Goal: Task Accomplishment & Management: Manage account settings

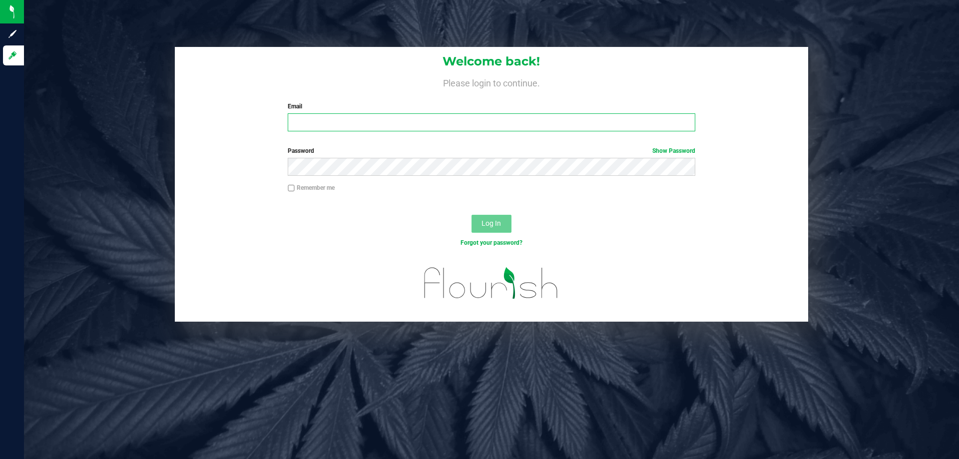
type input "[PERSON_NAME][EMAIL_ADDRESS][DOMAIN_NAME]"
click at [485, 225] on span "Log In" at bounding box center [491, 223] width 19 height 8
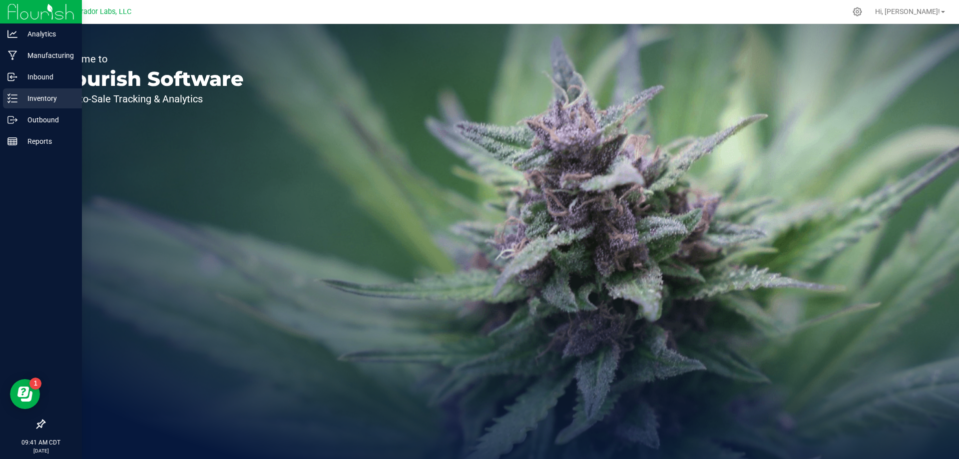
click at [47, 103] on p "Inventory" at bounding box center [47, 98] width 60 height 12
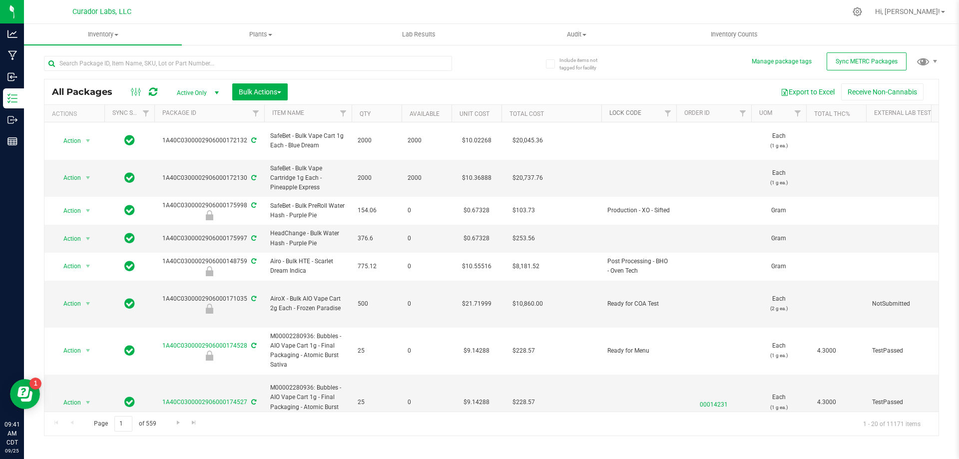
click at [634, 110] on link "Lock Code" at bounding box center [625, 112] width 32 height 7
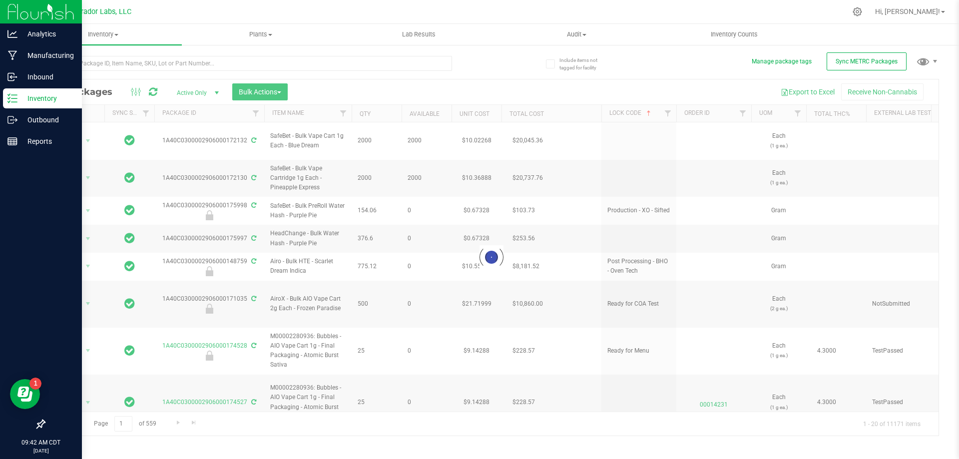
click at [42, 7] on img at bounding box center [40, 11] width 67 height 23
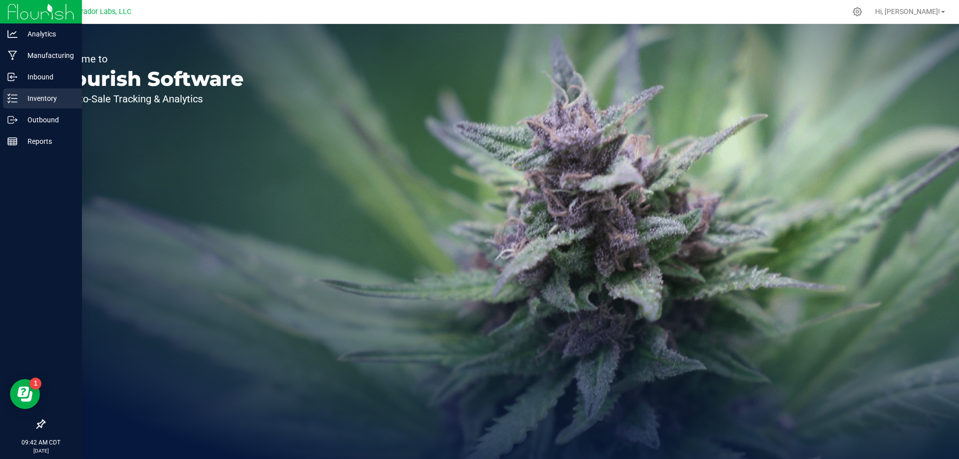
click at [41, 94] on p "Inventory" at bounding box center [47, 98] width 60 height 12
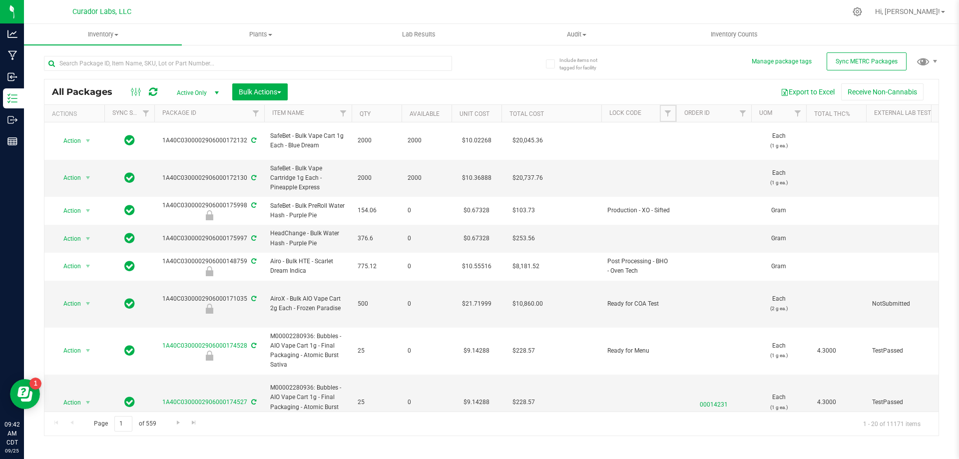
click at [668, 115] on span "Filter" at bounding box center [668, 113] width 8 height 8
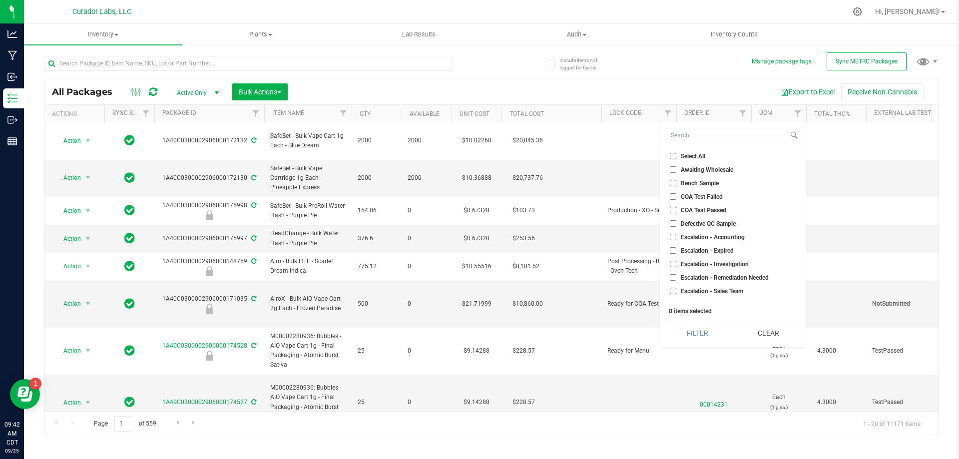
click at [673, 157] on input "Select All" at bounding box center [673, 156] width 6 height 6
checkbox input "true"
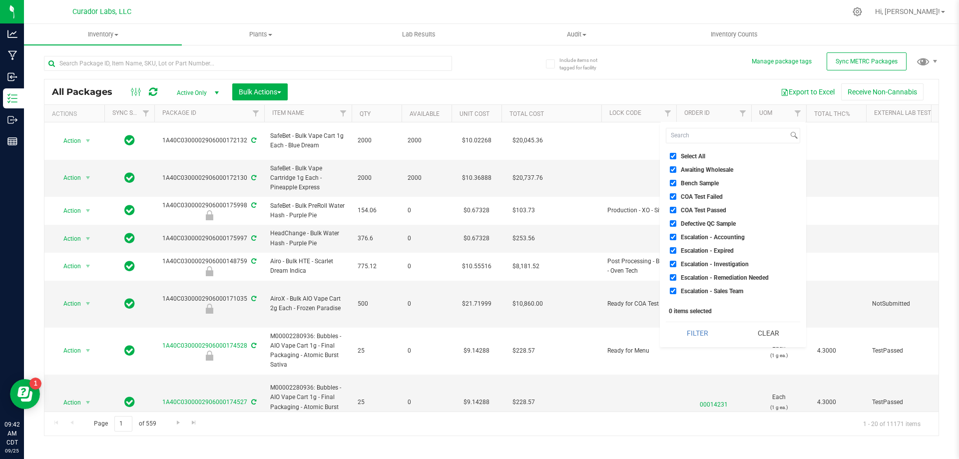
checkbox input "true"
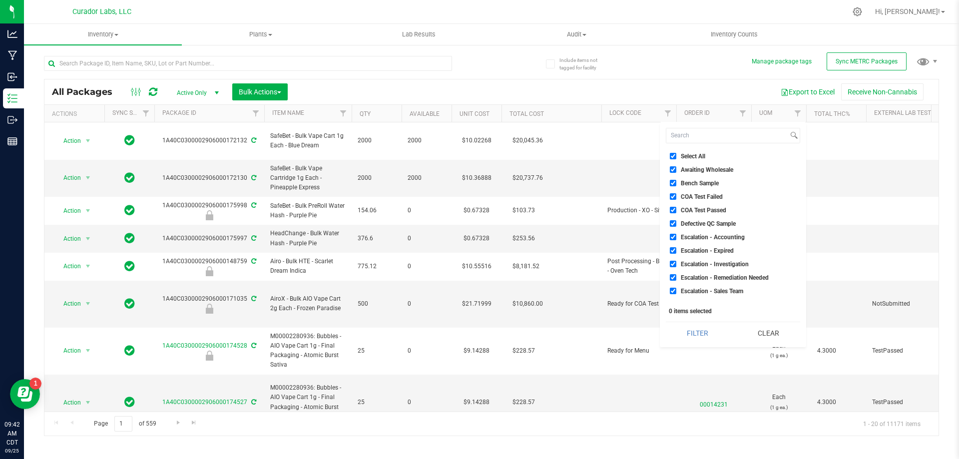
checkbox input "true"
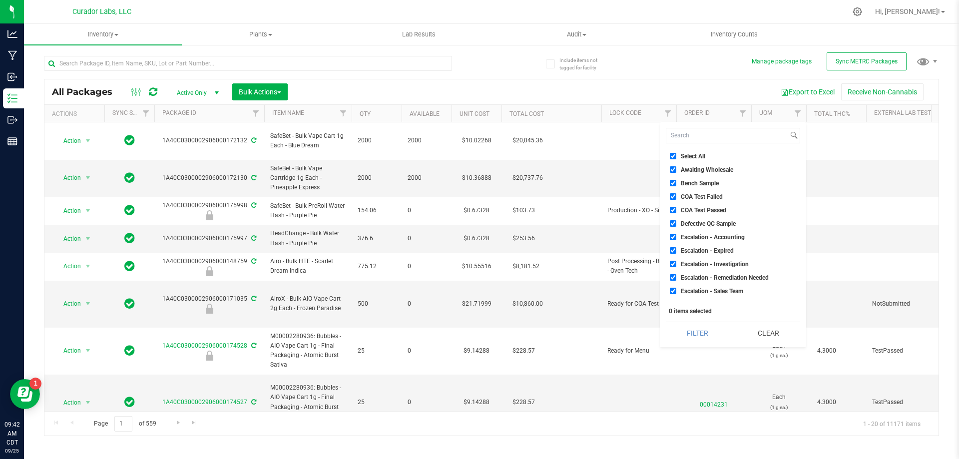
checkbox input "true"
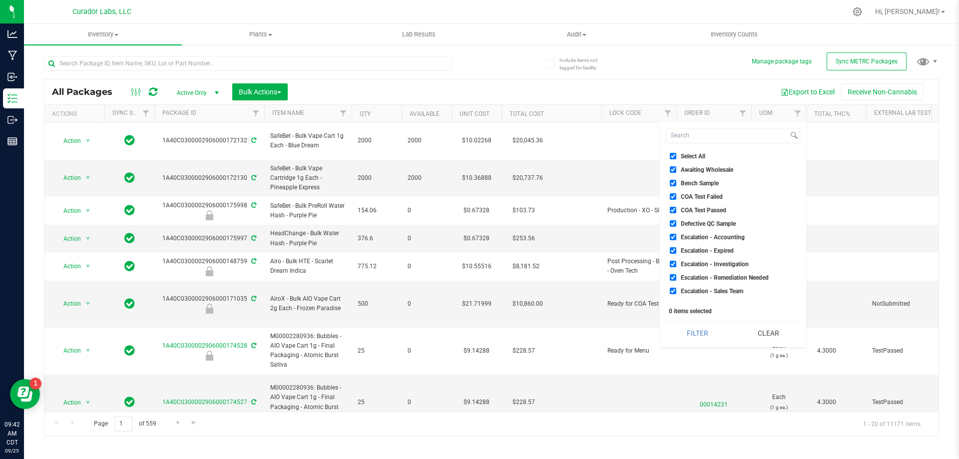
checkbox input "true"
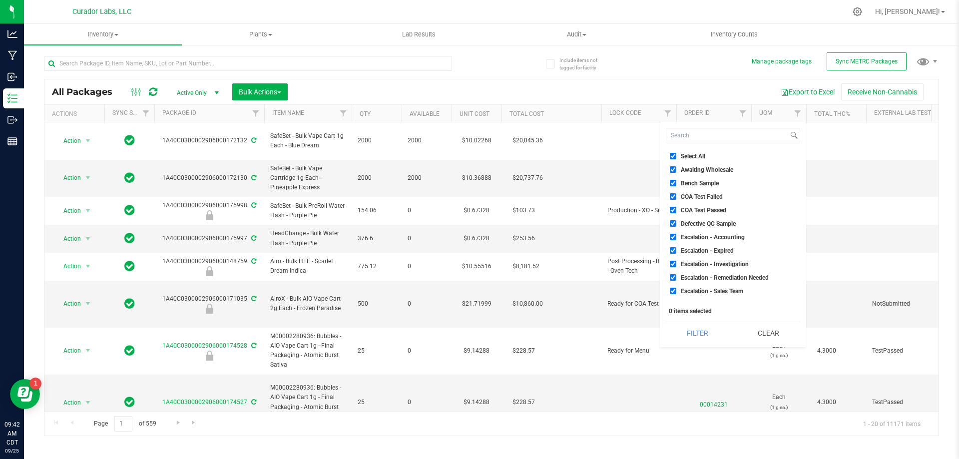
checkbox input "true"
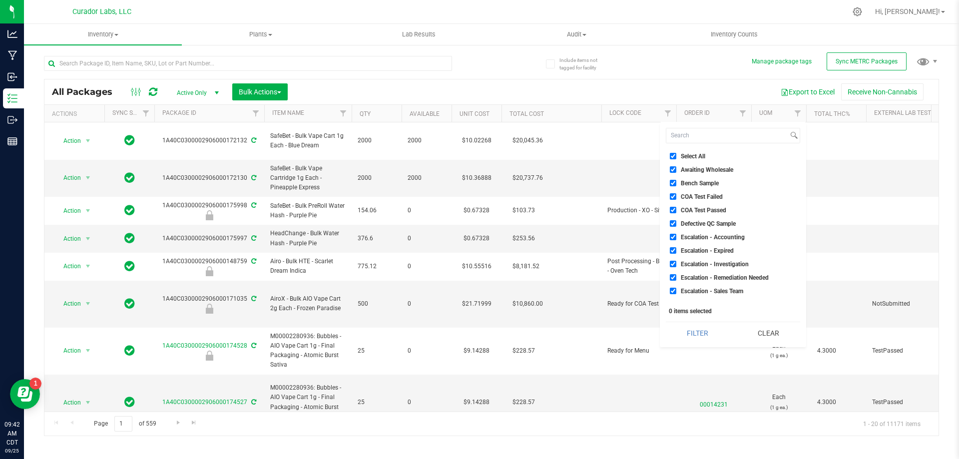
checkbox input "true"
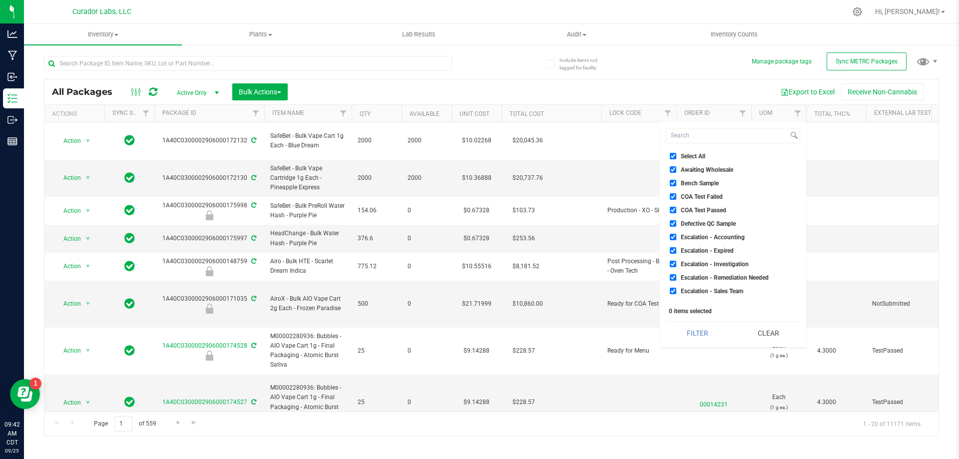
checkbox input "true"
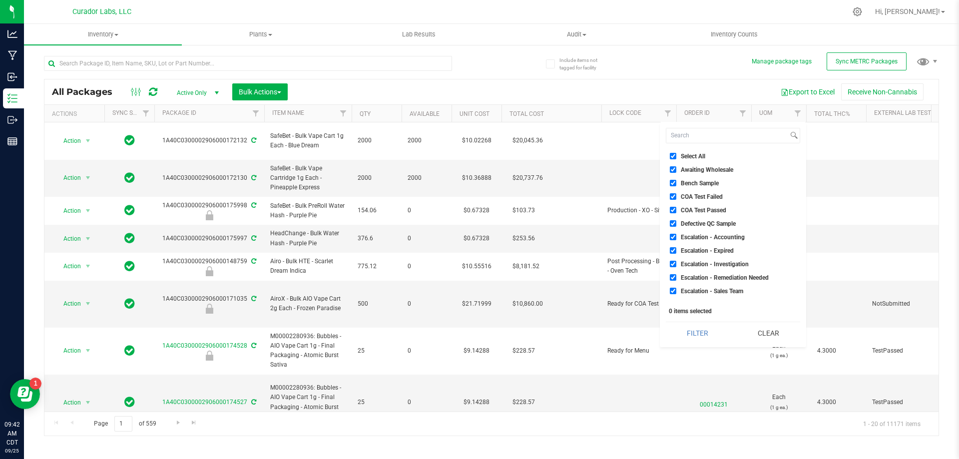
checkbox input "true"
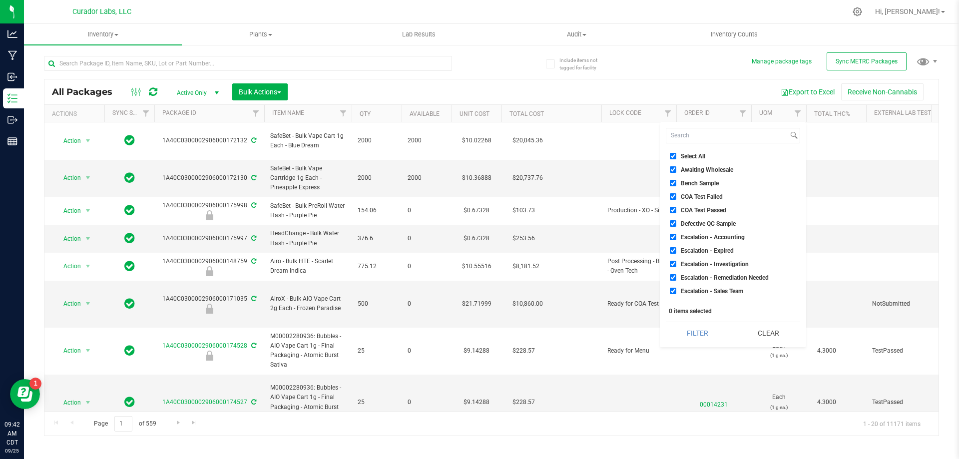
checkbox input "true"
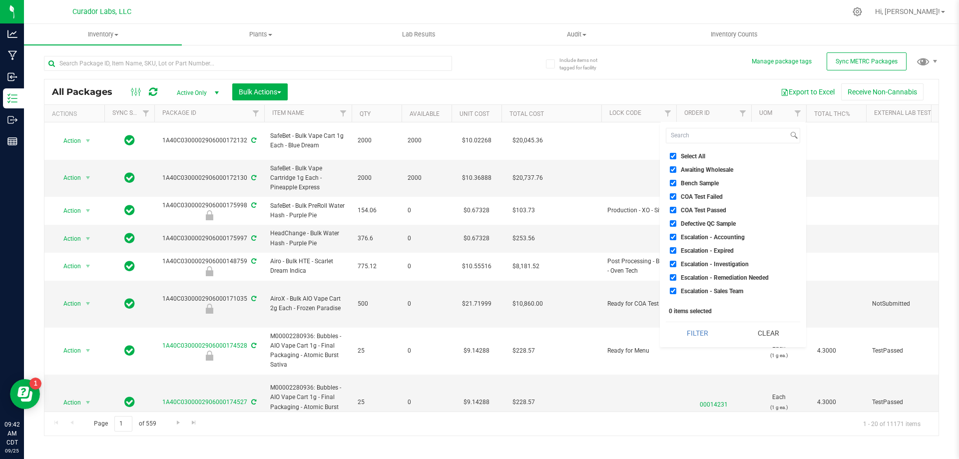
checkbox input "true"
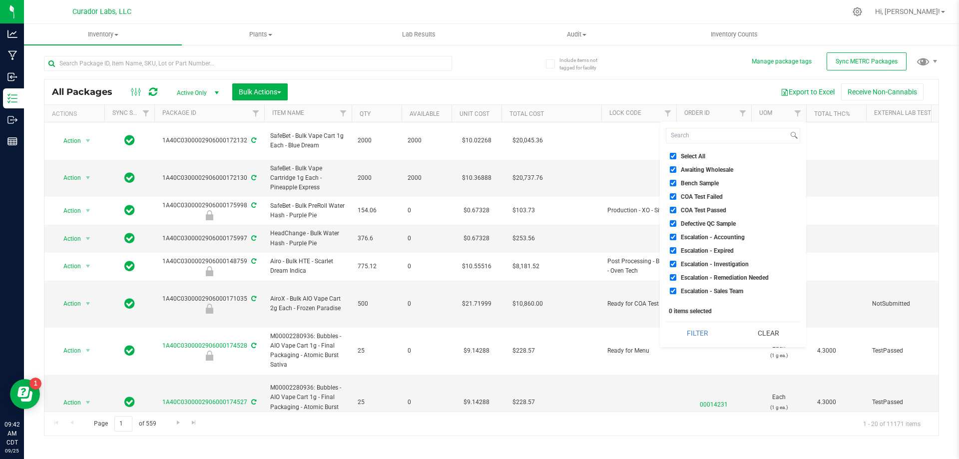
checkbox input "true"
click at [673, 182] on input "Bench Sample" at bounding box center [673, 183] width 6 height 6
checkbox input "false"
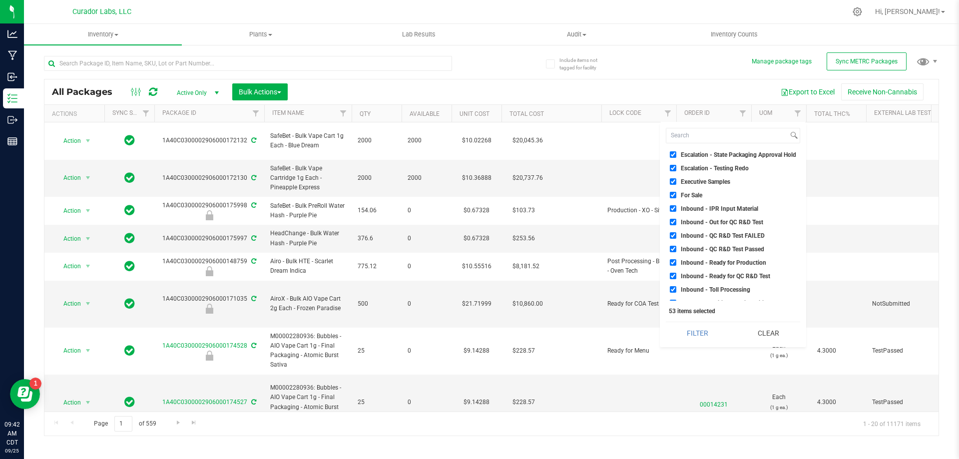
click at [673, 195] on input "For Sale" at bounding box center [673, 195] width 6 height 6
checkbox input "false"
click at [717, 338] on button "Filter" at bounding box center [697, 333] width 63 height 22
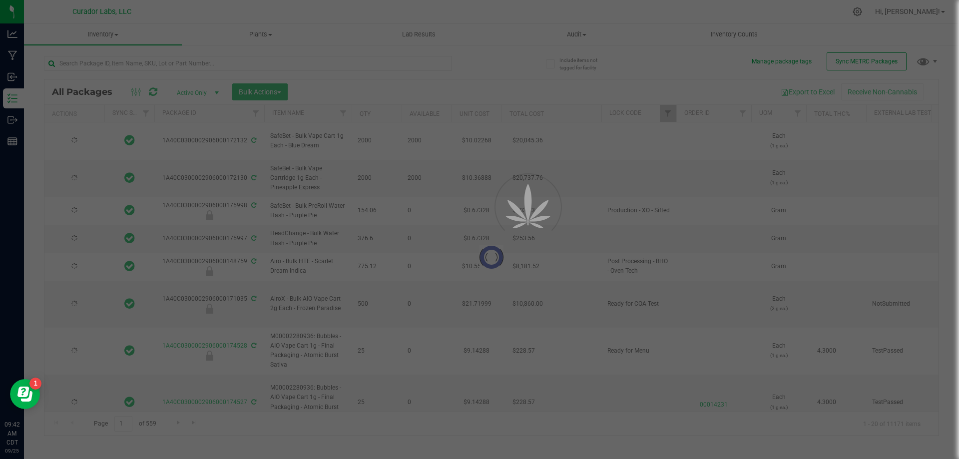
type input "[DATE]"
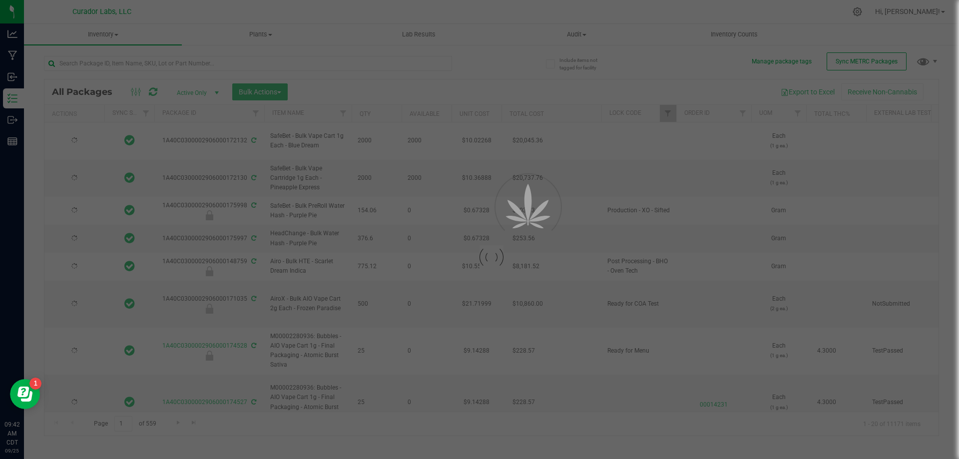
type input "[DATE]"
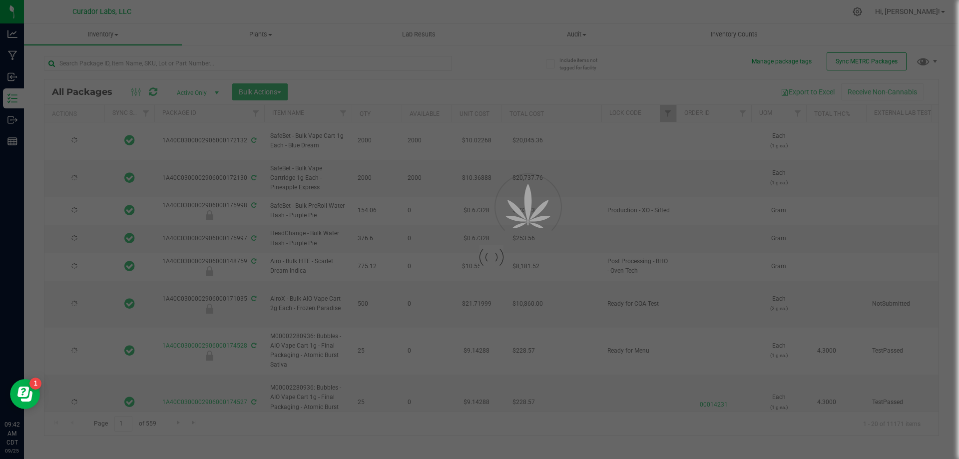
type input "[DATE]"
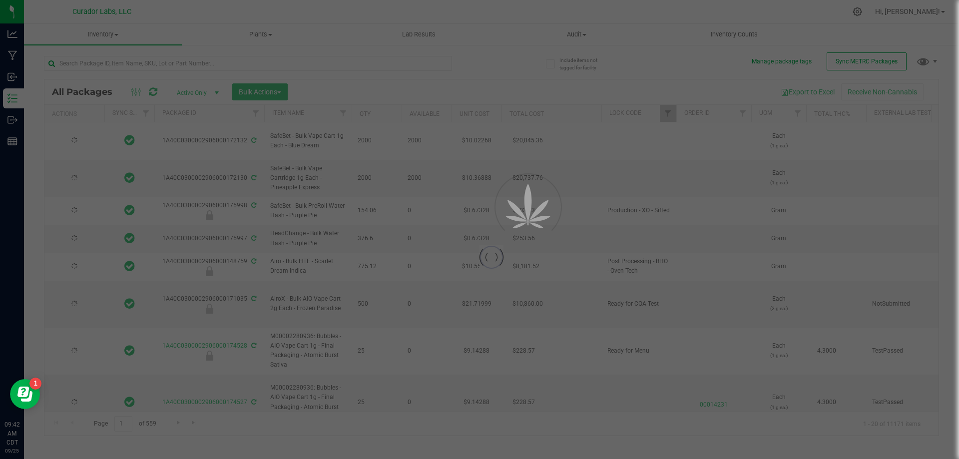
type input "[DATE]"
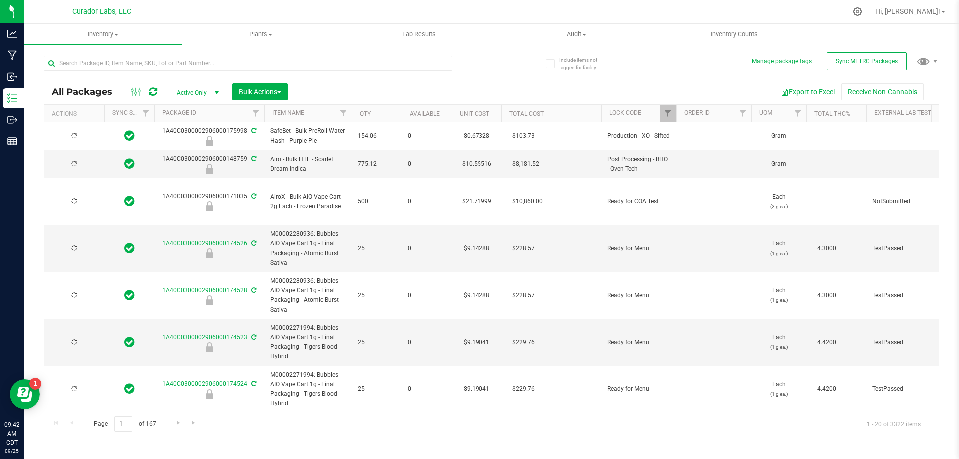
type input "[DATE]"
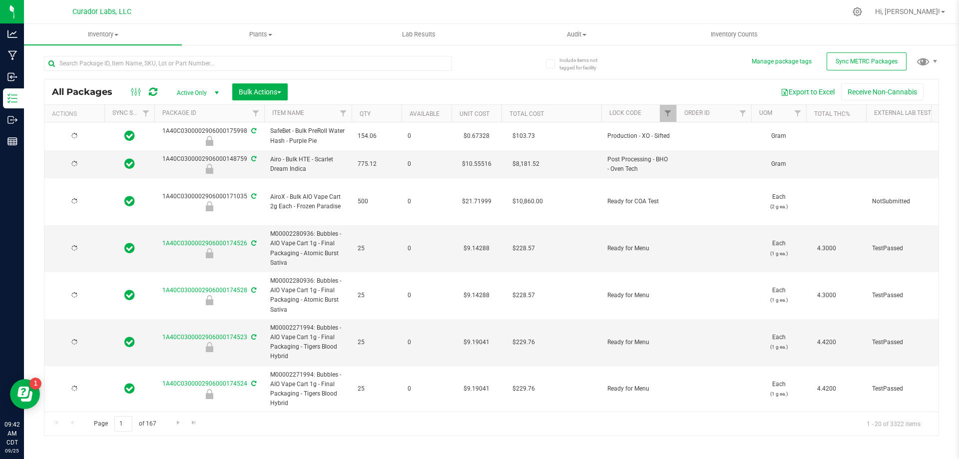
type input "[DATE]"
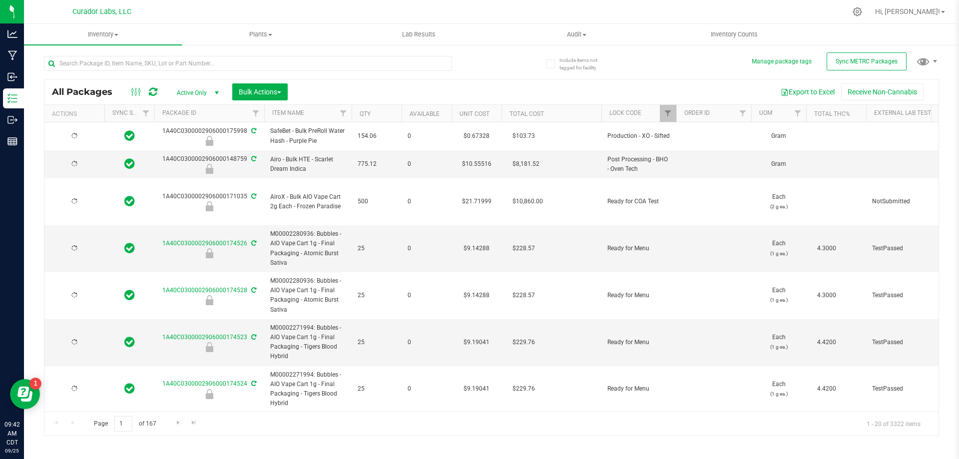
type input "[DATE]"
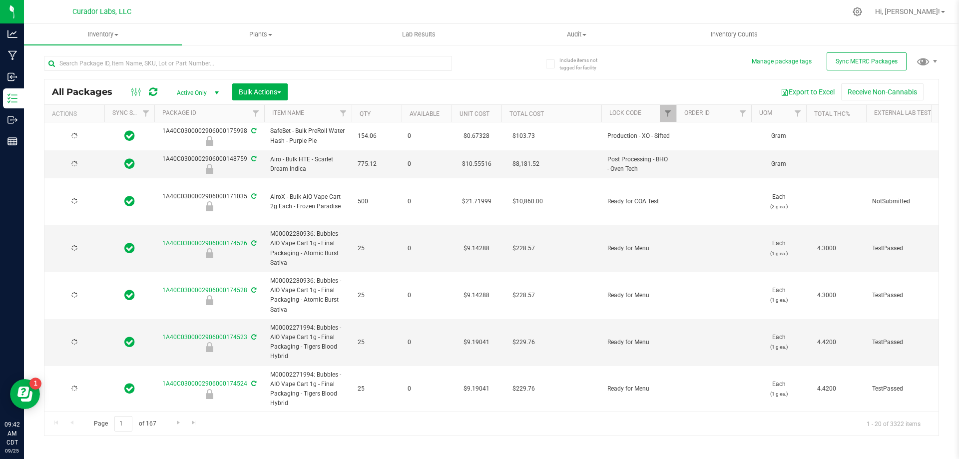
type input "[DATE]"
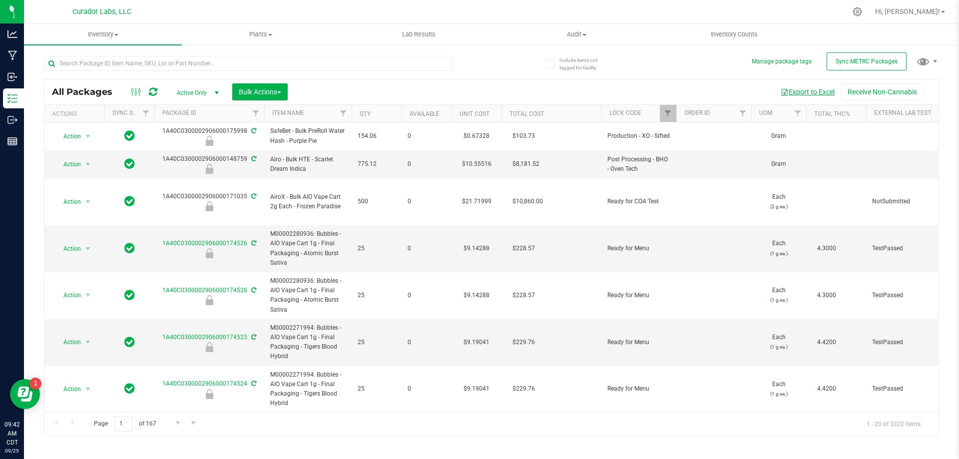
click at [802, 92] on button "Export to Excel" at bounding box center [807, 91] width 67 height 17
click at [666, 115] on span "Filter" at bounding box center [668, 113] width 8 height 8
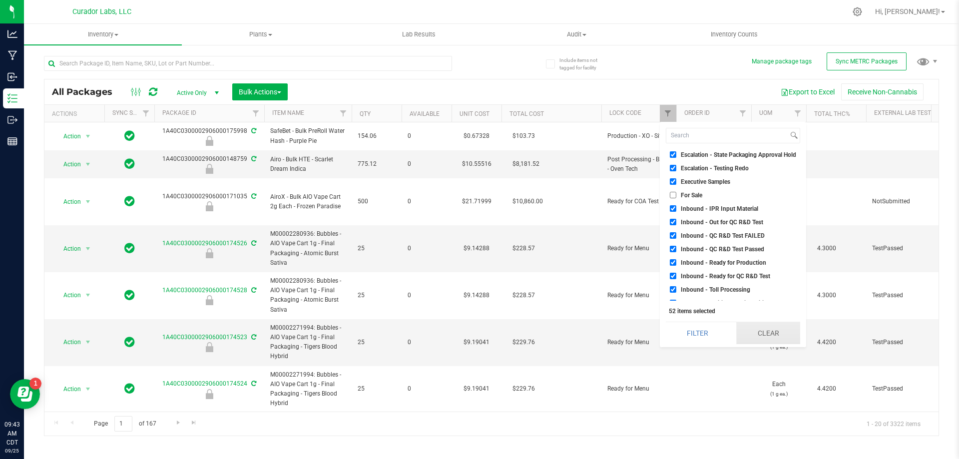
click at [773, 334] on button "Clear" at bounding box center [768, 333] width 64 height 22
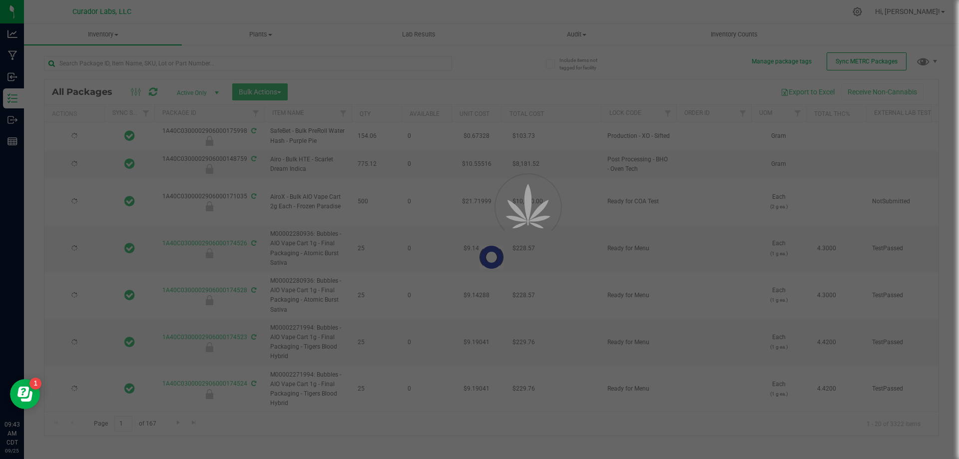
type input "[DATE]"
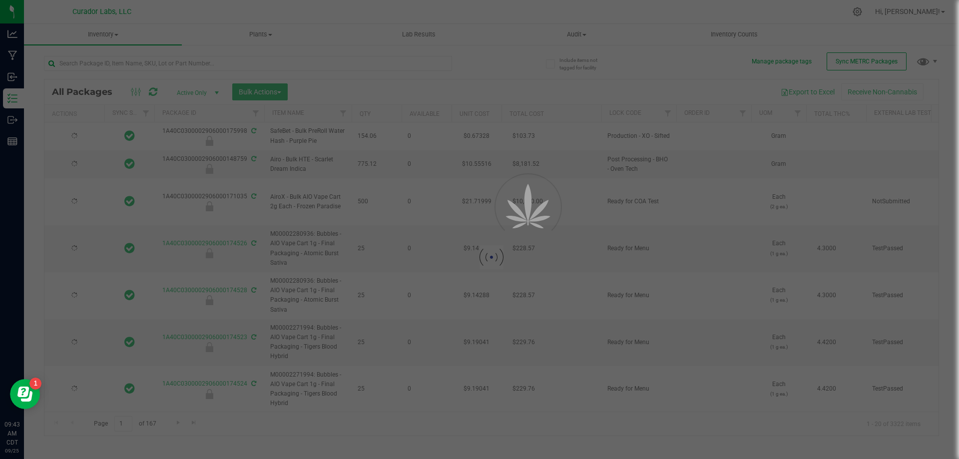
type input "[DATE]"
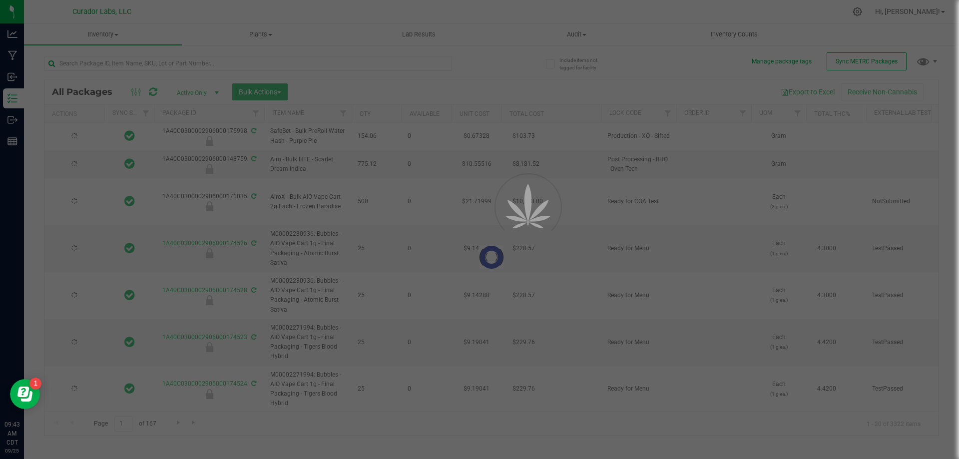
type input "[DATE]"
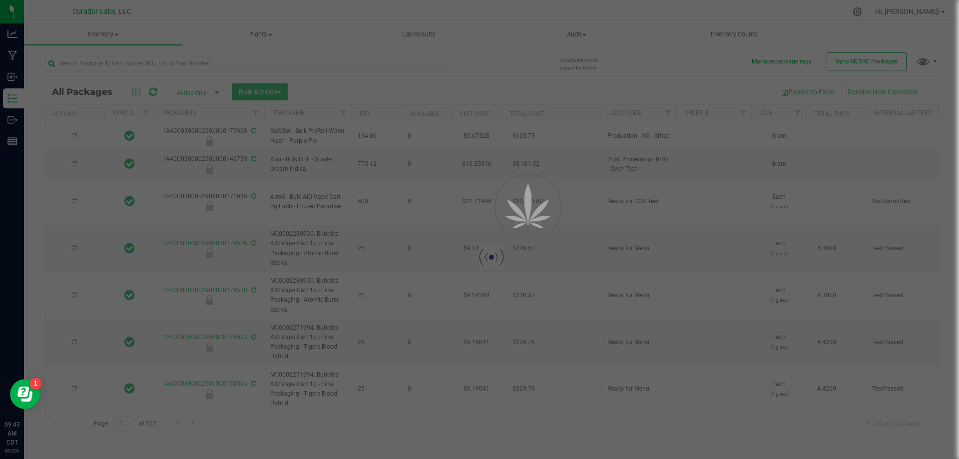
type input "[DATE]"
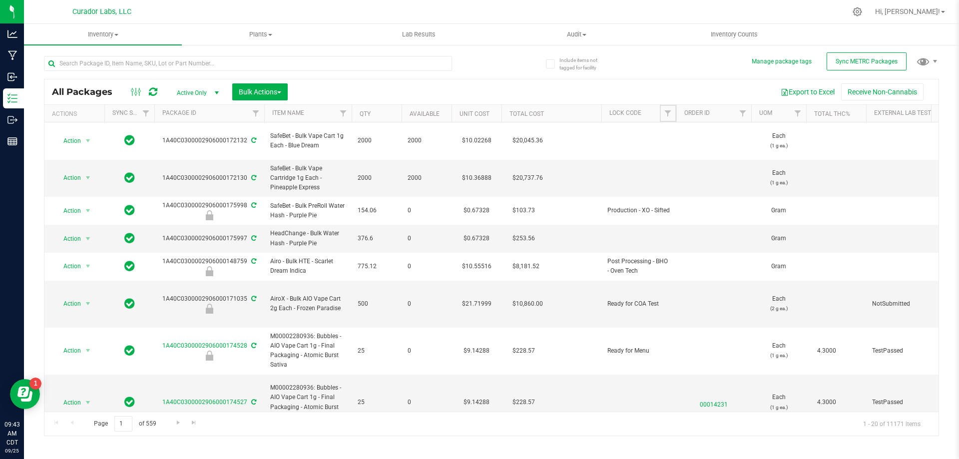
click at [668, 114] on span "Filter" at bounding box center [668, 113] width 8 height 8
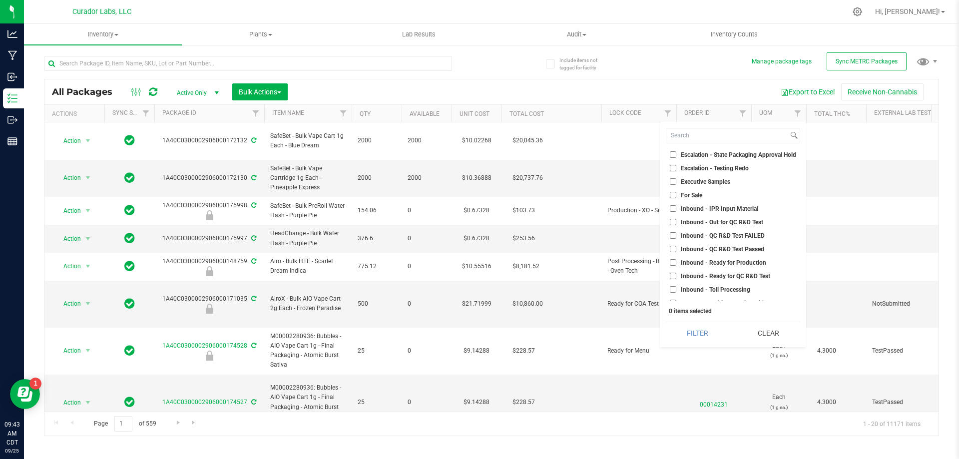
click at [675, 196] on input "For Sale" at bounding box center [673, 195] width 6 height 6
checkbox input "true"
click at [678, 184] on label "Bench Sample" at bounding box center [694, 183] width 49 height 6
click at [676, 184] on input "Bench Sample" at bounding box center [673, 183] width 6 height 6
checkbox input "true"
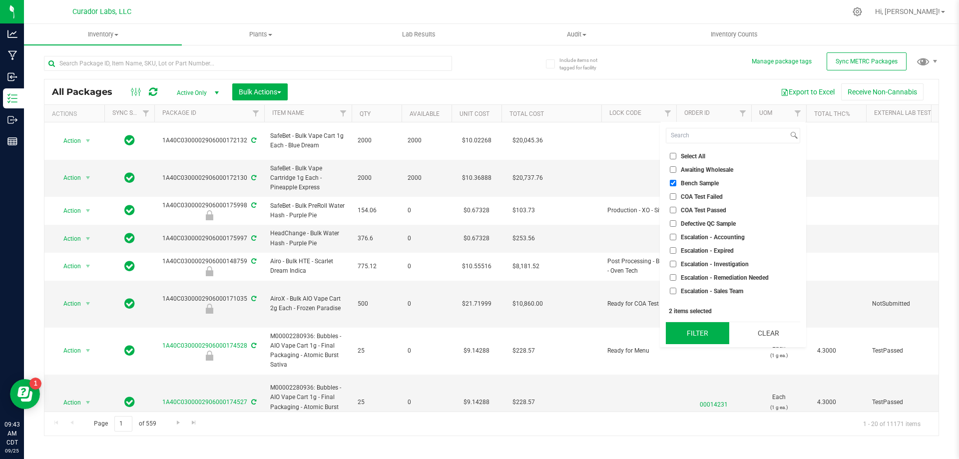
click at [706, 334] on button "Filter" at bounding box center [697, 333] width 63 height 22
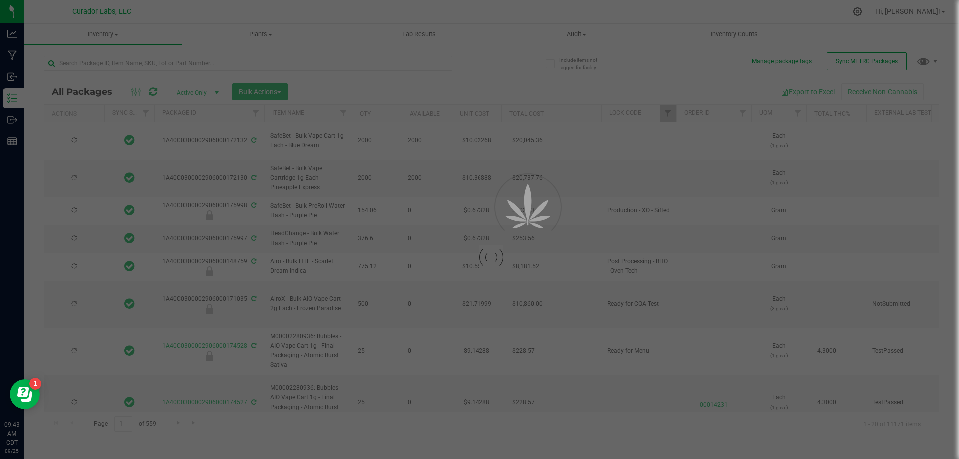
type input "[DATE]"
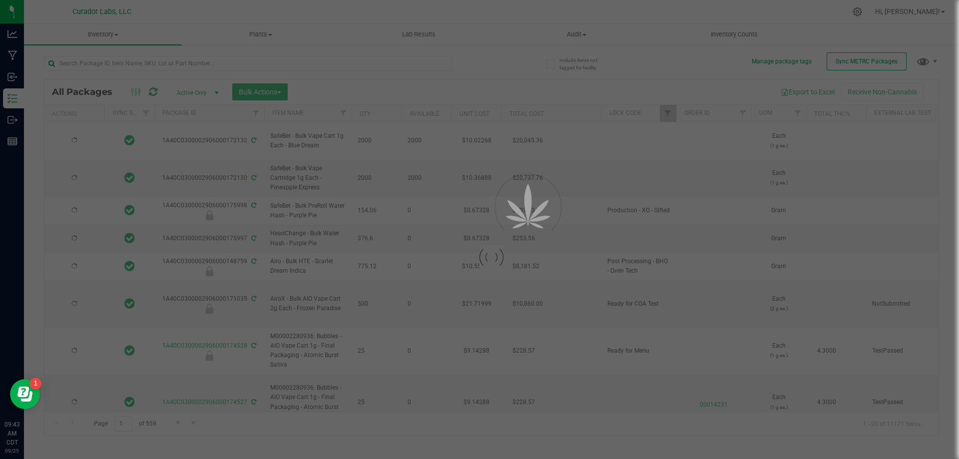
type input "[DATE]"
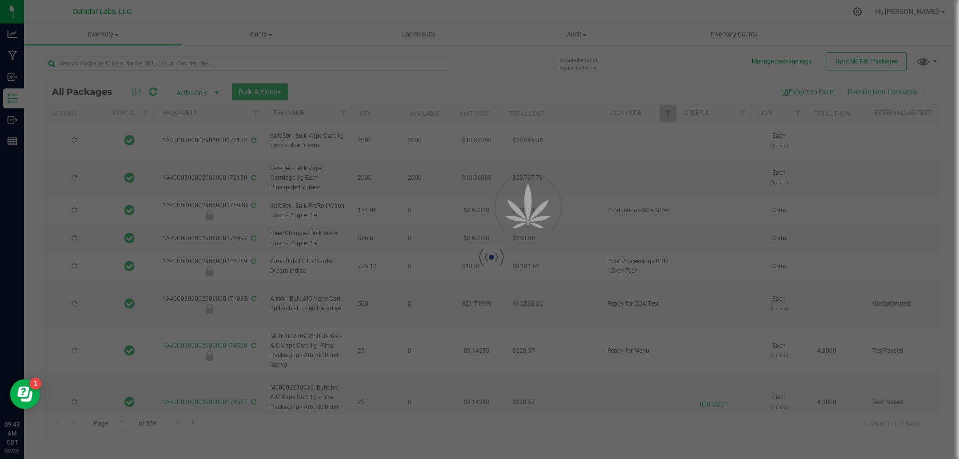
type input "[DATE]"
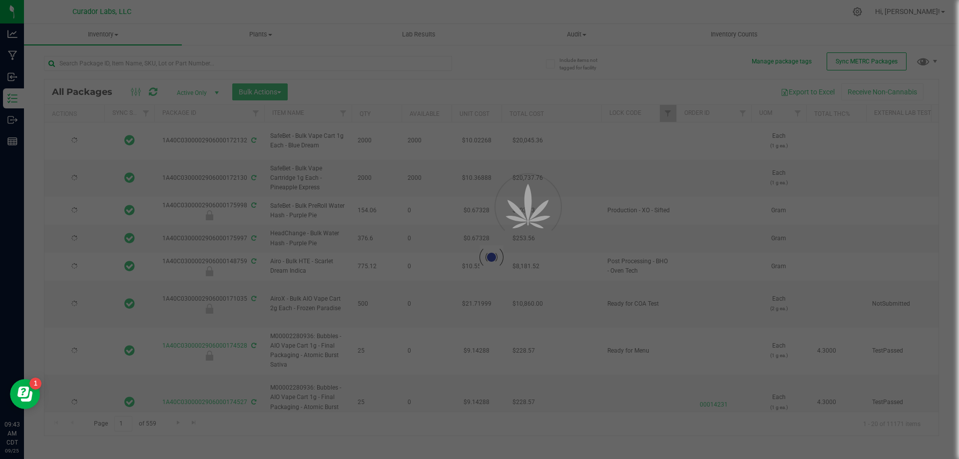
type input "[DATE]"
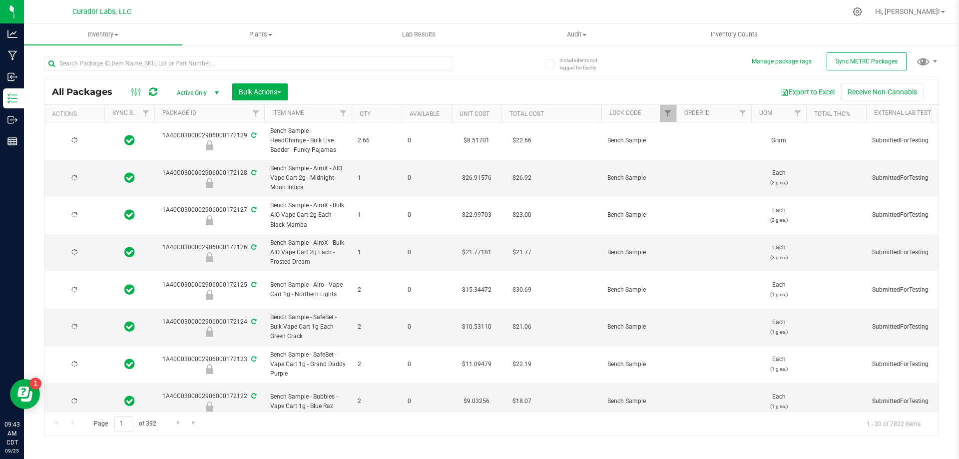
type input "[DATE]"
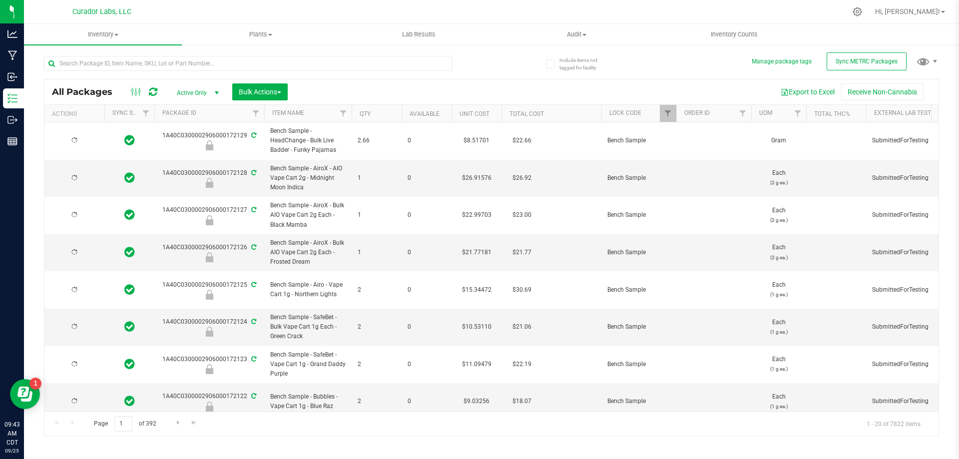
type input "[DATE]"
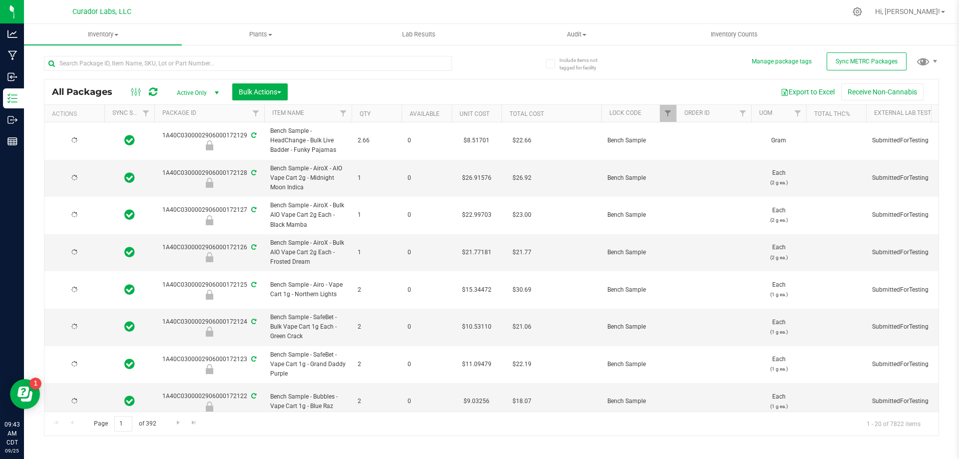
type input "[DATE]"
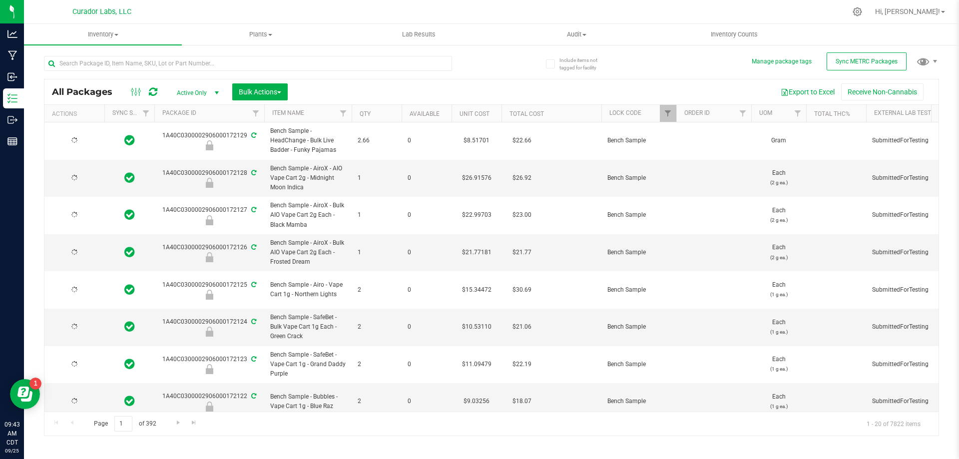
type input "[DATE]"
click at [804, 91] on button "Export to Excel" at bounding box center [807, 91] width 67 height 17
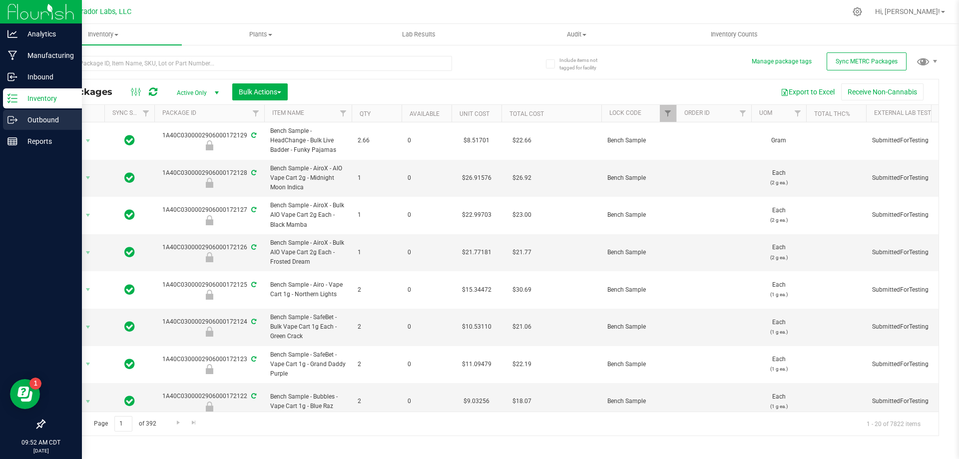
click at [43, 121] on p "Outbound" at bounding box center [47, 120] width 60 height 12
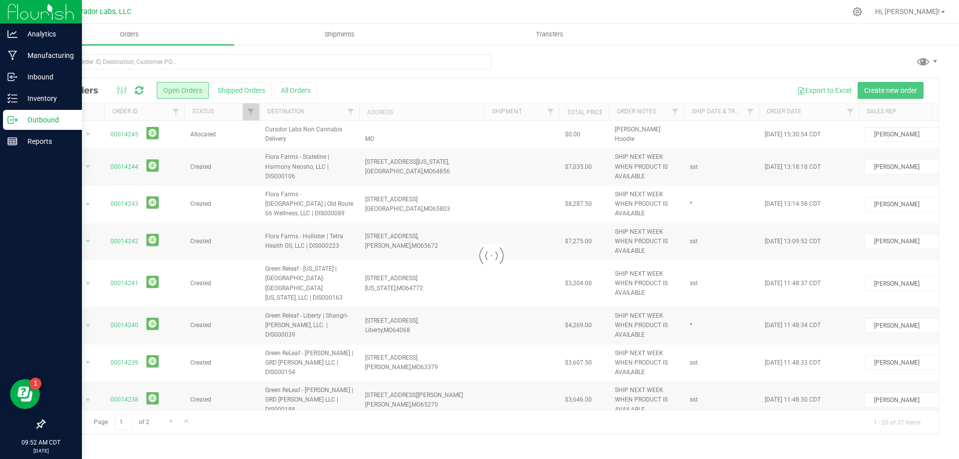
click at [883, 90] on div at bounding box center [491, 256] width 894 height 356
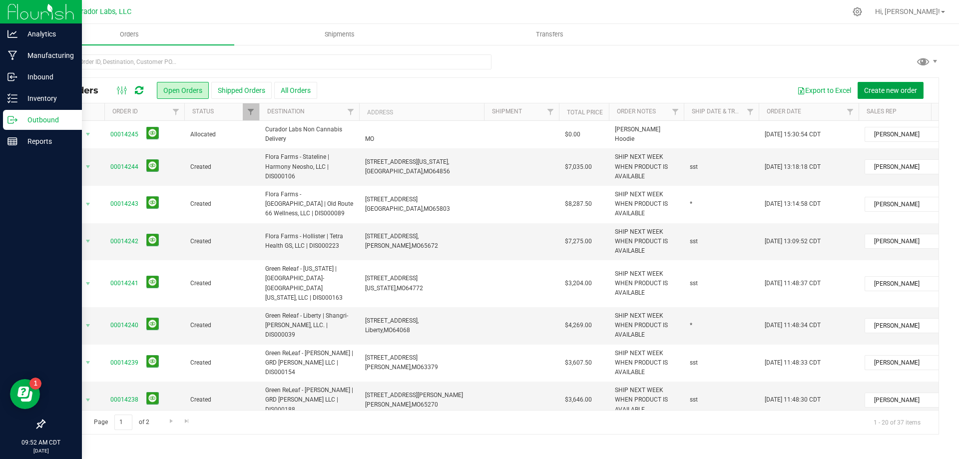
click at [883, 90] on span "Create new order" at bounding box center [890, 90] width 53 height 8
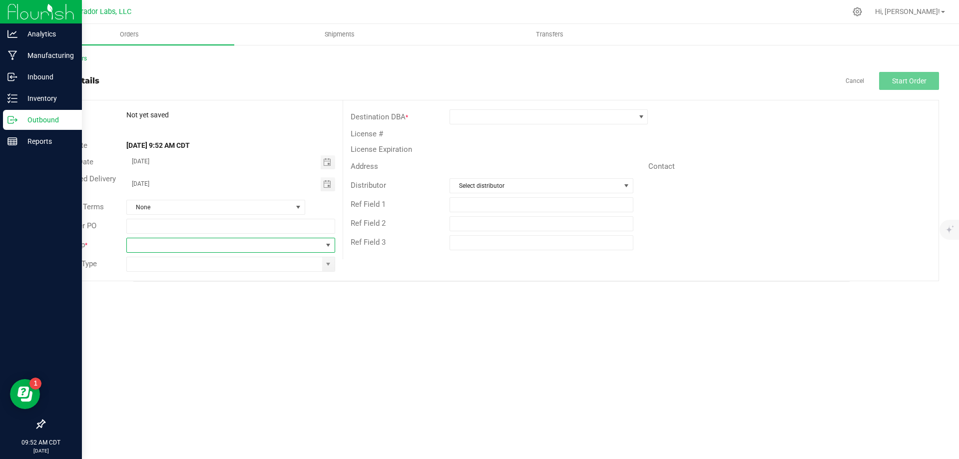
click at [208, 242] on span at bounding box center [224, 245] width 195 height 14
click at [187, 355] on li "[PERSON_NAME]" at bounding box center [230, 353] width 207 height 17
click at [196, 270] on input at bounding box center [224, 264] width 195 height 14
click at [333, 269] on span at bounding box center [328, 264] width 12 height 14
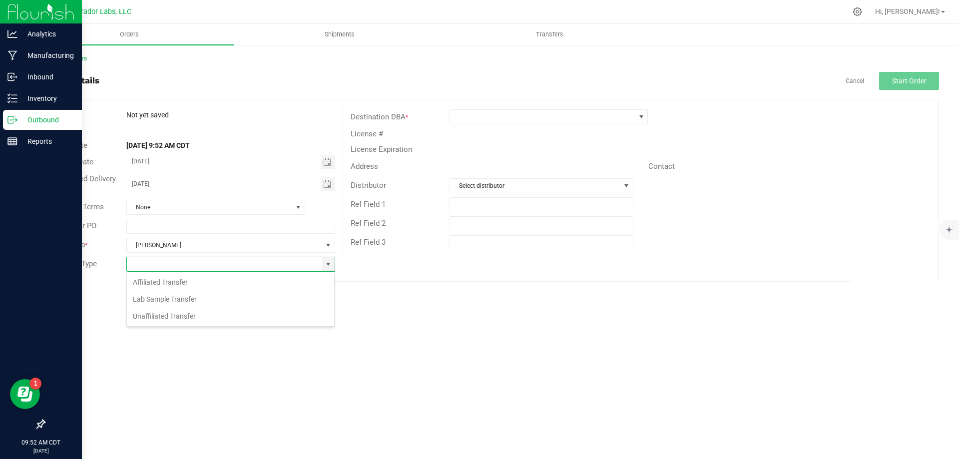
scroll to position [15, 209]
click at [269, 314] on li "Unaffiliated Transfer" at bounding box center [230, 316] width 207 height 17
type input "Unaffiliated Transfer"
click at [534, 124] on div "Destination DBA *" at bounding box center [640, 116] width 595 height 19
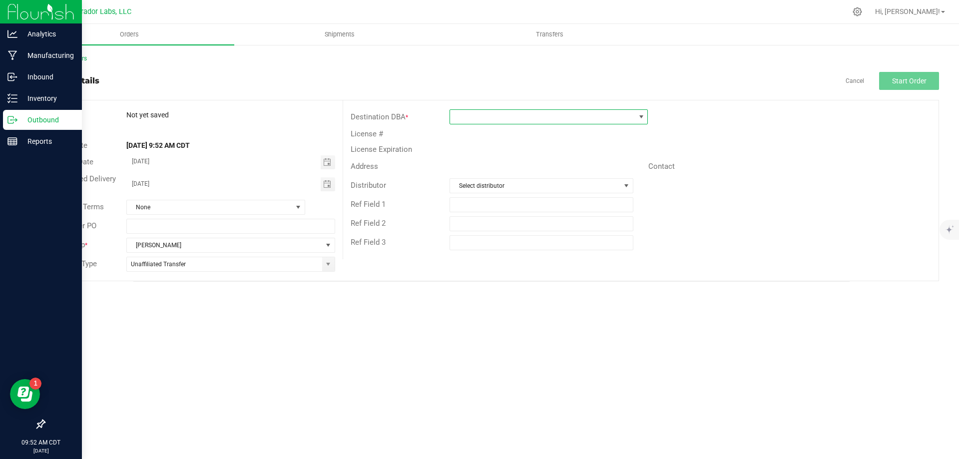
click at [535, 118] on span at bounding box center [542, 117] width 185 height 14
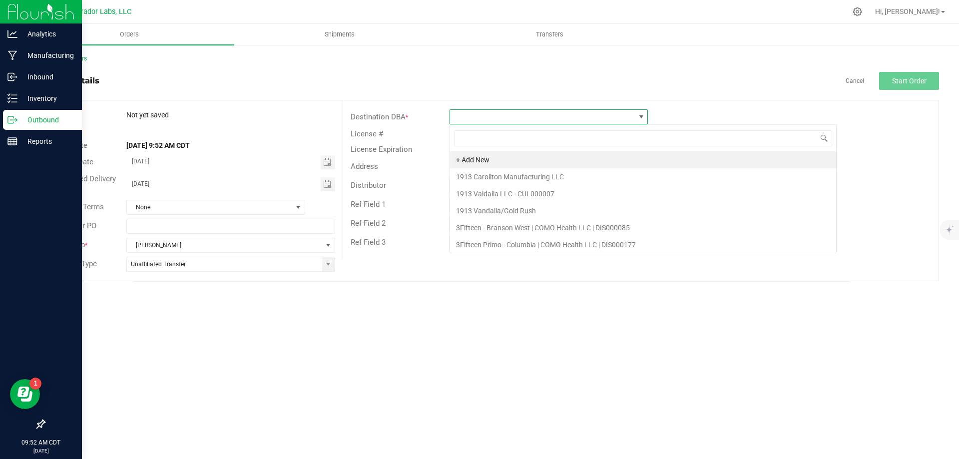
scroll to position [15, 198]
type input "trin"
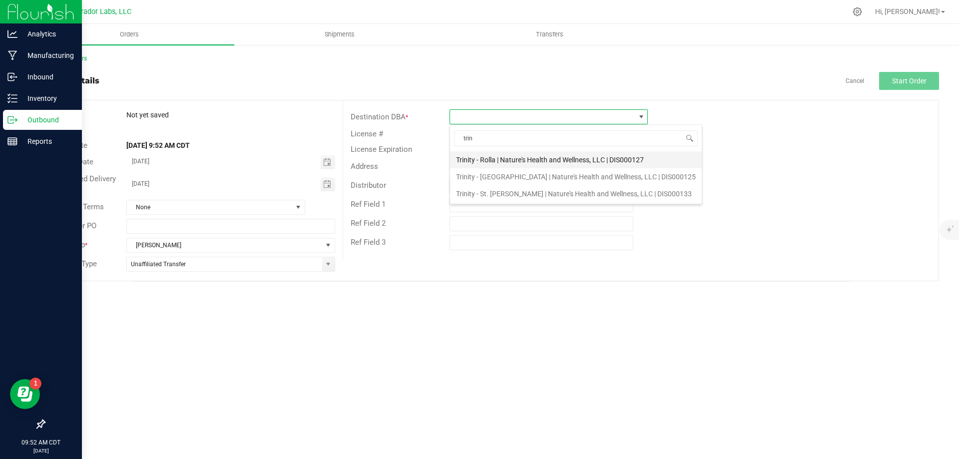
click at [543, 161] on li "Trinity - Rolla | Nature's Health and Wellness, LLC | DIS000127" at bounding box center [576, 159] width 252 height 17
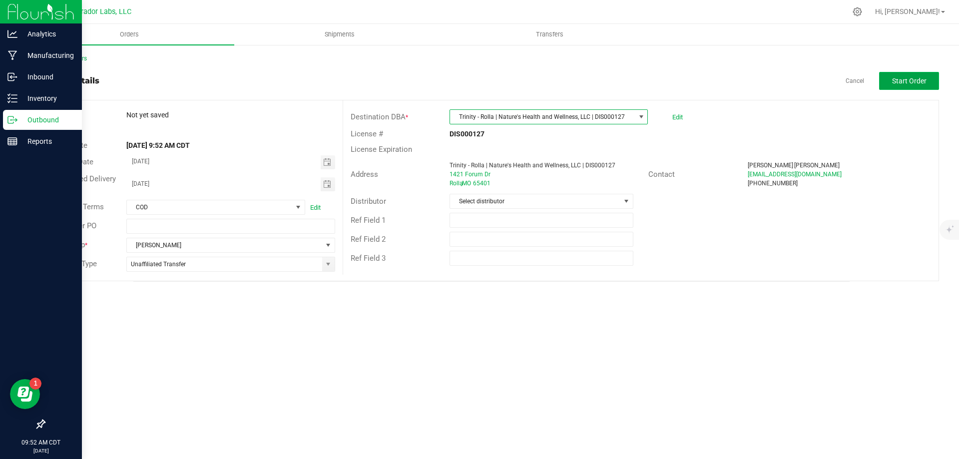
click at [902, 81] on span "Start Order" at bounding box center [909, 81] width 34 height 8
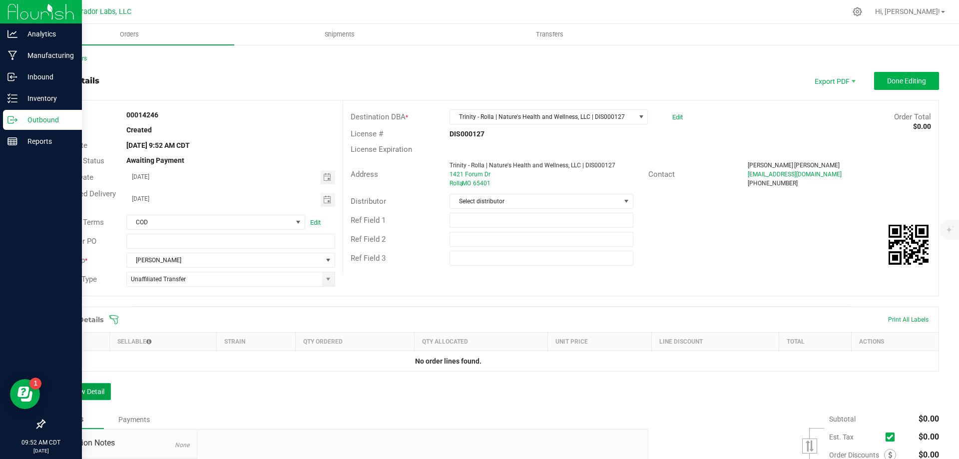
click at [98, 391] on button "Add New Detail" at bounding box center [77, 391] width 67 height 17
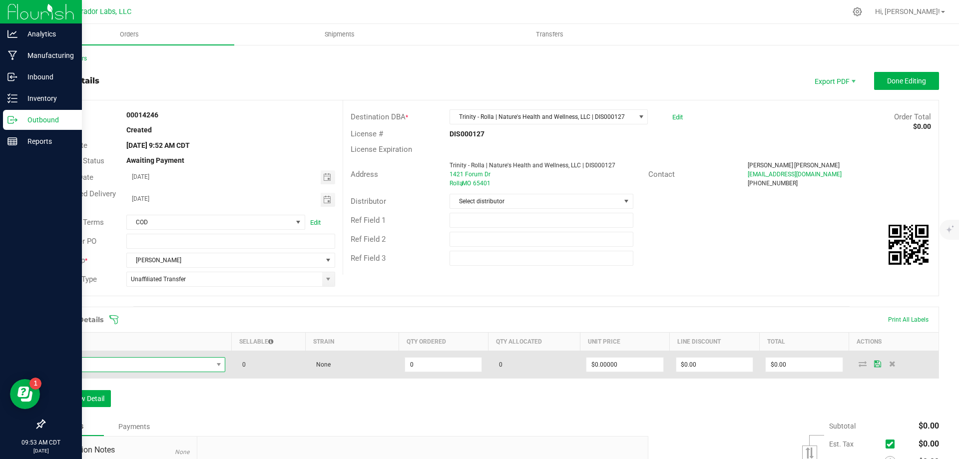
click at [143, 364] on span "NO DATA FOUND" at bounding box center [131, 365] width 161 height 14
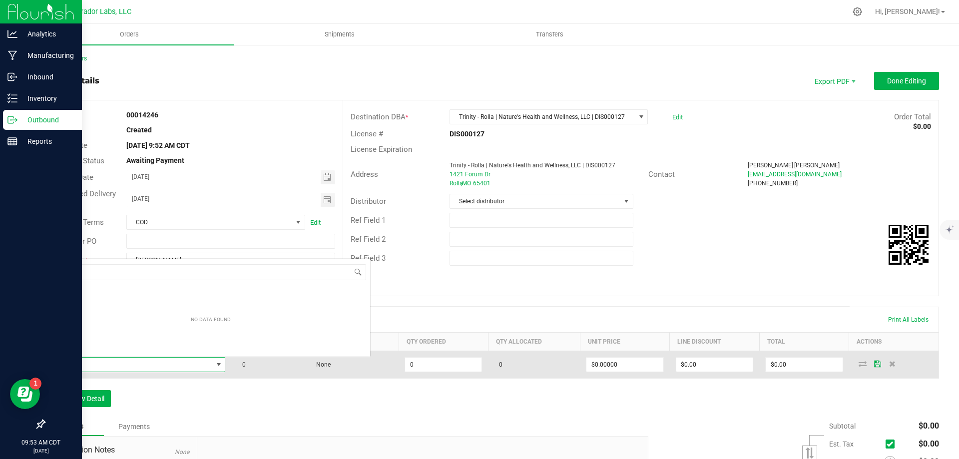
scroll to position [15, 171]
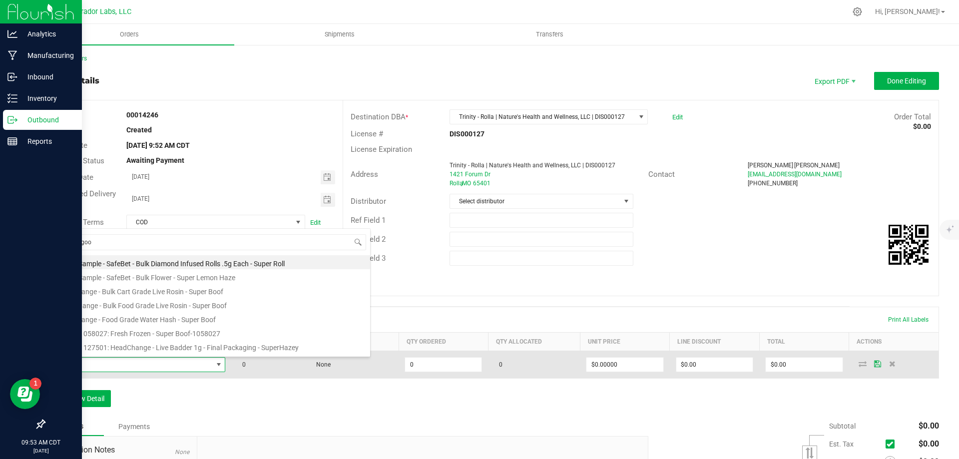
type input "super goof"
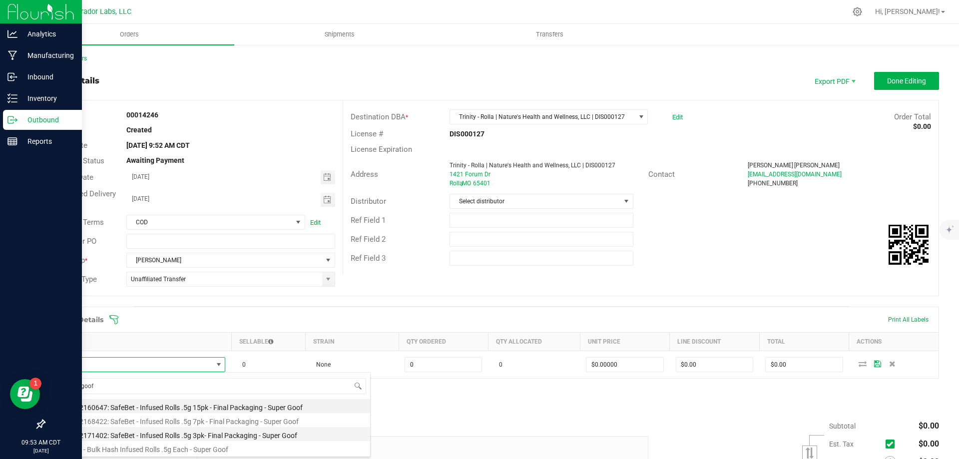
click at [232, 436] on li "M00002171402: SafeBet - Infused Rolls .5g 3pk- Final Packaging - Super Goof" at bounding box center [210, 434] width 319 height 14
type input "0 ea"
type input "$14.00000"
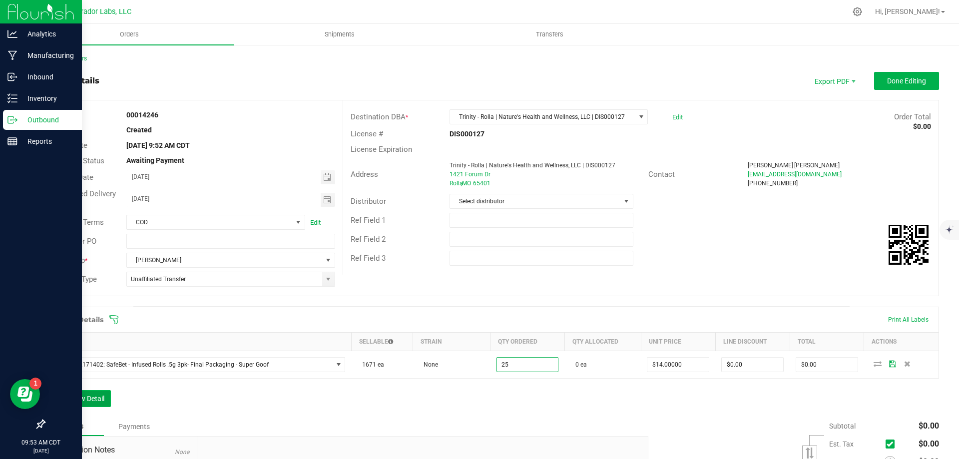
type input "25 ea"
type input "$350.00"
click at [88, 399] on button "Add New Detail" at bounding box center [77, 398] width 67 height 17
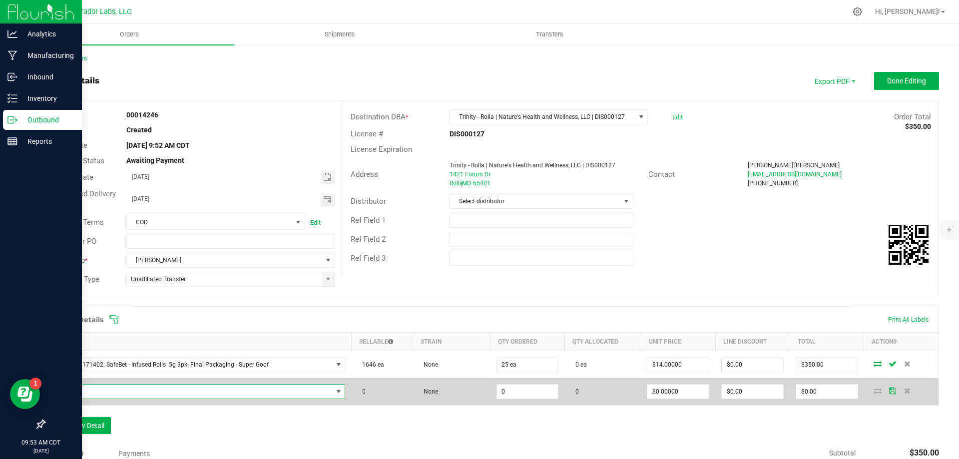
click at [88, 390] on span "NO DATA FOUND" at bounding box center [191, 392] width 281 height 14
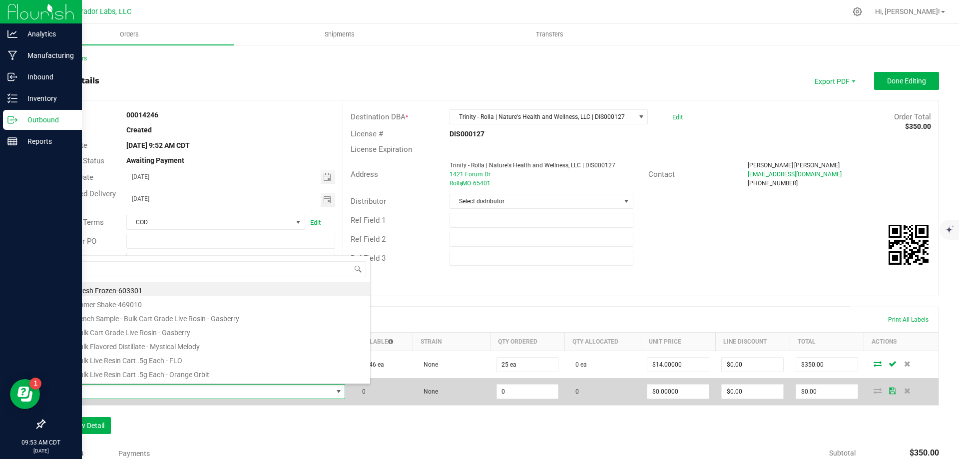
scroll to position [15, 287]
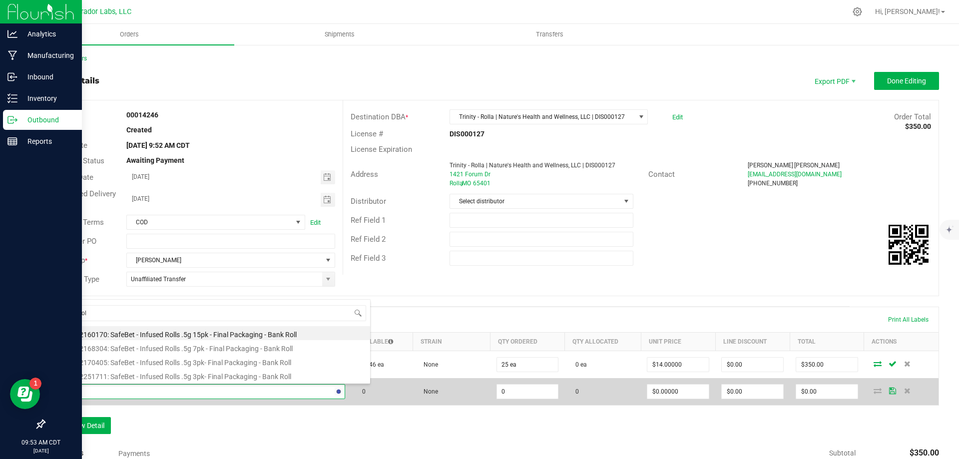
type input "bank roll"
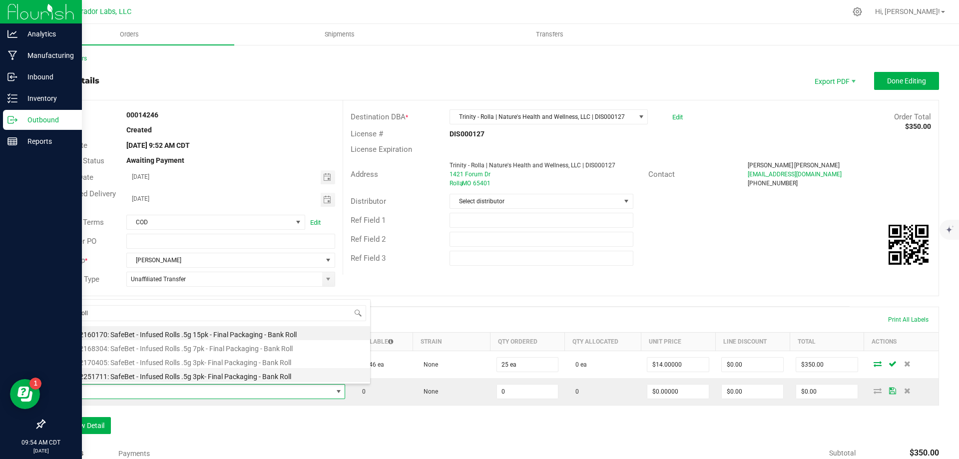
click at [167, 380] on li "M00002251711: SafeBet - Infused Rolls .5g 3pk- Final Packaging - Bank Roll" at bounding box center [210, 375] width 319 height 14
type input "0 ea"
type input "$14.00000"
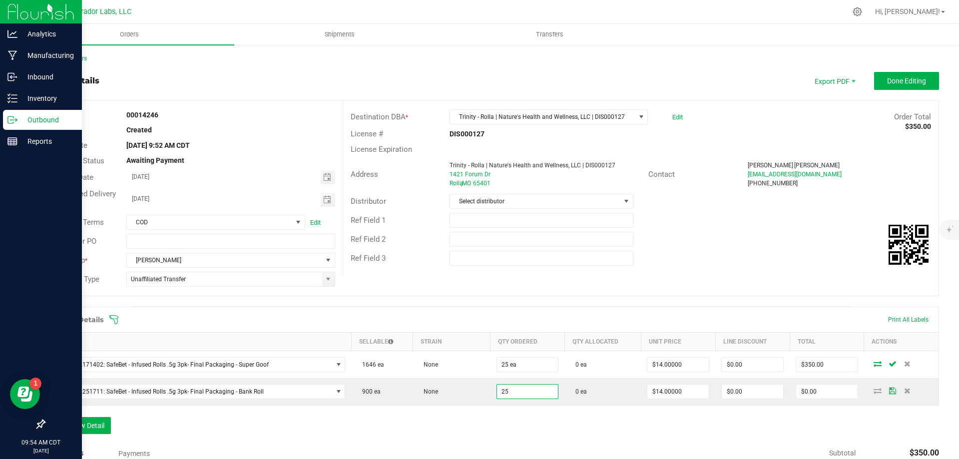
type input "25 ea"
type input "$350.00"
click at [80, 429] on button "Add New Detail" at bounding box center [77, 425] width 67 height 17
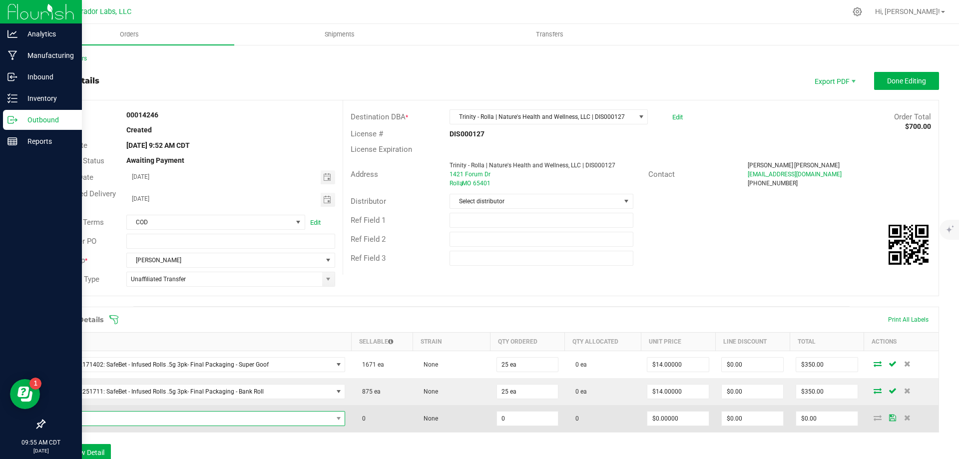
click at [114, 423] on span "NO DATA FOUND" at bounding box center [191, 419] width 281 height 14
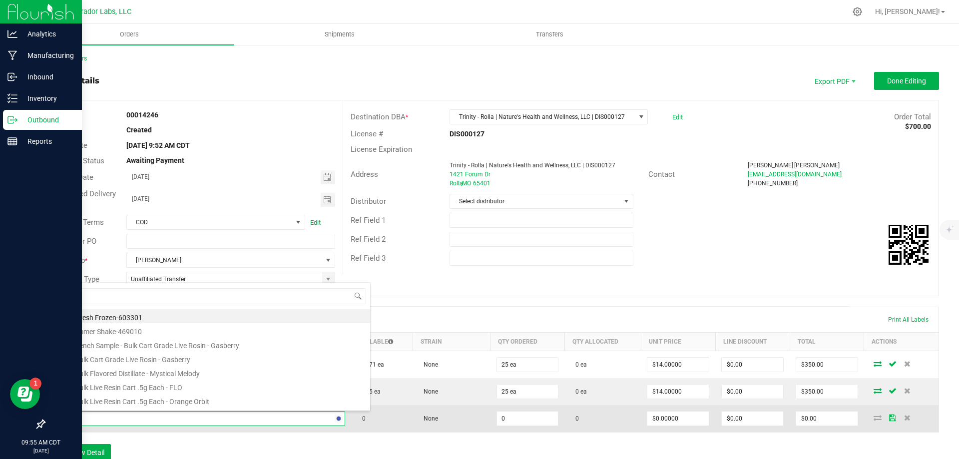
type input "evening"
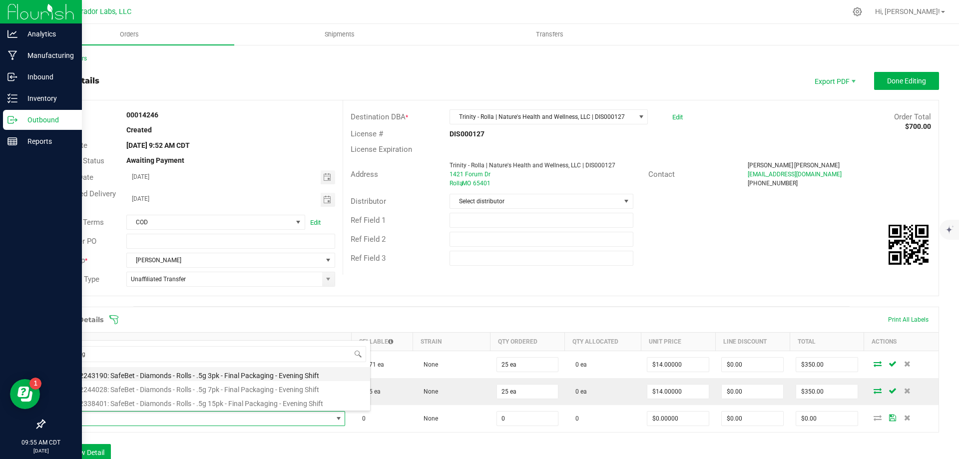
click at [203, 376] on li "M00002243190: SafeBet - Diamonds - Rolls - .5g 3pk - Final Packaging - Evening …" at bounding box center [210, 374] width 319 height 14
type input "0 ea"
type input "$14.00000"
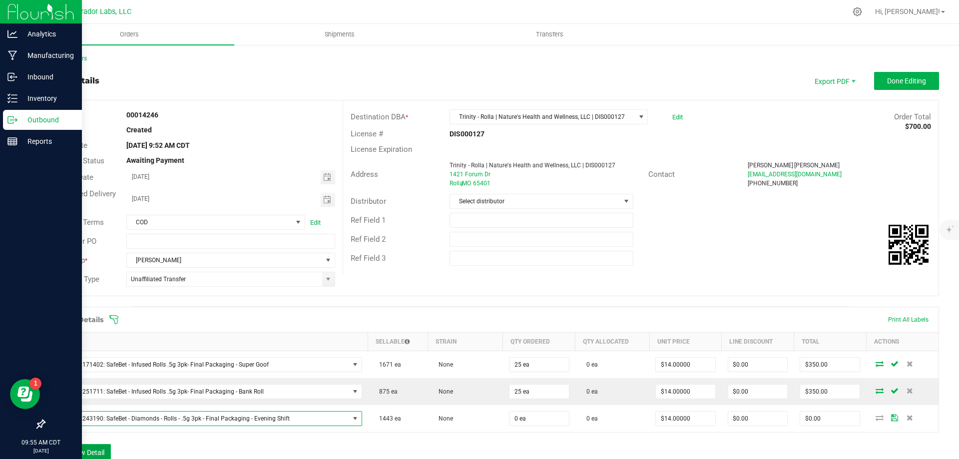
click at [88, 445] on button "Add New Detail" at bounding box center [77, 452] width 67 height 17
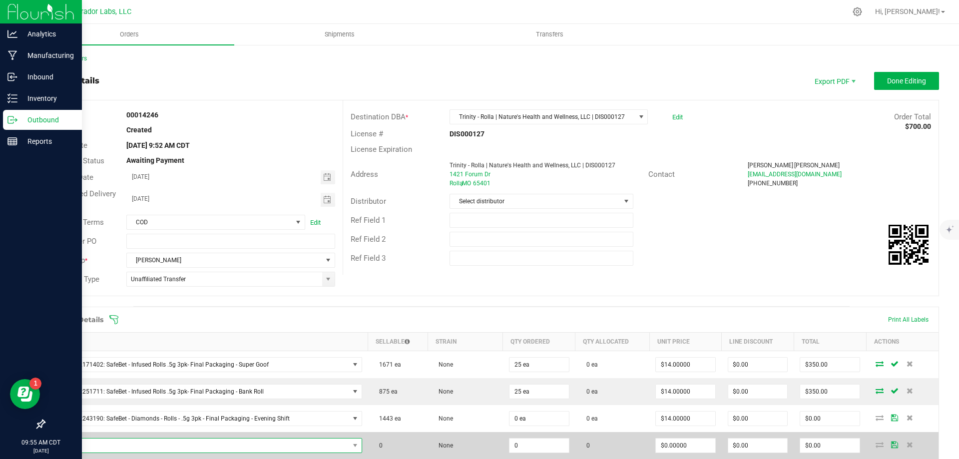
click at [114, 444] on span "NO DATA FOUND" at bounding box center [200, 446] width 298 height 14
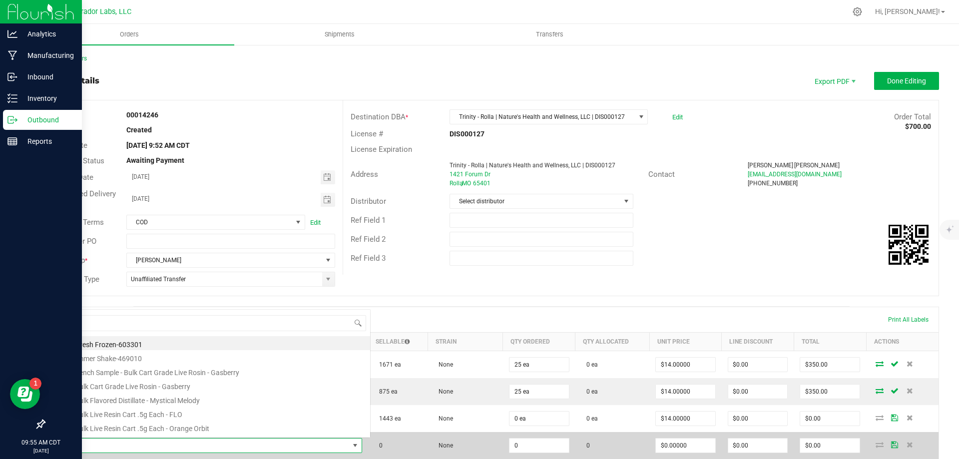
scroll to position [15, 303]
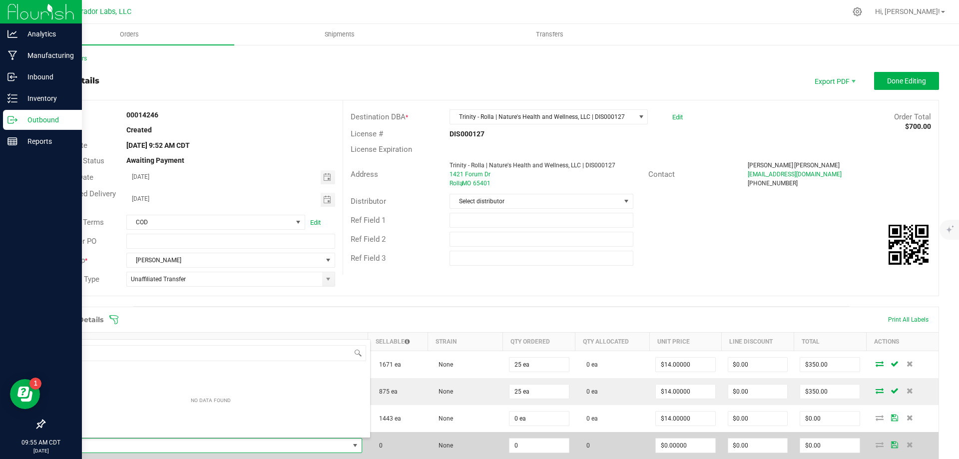
type input "pop da"
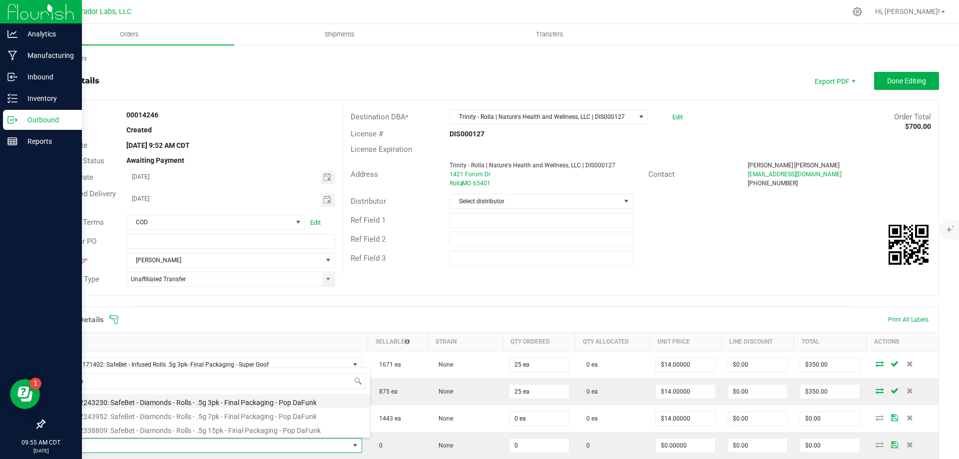
click at [203, 401] on li "M00002243230: SafeBet - Diamonds - Rolls - .5g 3pk - Final Packaging - Pop DaFu…" at bounding box center [210, 401] width 319 height 14
type input "0 ea"
type input "$14.00000"
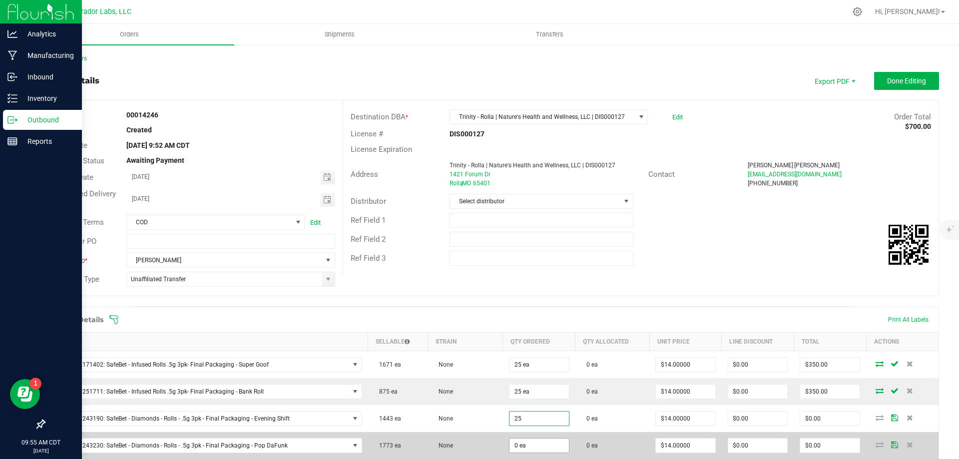
type input "25 ea"
type input "$350.00"
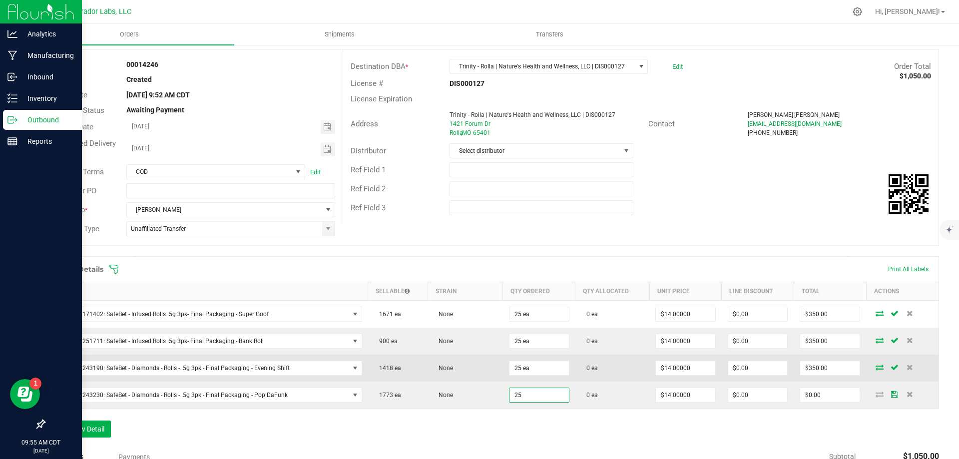
scroll to position [100, 0]
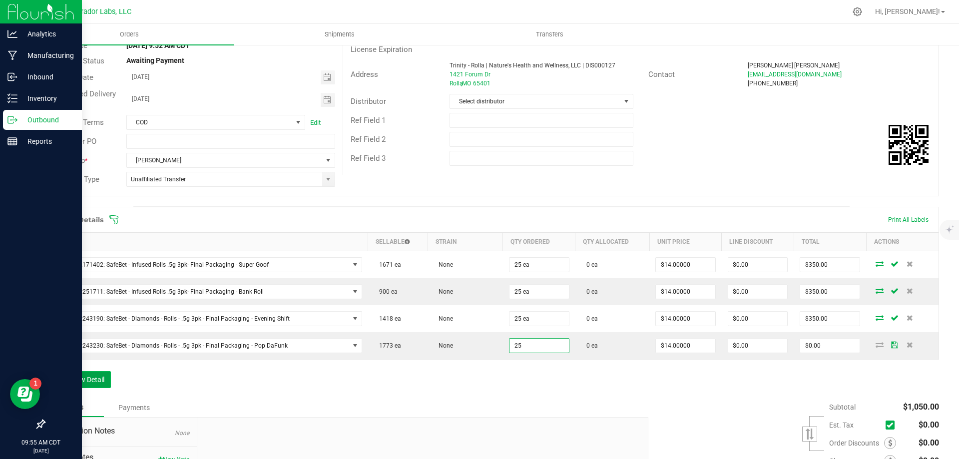
type input "25 ea"
type input "$350.00"
click at [73, 379] on button "Add New Detail" at bounding box center [77, 379] width 67 height 17
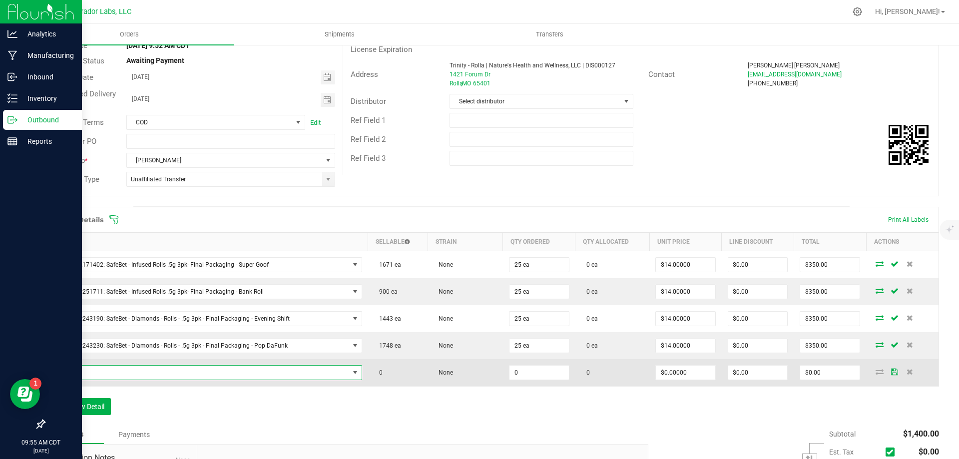
click at [236, 372] on span "NO DATA FOUND" at bounding box center [200, 373] width 298 height 14
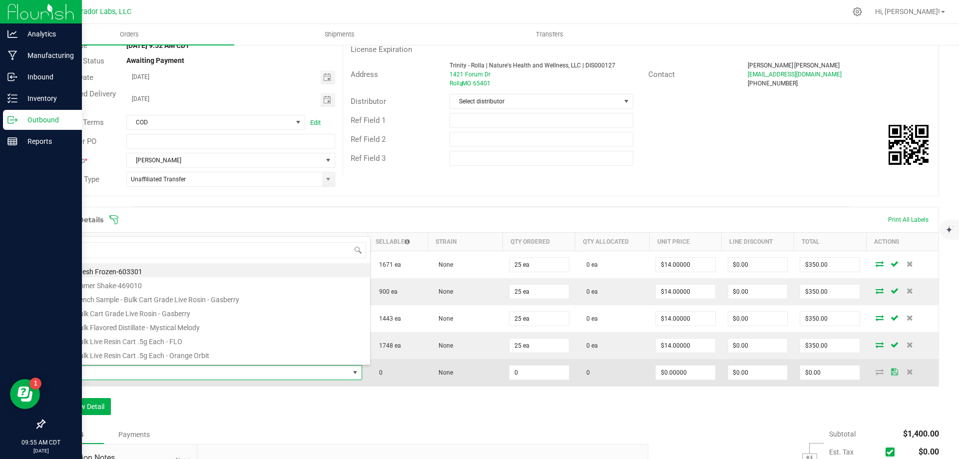
scroll to position [15, 303]
type input "super roll"
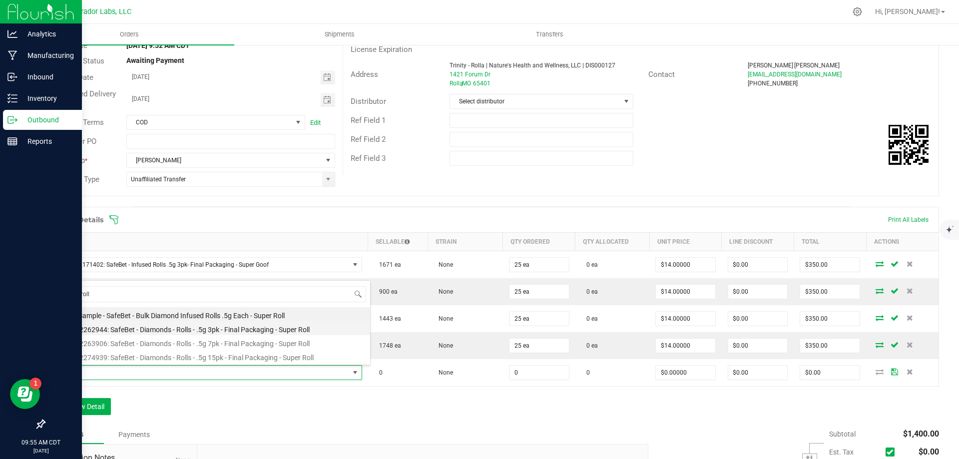
click at [234, 331] on li "M00002262944: SafeBet - Diamonds - Rolls - .5g 3pk - Final Packaging - Super Ro…" at bounding box center [210, 328] width 319 height 14
type input "0 ea"
type input "$14.00000"
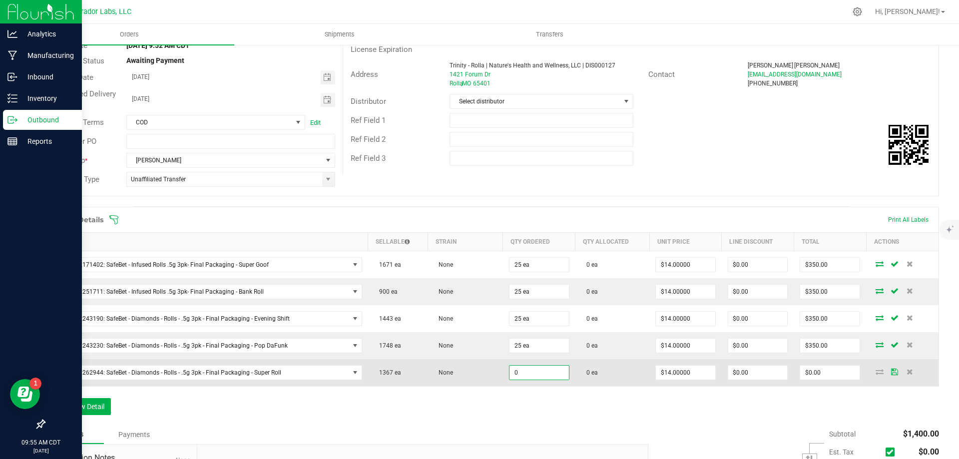
drag, startPoint x: 540, startPoint y: 370, endPoint x: 495, endPoint y: 378, distance: 45.2
click at [495, 378] on outbound-order-line-row "M00002262944: SafeBet - Diamonds - Rolls - .5g 3pk - Final Packaging - Super Ro…" at bounding box center [492, 372] width 894 height 27
drag, startPoint x: 507, startPoint y: 375, endPoint x: 527, endPoint y: 373, distance: 20.0
click at [527, 373] on input "0" at bounding box center [538, 373] width 59 height 14
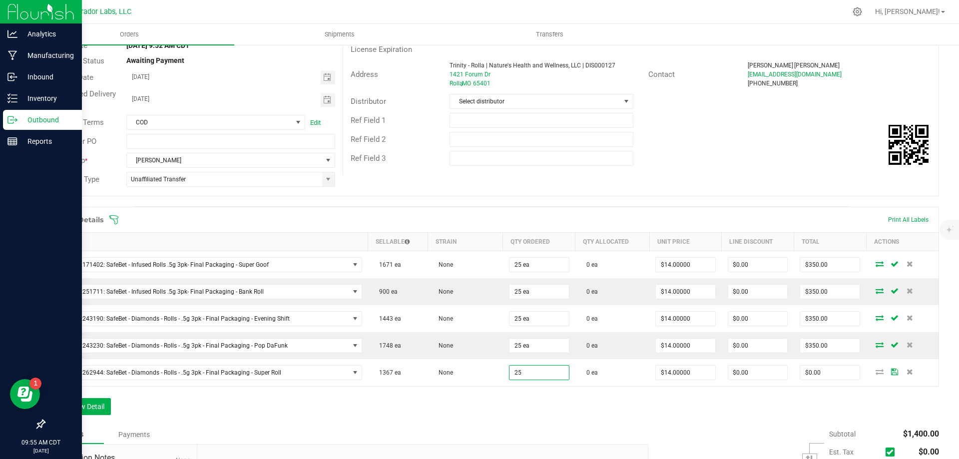
type input "25 ea"
type input "$350.00"
click at [493, 425] on div "Order Details Print All Labels Item Sellable Strain Qty Ordered Qty Allocated U…" at bounding box center [491, 316] width 895 height 218
click at [79, 411] on button "Add New Detail" at bounding box center [77, 406] width 67 height 17
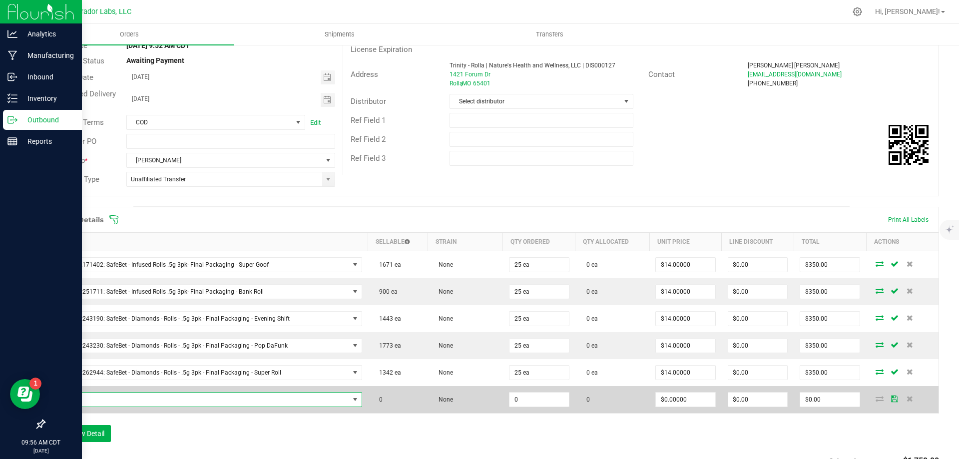
click at [111, 402] on span "NO DATA FOUND" at bounding box center [200, 400] width 298 height 14
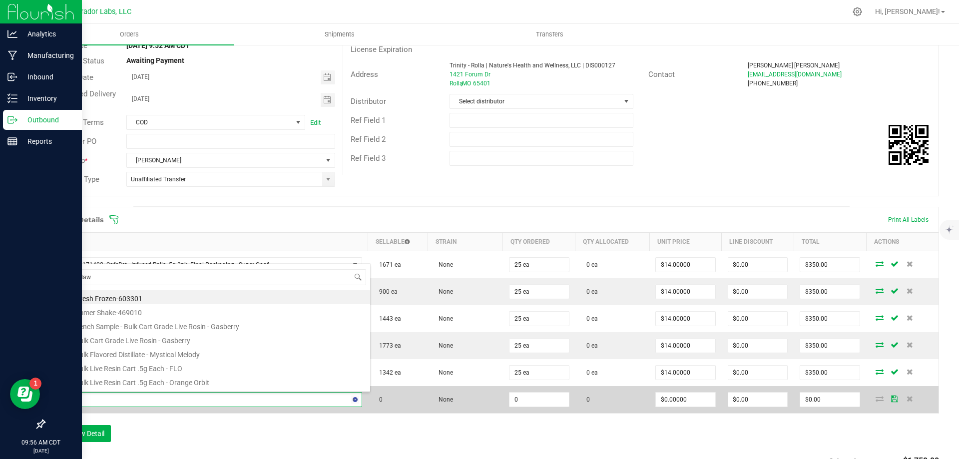
type input "chemdawg"
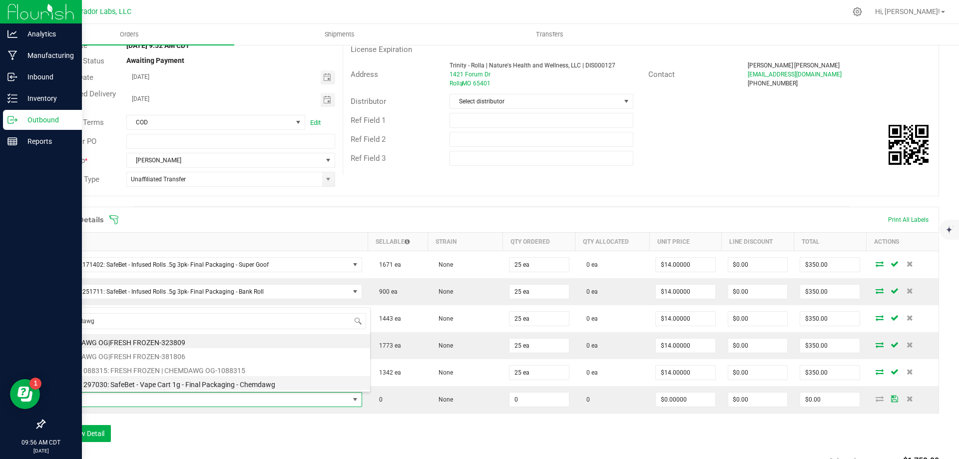
click at [172, 385] on li "M00001297030: SafeBet - Vape Cart 1g - Final Packaging - Chemdawg" at bounding box center [210, 383] width 319 height 14
type input "0 ea"
type input "$22.50000"
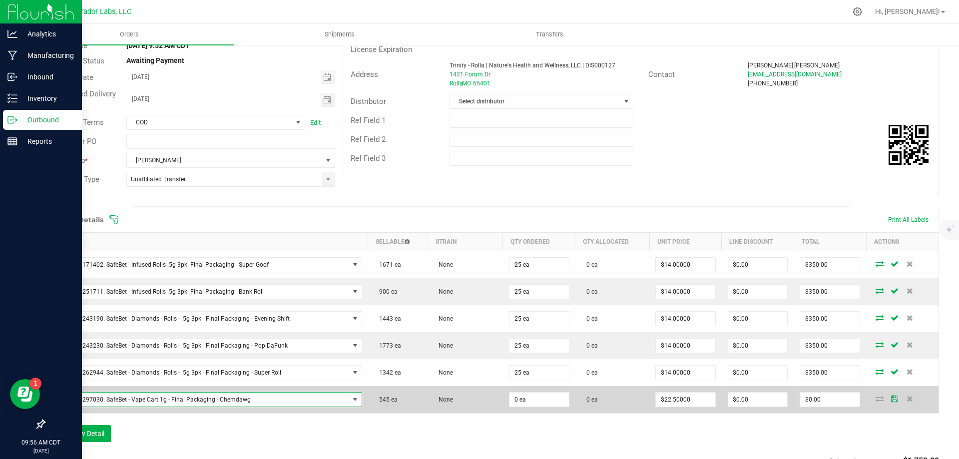
click at [254, 402] on span "M00001297030: SafeBet - Vape Cart 1g - Final Packaging - Chemdawg" at bounding box center [200, 400] width 298 height 14
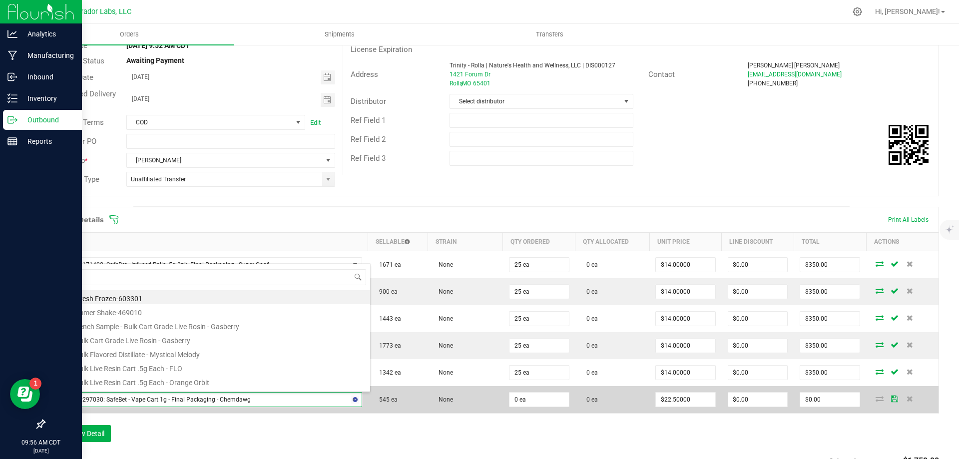
type input "chem"
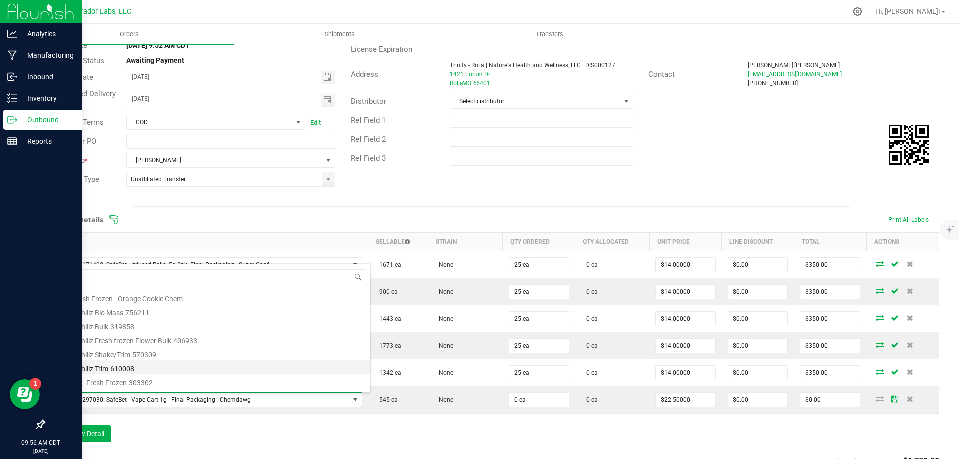
scroll to position [180, 0]
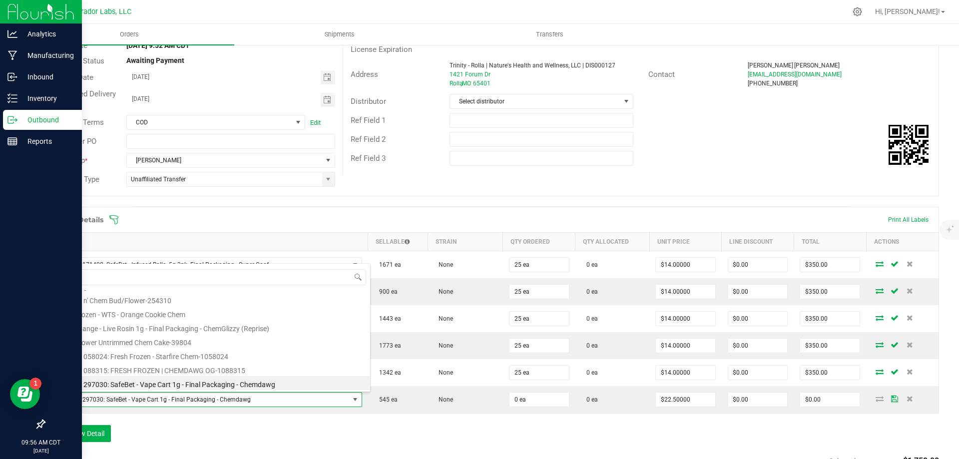
click at [240, 386] on li "M00001297030: SafeBet - Vape Cart 1g - Final Packaging - Chemdawg" at bounding box center [210, 383] width 319 height 14
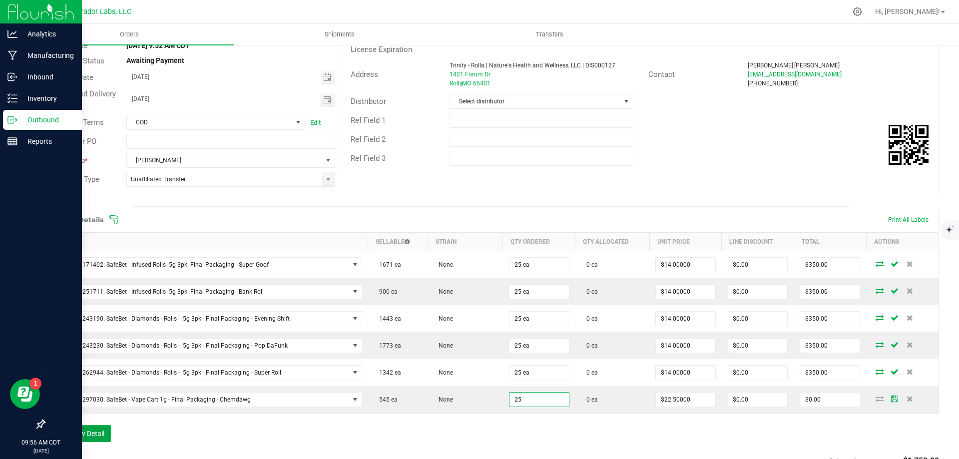
type input "25 ea"
type input "$562.50"
click at [86, 429] on button "Add New Detail" at bounding box center [77, 433] width 67 height 17
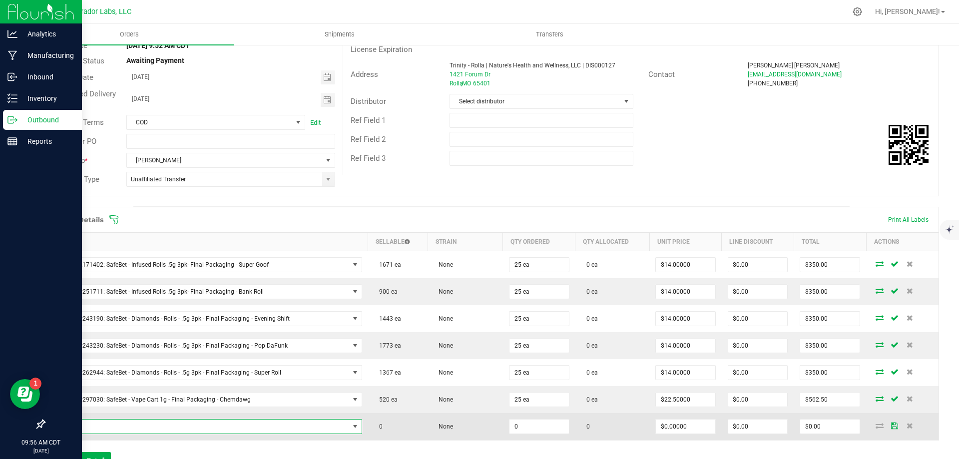
click at [103, 426] on span "NO DATA FOUND" at bounding box center [200, 427] width 298 height 14
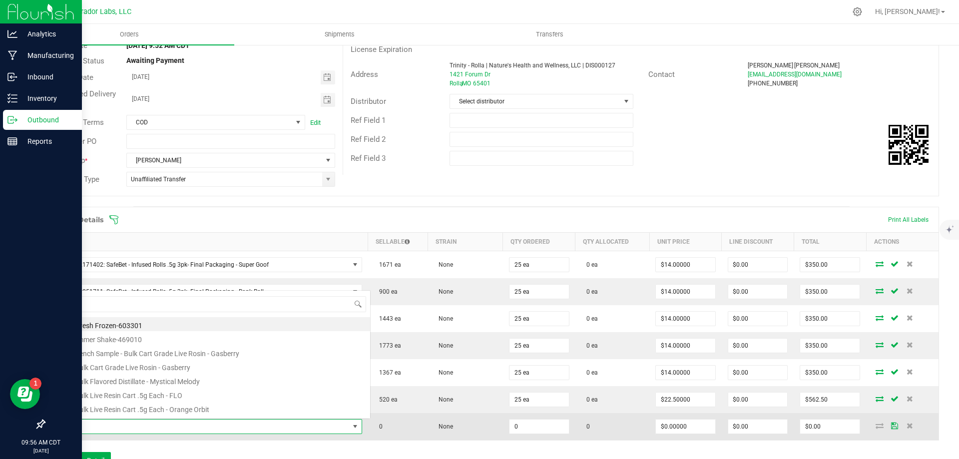
scroll to position [15, 303]
type input "island"
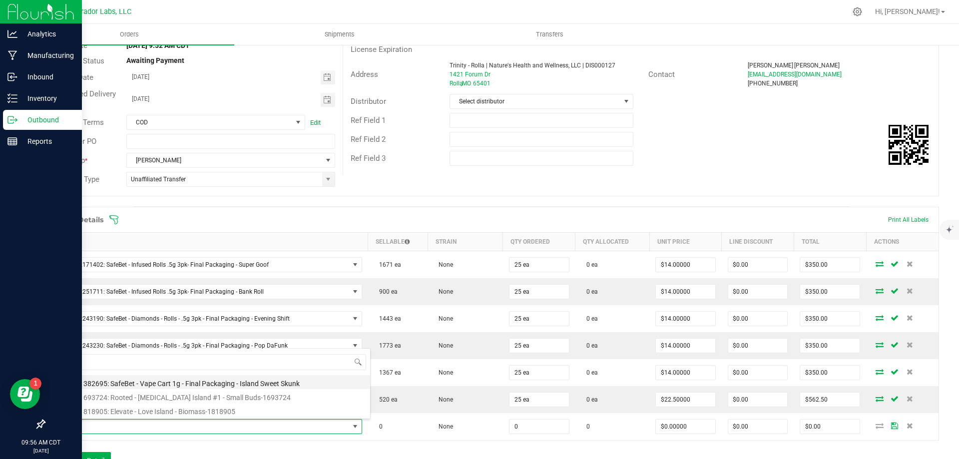
click at [189, 382] on li "M00001382695: SafeBet - Vape Cart 1g - Final Packaging - Island Sweet Skunk" at bounding box center [210, 382] width 319 height 14
type input "0 ea"
type input "$22.50000"
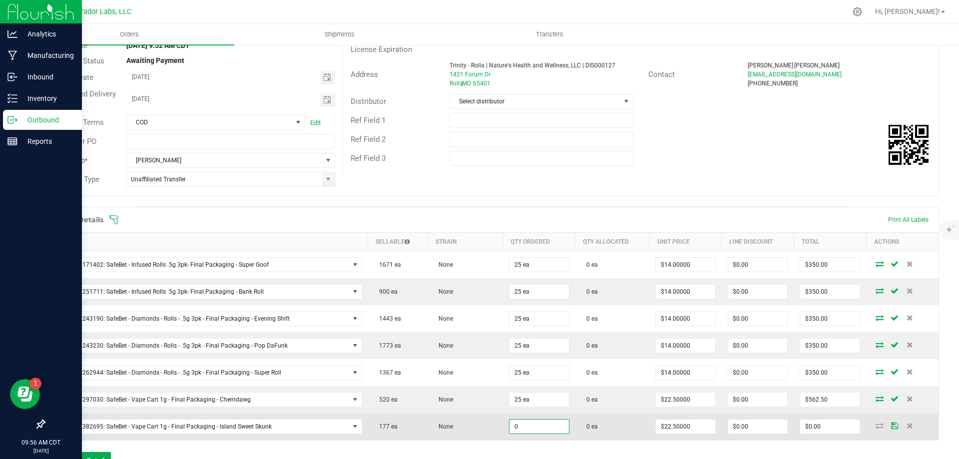
drag, startPoint x: 529, startPoint y: 425, endPoint x: 506, endPoint y: 430, distance: 24.0
click at [509, 430] on input "0" at bounding box center [538, 427] width 59 height 14
drag, startPoint x: 506, startPoint y: 430, endPoint x: 531, endPoint y: 427, distance: 25.1
click at [531, 427] on input "0" at bounding box center [538, 427] width 59 height 14
type input "50 ea"
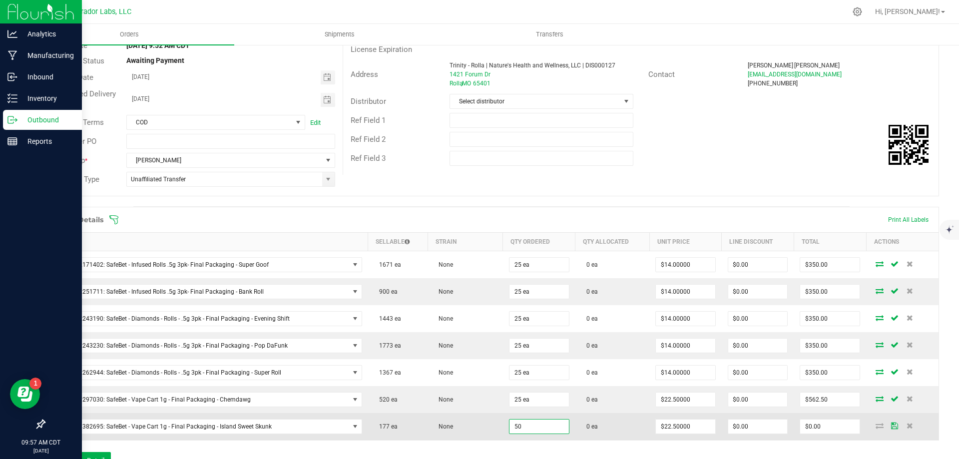
type input "$1,125.00"
click at [613, 422] on td "0 ea" at bounding box center [612, 426] width 74 height 27
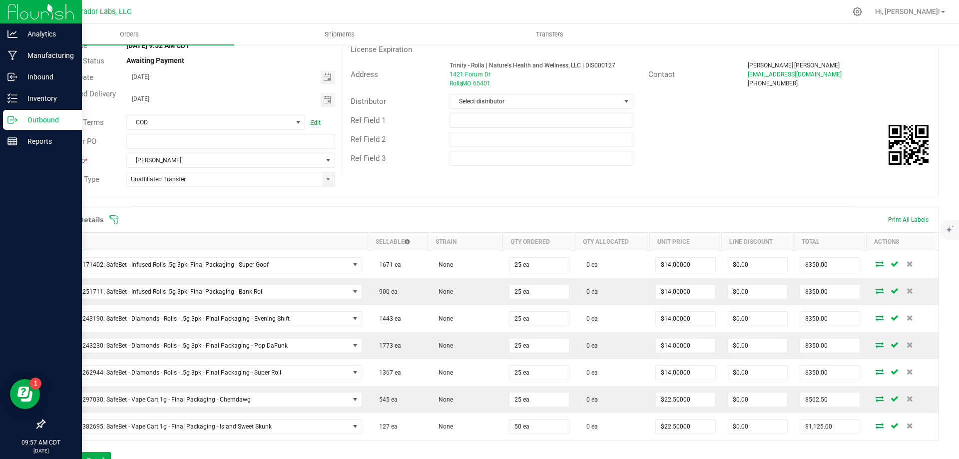
scroll to position [200, 0]
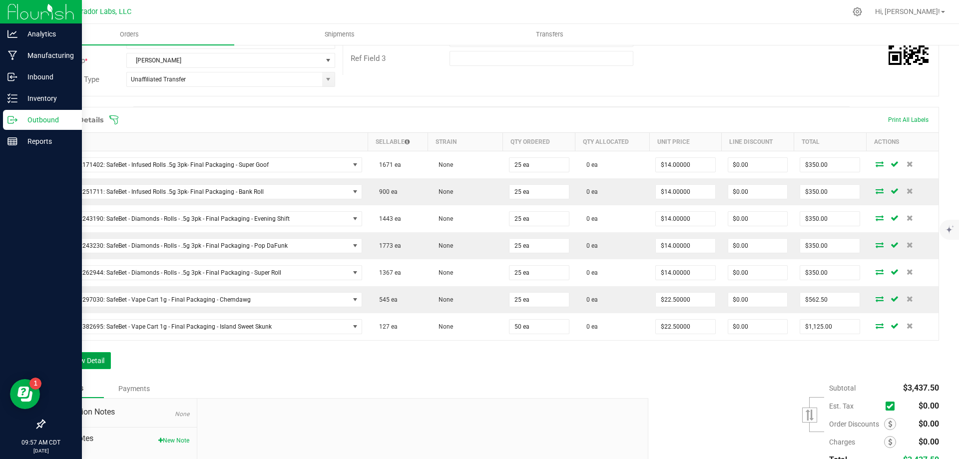
click at [94, 362] on button "Add New Detail" at bounding box center [77, 360] width 67 height 17
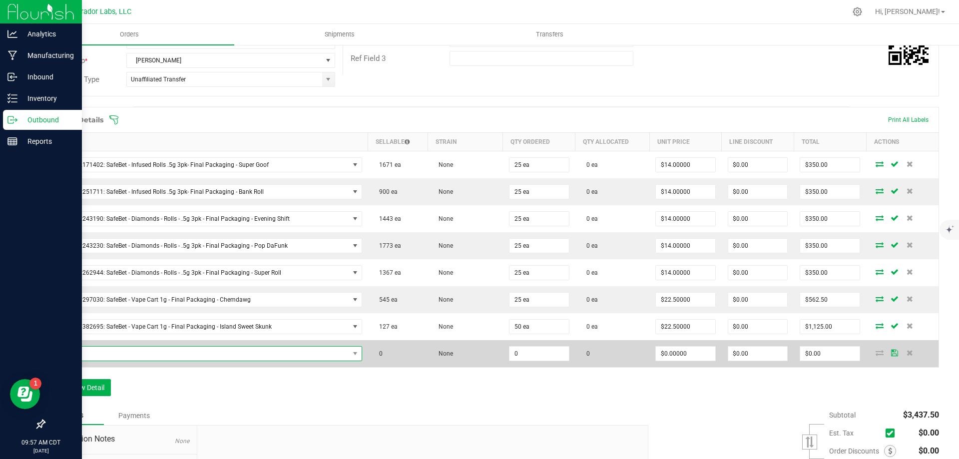
click at [144, 353] on span "NO DATA FOUND" at bounding box center [200, 354] width 298 height 14
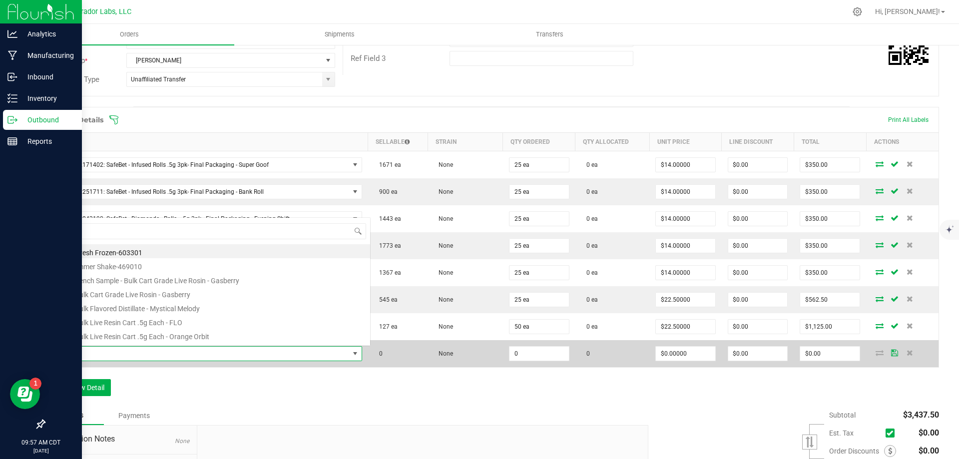
scroll to position [15, 303]
type input "wedding cake"
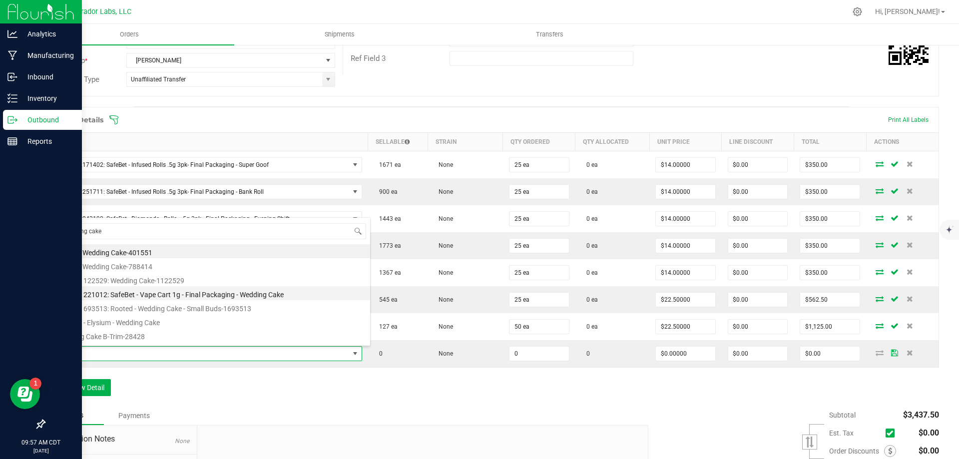
click at [188, 295] on li "M00001221012: SafeBet - Vape Cart 1g - Final Packaging - Wedding Cake" at bounding box center [210, 293] width 319 height 14
type input "0 ea"
type input "$22.50000"
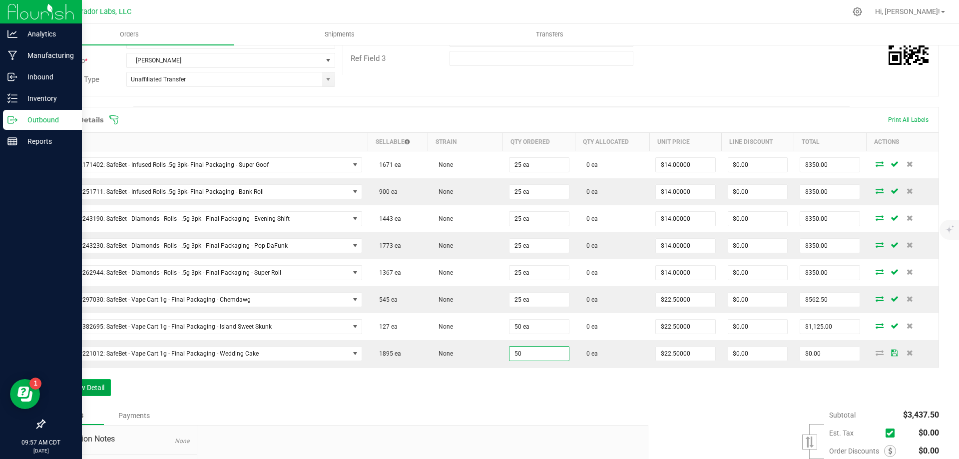
type input "50 ea"
type input "$1,125.00"
click at [69, 388] on button "Add New Detail" at bounding box center [77, 387] width 67 height 17
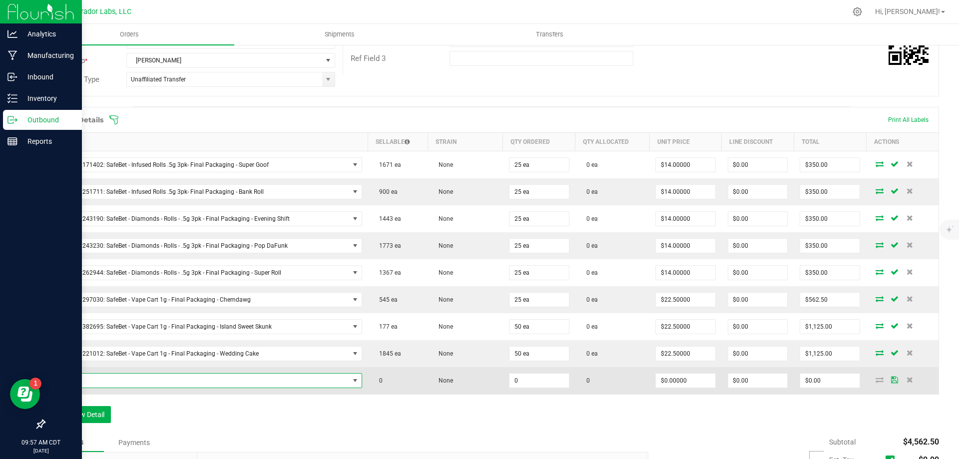
click at [112, 381] on span "NO DATA FOUND" at bounding box center [200, 381] width 298 height 14
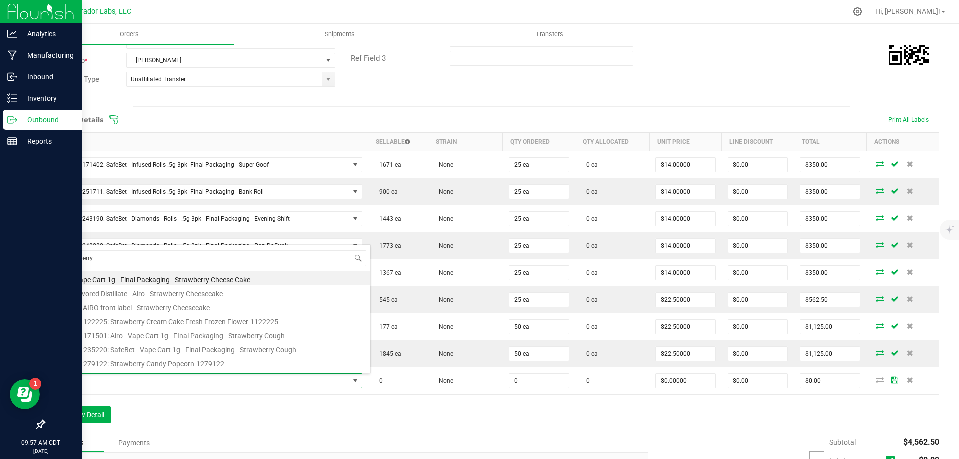
type input "strawberry"
click at [157, 348] on li "M00001235220: SafeBet - Vape Cart 1g - Final Packaging - Strawberry Cough" at bounding box center [210, 348] width 319 height 14
type input "0 ea"
type input "$22.50000"
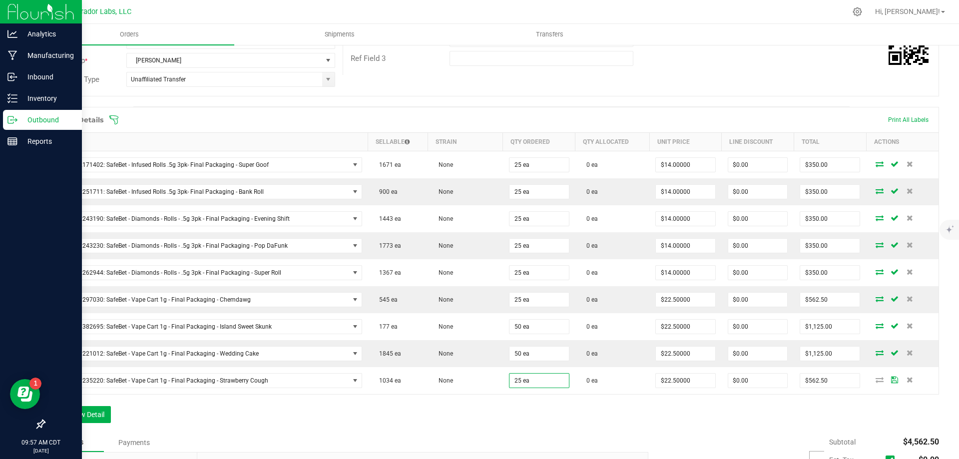
click at [480, 415] on div "Order Details Print All Labels Item Sellable Strain Qty Ordered Qty Allocated U…" at bounding box center [491, 270] width 895 height 326
click at [68, 414] on button "Add New Detail" at bounding box center [77, 414] width 67 height 17
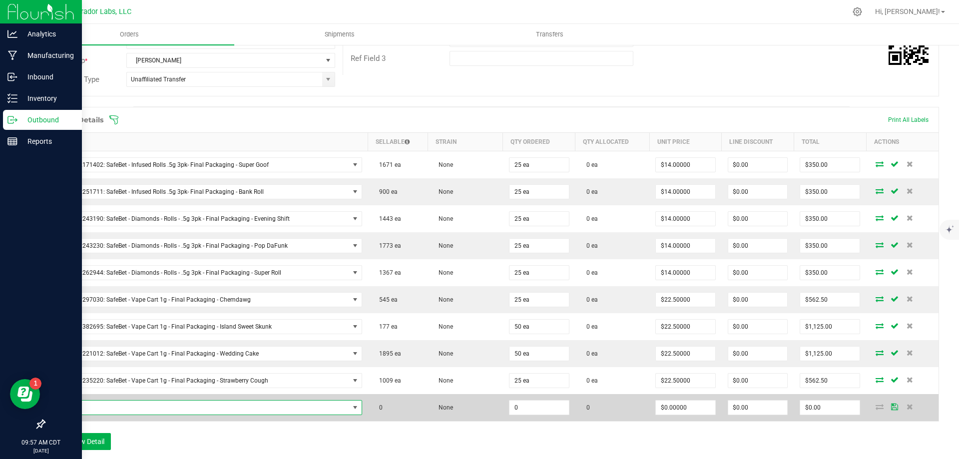
click at [108, 406] on span "NO DATA FOUND" at bounding box center [200, 408] width 298 height 14
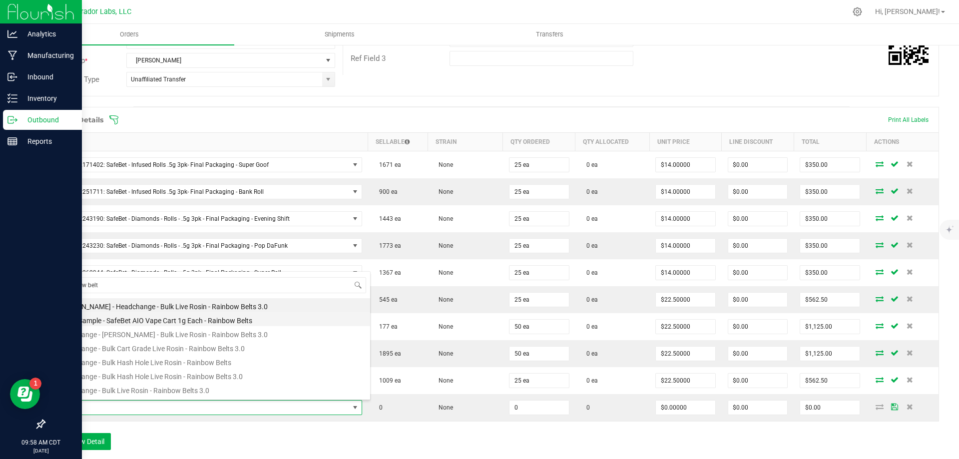
click at [137, 320] on li "Bench Sample - SafeBet AIO Vape Cart 1g Each - Rainbow Belts" at bounding box center [210, 319] width 319 height 14
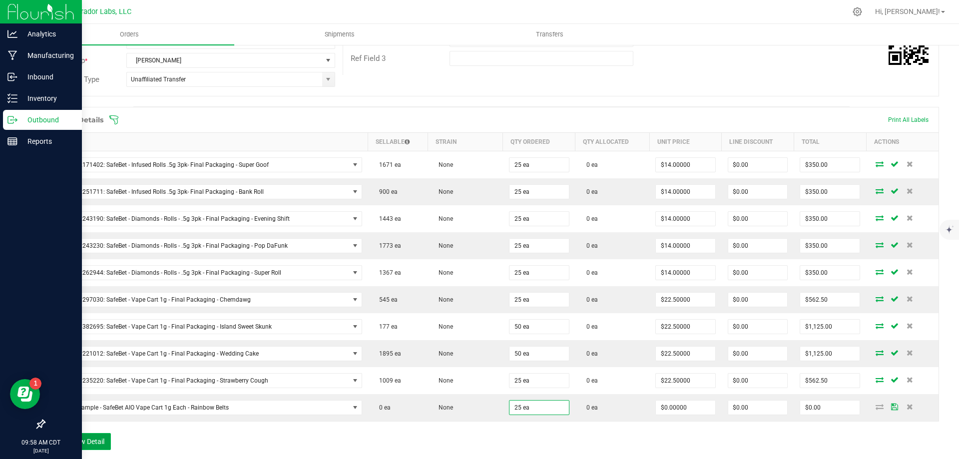
click at [94, 442] on button "Add New Detail" at bounding box center [77, 441] width 67 height 17
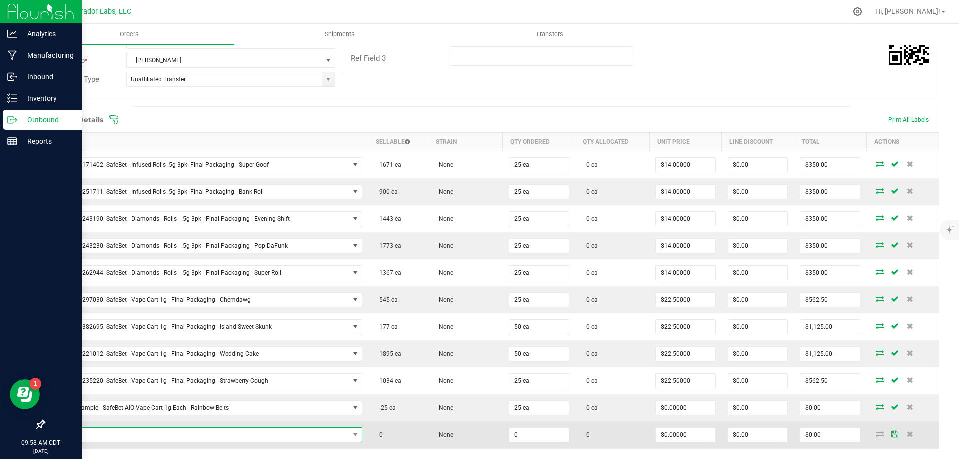
click at [101, 433] on span "NO DATA FOUND" at bounding box center [200, 435] width 298 height 14
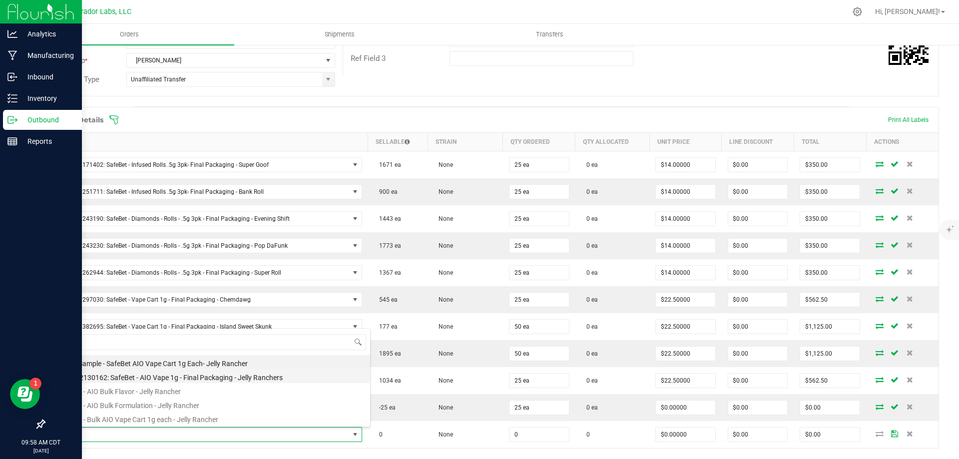
click at [153, 377] on li "M00002130162: SafeBet - AIO Vape 1g - Final Packaging - Jelly Ranchers" at bounding box center [210, 376] width 319 height 14
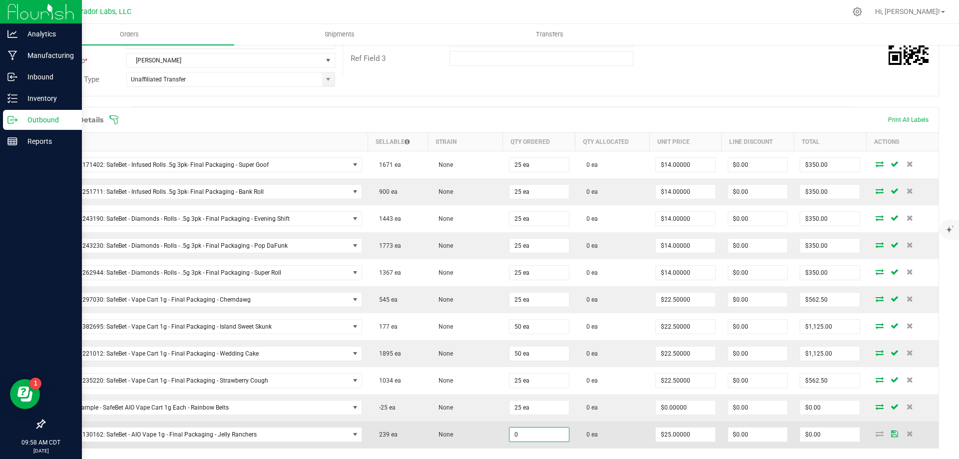
click at [540, 432] on input "0" at bounding box center [538, 435] width 59 height 14
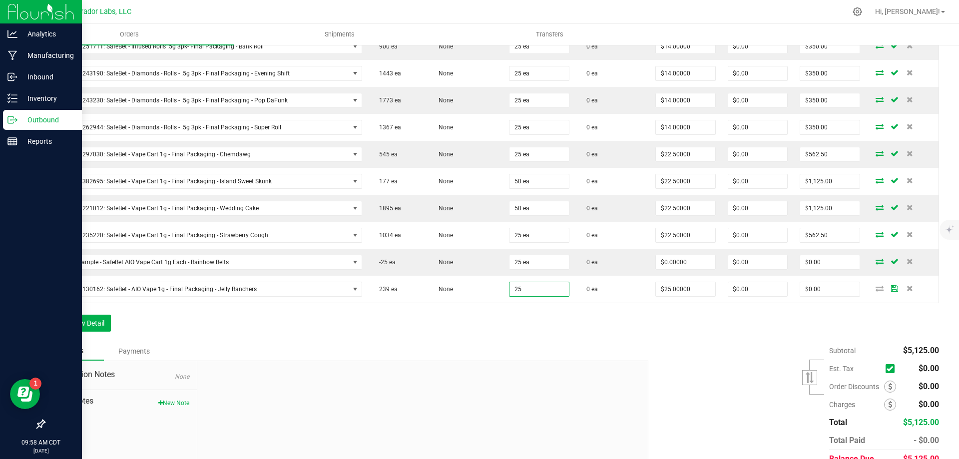
scroll to position [350, 0]
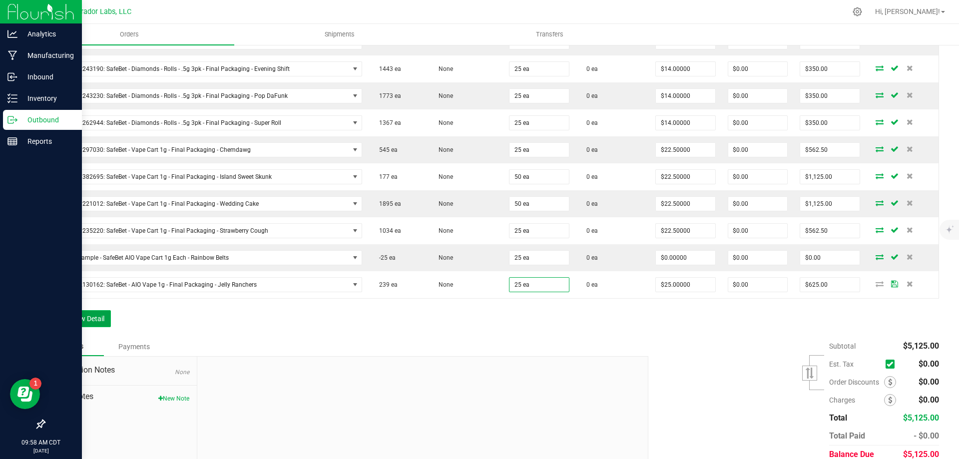
click at [73, 318] on button "Add New Detail" at bounding box center [77, 318] width 67 height 17
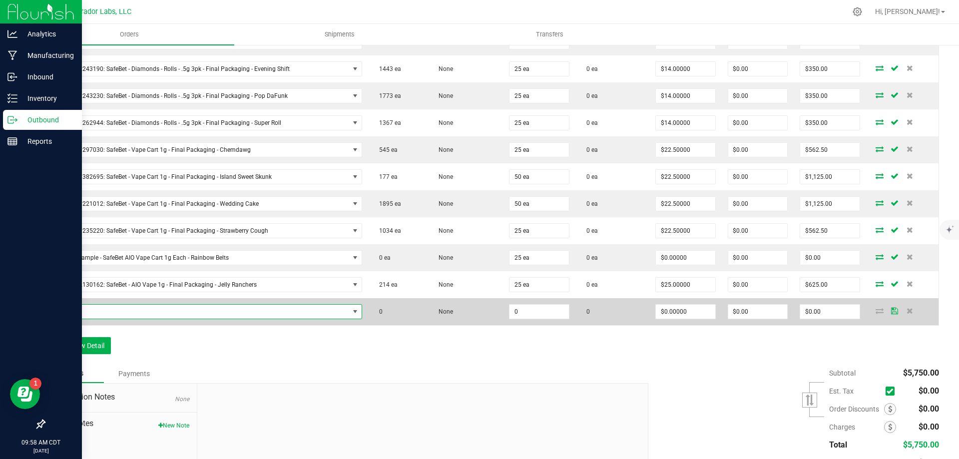
click at [109, 311] on span "NO DATA FOUND" at bounding box center [200, 312] width 298 height 14
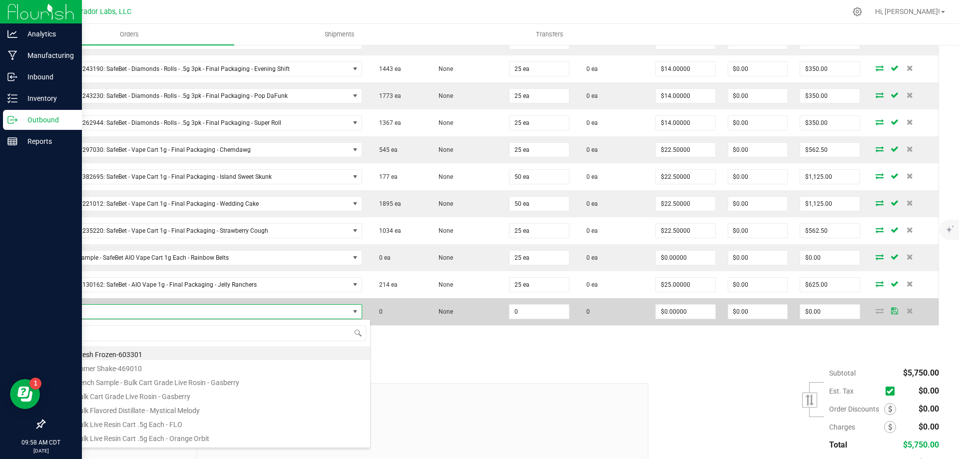
scroll to position [15, 303]
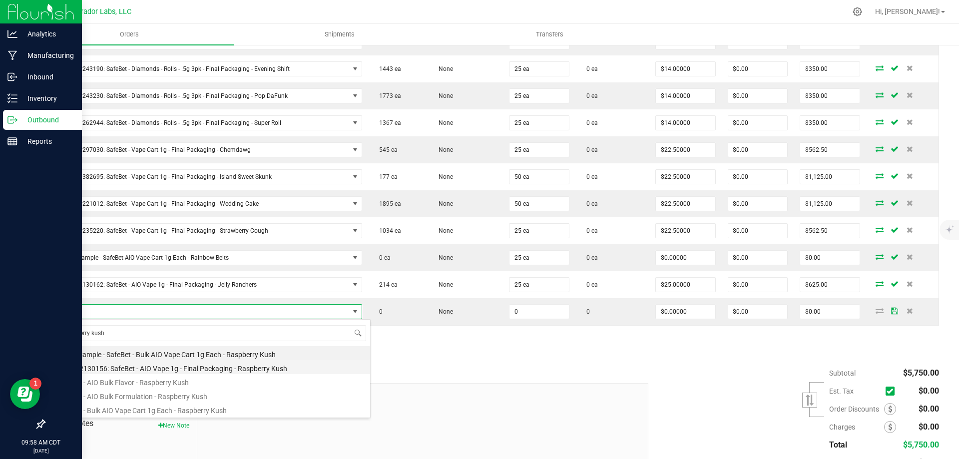
click at [154, 368] on li "M00002130156: SafeBet - AIO Vape 1g - Final Packaging - Raspberry Kush" at bounding box center [210, 367] width 319 height 14
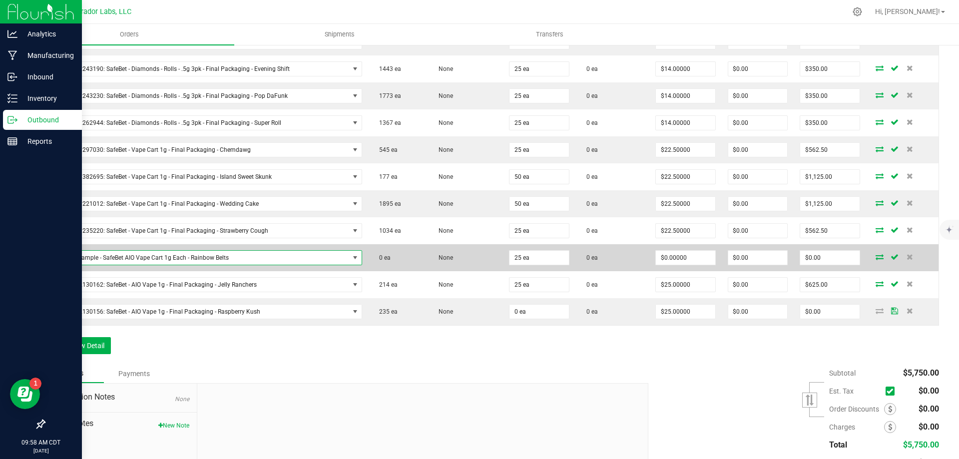
click at [190, 258] on span "Bench Sample - SafeBet AIO Vape Cart 1g Each - Rainbow Belts" at bounding box center [200, 258] width 298 height 14
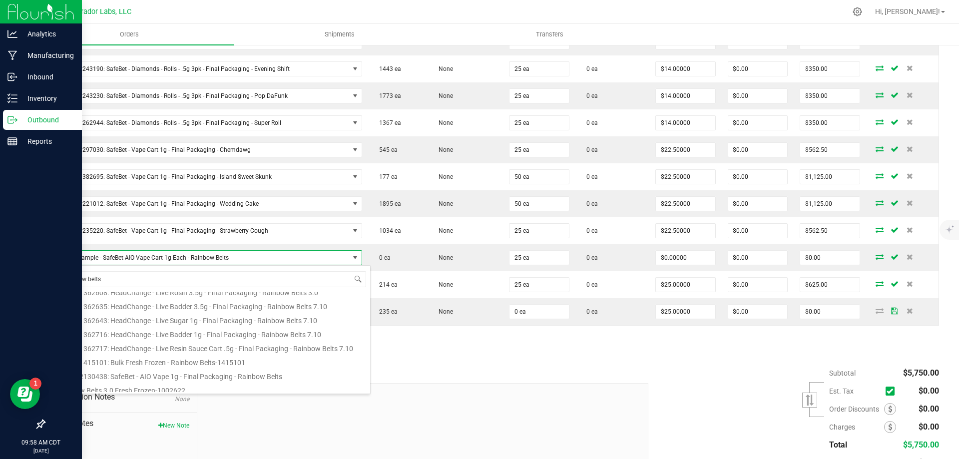
scroll to position [150, 0]
click at [154, 372] on li "M00002130438: SafeBet - AIO Vape 1g - Final Packaging - Rainbow Belts" at bounding box center [210, 373] width 319 height 14
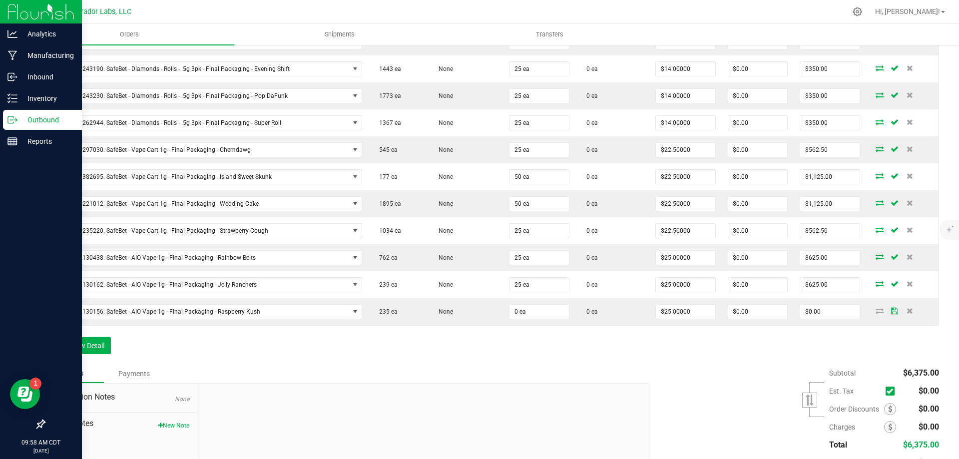
click at [439, 357] on div "Order Details Print All Labels Item Sellable Strain Qty Ordered Qty Allocated U…" at bounding box center [491, 160] width 895 height 407
click at [469, 344] on div "Order Details Print All Labels Item Sellable Strain Qty Ordered Qty Allocated U…" at bounding box center [491, 160] width 895 height 407
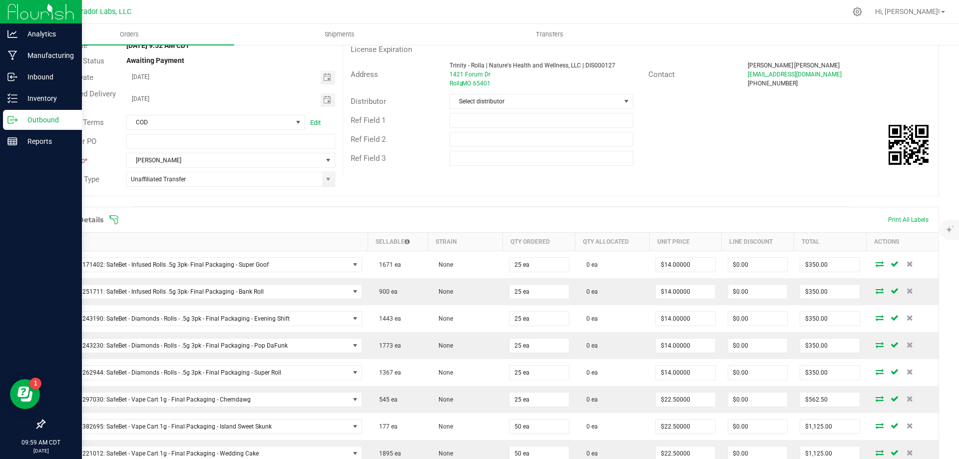
scroll to position [0, 0]
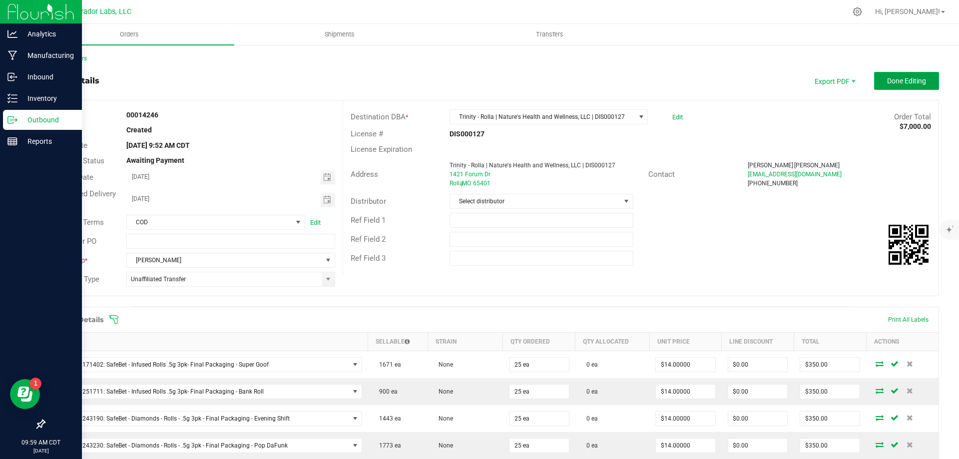
click at [897, 82] on span "Done Editing" at bounding box center [906, 81] width 39 height 8
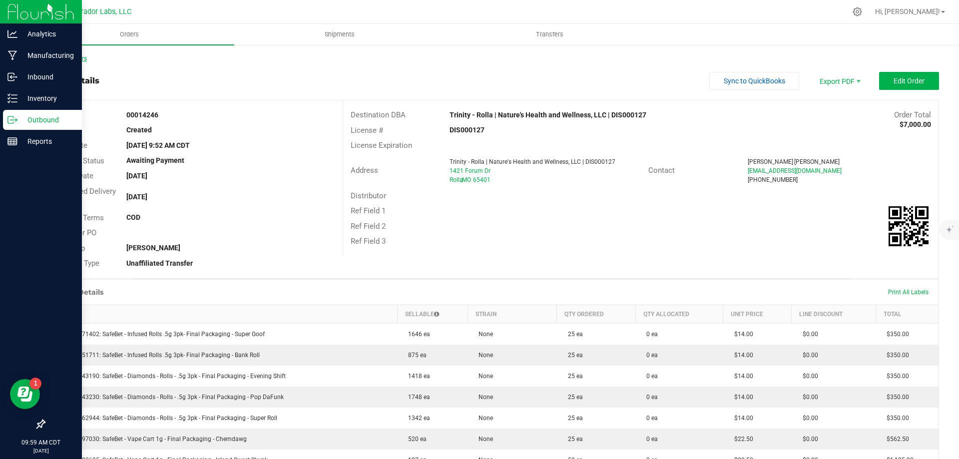
click at [82, 57] on link "Back to Orders" at bounding box center [65, 58] width 43 height 7
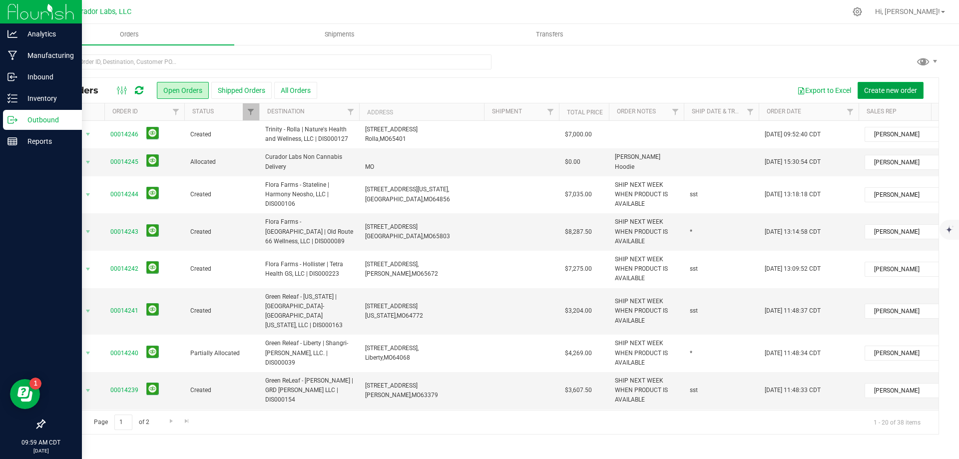
click at [873, 84] on button "Create new order" at bounding box center [891, 90] width 66 height 17
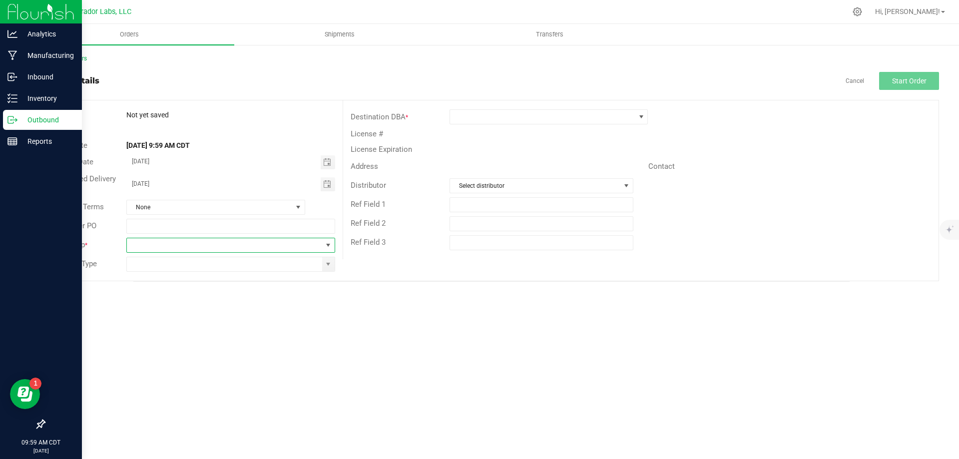
click at [227, 248] on span at bounding box center [224, 245] width 195 height 14
click at [169, 356] on li "[PERSON_NAME]" at bounding box center [230, 353] width 207 height 17
click at [175, 266] on input at bounding box center [224, 264] width 195 height 14
click at [329, 262] on span at bounding box center [328, 264] width 8 height 8
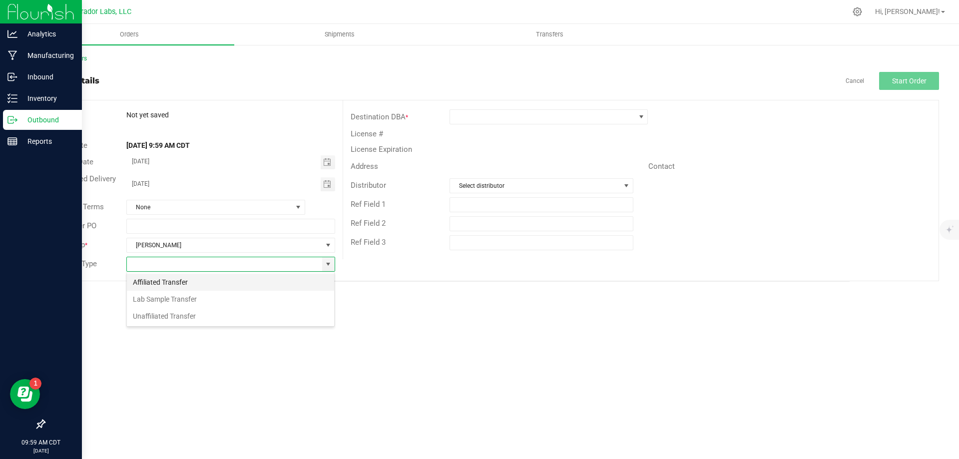
scroll to position [15, 209]
click at [201, 319] on li "Unaffiliated Transfer" at bounding box center [230, 316] width 207 height 17
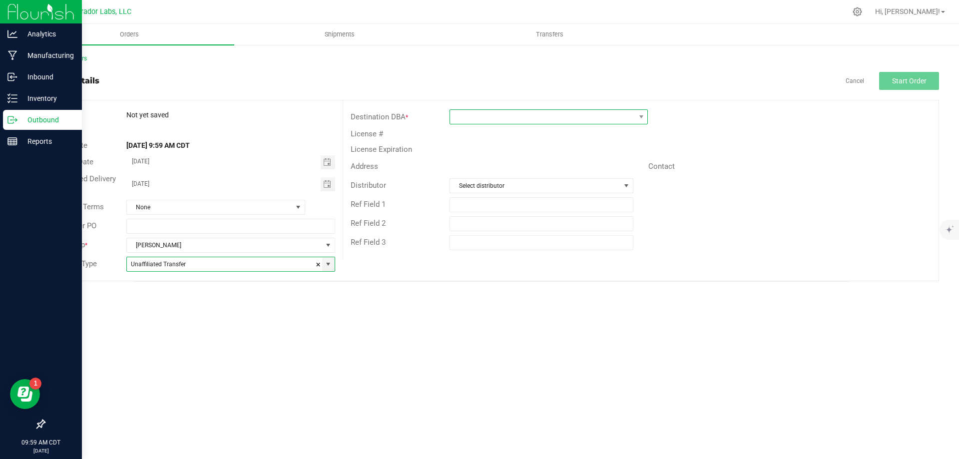
click at [637, 121] on span at bounding box center [641, 117] width 12 height 14
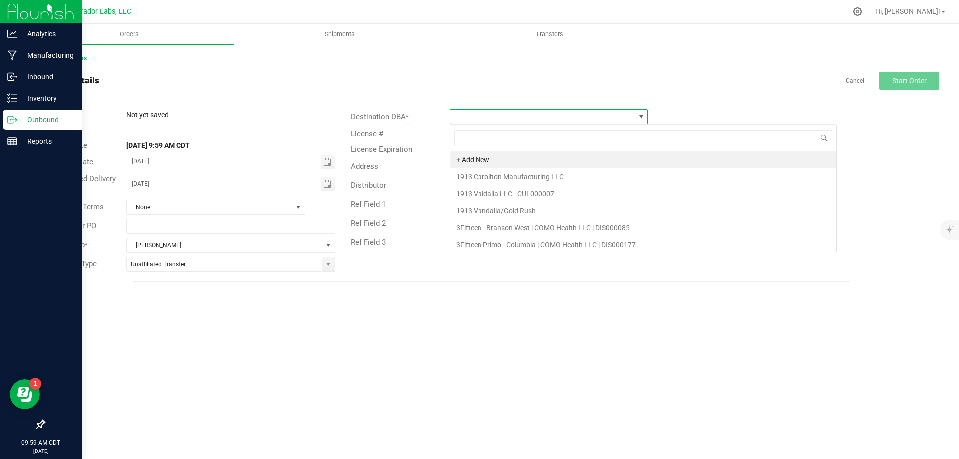
scroll to position [15, 198]
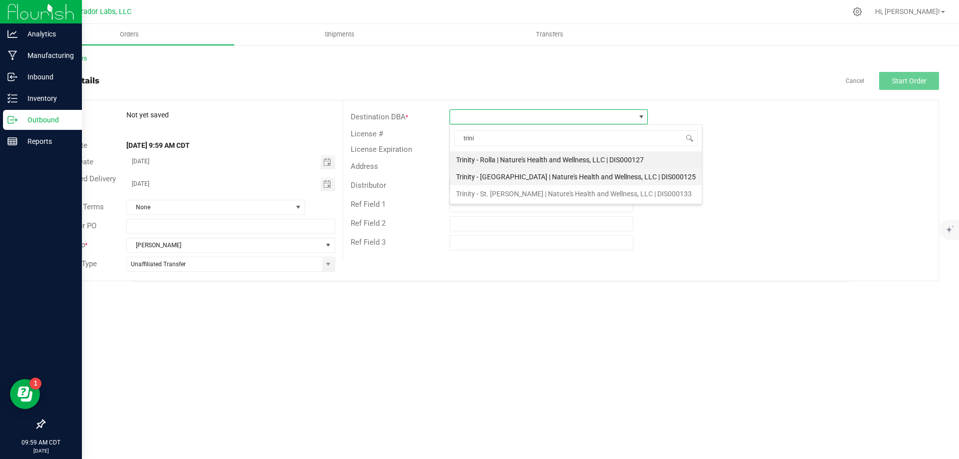
click at [580, 178] on li "Trinity - [GEOGRAPHIC_DATA] | Nature's Health and Wellness, LLC | DIS000125" at bounding box center [576, 176] width 252 height 17
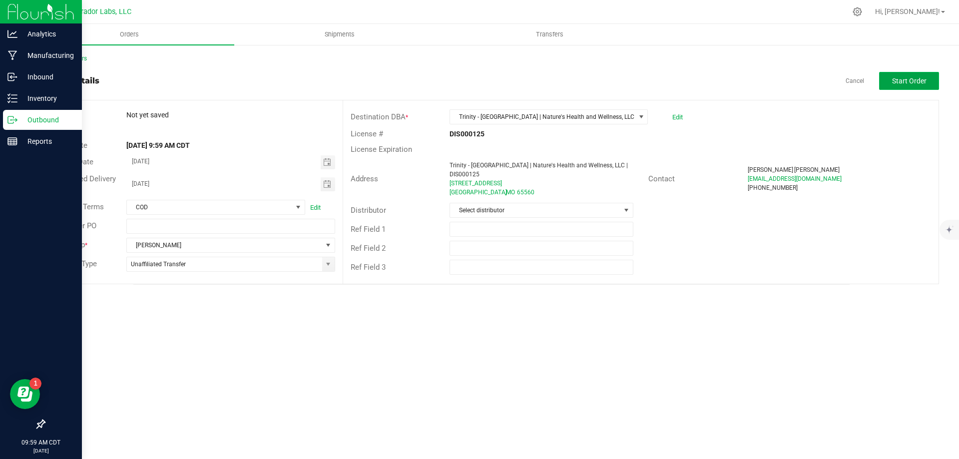
click at [918, 79] on span "Start Order" at bounding box center [909, 81] width 34 height 8
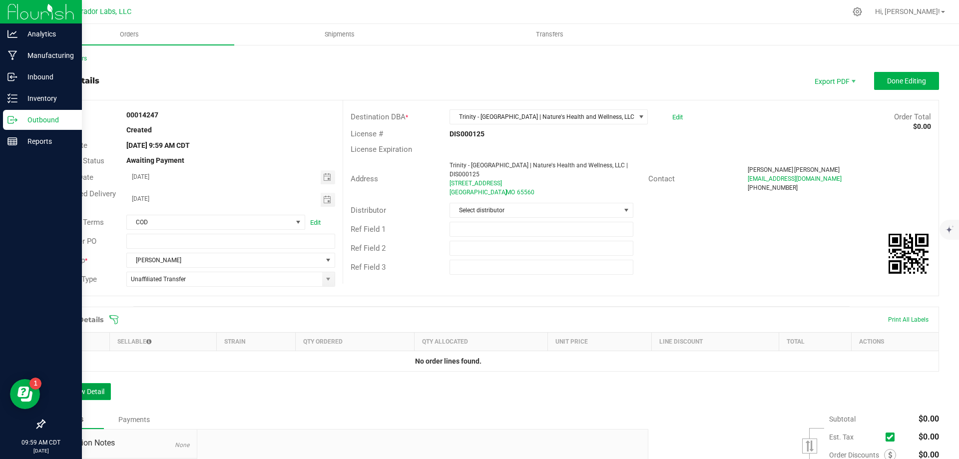
click at [85, 400] on button "Add New Detail" at bounding box center [77, 391] width 67 height 17
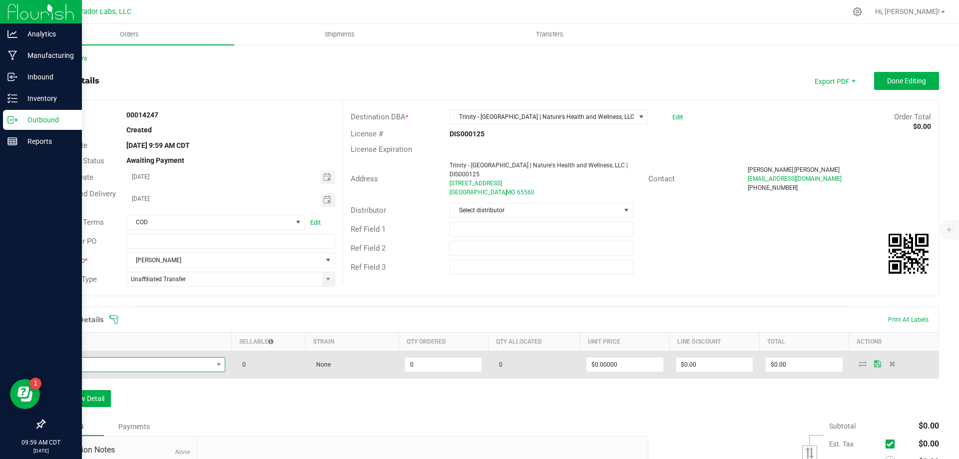
click at [120, 370] on span "NO DATA FOUND" at bounding box center [131, 365] width 161 height 14
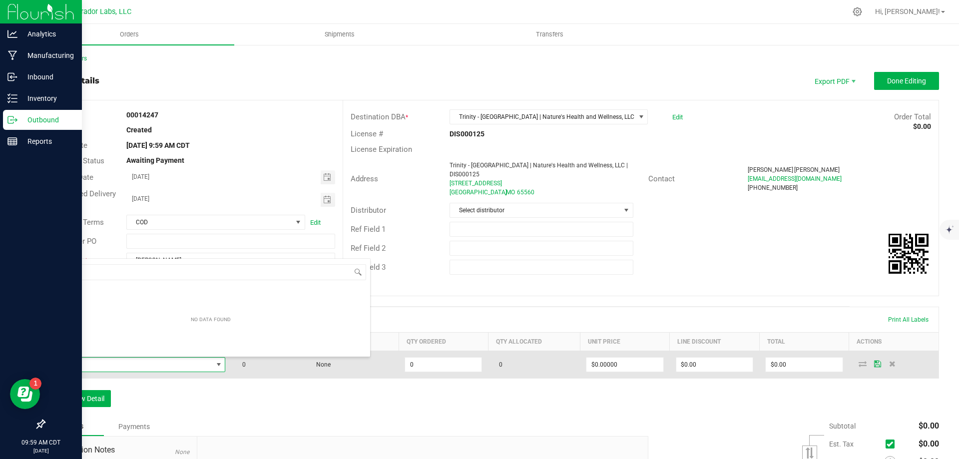
scroll to position [15, 171]
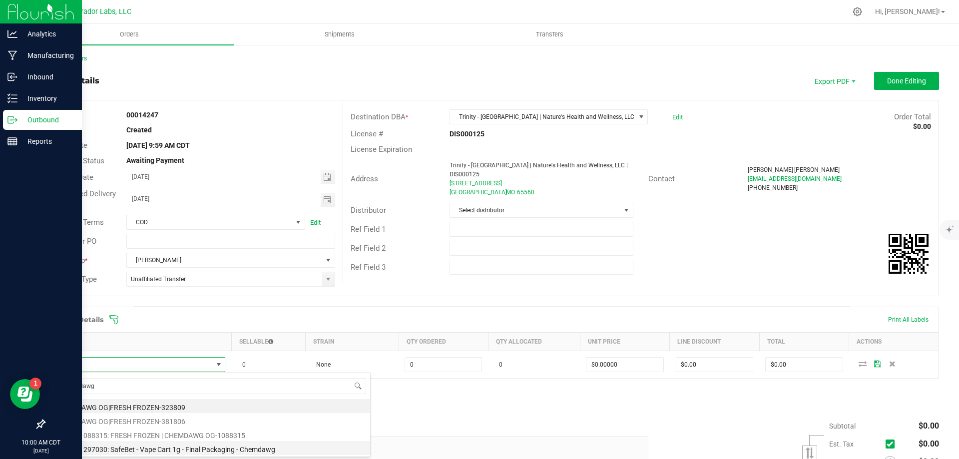
click at [156, 452] on li "M00001297030: SafeBet - Vape Cart 1g - Final Packaging - Chemdawg" at bounding box center [210, 448] width 319 height 14
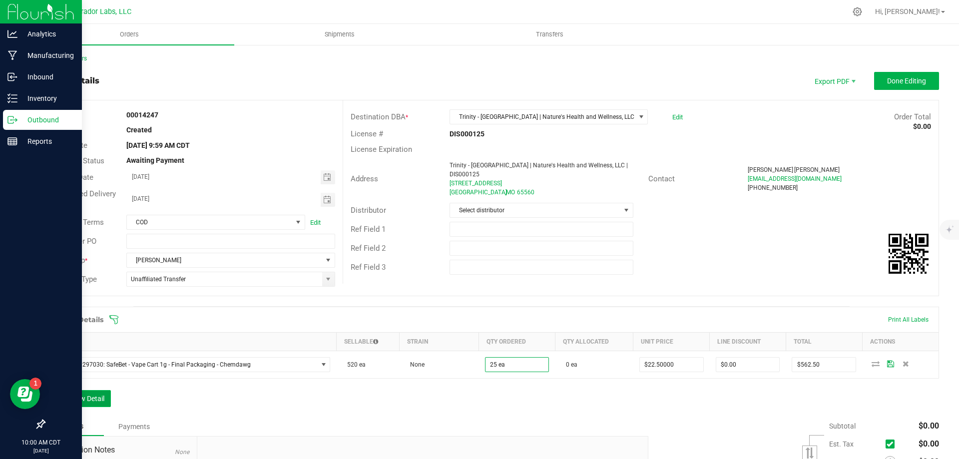
click at [94, 403] on button "Add New Detail" at bounding box center [77, 398] width 67 height 17
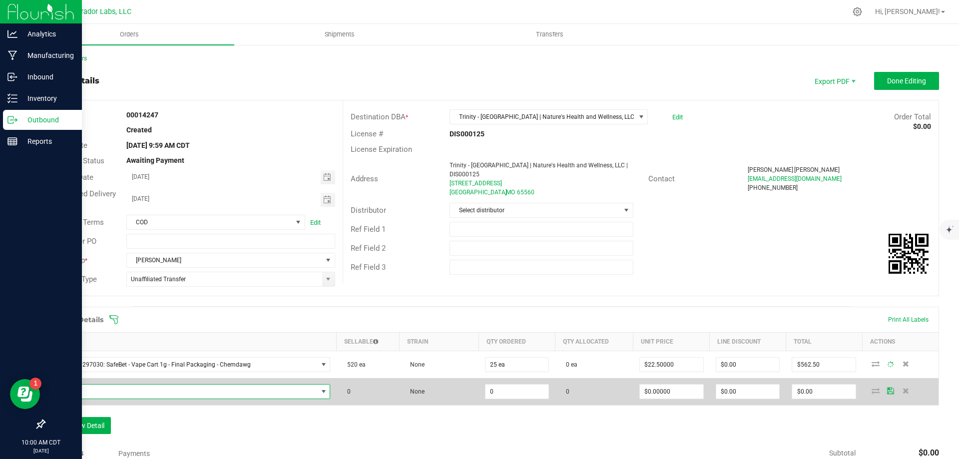
click at [111, 391] on span "NO DATA FOUND" at bounding box center [184, 392] width 266 height 14
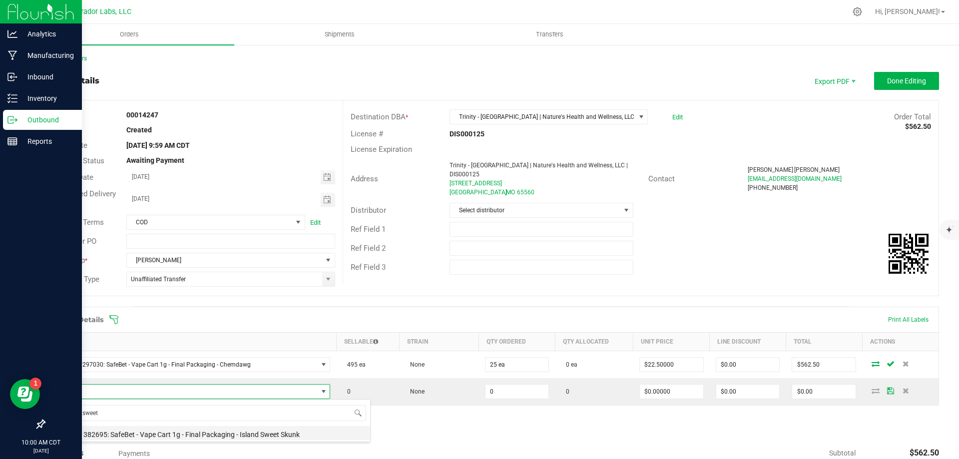
click at [158, 435] on li "M00001382695: SafeBet - Vape Cart 1g - Final Packaging - Island Sweet Skunk" at bounding box center [210, 433] width 319 height 14
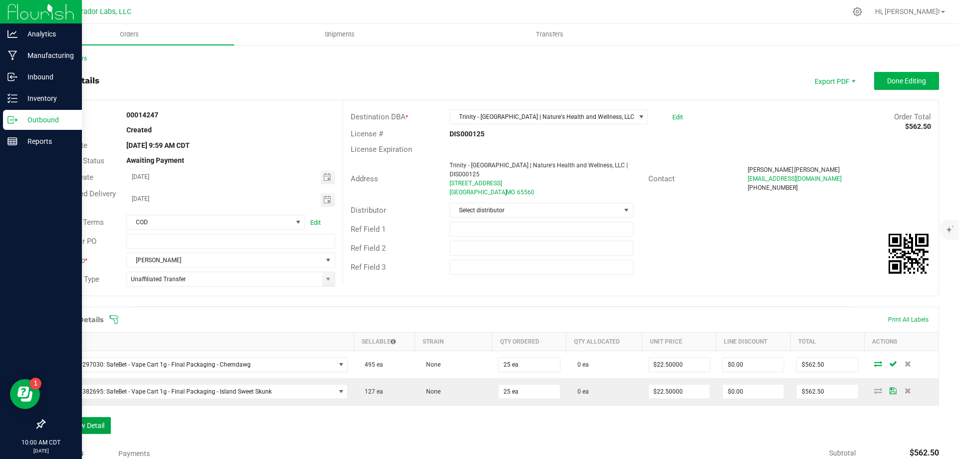
click at [91, 425] on button "Add New Detail" at bounding box center [77, 425] width 67 height 17
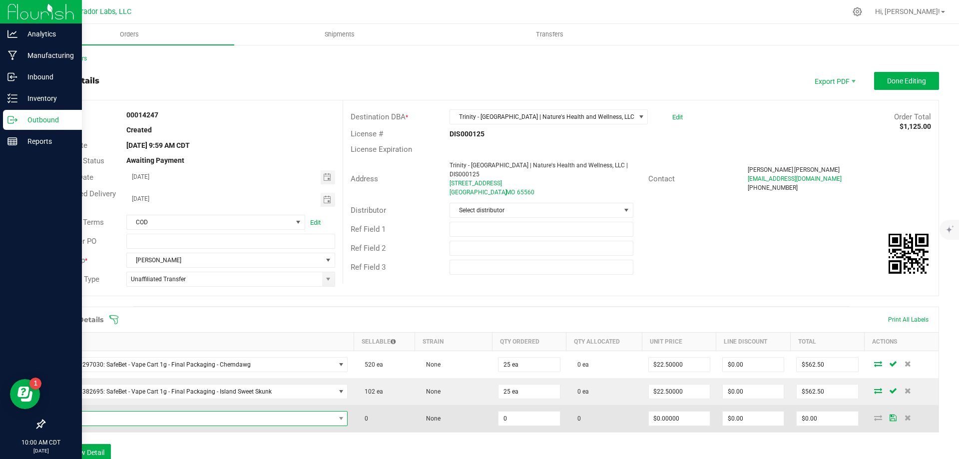
click at [169, 422] on span "NO DATA FOUND" at bounding box center [193, 419] width 284 height 14
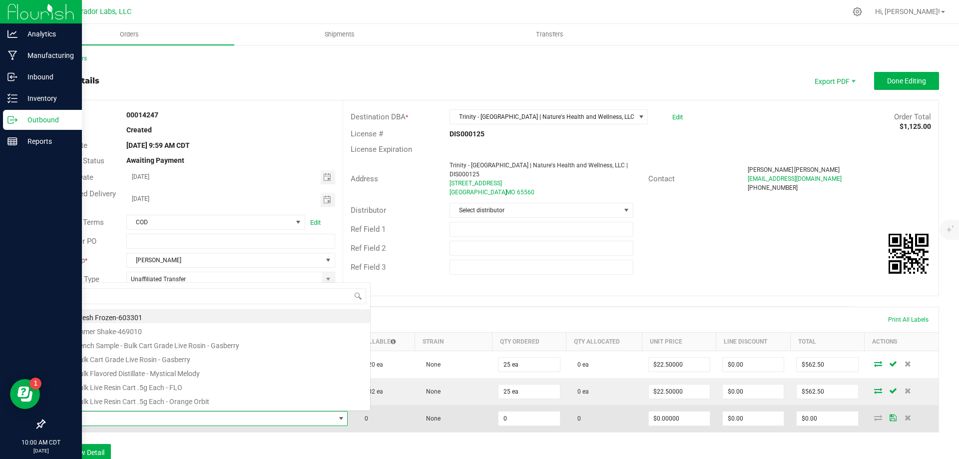
scroll to position [15, 289]
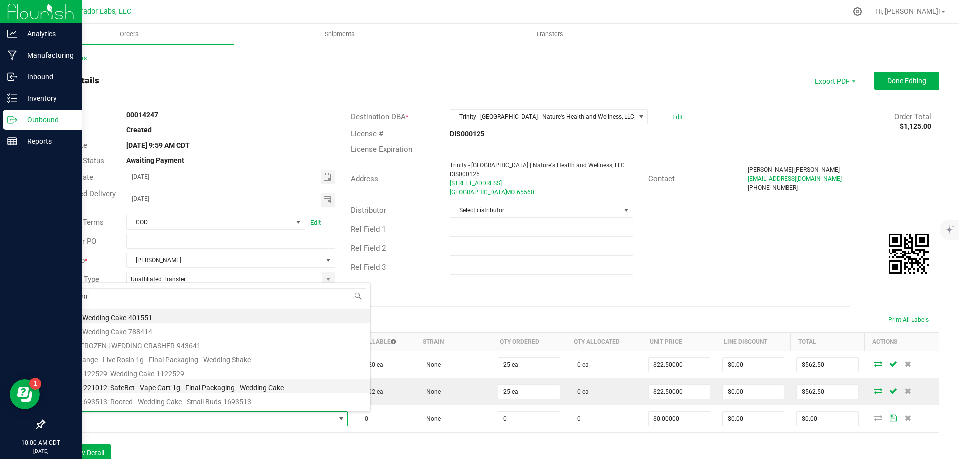
click at [166, 388] on li "M00001221012: SafeBet - Vape Cart 1g - Final Packaging - Wedding Cake" at bounding box center [210, 386] width 319 height 14
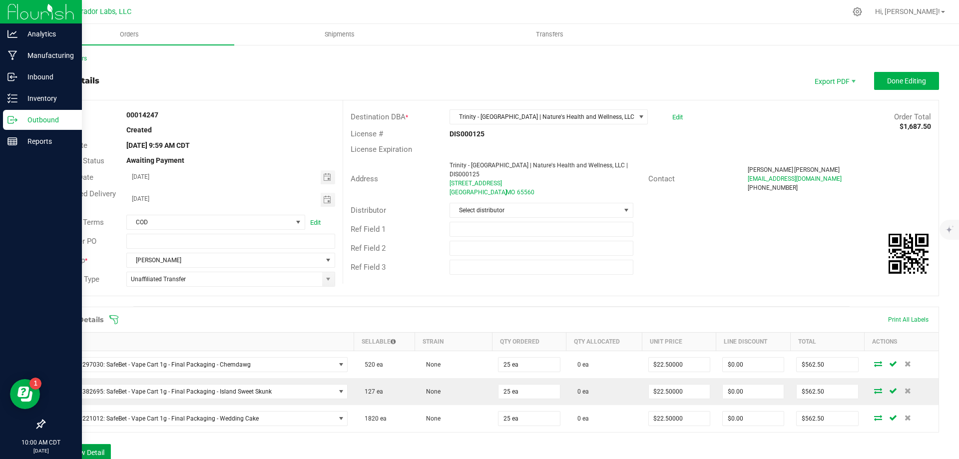
click at [91, 452] on button "Add New Detail" at bounding box center [77, 452] width 67 height 17
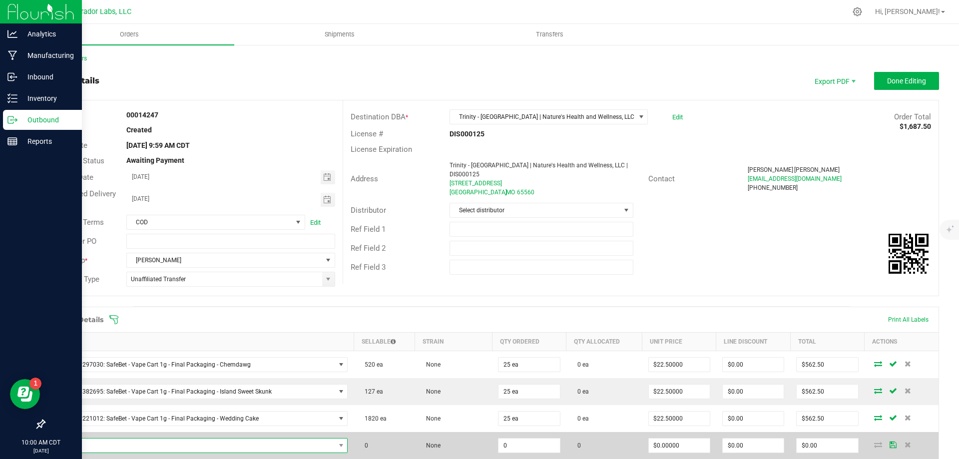
click at [152, 445] on span "NO DATA FOUND" at bounding box center [193, 446] width 284 height 14
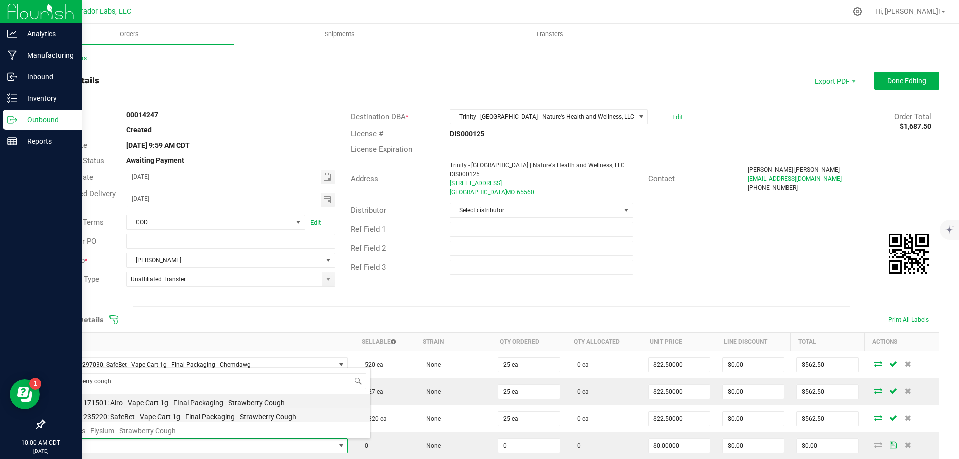
click at [134, 415] on li "M00001235220: SafeBet - Vape Cart 1g - Final Packaging - Strawberry Cough" at bounding box center [210, 415] width 319 height 14
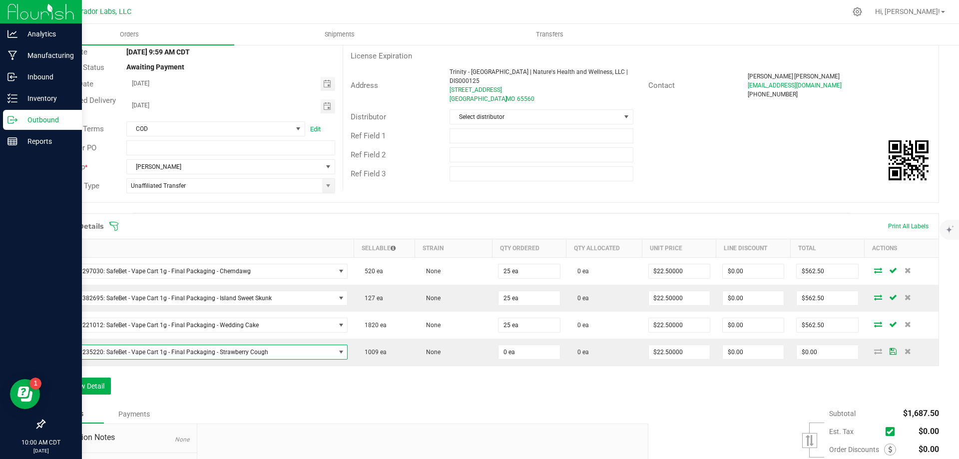
scroll to position [100, 0]
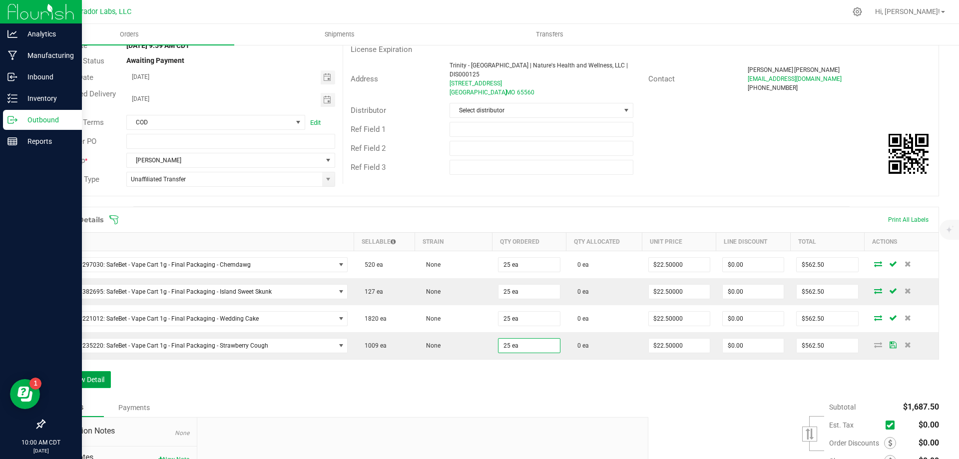
click at [102, 381] on button "Add New Detail" at bounding box center [77, 379] width 67 height 17
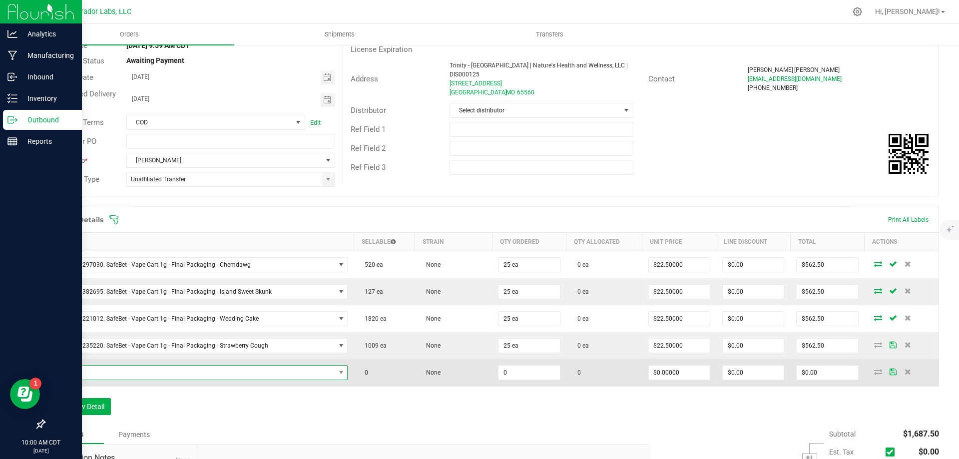
click at [118, 370] on span "NO DATA FOUND" at bounding box center [193, 373] width 284 height 14
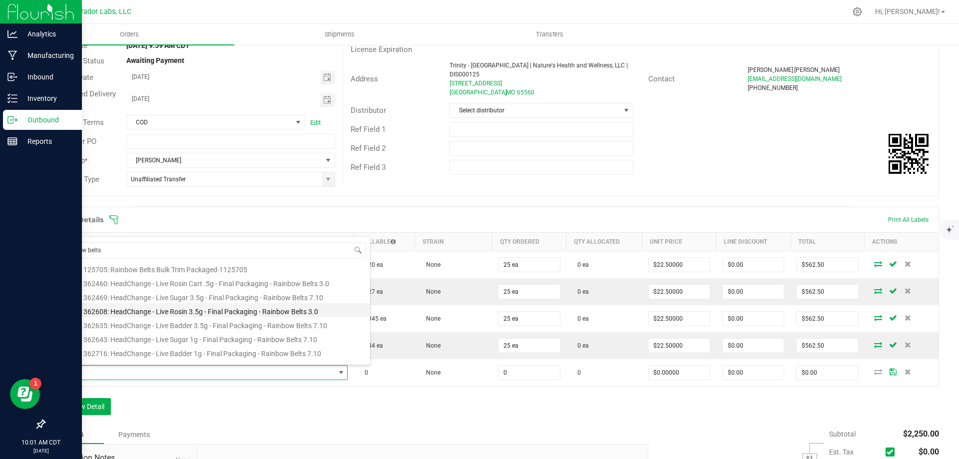
scroll to position [150, 0]
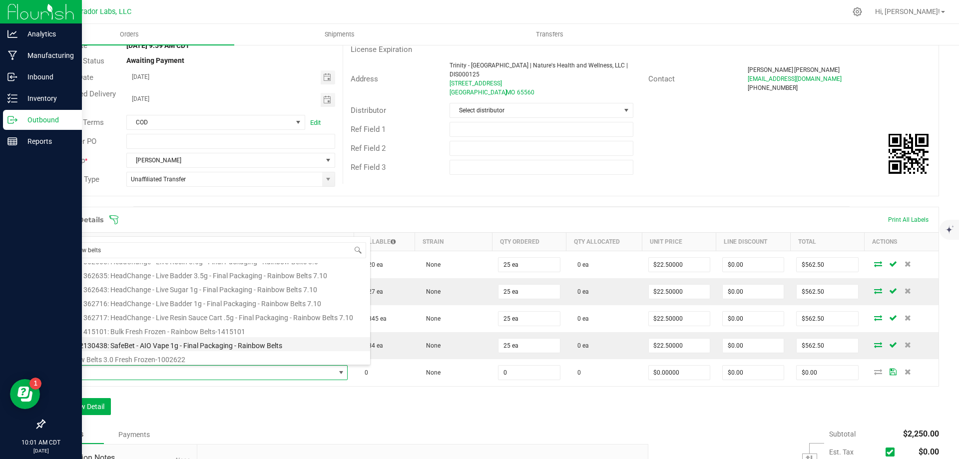
click at [139, 344] on li "M00002130438: SafeBet - AIO Vape 1g - Final Packaging - Rainbow Belts" at bounding box center [210, 344] width 319 height 14
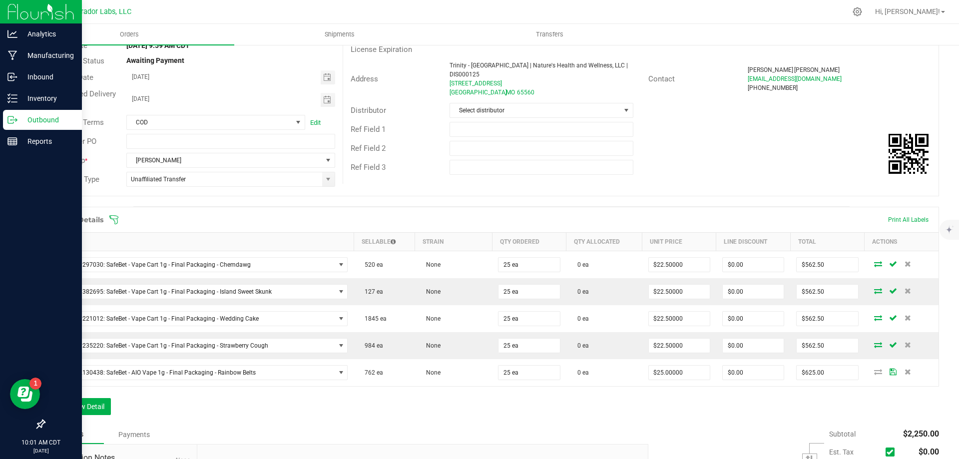
click at [477, 403] on div "Order Details Print All Labels Item Sellable Strain Qty Ordered Qty Allocated U…" at bounding box center [491, 316] width 895 height 218
click at [103, 406] on button "Add New Detail" at bounding box center [77, 406] width 67 height 17
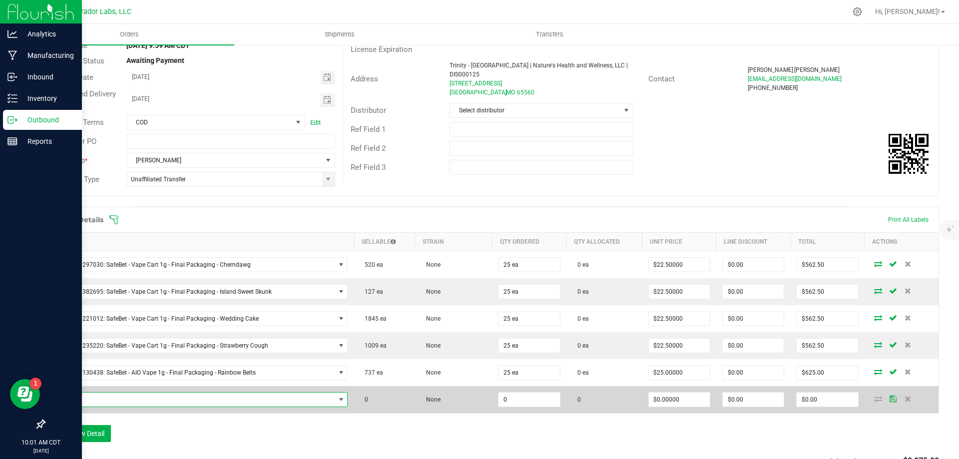
click at [138, 396] on span "NO DATA FOUND" at bounding box center [193, 400] width 284 height 14
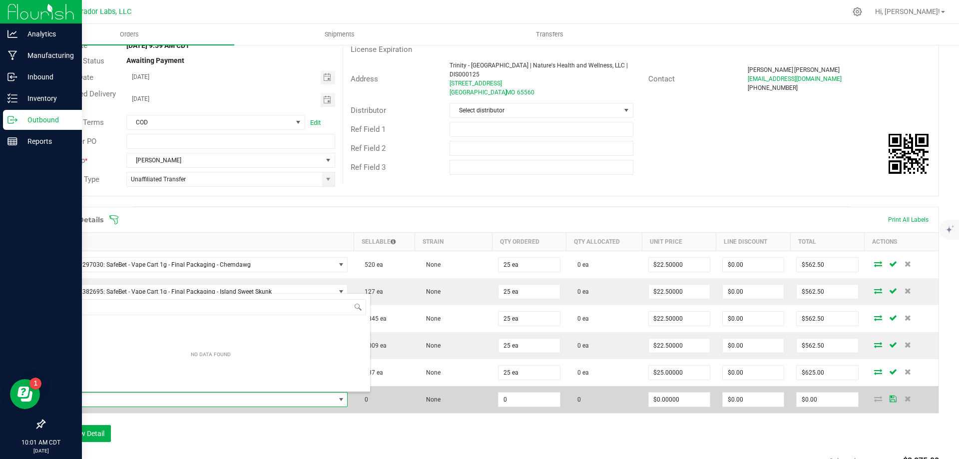
scroll to position [15, 289]
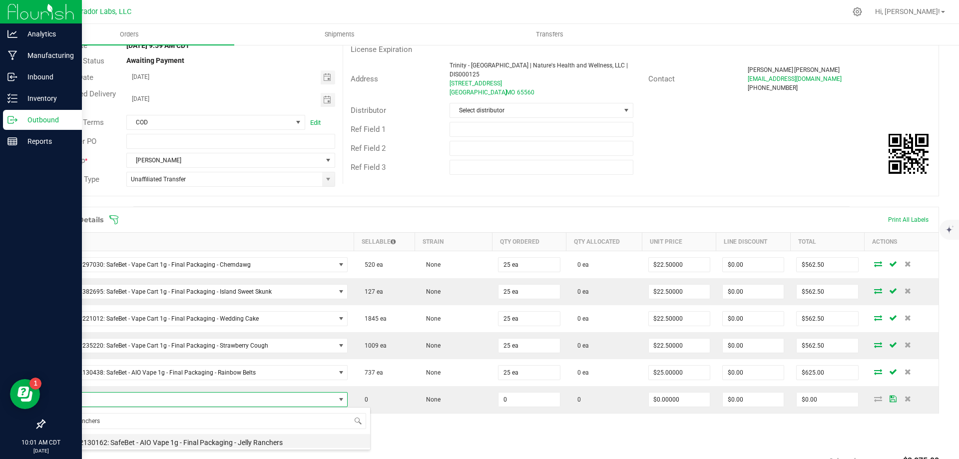
click at [185, 442] on li "M00002130162: SafeBet - AIO Vape 1g - Final Packaging - Jelly Ranchers" at bounding box center [210, 441] width 319 height 14
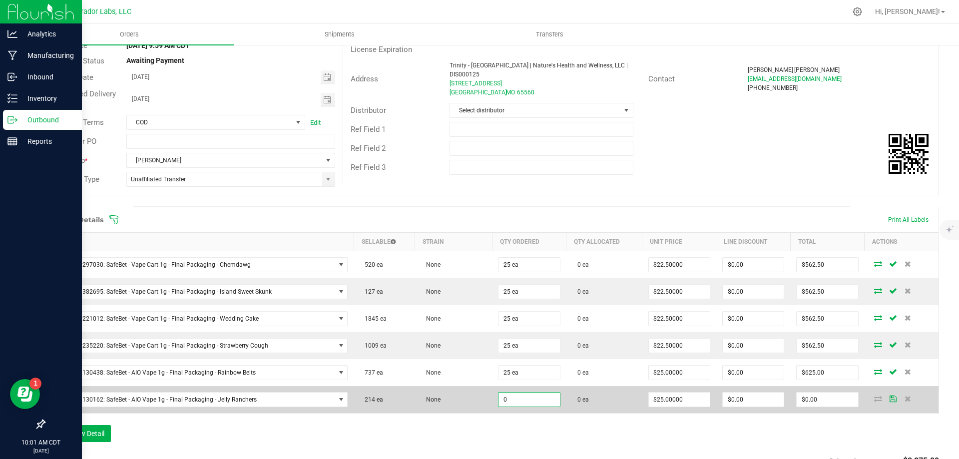
drag, startPoint x: 533, startPoint y: 400, endPoint x: 492, endPoint y: 410, distance: 42.2
click at [492, 410] on td "0" at bounding box center [529, 399] width 74 height 27
click at [507, 402] on input "0" at bounding box center [528, 400] width 61 height 14
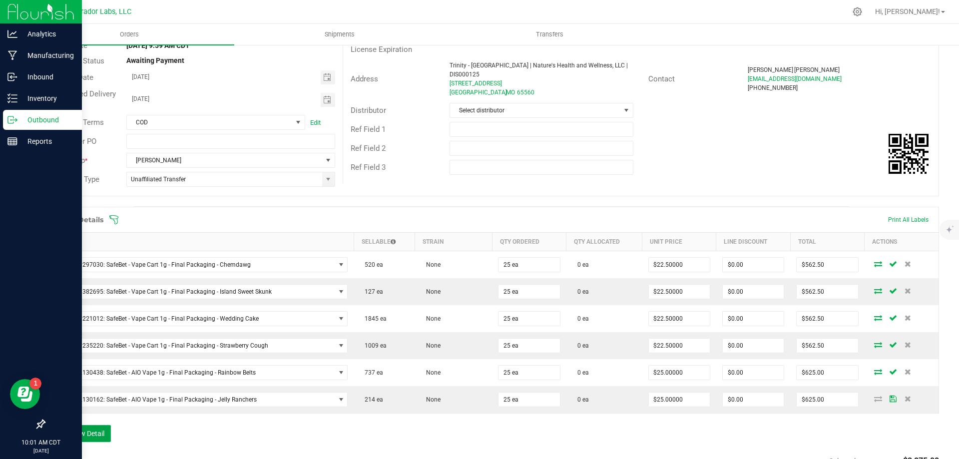
click at [64, 436] on button "Add New Detail" at bounding box center [77, 433] width 67 height 17
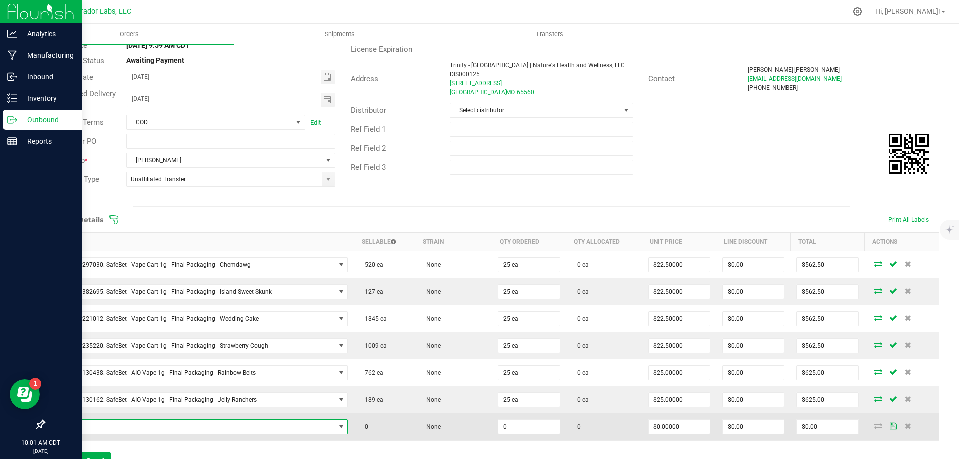
click at [114, 426] on span "NO DATA FOUND" at bounding box center [193, 427] width 284 height 14
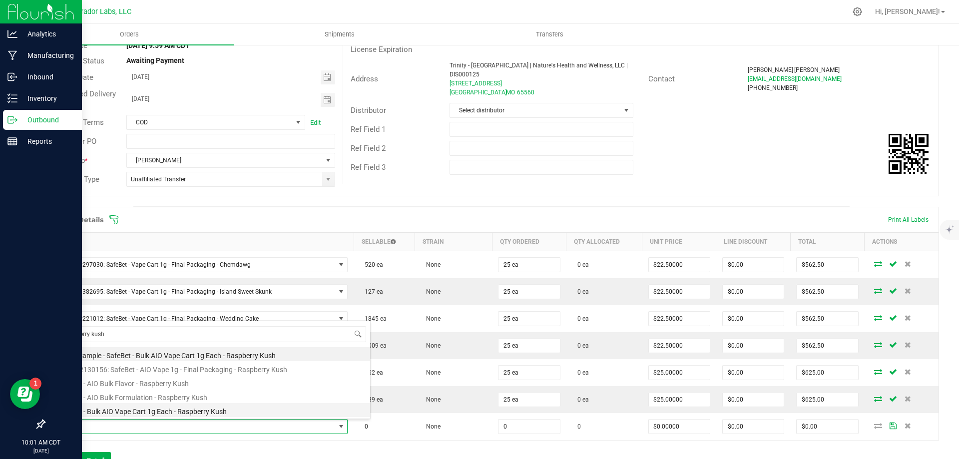
click at [121, 410] on li "SafeBet - Bulk AIO Vape Cart 1g Each - Raspberry Kush" at bounding box center [210, 410] width 319 height 14
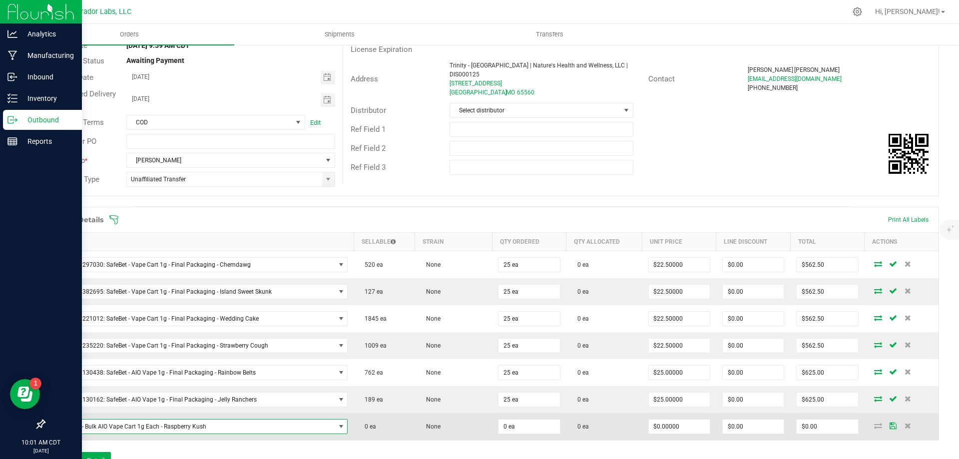
click at [228, 425] on span "SafeBet - Bulk AIO Vape Cart 1g Each - Raspberry Kush" at bounding box center [193, 427] width 284 height 14
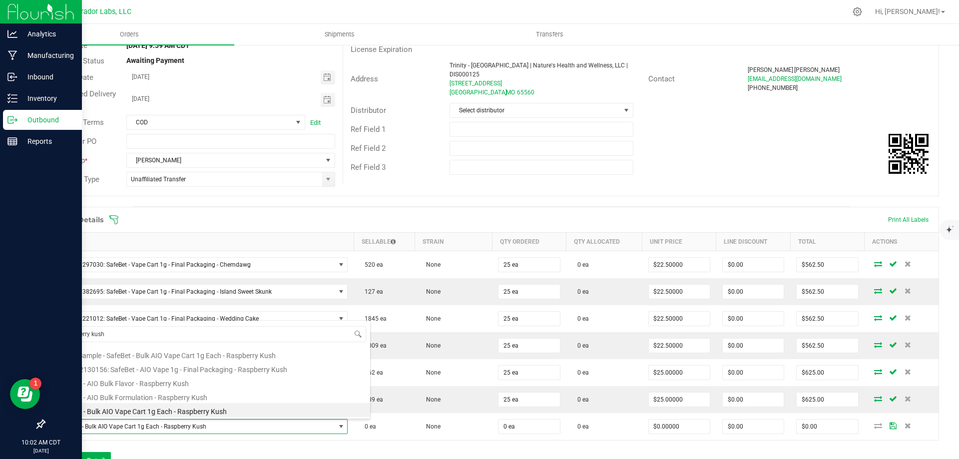
scroll to position [0, 0]
click at [202, 370] on li "M00002130156: SafeBet - AIO Vape 1g - Final Packaging - Raspberry Kush" at bounding box center [210, 368] width 319 height 14
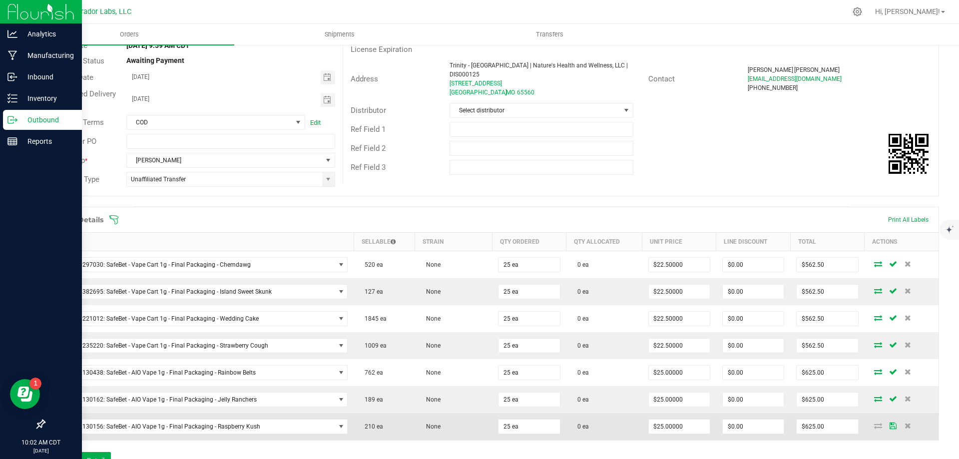
click at [478, 416] on td "None" at bounding box center [453, 426] width 77 height 27
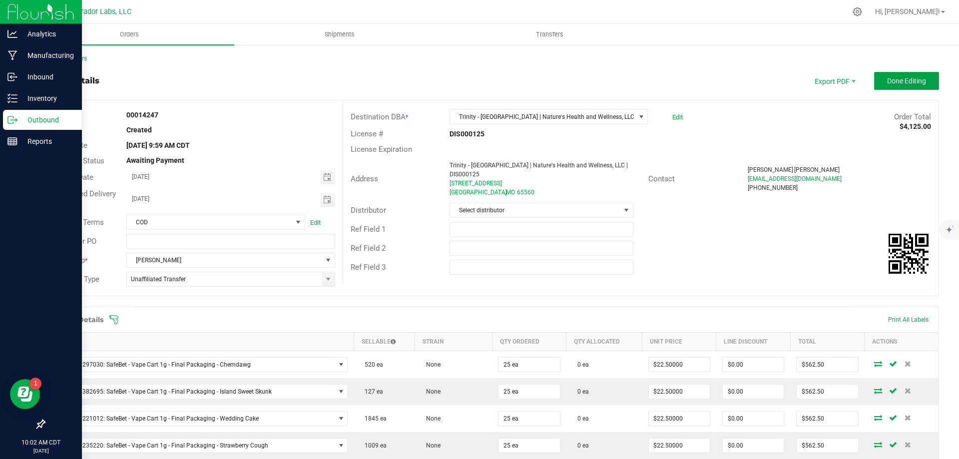
click at [897, 81] on span "Done Editing" at bounding box center [906, 81] width 39 height 8
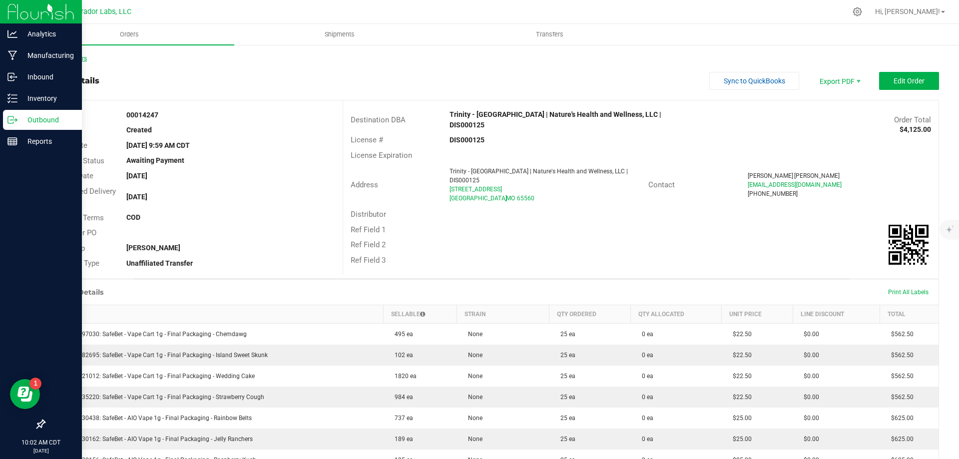
click at [75, 56] on link "Back to Orders" at bounding box center [65, 58] width 43 height 7
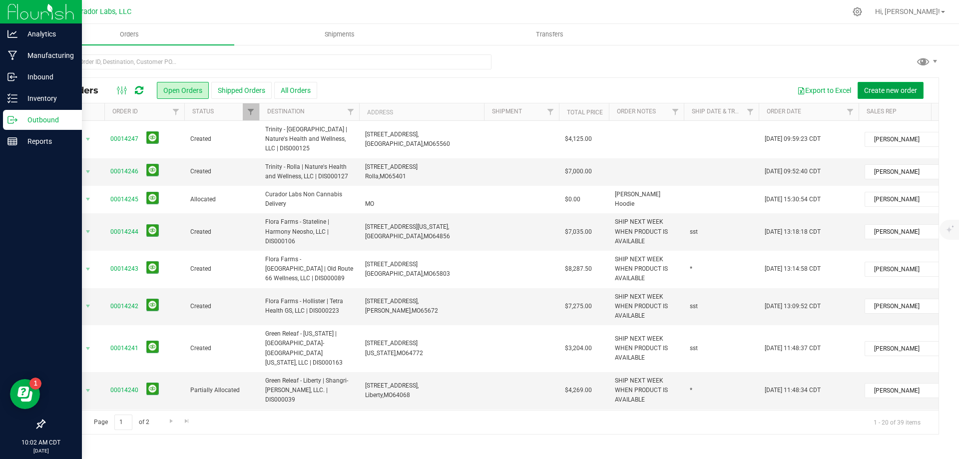
click at [884, 86] on span "Create new order" at bounding box center [890, 90] width 53 height 8
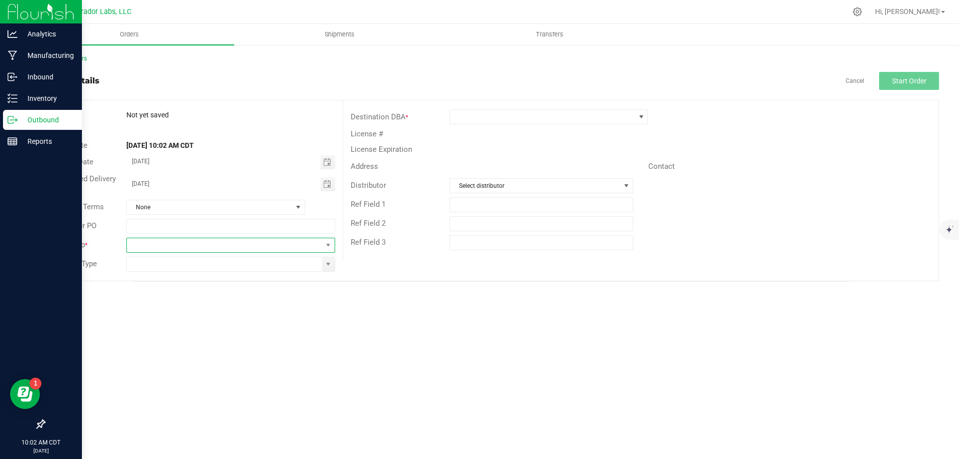
click at [180, 245] on span at bounding box center [224, 245] width 195 height 14
click at [188, 352] on li "[PERSON_NAME]" at bounding box center [230, 353] width 207 height 17
click at [186, 271] on span at bounding box center [230, 264] width 208 height 15
click at [188, 269] on input at bounding box center [224, 264] width 195 height 14
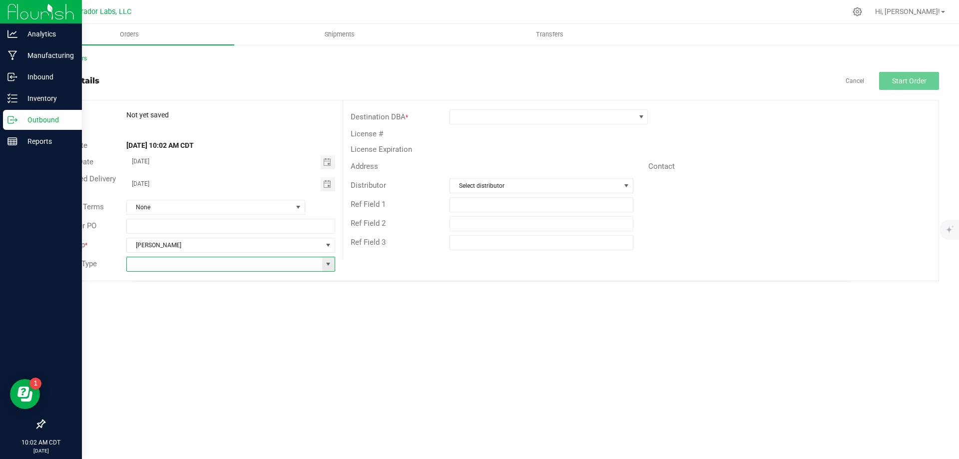
click at [330, 269] on span at bounding box center [328, 264] width 12 height 14
click at [221, 319] on li "Unaffiliated Transfer" at bounding box center [230, 316] width 207 height 17
click at [565, 114] on span at bounding box center [542, 117] width 185 height 14
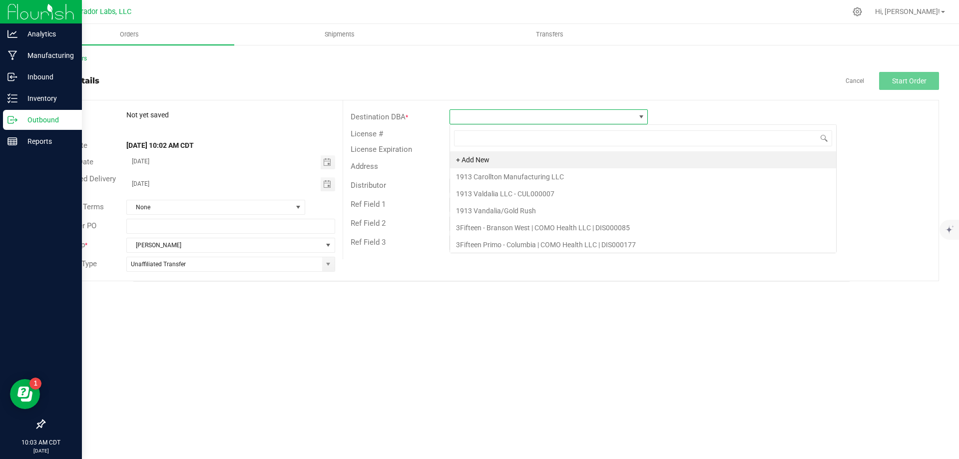
scroll to position [15, 198]
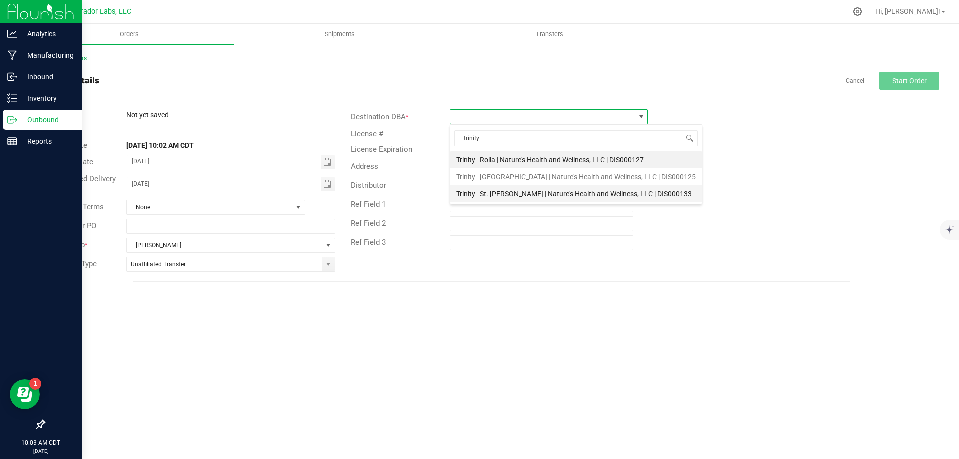
click at [551, 194] on li "Trinity - St. [PERSON_NAME] | Nature's Health and Wellness, LLC | DIS000133" at bounding box center [576, 193] width 252 height 17
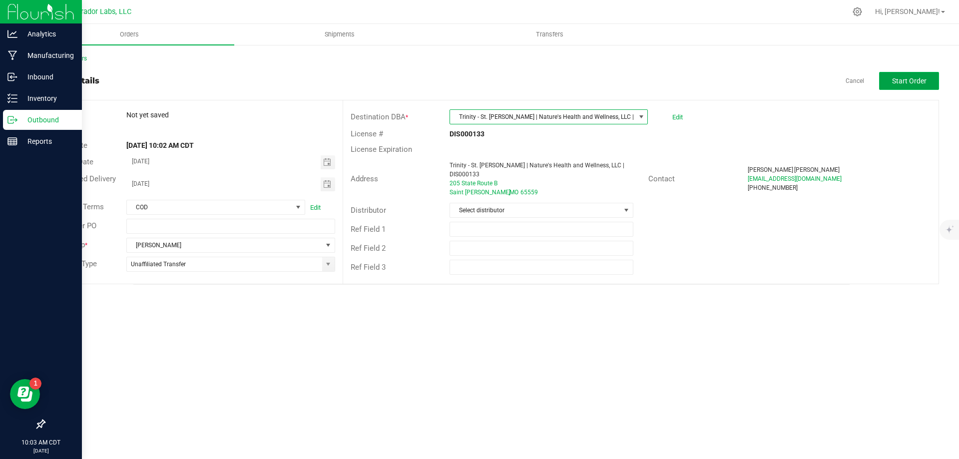
click at [914, 79] on span "Start Order" at bounding box center [909, 81] width 34 height 8
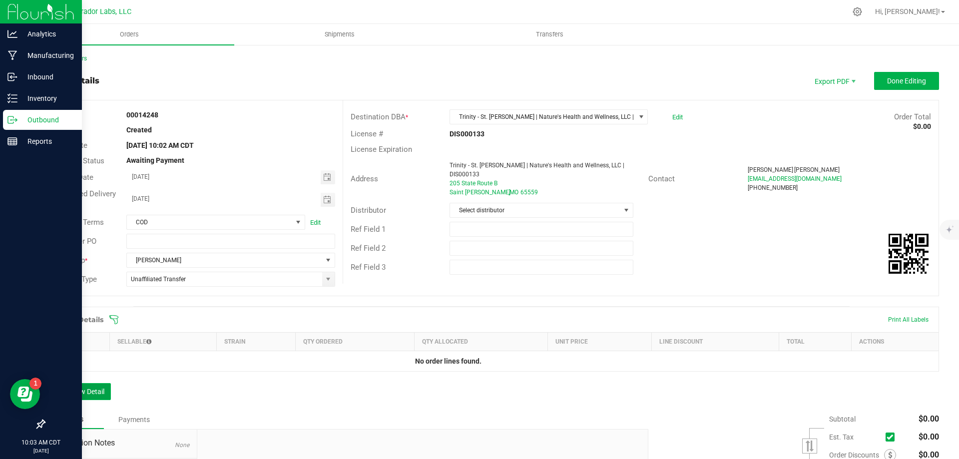
click at [86, 392] on button "Add New Detail" at bounding box center [77, 391] width 67 height 17
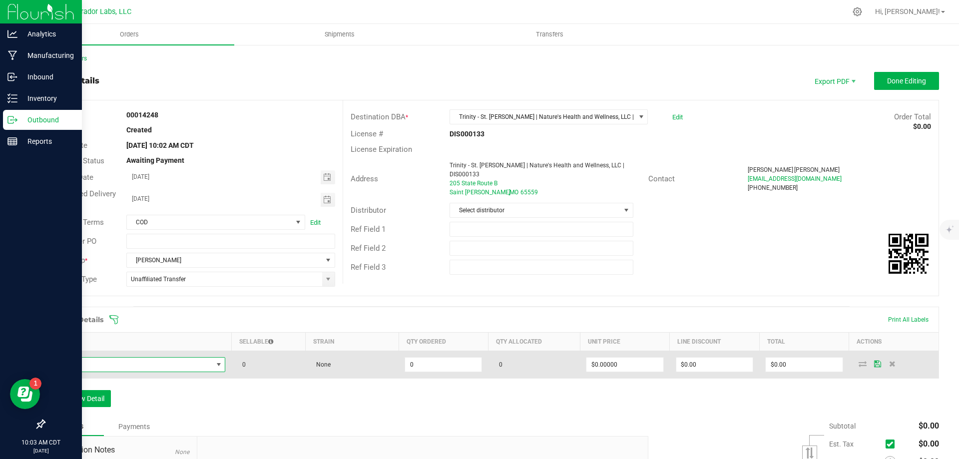
click at [146, 364] on span "NO DATA FOUND" at bounding box center [131, 365] width 161 height 14
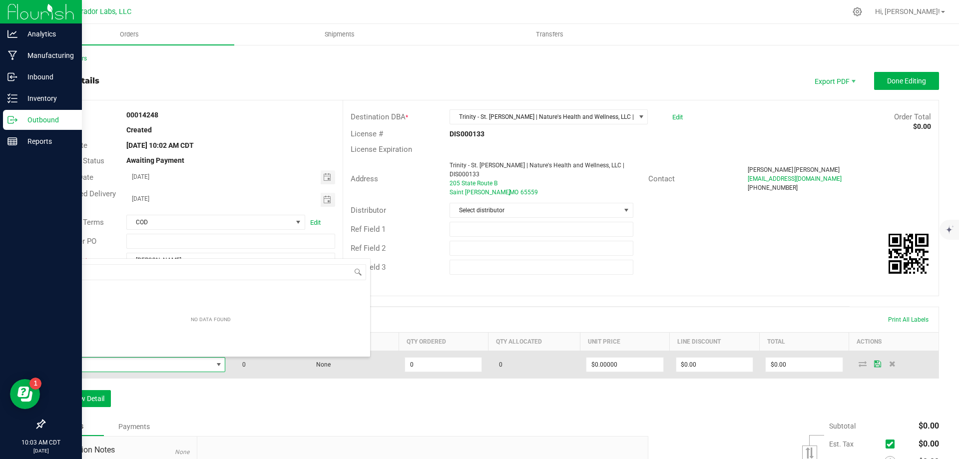
scroll to position [15, 171]
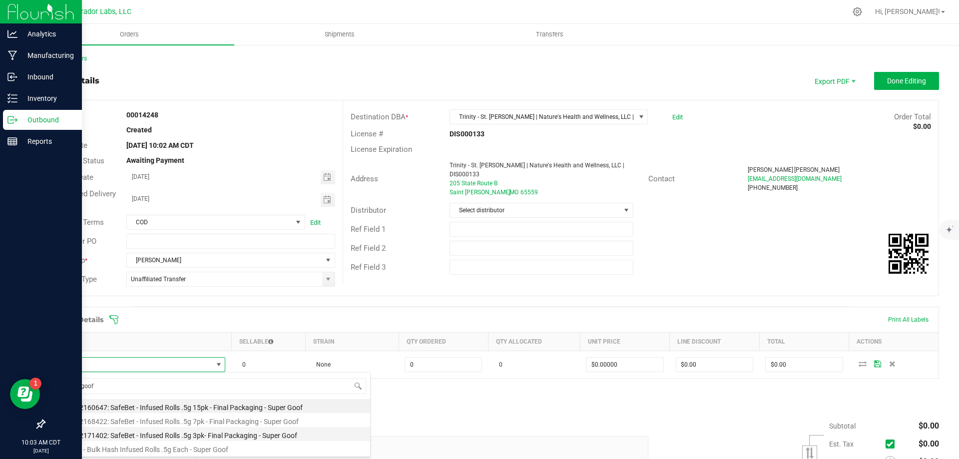
click at [188, 435] on li "M00002171402: SafeBet - Infused Rolls .5g 3pk- Final Packaging - Super Goof" at bounding box center [210, 434] width 319 height 14
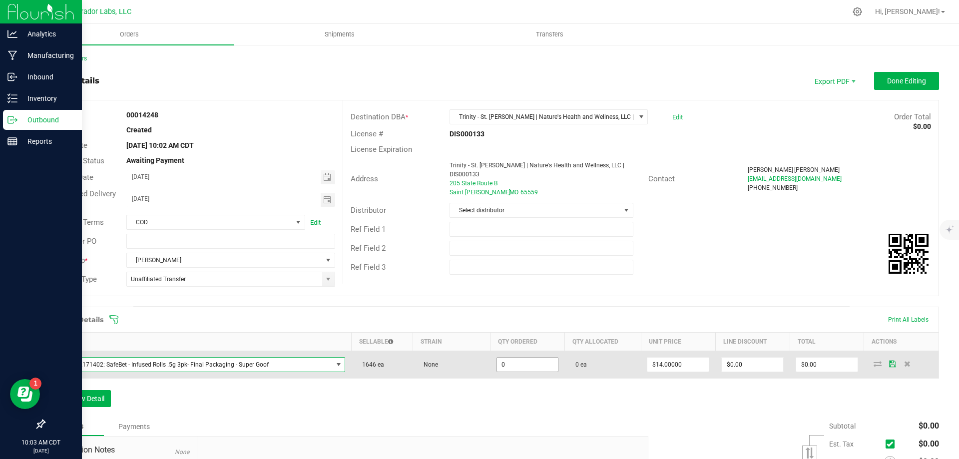
click at [511, 361] on input "0" at bounding box center [527, 365] width 61 height 14
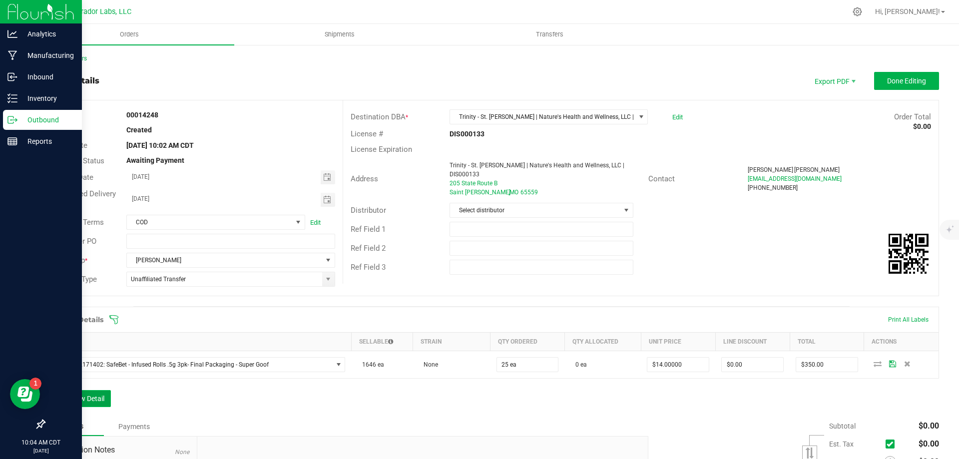
click at [87, 395] on button "Add New Detail" at bounding box center [77, 398] width 67 height 17
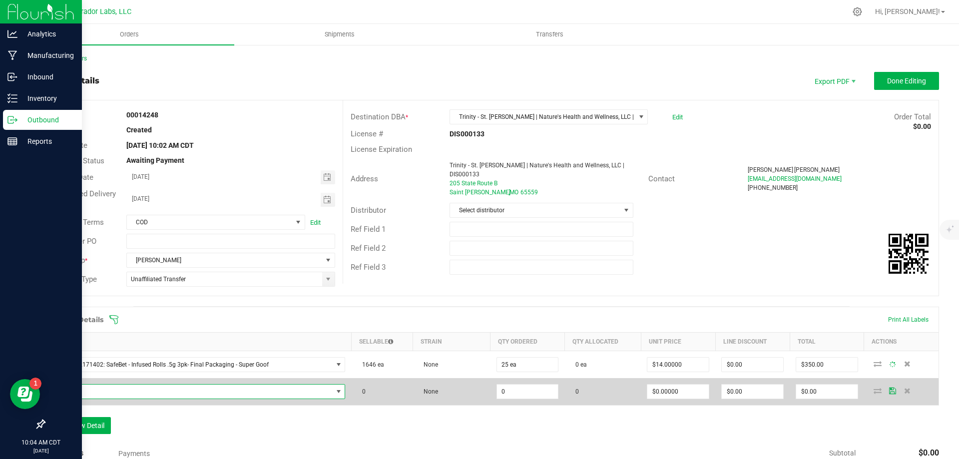
click at [99, 387] on span "NO DATA FOUND" at bounding box center [191, 392] width 281 height 14
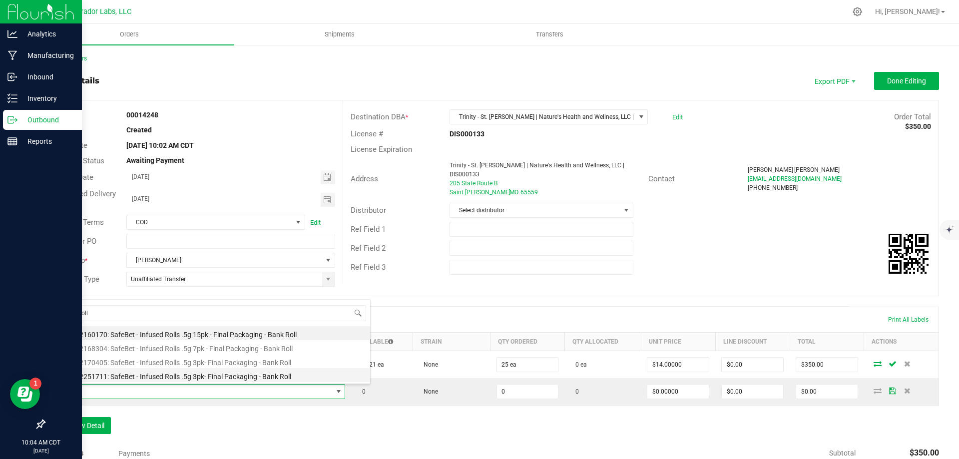
click at [138, 377] on li "M00002251711: SafeBet - Infused Rolls .5g 3pk- Final Packaging - Bank Roll" at bounding box center [210, 375] width 319 height 14
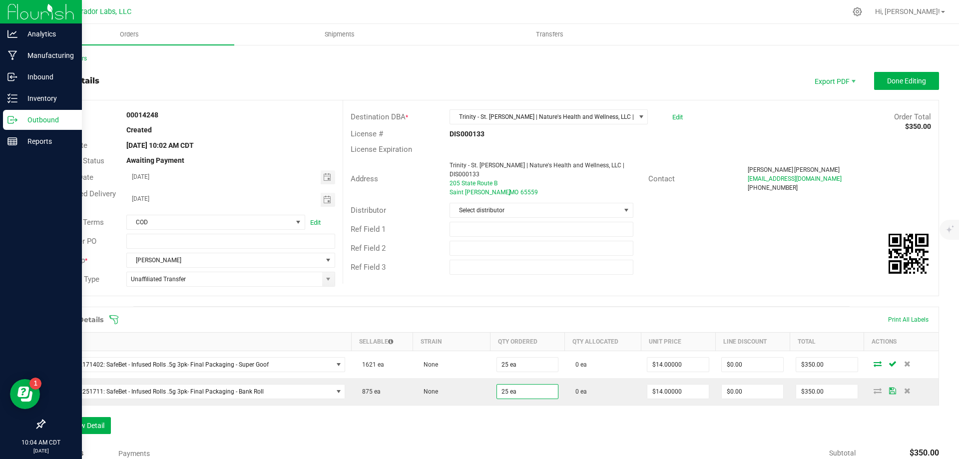
click at [466, 435] on div "Order Details Print All Labels Item Sellable Strain Qty Ordered Qty Allocated U…" at bounding box center [491, 375] width 895 height 137
click at [70, 425] on button "Add New Detail" at bounding box center [77, 425] width 67 height 17
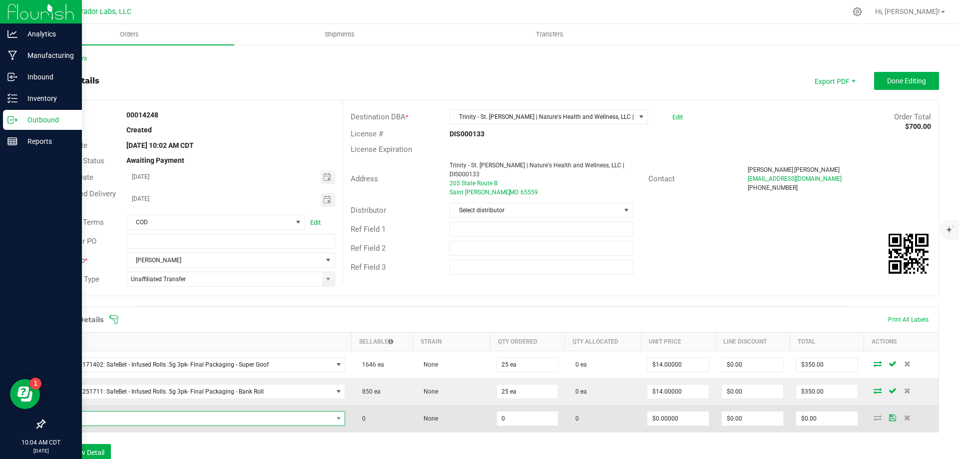
click at [101, 420] on span "NO DATA FOUND" at bounding box center [191, 419] width 281 height 14
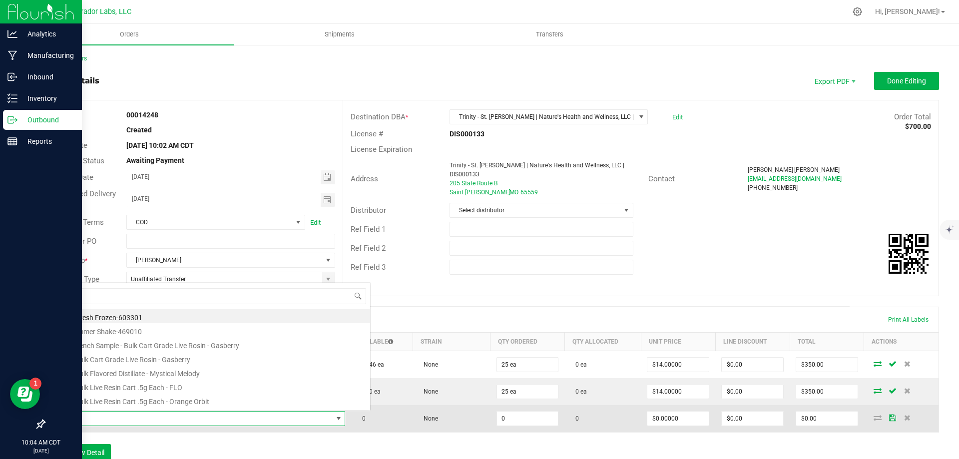
scroll to position [15, 287]
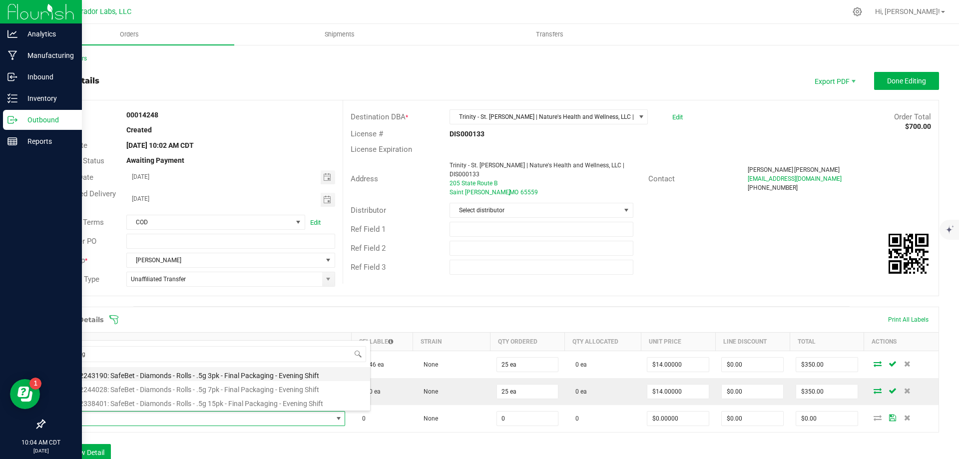
click at [175, 372] on li "M00002243190: SafeBet - Diamonds - Rolls - .5g 3pk - Final Packaging - Evening …" at bounding box center [210, 374] width 319 height 14
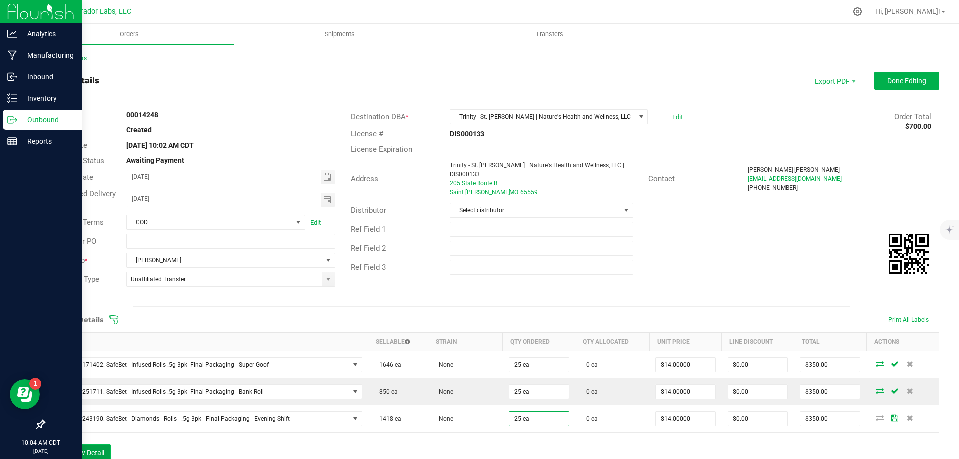
click at [92, 448] on button "Add New Detail" at bounding box center [77, 452] width 67 height 17
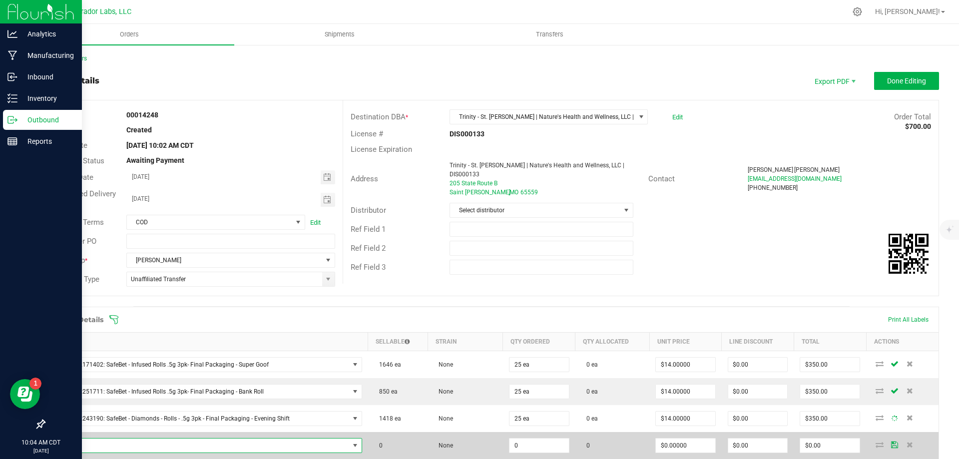
click at [109, 443] on span "NO DATA FOUND" at bounding box center [200, 446] width 298 height 14
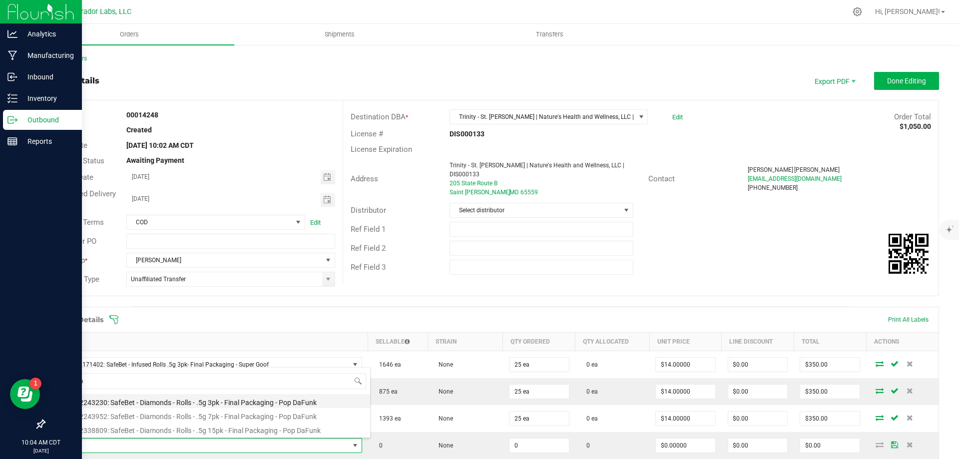
click at [203, 403] on li "M00002243230: SafeBet - Diamonds - Rolls - .5g 3pk - Final Packaging - Pop DaFu…" at bounding box center [210, 401] width 319 height 14
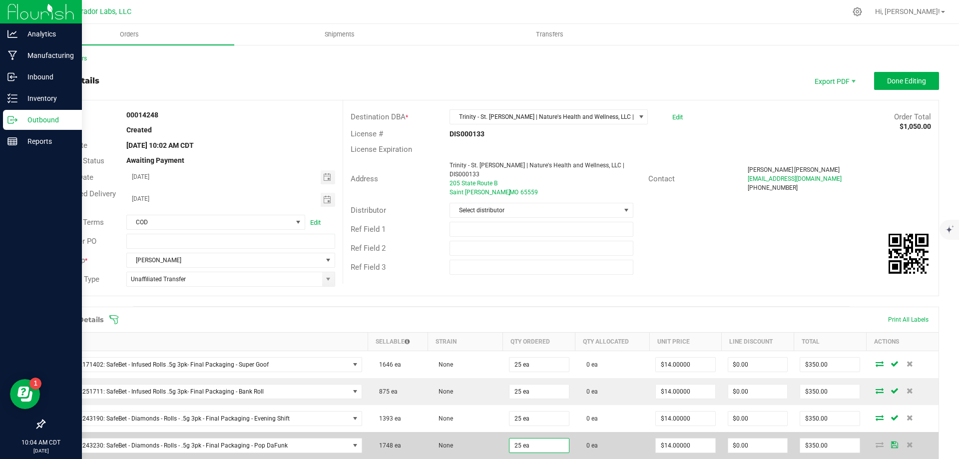
click at [474, 436] on td "None" at bounding box center [465, 445] width 75 height 27
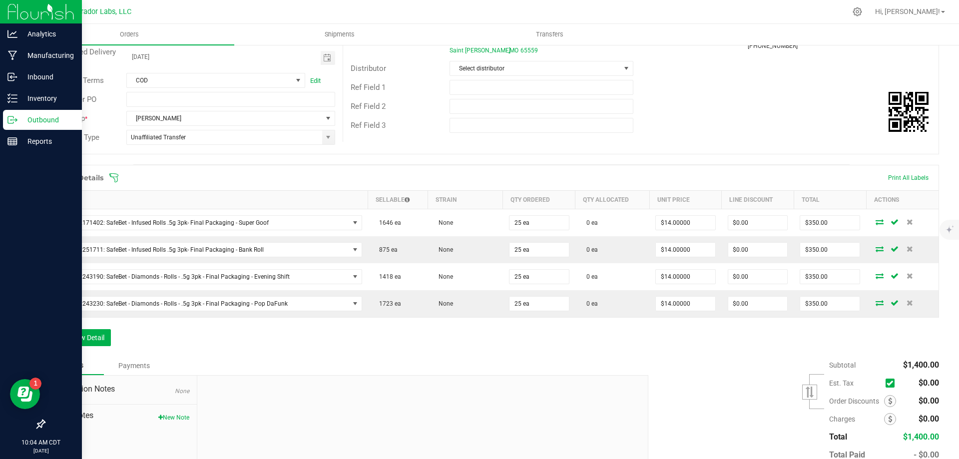
scroll to position [150, 0]
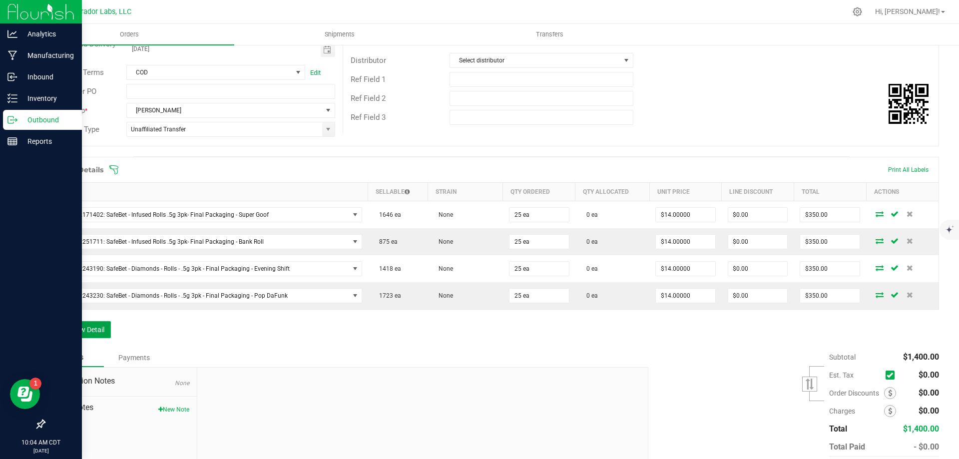
click at [91, 334] on button "Add New Detail" at bounding box center [77, 329] width 67 height 17
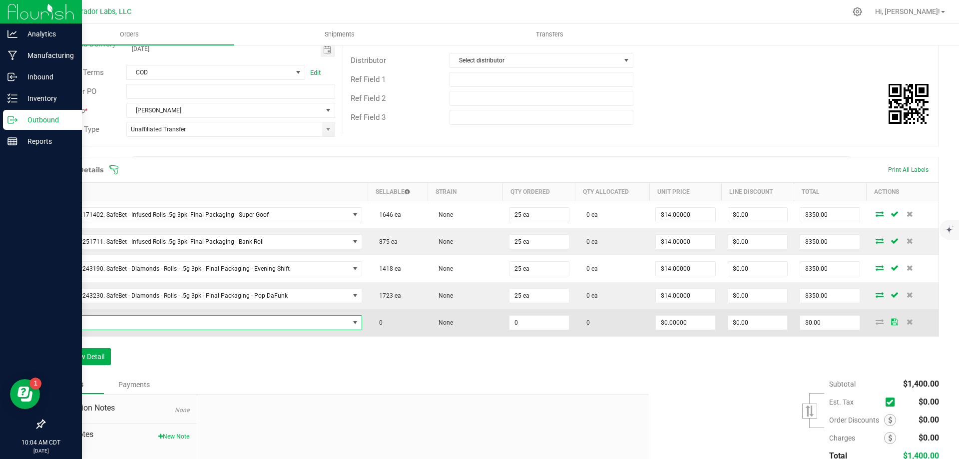
click at [106, 322] on span "NO DATA FOUND" at bounding box center [200, 323] width 298 height 14
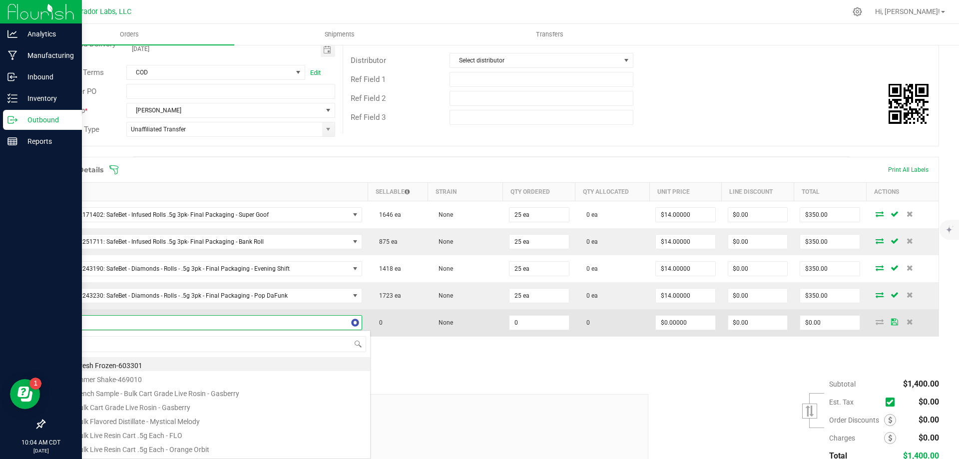
scroll to position [15, 303]
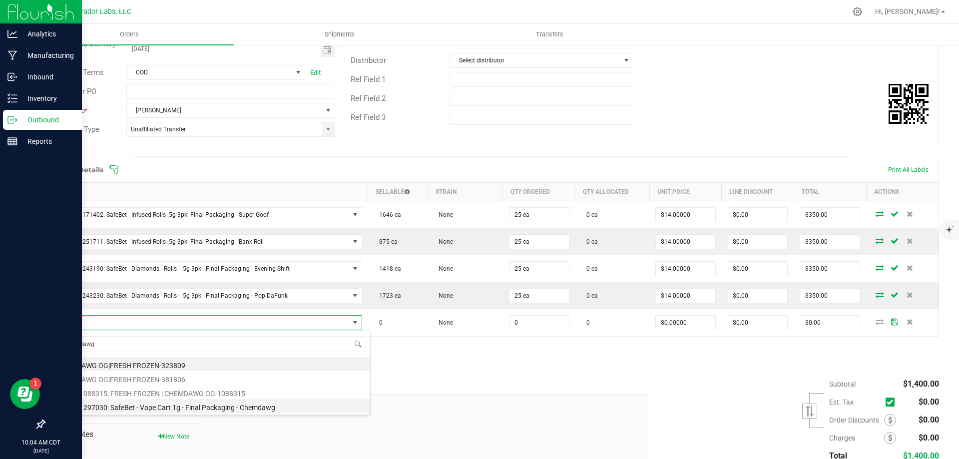
click at [151, 410] on li "M00001297030: SafeBet - Vape Cart 1g - Final Packaging - Chemdawg" at bounding box center [210, 406] width 319 height 14
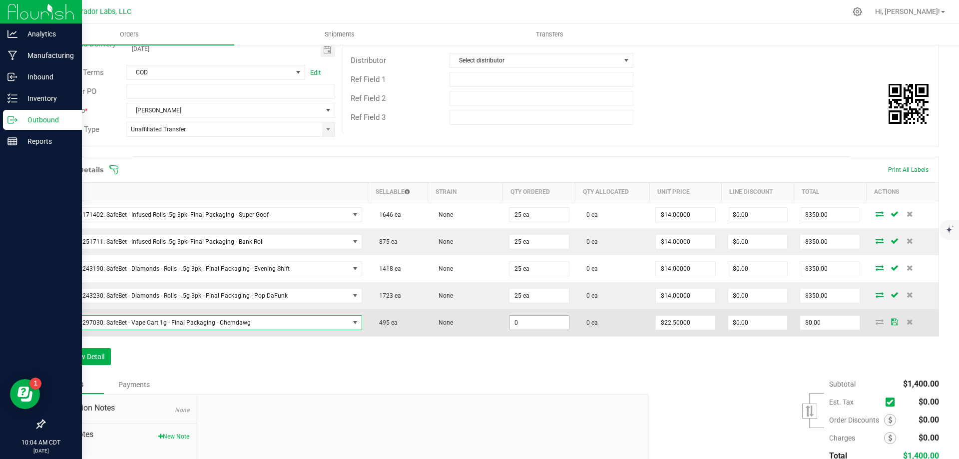
click at [515, 326] on input "0" at bounding box center [538, 323] width 59 height 14
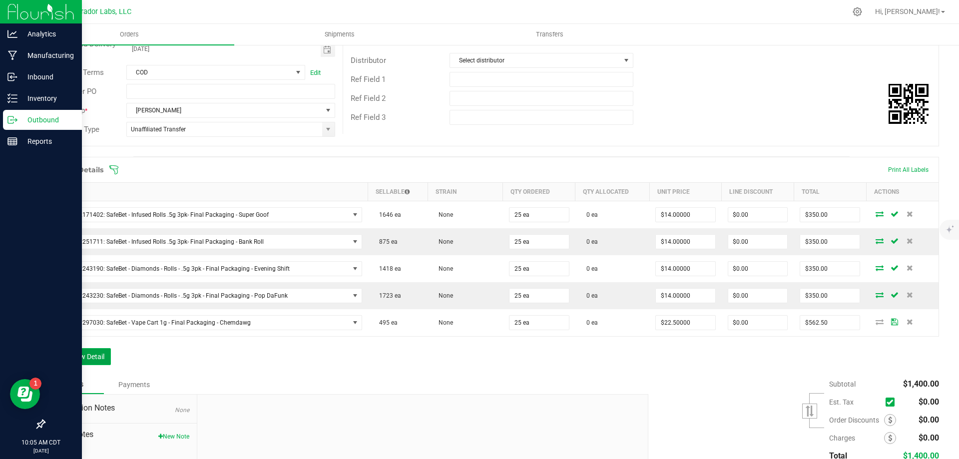
click at [80, 358] on button "Add New Detail" at bounding box center [77, 356] width 67 height 17
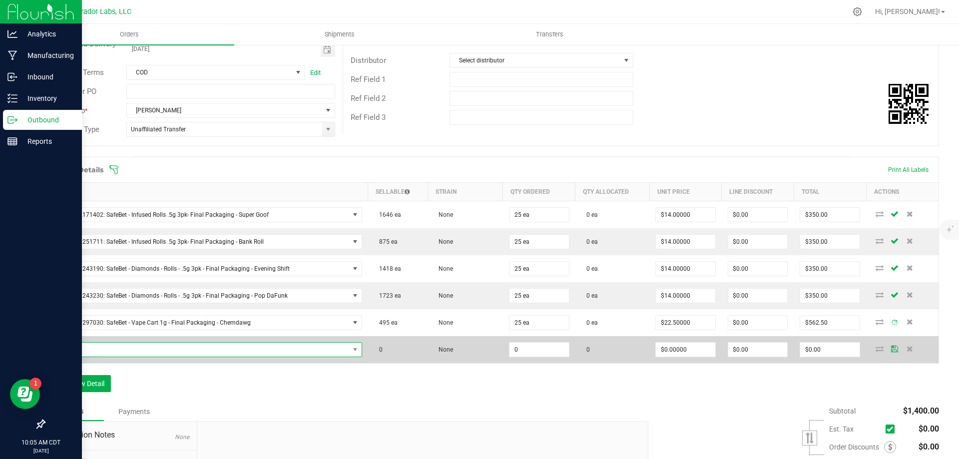
click at [113, 350] on span "NO DATA FOUND" at bounding box center [200, 350] width 298 height 14
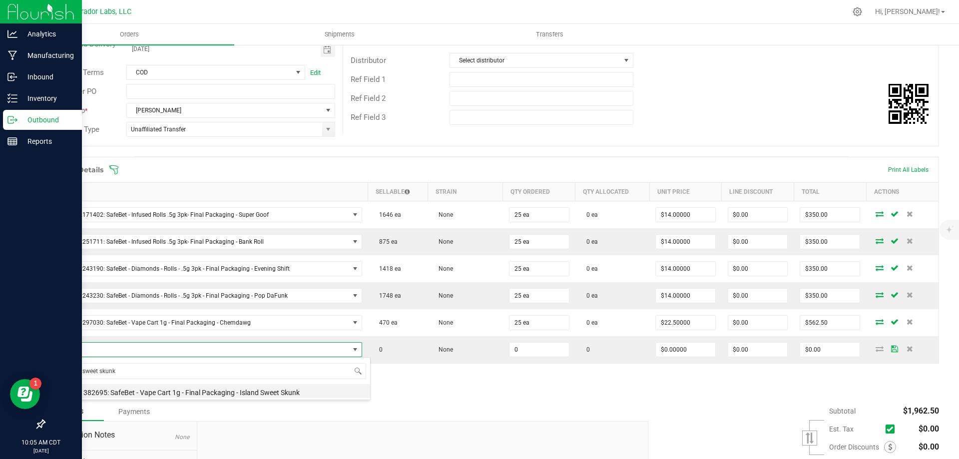
click at [238, 395] on li "M00001382695: SafeBet - Vape Cart 1g - Final Packaging - Island Sweet Skunk" at bounding box center [210, 391] width 319 height 14
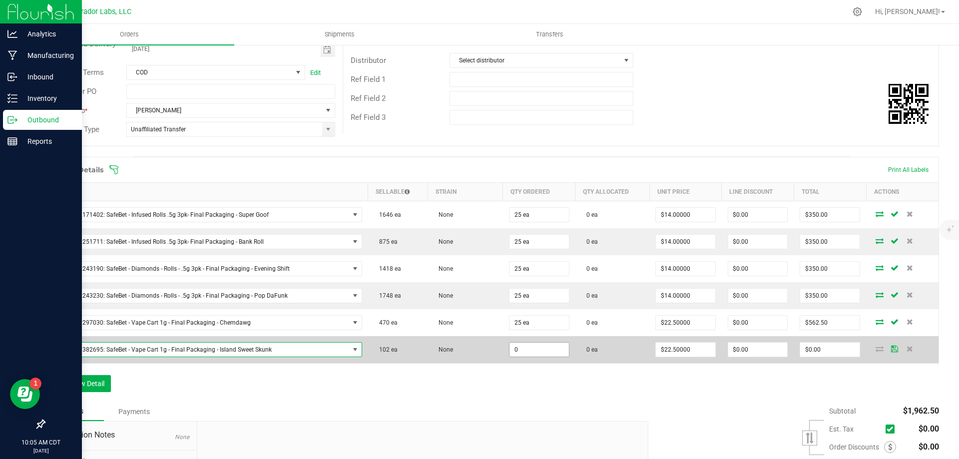
click at [546, 352] on input "0" at bounding box center [538, 350] width 59 height 14
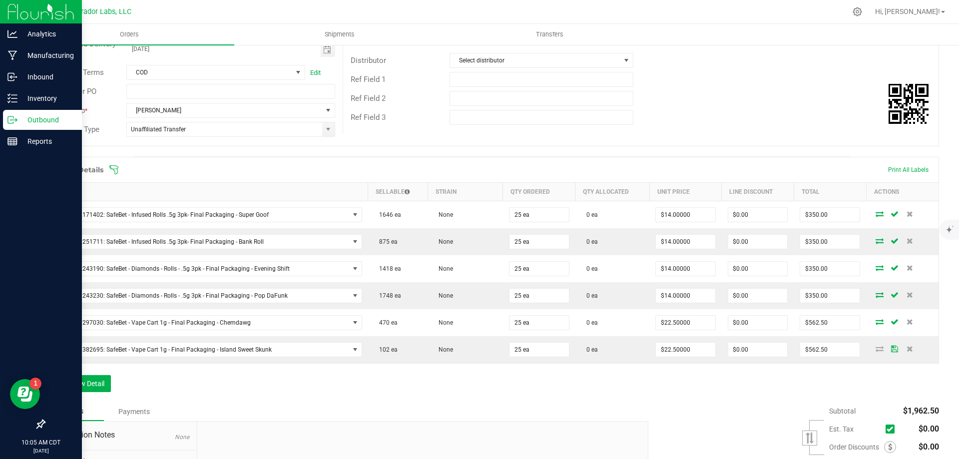
click at [481, 389] on div "Order Details Print All Labels Item Sellable Strain Qty Ordered Qty Allocated U…" at bounding box center [491, 279] width 895 height 245
click at [81, 385] on button "Add New Detail" at bounding box center [77, 383] width 67 height 17
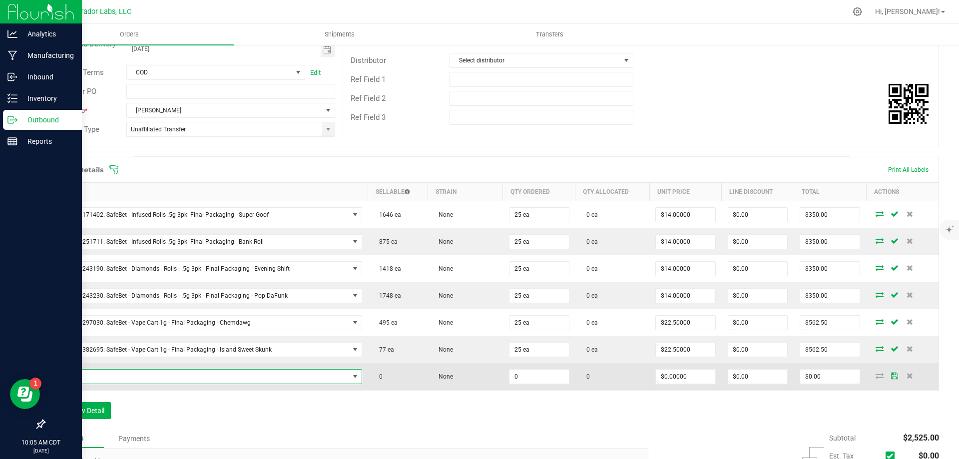
click at [148, 379] on span "NO DATA FOUND" at bounding box center [200, 377] width 298 height 14
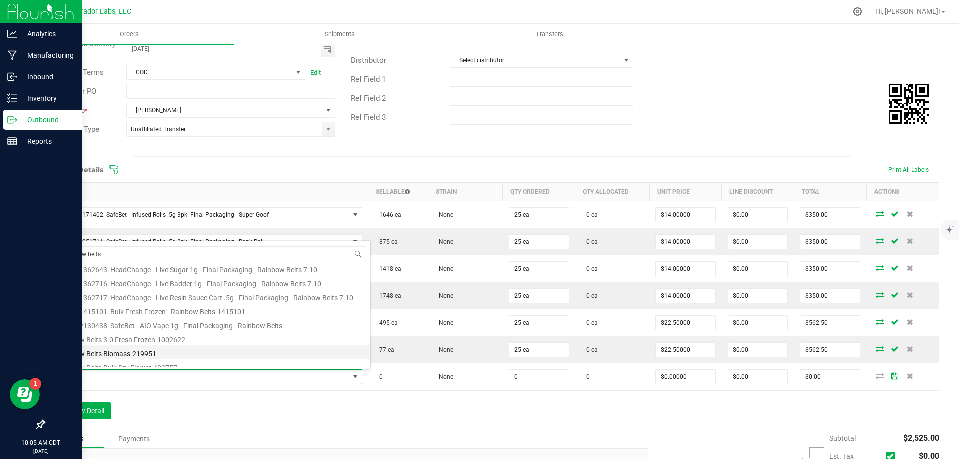
scroll to position [180, 0]
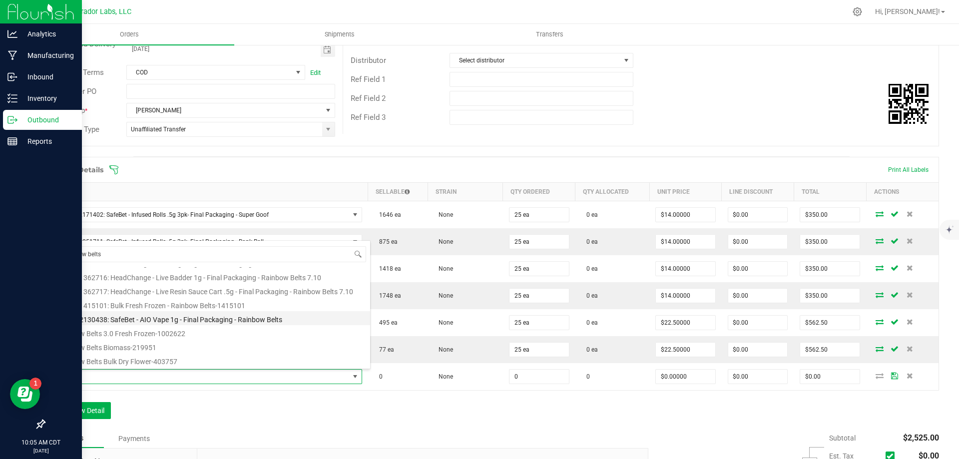
click at [149, 318] on li "M00002130438: SafeBet - AIO Vape 1g - Final Packaging - Rainbow Belts" at bounding box center [210, 318] width 319 height 14
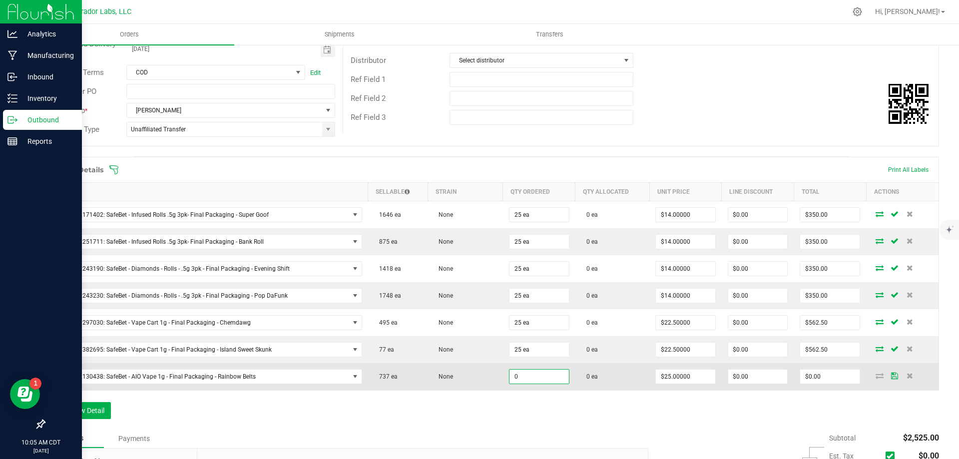
click at [534, 377] on input "0" at bounding box center [538, 377] width 59 height 14
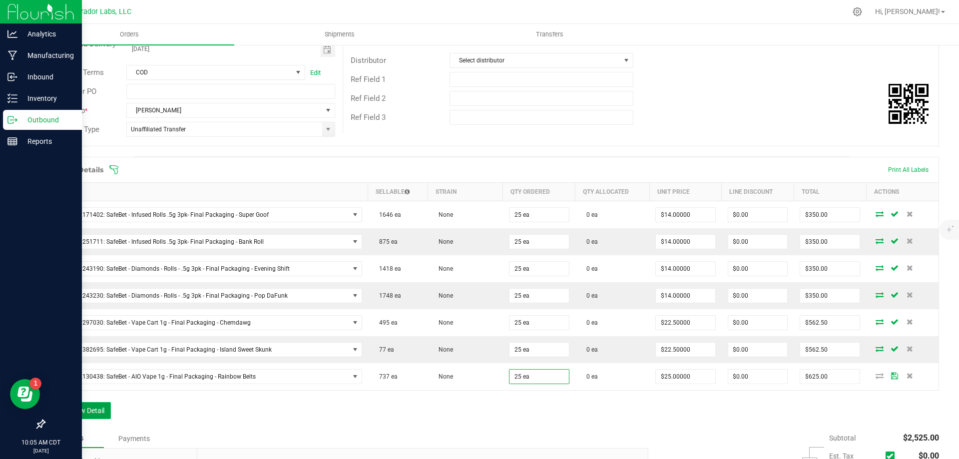
click at [90, 406] on button "Add New Detail" at bounding box center [77, 410] width 67 height 17
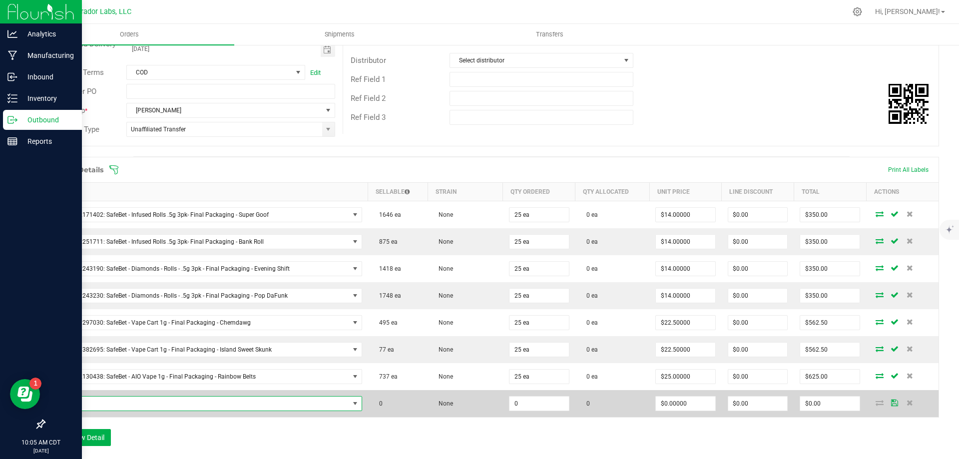
click at [159, 405] on span "NO DATA FOUND" at bounding box center [200, 404] width 298 height 14
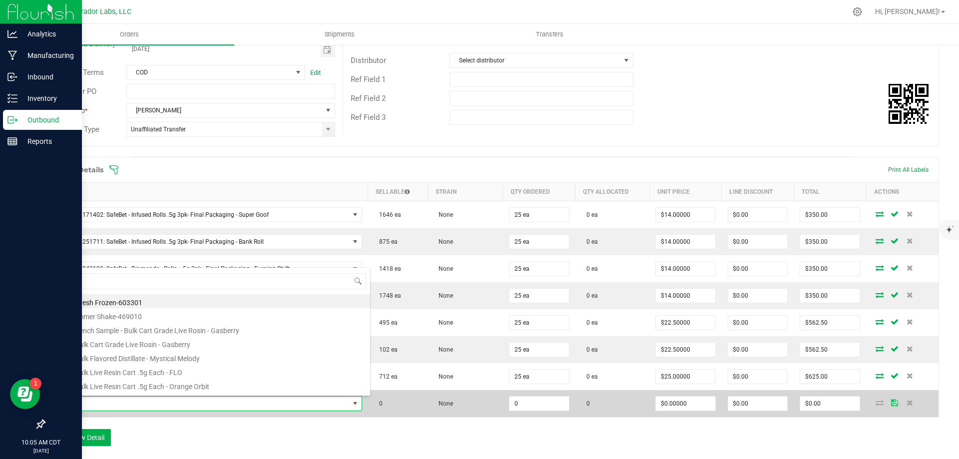
scroll to position [15, 303]
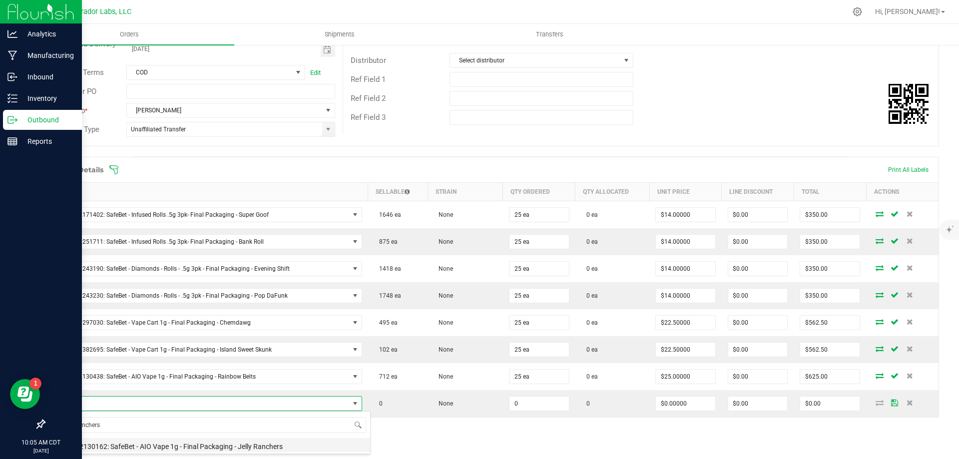
click at [182, 445] on li "M00002130162: SafeBet - AIO Vape 1g - Final Packaging - Jelly Ranchers" at bounding box center [210, 445] width 319 height 14
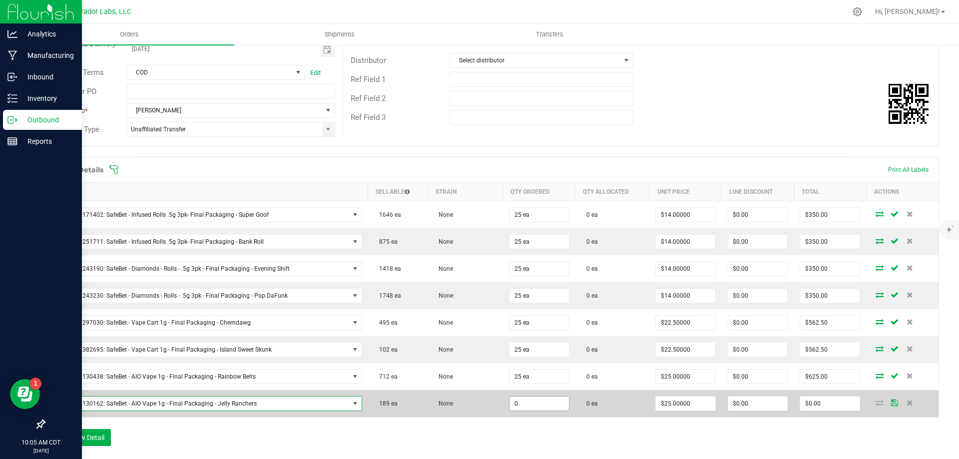
click at [530, 401] on input "0" at bounding box center [538, 404] width 59 height 14
click at [486, 398] on td "None" at bounding box center [465, 403] width 75 height 27
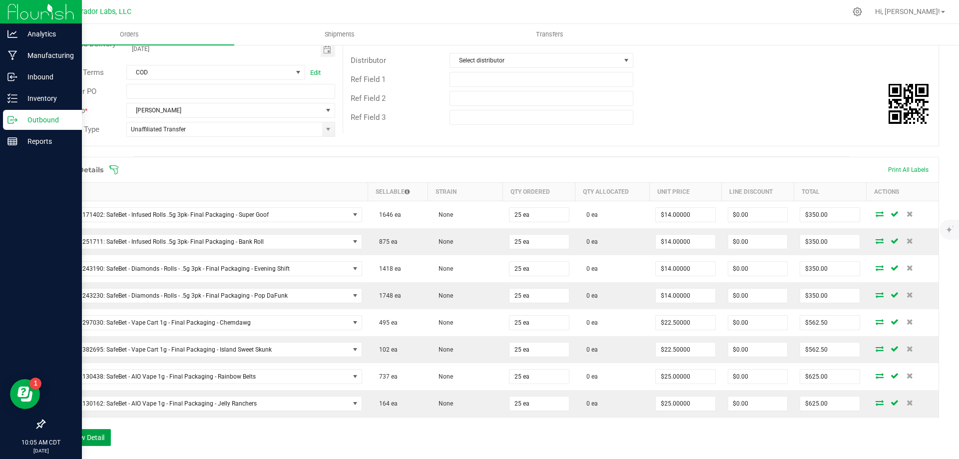
click at [94, 436] on button "Add New Detail" at bounding box center [77, 437] width 67 height 17
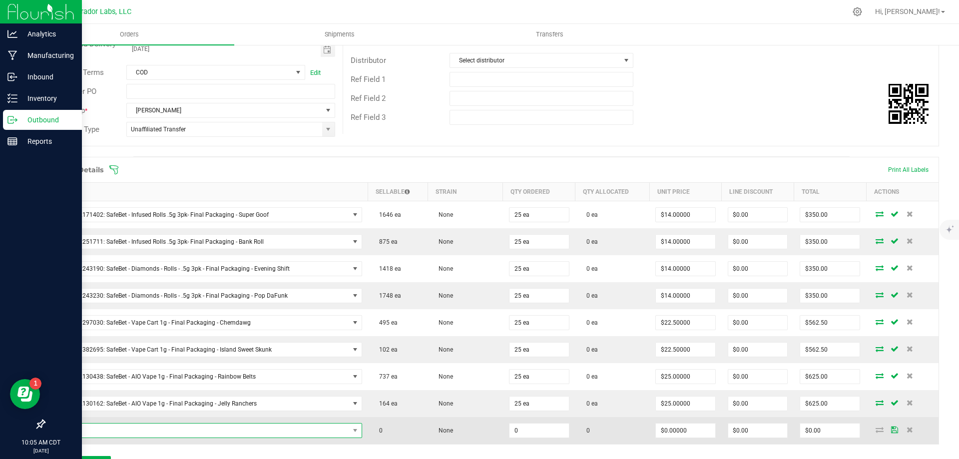
click at [134, 431] on span "NO DATA FOUND" at bounding box center [200, 431] width 298 height 14
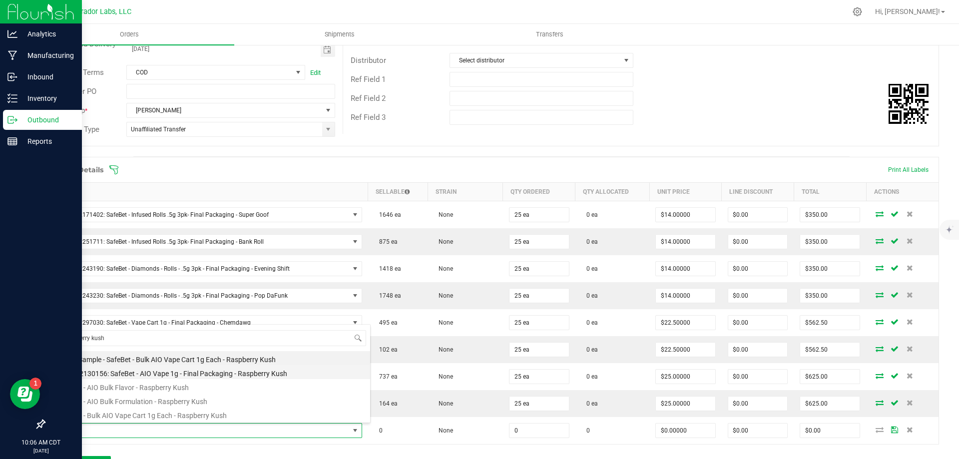
click at [170, 372] on li "M00002130156: SafeBet - AIO Vape 1g - Final Packaging - Raspberry Kush" at bounding box center [210, 372] width 319 height 14
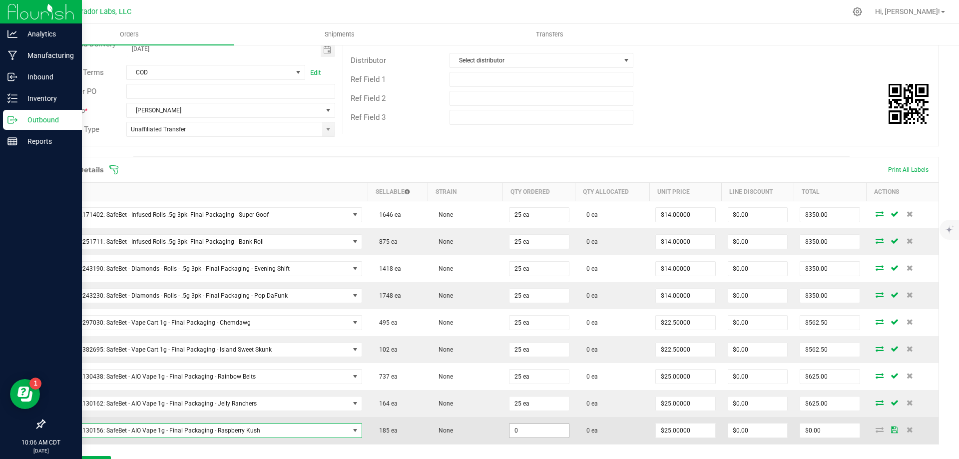
click at [524, 435] on input "0" at bounding box center [538, 431] width 59 height 14
click at [467, 441] on td "None" at bounding box center [465, 430] width 75 height 27
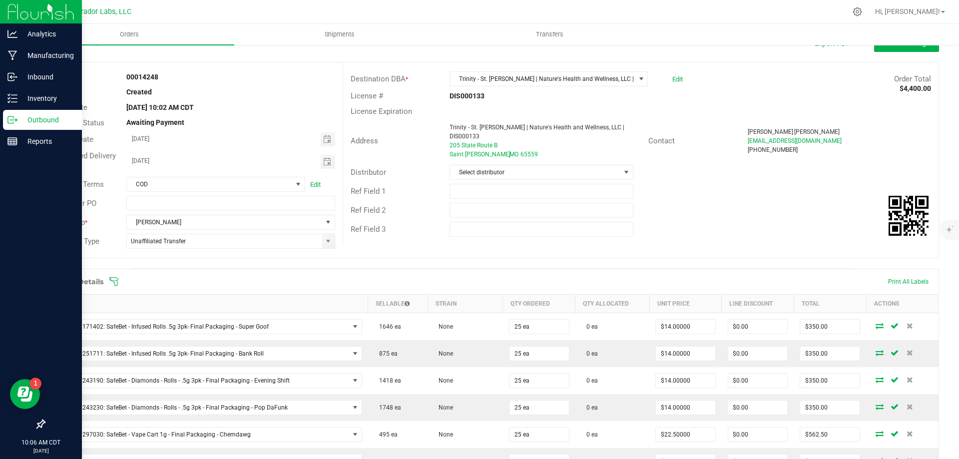
scroll to position [0, 0]
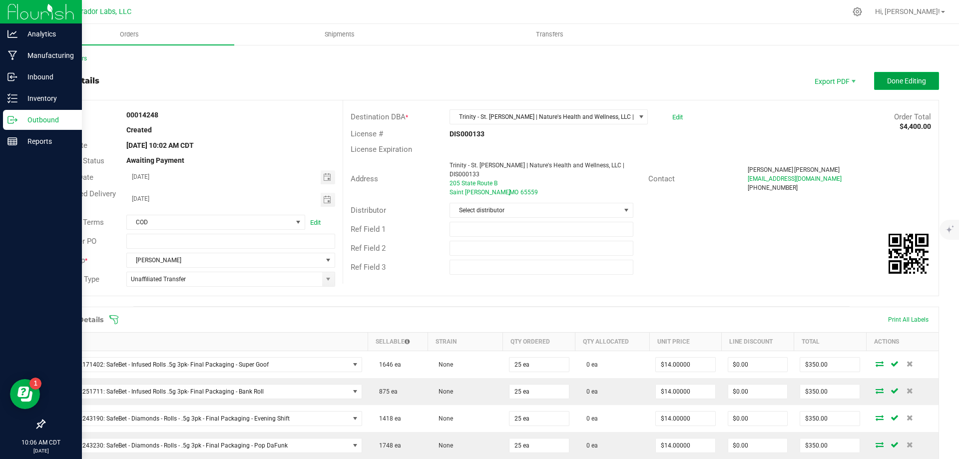
click at [894, 79] on span "Done Editing" at bounding box center [906, 81] width 39 height 8
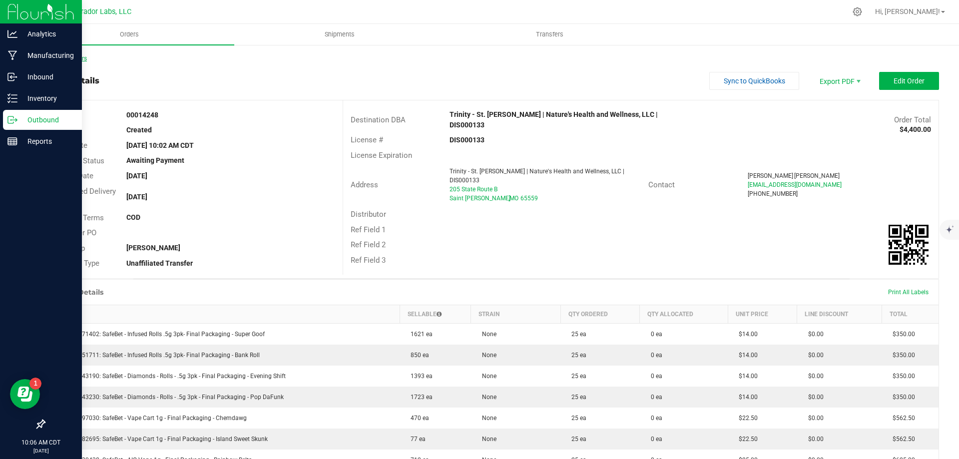
click at [60, 59] on link "Back to Orders" at bounding box center [65, 58] width 43 height 7
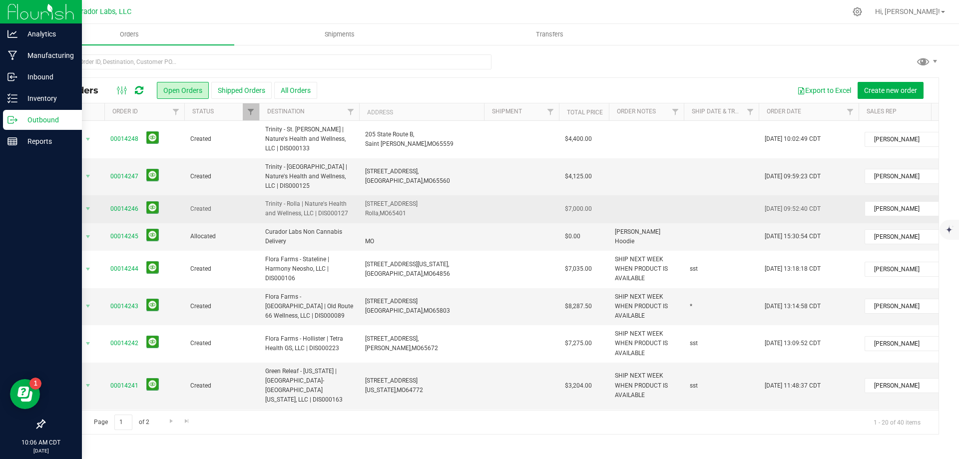
drag, startPoint x: 105, startPoint y: 198, endPoint x: 592, endPoint y: 196, distance: 487.0
click at [592, 196] on tr "Action Action Cancel order Change facility Clone order Edit order Mark as fully…" at bounding box center [538, 208] width 989 height 27
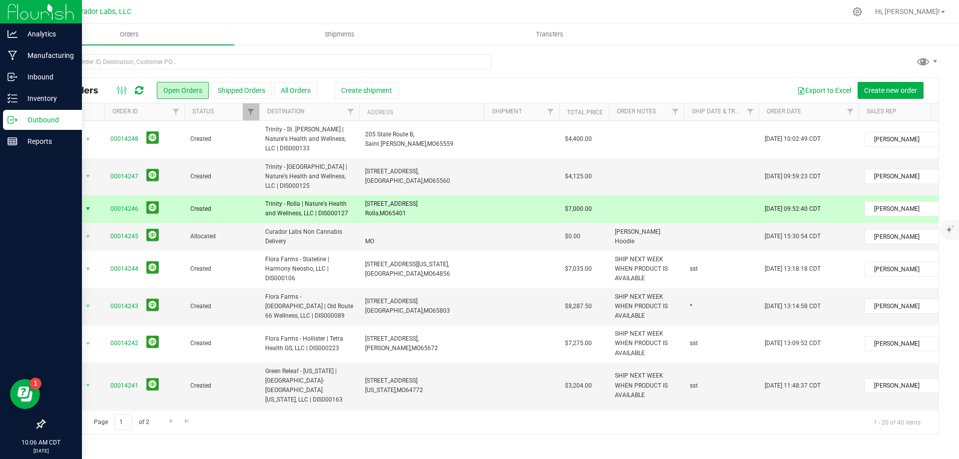
copy tr "00014246 Created Trinity - Rolla | Nature's Health and Wellness, LLC | DIS00012…"
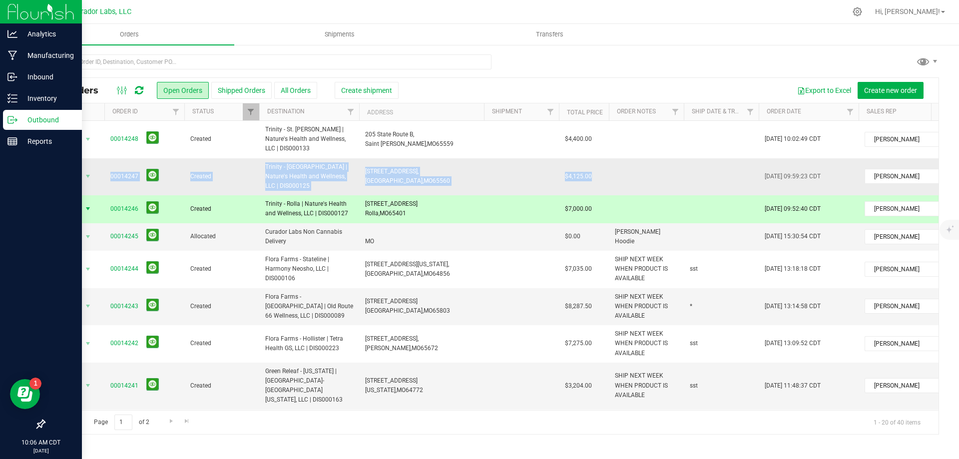
drag, startPoint x: 105, startPoint y: 168, endPoint x: 599, endPoint y: 168, distance: 494.0
click at [599, 168] on tr "Action Action Cancel order Change facility Clone order Edit order Mark as fully…" at bounding box center [538, 176] width 989 height 37
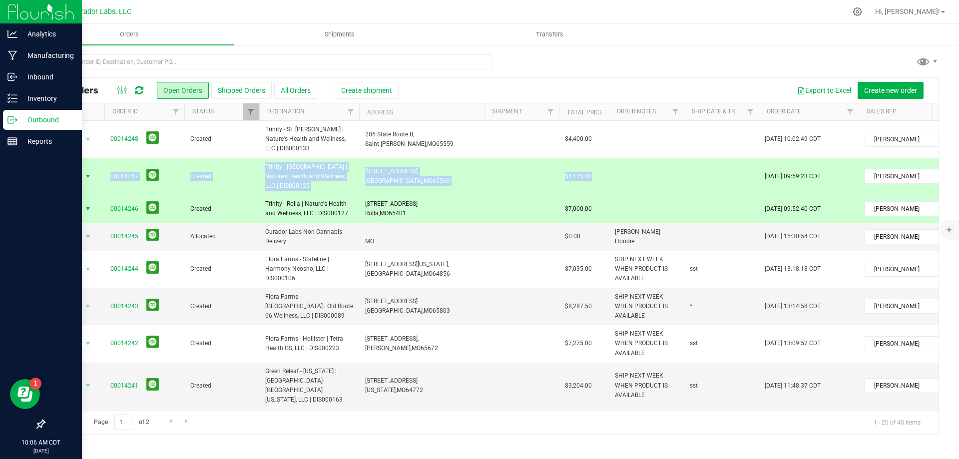
copy tr "Action Cancel order Change facility Clone order Edit order Mark as fully paid O…"
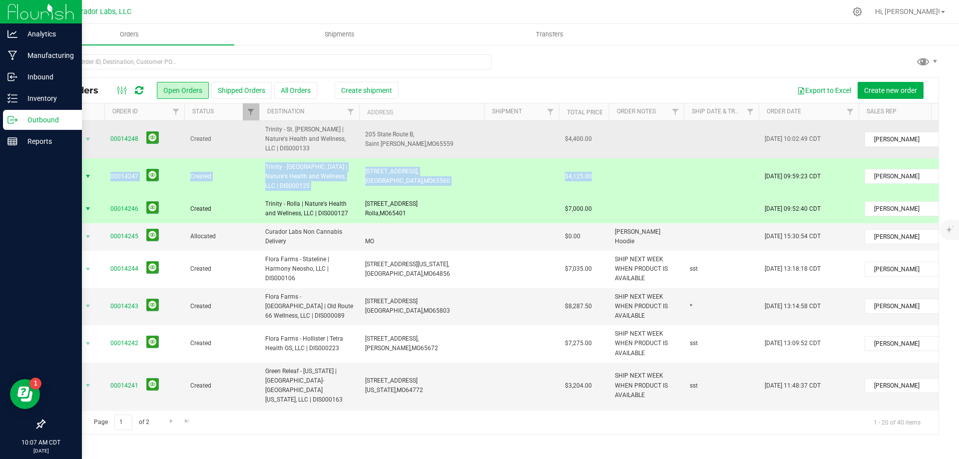
drag, startPoint x: 108, startPoint y: 137, endPoint x: 593, endPoint y: 138, distance: 484.5
click at [593, 138] on tr "Action Action Cancel order Change facility Clone order Edit order Mark as fully…" at bounding box center [538, 139] width 989 height 37
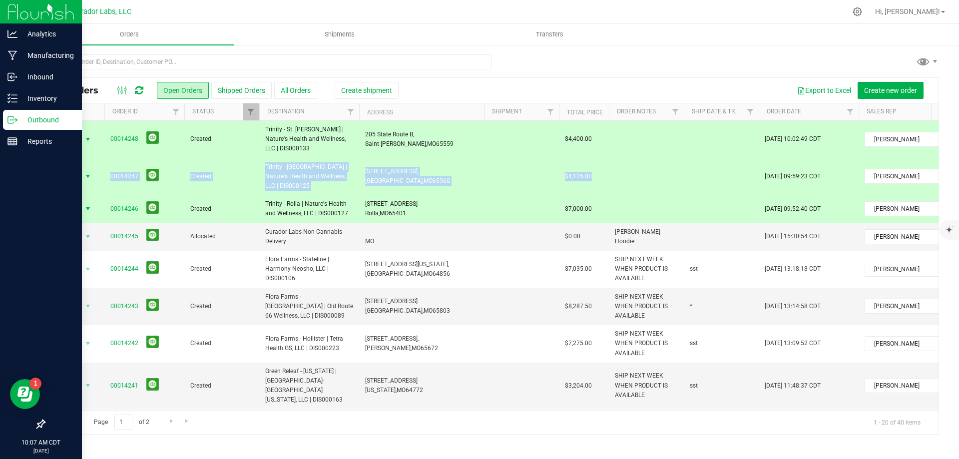
copy tr "00014248 Created Trinity - [GEOGRAPHIC_DATA][PERSON_NAME] | Nature's Health and…"
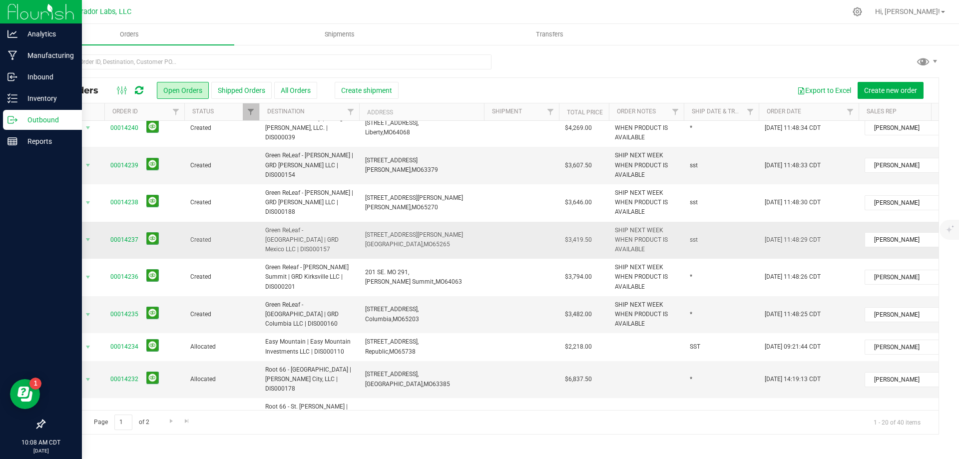
scroll to position [396, 0]
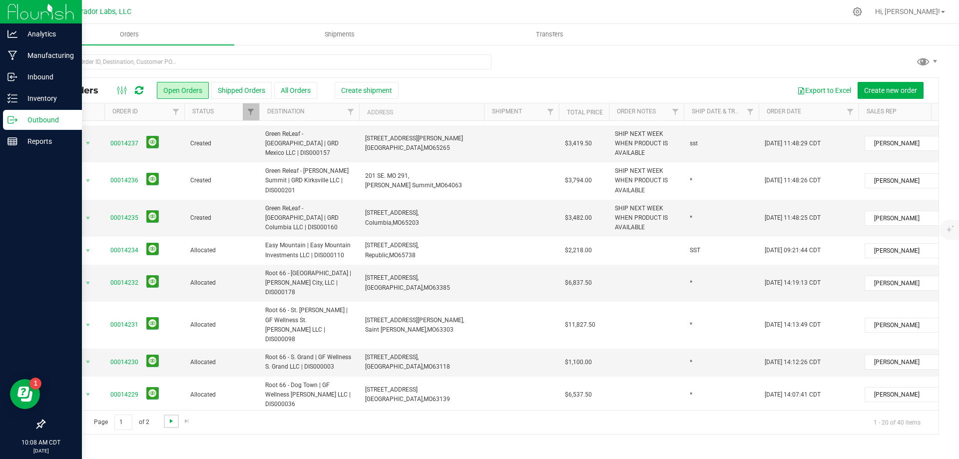
click at [170, 423] on span "Go to the next page" at bounding box center [171, 421] width 8 height 8
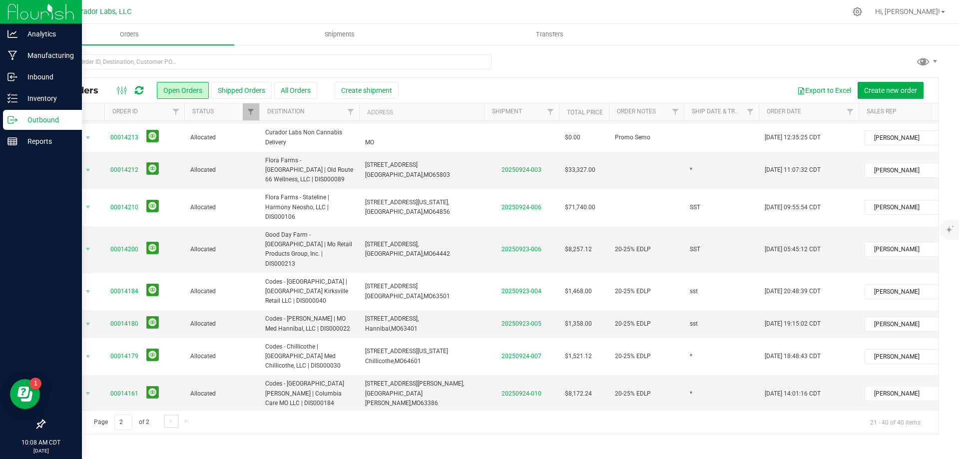
scroll to position [0, 0]
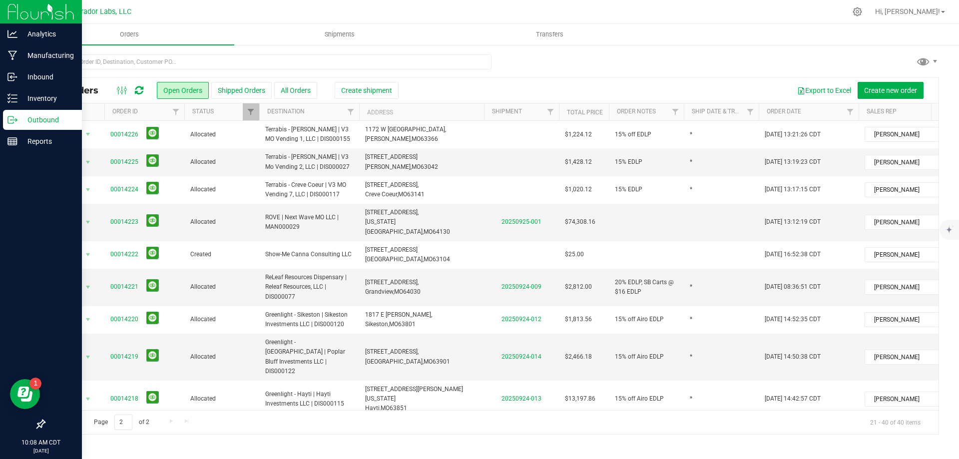
click at [73, 421] on span "Go to the previous page" at bounding box center [72, 421] width 8 height 8
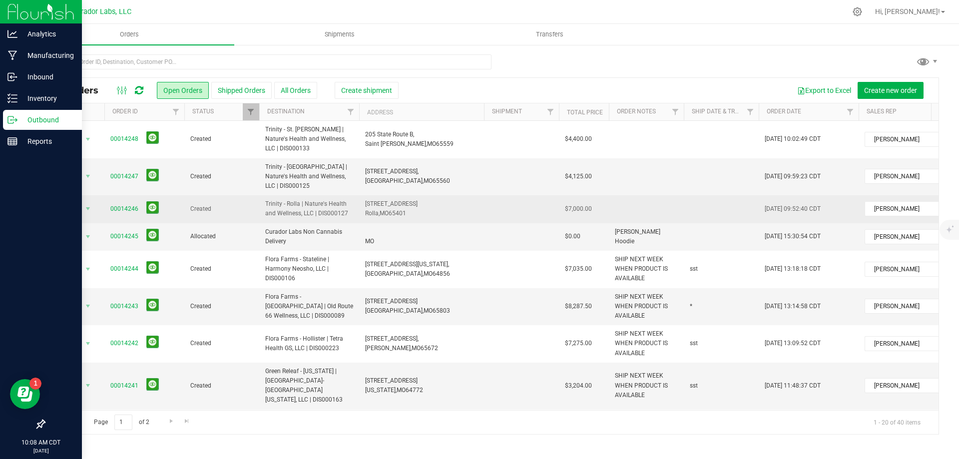
click at [658, 199] on td at bounding box center [646, 208] width 75 height 27
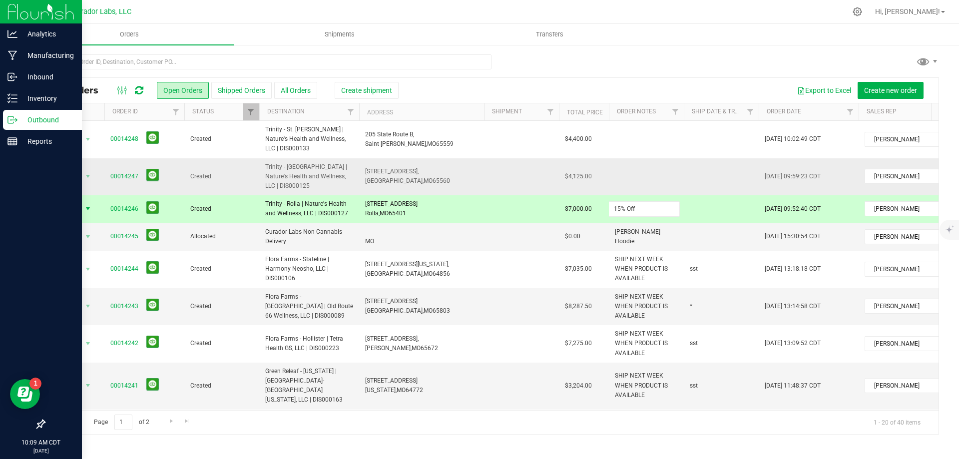
click at [649, 170] on div "All Orders Open Orders Shipped Orders All Orders Create shipment Export to Exce…" at bounding box center [491, 255] width 895 height 357
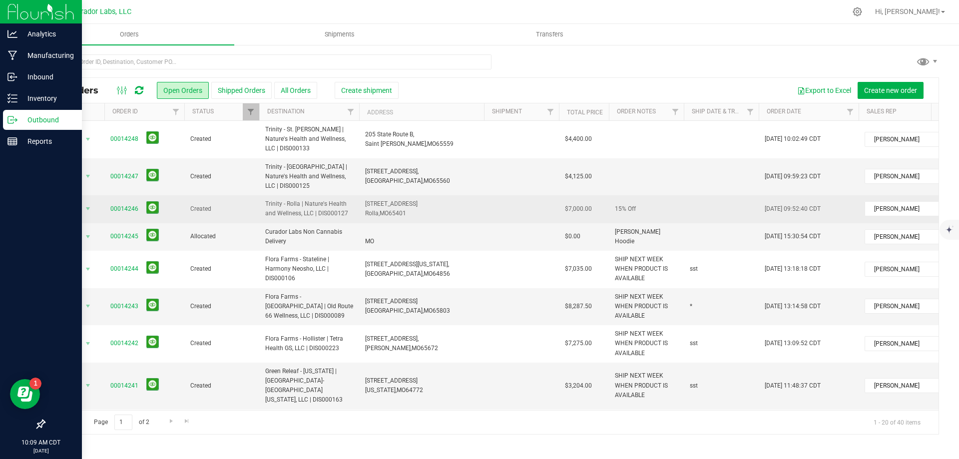
click at [638, 196] on td "15% Off" at bounding box center [646, 208] width 75 height 27
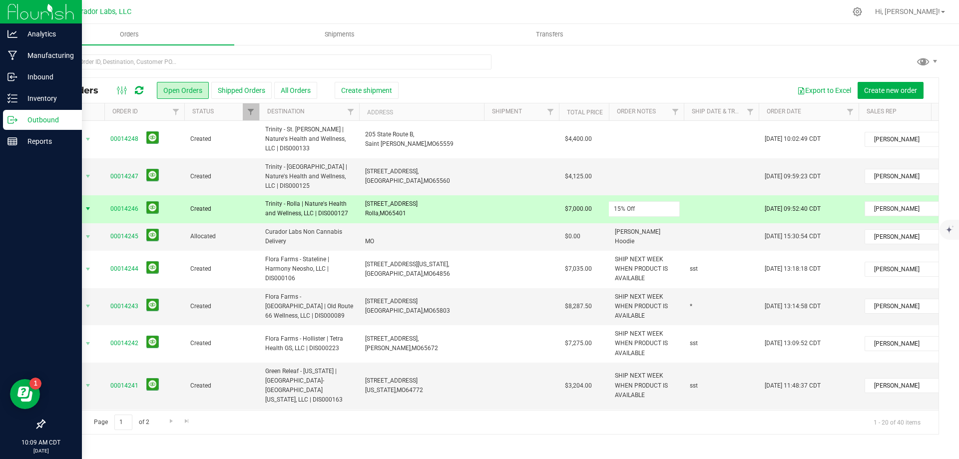
click at [638, 201] on input "15% Off" at bounding box center [643, 208] width 71 height 15
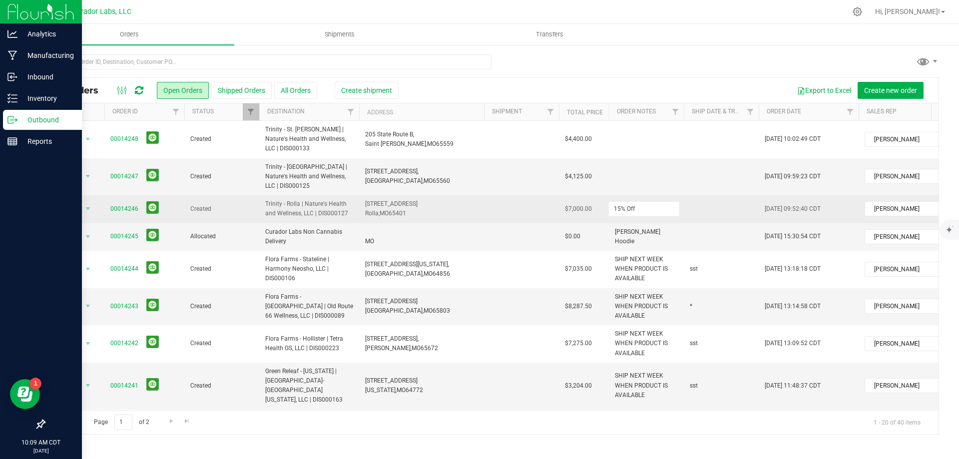
click at [638, 201] on input "15% Off" at bounding box center [643, 208] width 71 height 15
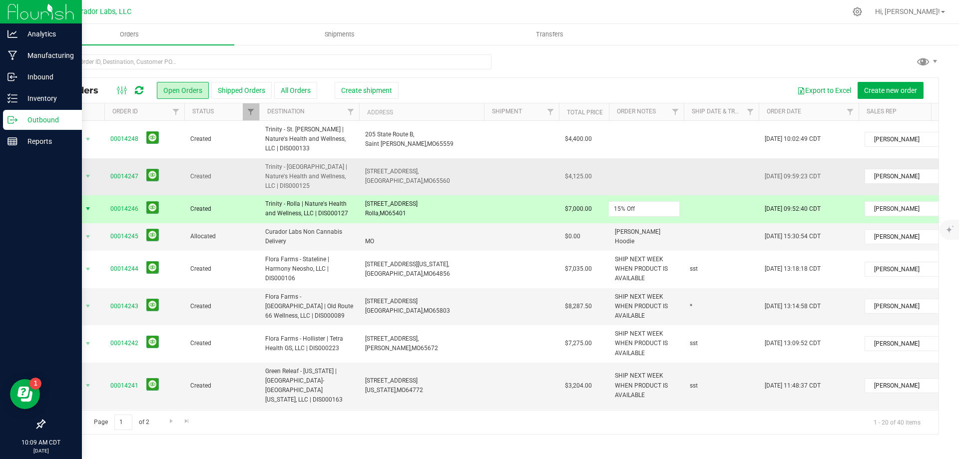
click at [641, 172] on td at bounding box center [646, 176] width 75 height 37
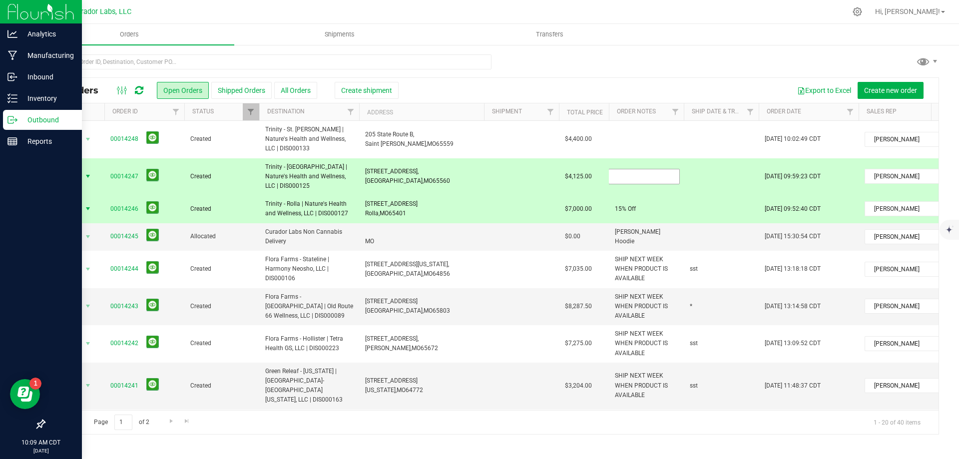
click at [641, 172] on input "text" at bounding box center [643, 176] width 71 height 15
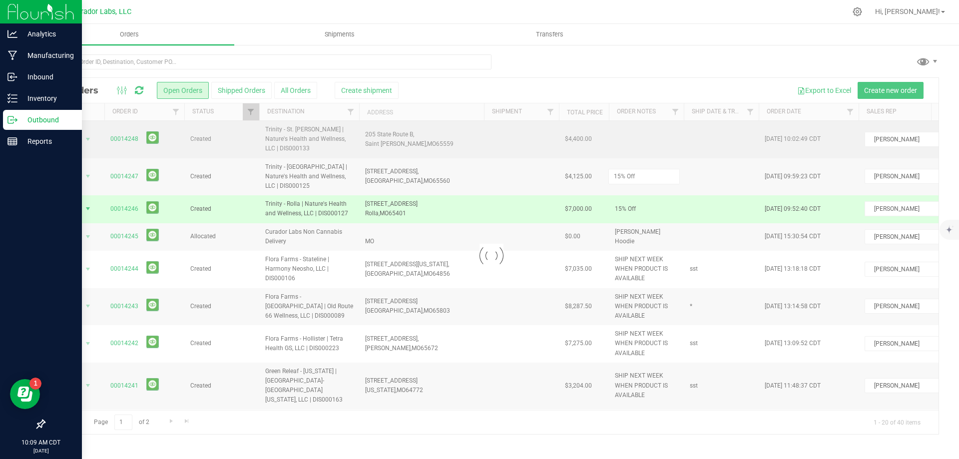
click at [638, 141] on div "Loading... All Orders Open Orders Shipped Orders All Orders Create shipment Exp…" at bounding box center [491, 255] width 895 height 357
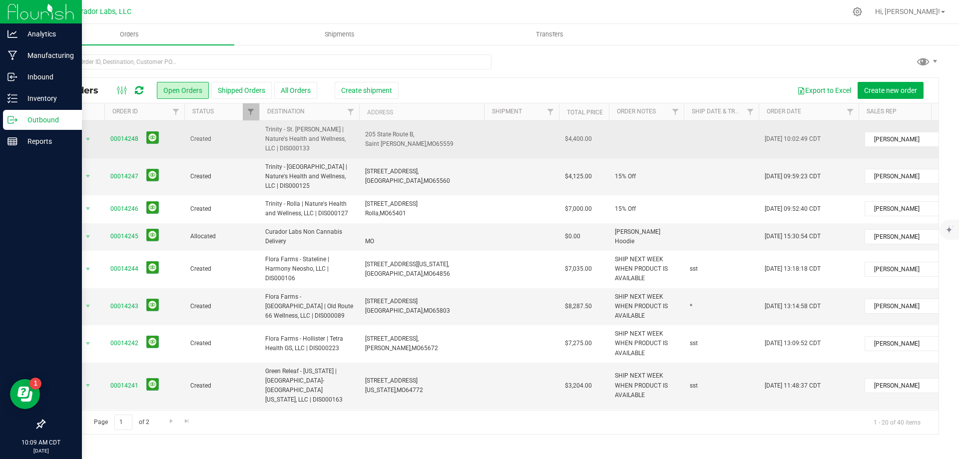
click at [635, 145] on td at bounding box center [646, 139] width 75 height 37
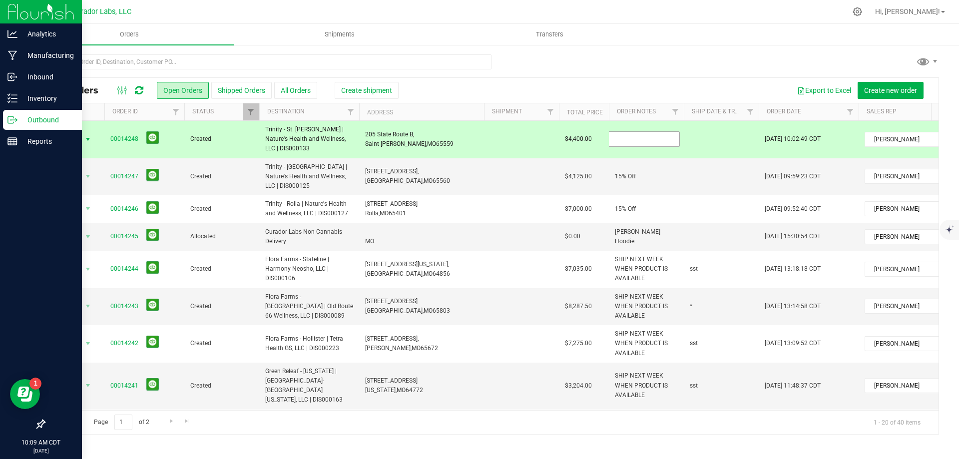
click at [639, 142] on input "text" at bounding box center [643, 138] width 71 height 15
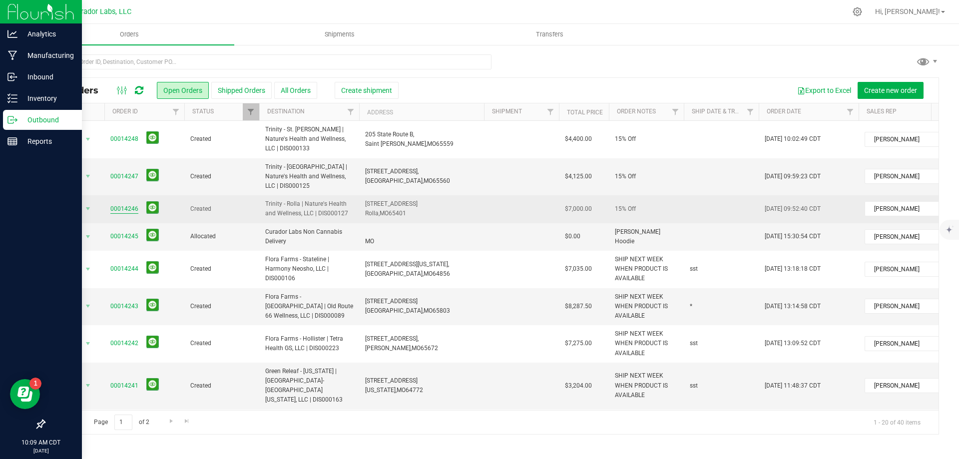
click at [127, 204] on link "00014246" at bounding box center [124, 208] width 28 height 9
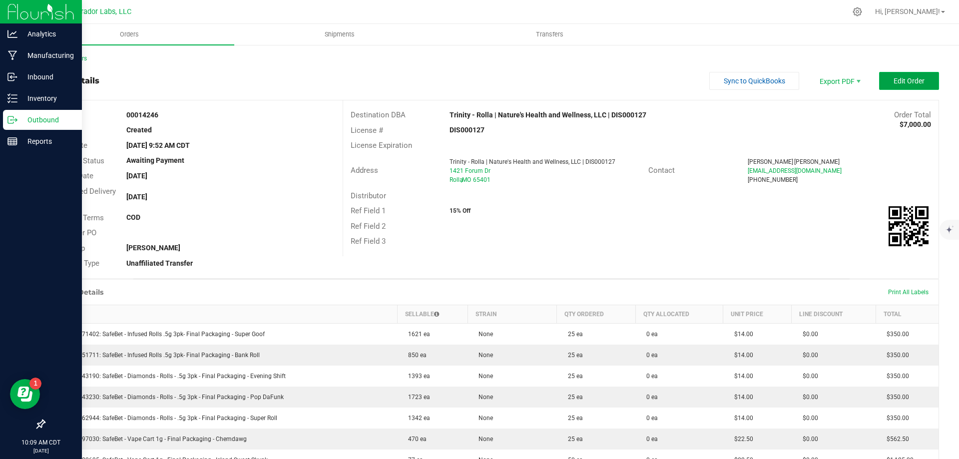
click at [900, 77] on span "Edit Order" at bounding box center [909, 81] width 31 height 8
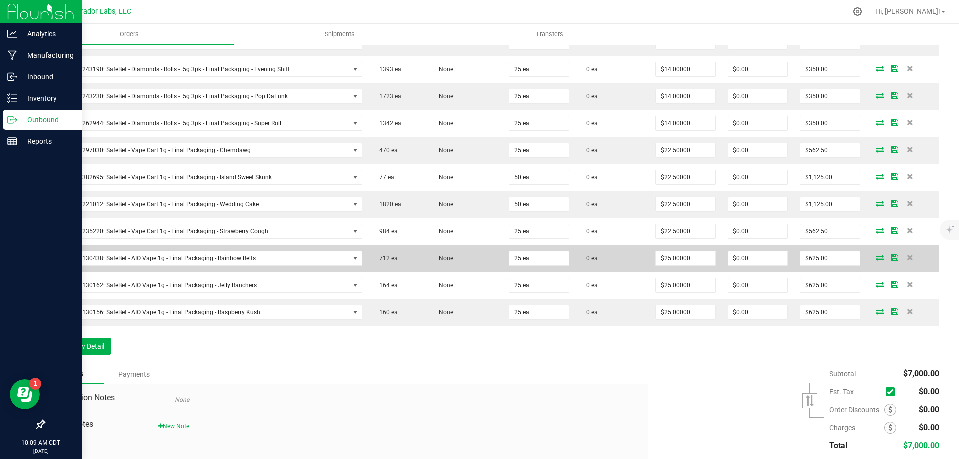
scroll to position [350, 0]
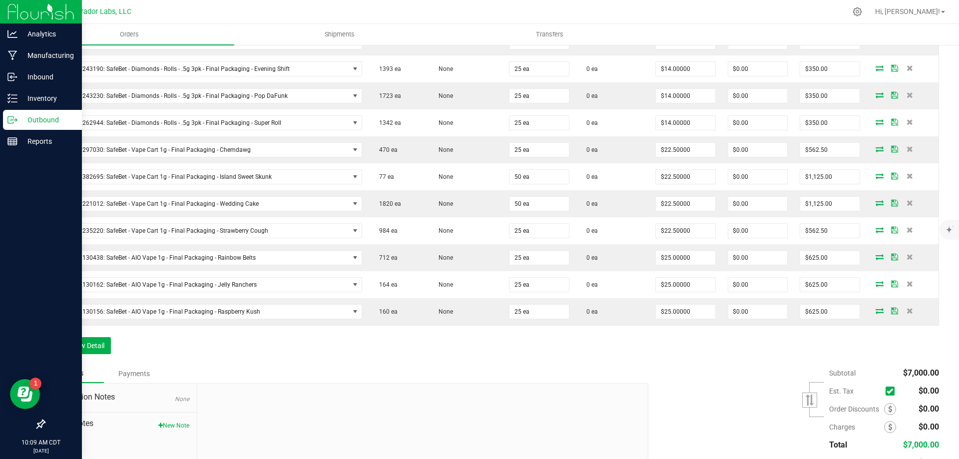
click at [134, 371] on div "Payments" at bounding box center [134, 374] width 60 height 18
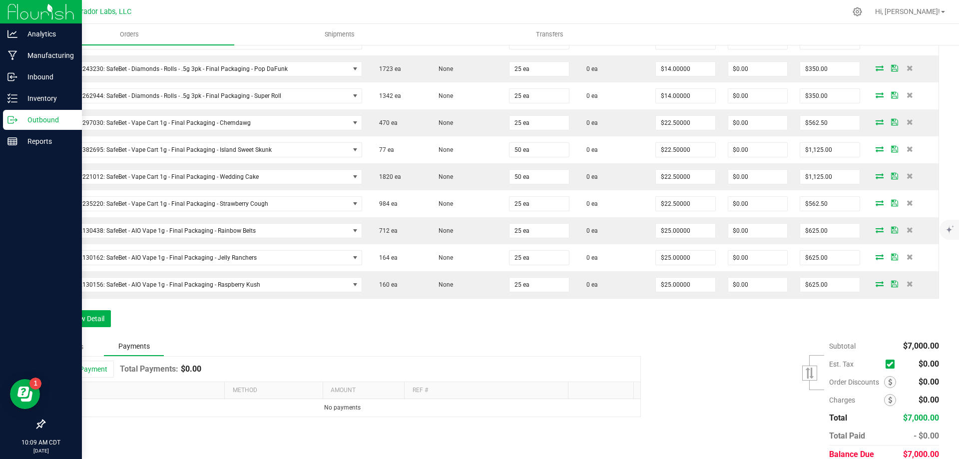
scroll to position [391, 0]
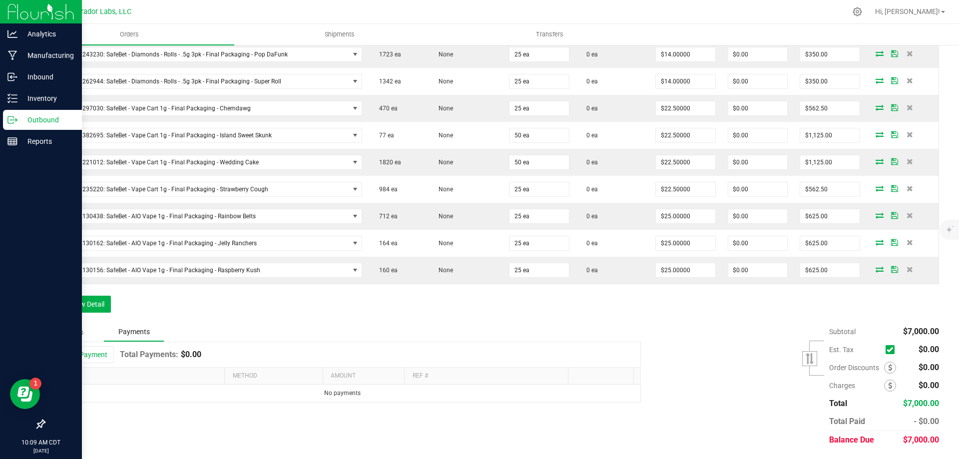
click at [71, 334] on div "Notes" at bounding box center [74, 332] width 60 height 18
click at [167, 387] on button "New Note" at bounding box center [173, 384] width 31 height 9
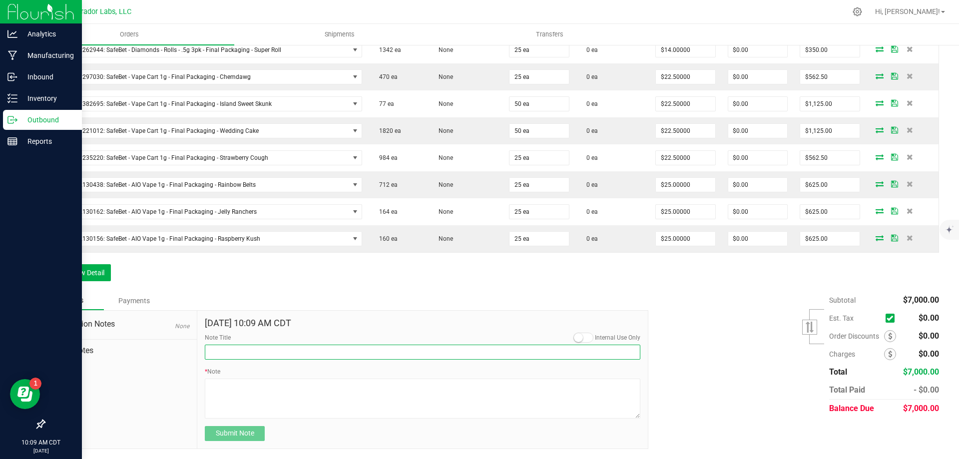
click at [238, 351] on input "Note Title" at bounding box center [423, 352] width 436 height 15
click at [239, 398] on textarea "* Note" at bounding box center [423, 399] width 436 height 40
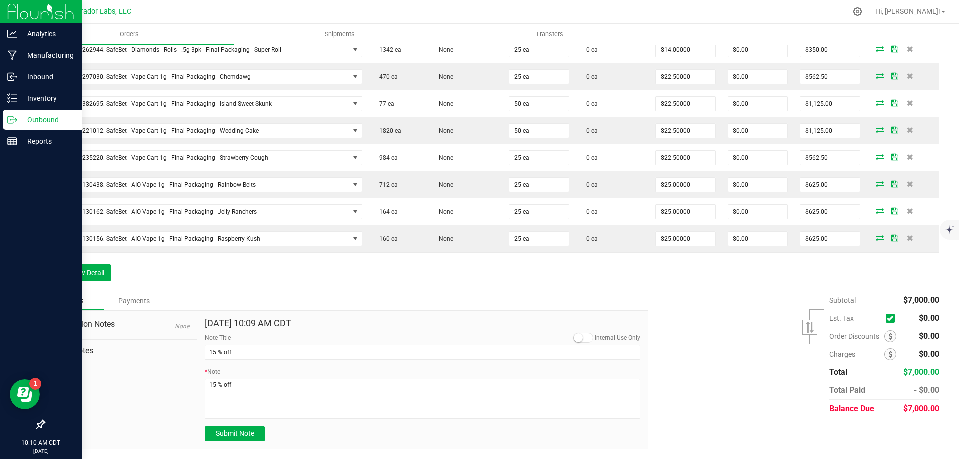
click at [719, 398] on div "Subtotal $7,000.00 Est. Tax" at bounding box center [790, 354] width 298 height 126
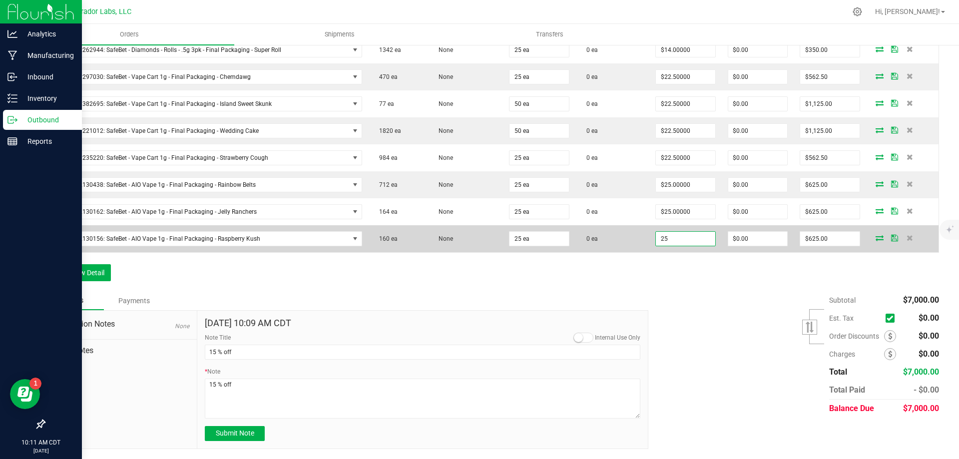
click at [676, 236] on input "25" at bounding box center [685, 239] width 59 height 14
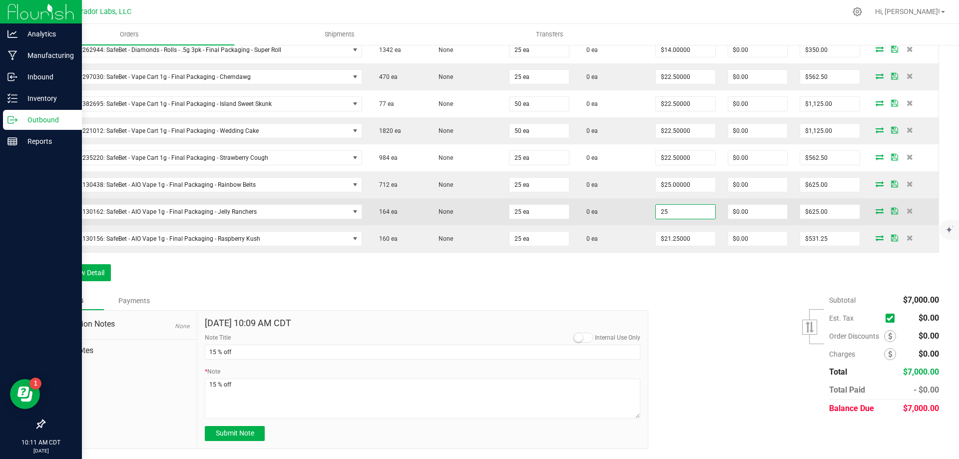
click at [682, 209] on input "25" at bounding box center [685, 212] width 59 height 14
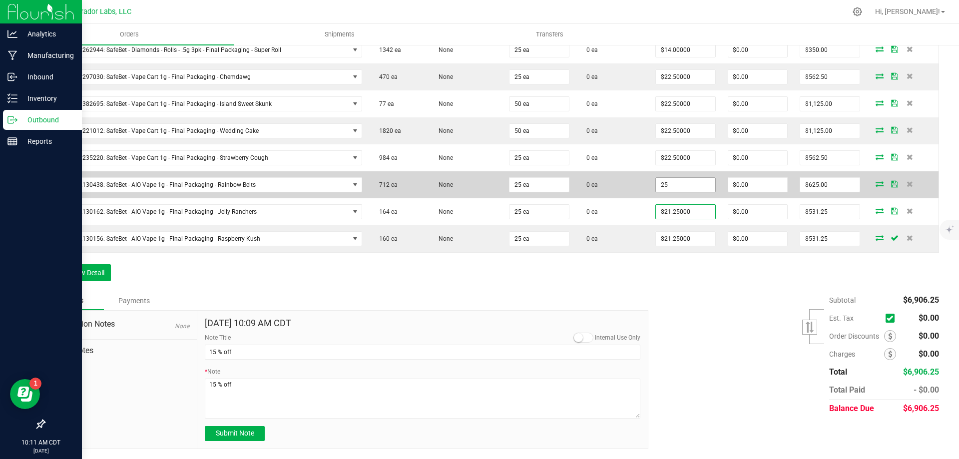
click at [671, 185] on input "25" at bounding box center [685, 185] width 59 height 14
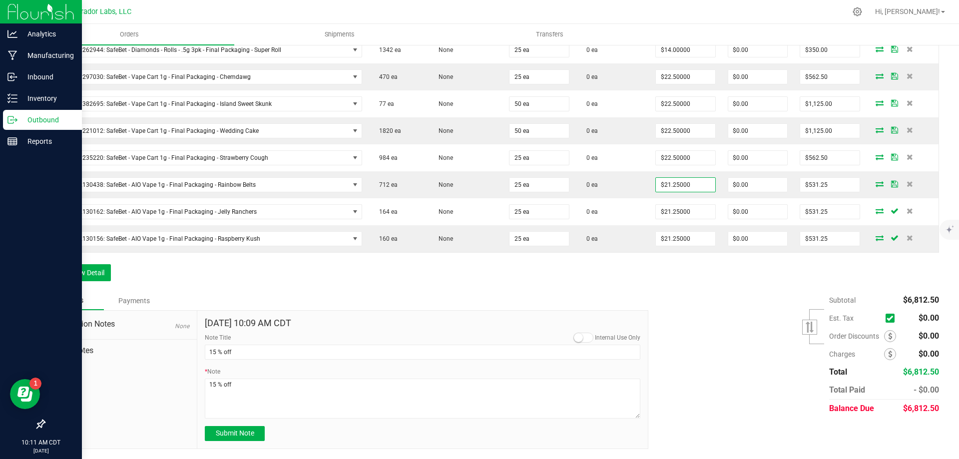
click at [592, 265] on div "Order Details Print All Labels Item Sellable Strain Qty Ordered Qty Allocated U…" at bounding box center [491, 87] width 895 height 407
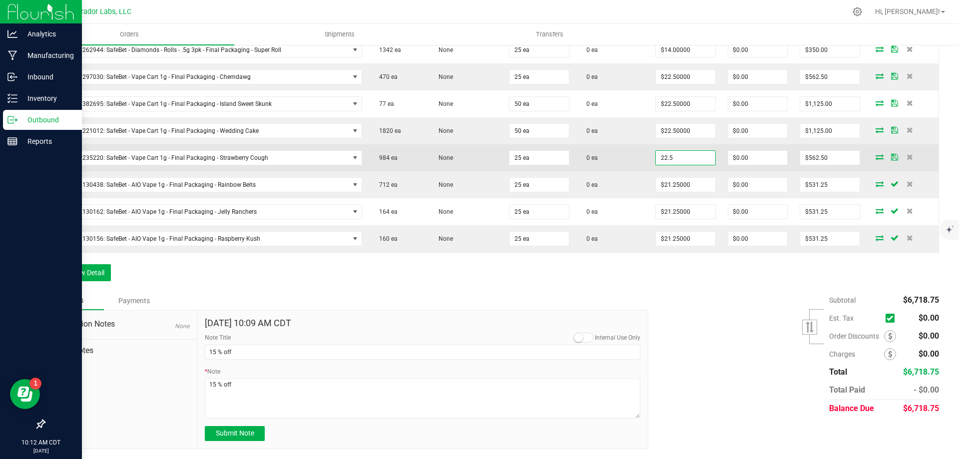
click at [678, 161] on input "22.5" at bounding box center [685, 158] width 59 height 14
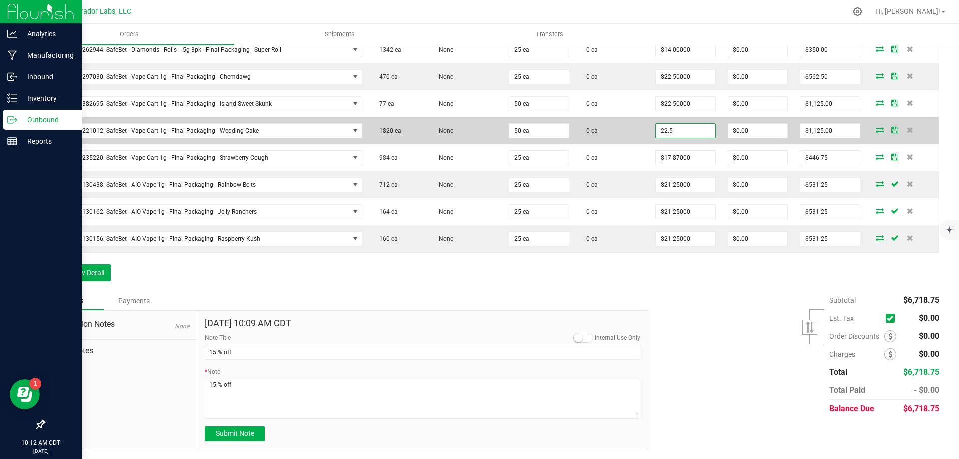
click at [674, 131] on input "22.5" at bounding box center [685, 131] width 59 height 14
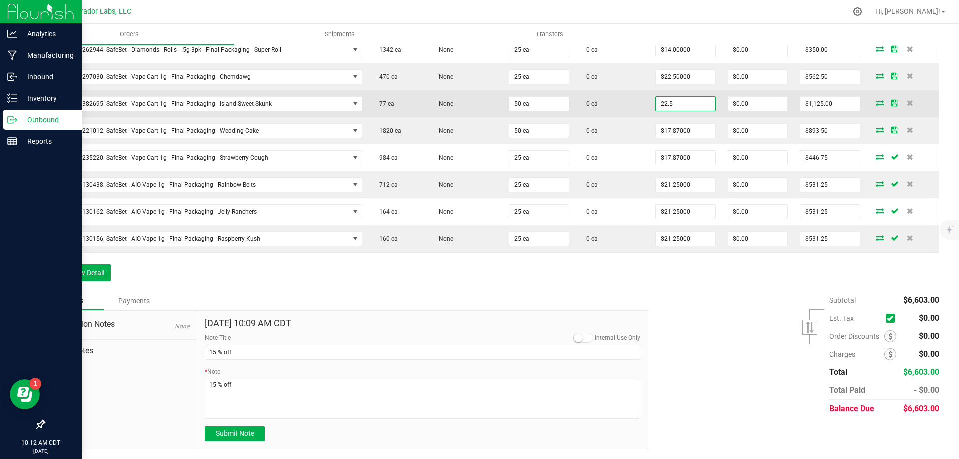
click at [673, 100] on input "22.5" at bounding box center [685, 104] width 59 height 14
click at [640, 105] on td "0 ea" at bounding box center [612, 103] width 74 height 27
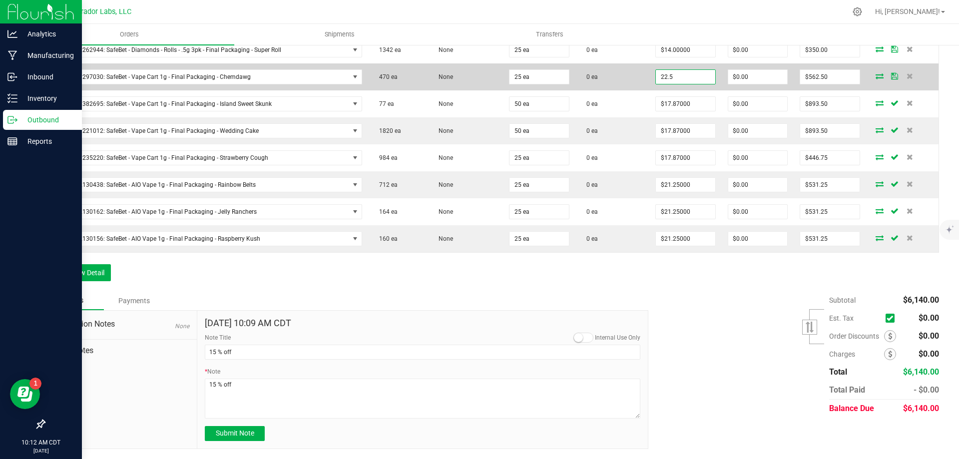
click at [667, 77] on input "22.5" at bounding box center [685, 77] width 59 height 14
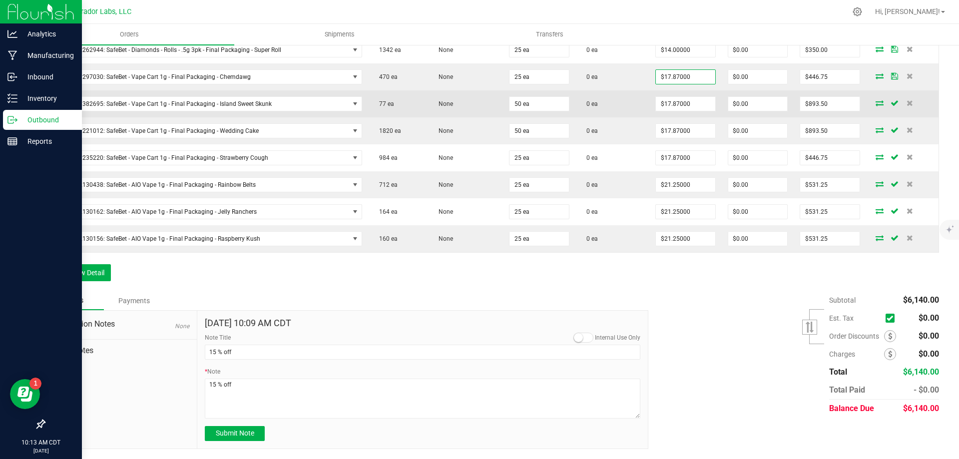
click at [618, 97] on td "0 ea" at bounding box center [612, 103] width 74 height 27
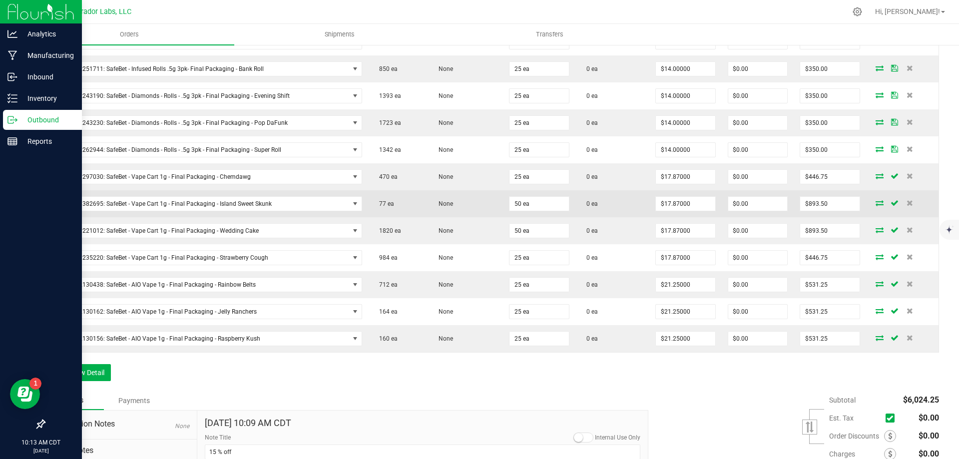
scroll to position [273, 0]
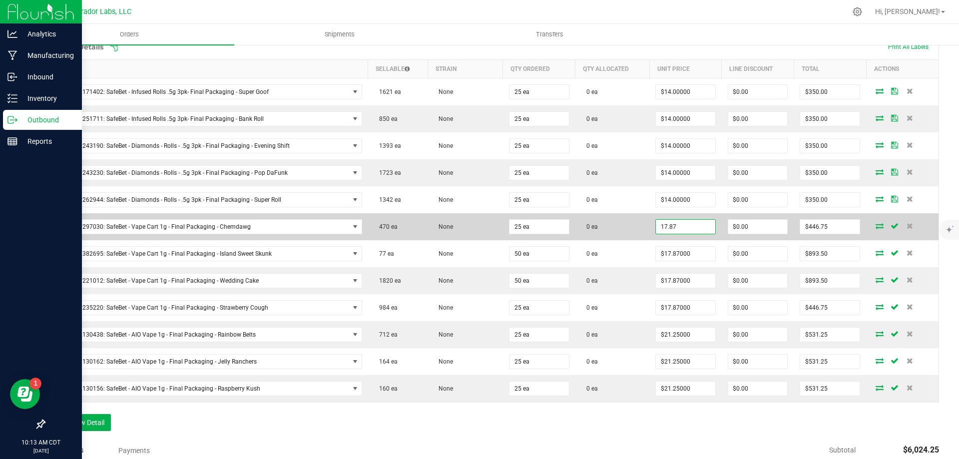
drag, startPoint x: 691, startPoint y: 227, endPoint x: 639, endPoint y: 231, distance: 52.6
click at [639, 231] on outbound-order-line-row "M00001297030: SafeBet - Vape Cart 1g - Final Packaging - Chemdawg 470 ea None 2…" at bounding box center [492, 226] width 894 height 27
drag, startPoint x: 670, startPoint y: 227, endPoint x: 649, endPoint y: 230, distance: 21.2
click at [655, 230] on span "17.87" at bounding box center [685, 226] width 60 height 15
click at [642, 226] on td "0 ea" at bounding box center [612, 226] width 74 height 27
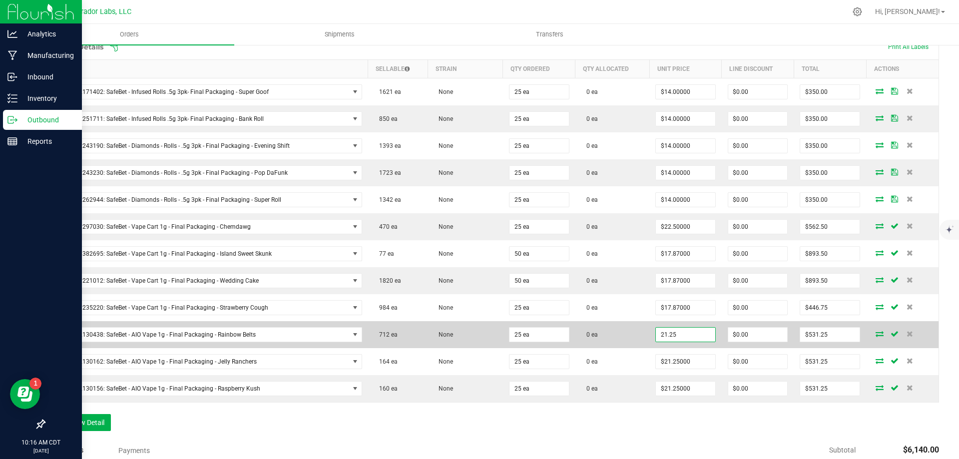
click at [690, 334] on input "21.25" at bounding box center [685, 335] width 59 height 14
click at [633, 338] on td "0 ea" at bounding box center [612, 334] width 74 height 27
click at [794, 347] on td "$531.25" at bounding box center [830, 334] width 72 height 27
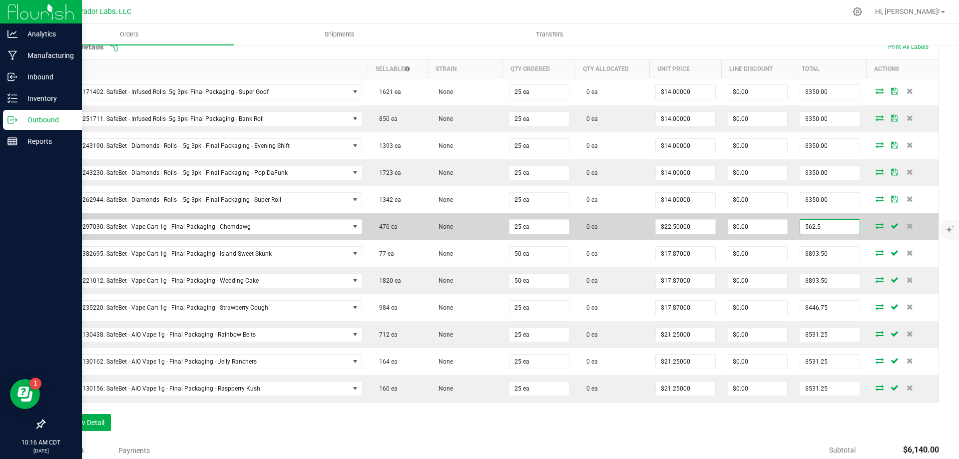
click at [804, 228] on input "562.5" at bounding box center [829, 227] width 59 height 14
click at [794, 234] on td "$478.13" at bounding box center [830, 226] width 72 height 27
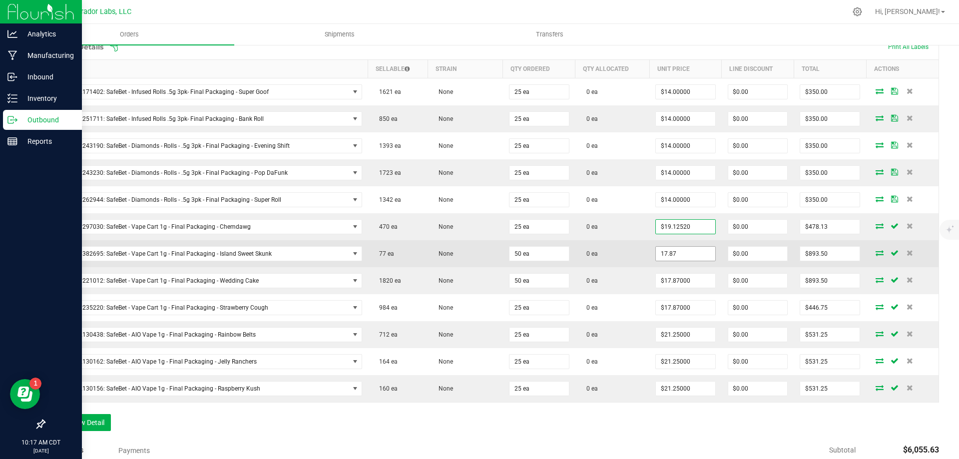
click at [677, 256] on input "17.87" at bounding box center [685, 254] width 59 height 14
paste input "9.1252"
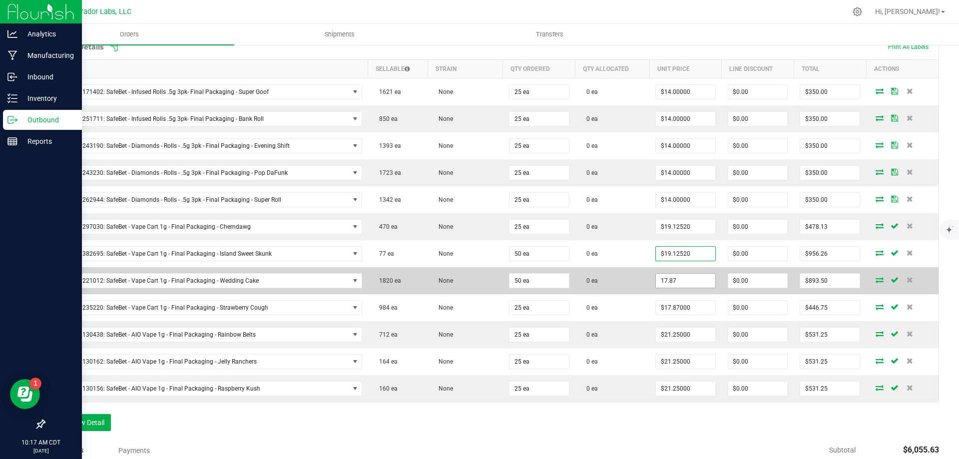
click at [672, 281] on input "17.87" at bounding box center [685, 281] width 59 height 14
paste input "9.1252"
click at [685, 292] on td "$19.12520" at bounding box center [685, 280] width 72 height 27
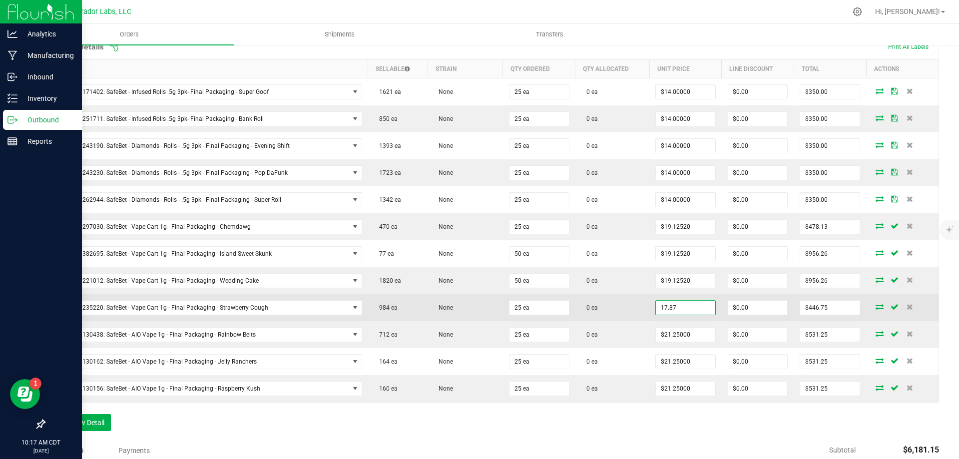
click at [673, 308] on input "17.87" at bounding box center [685, 308] width 59 height 14
paste input "9.1252"
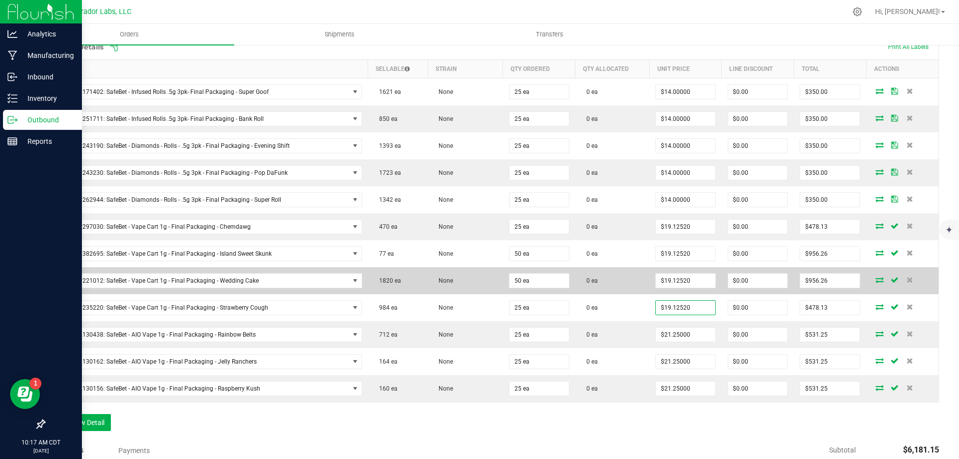
click at [713, 269] on td "$19.12520" at bounding box center [685, 280] width 72 height 27
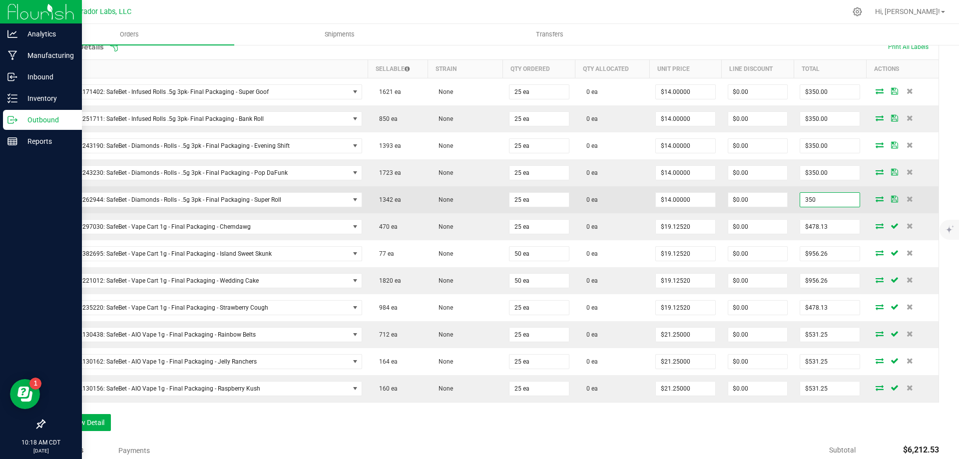
click at [818, 200] on input "350" at bounding box center [829, 200] width 59 height 14
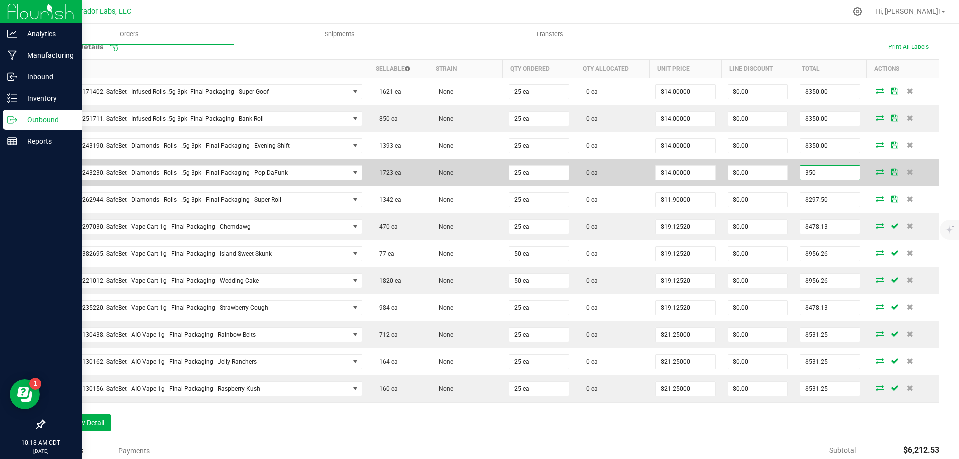
click at [817, 170] on input "350" at bounding box center [829, 173] width 59 height 14
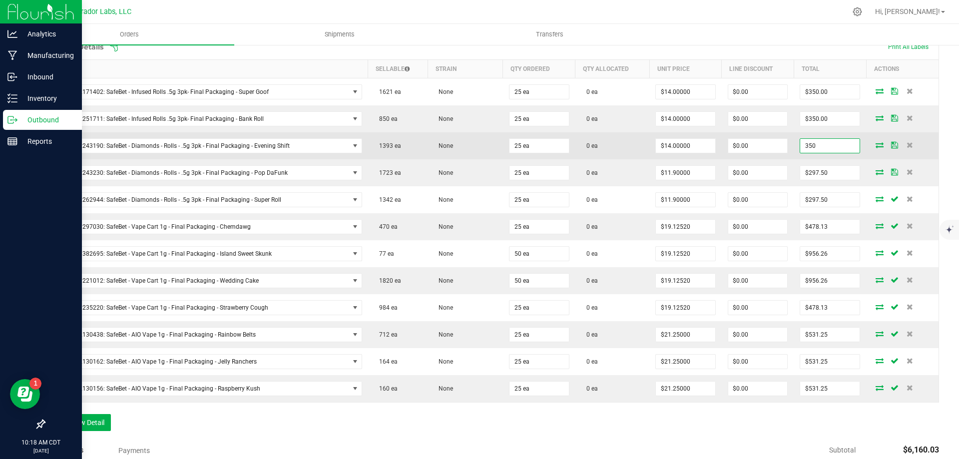
click at [826, 149] on input "350" at bounding box center [829, 146] width 59 height 14
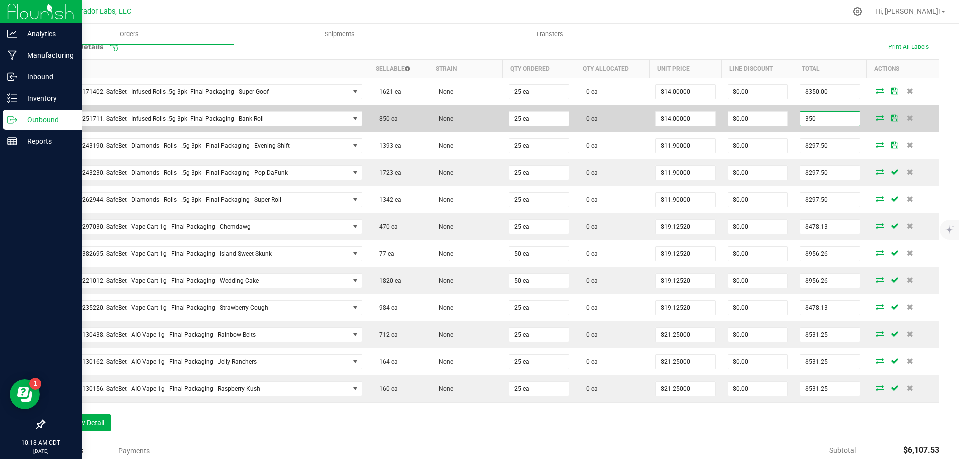
click at [829, 123] on input "350" at bounding box center [829, 119] width 59 height 14
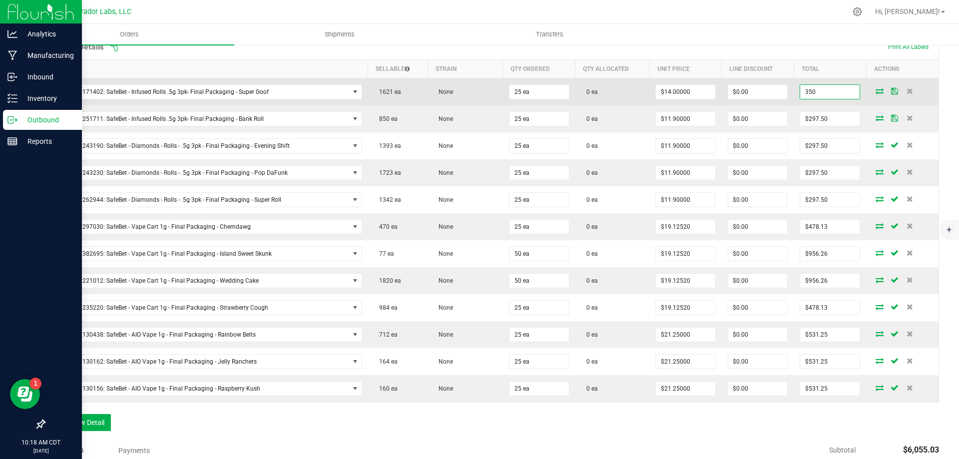
click at [834, 94] on input "350" at bounding box center [829, 92] width 59 height 14
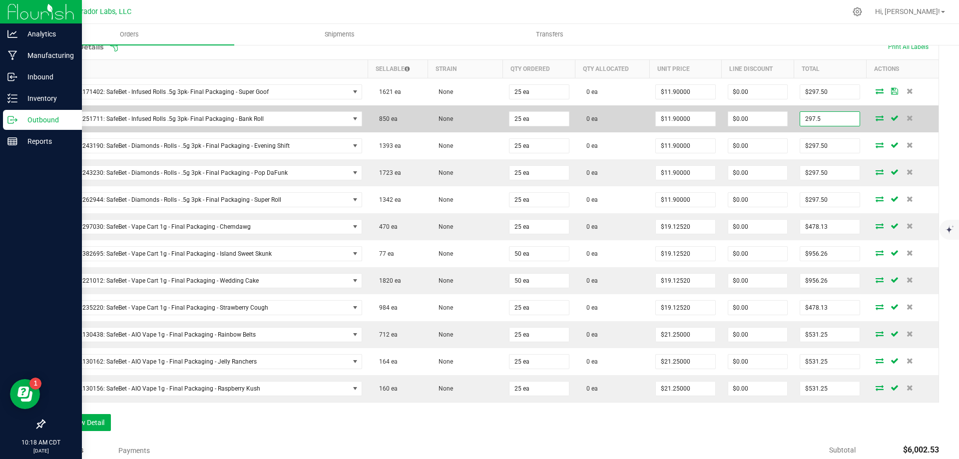
click at [829, 123] on input "297.5" at bounding box center [829, 119] width 59 height 14
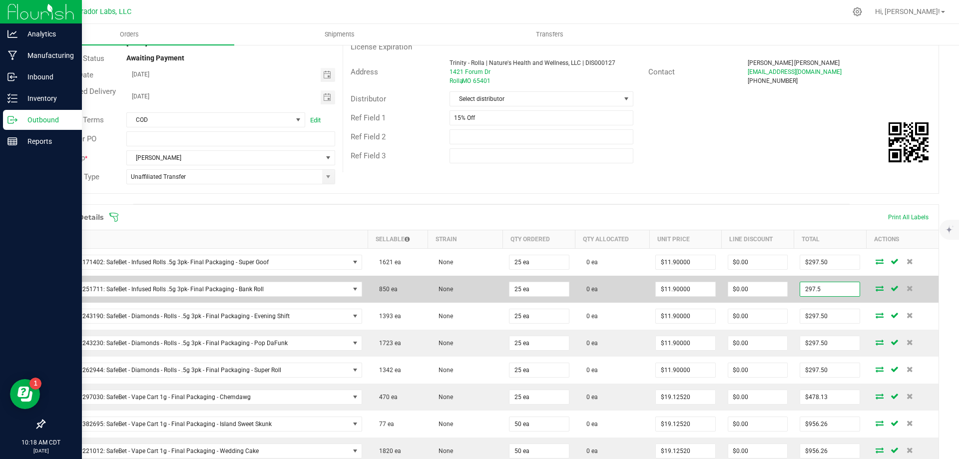
scroll to position [73, 0]
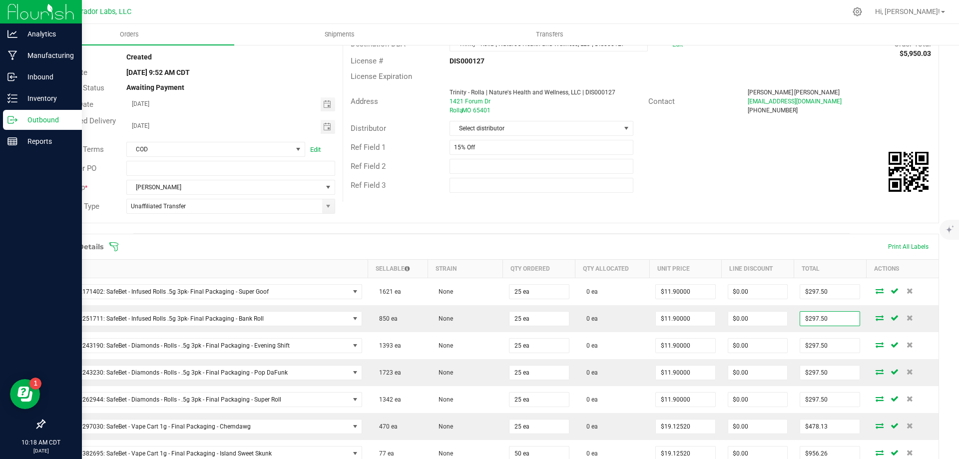
click at [748, 205] on div "Order # 00014246 Status Created Order Date [DATE] 9:52 AM CDT Payment Status Aw…" at bounding box center [491, 124] width 894 height 195
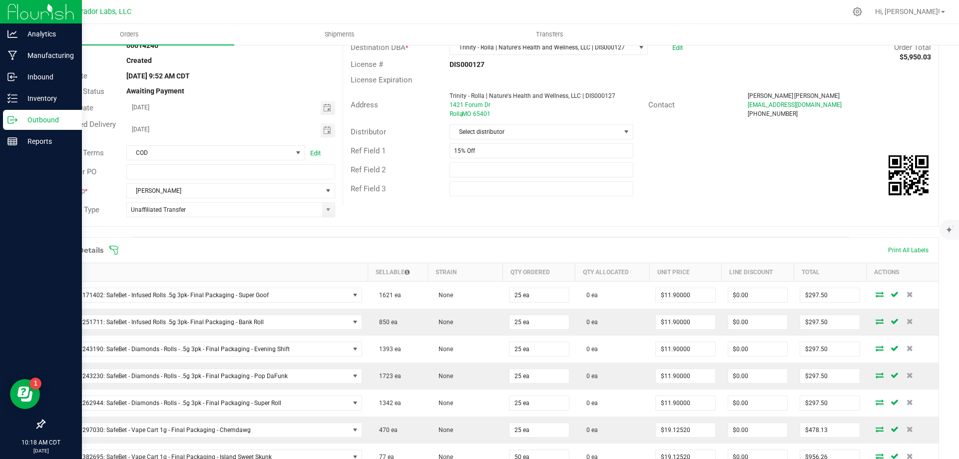
scroll to position [0, 0]
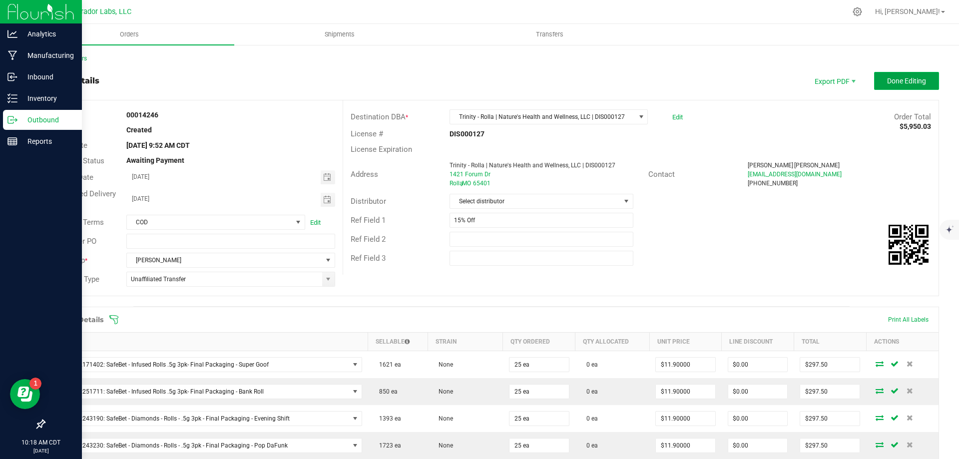
click at [879, 87] on button "Done Editing" at bounding box center [906, 81] width 65 height 18
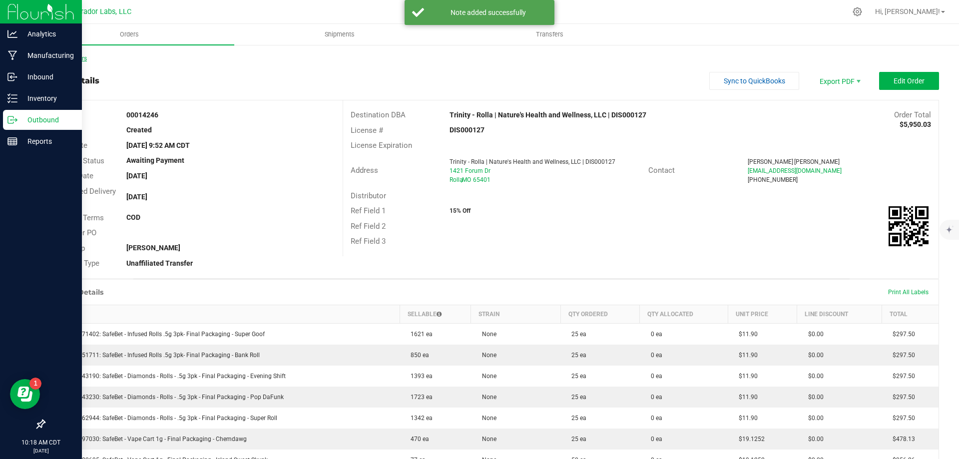
click at [71, 56] on link "Back to Orders" at bounding box center [65, 58] width 43 height 7
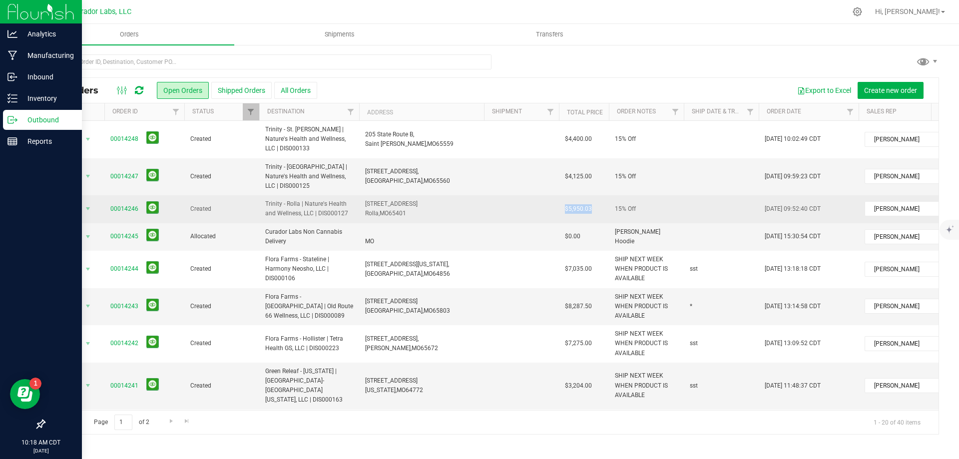
drag, startPoint x: 564, startPoint y: 200, endPoint x: 585, endPoint y: 202, distance: 20.6
click at [592, 202] on td "$5,950.03" at bounding box center [584, 208] width 50 height 27
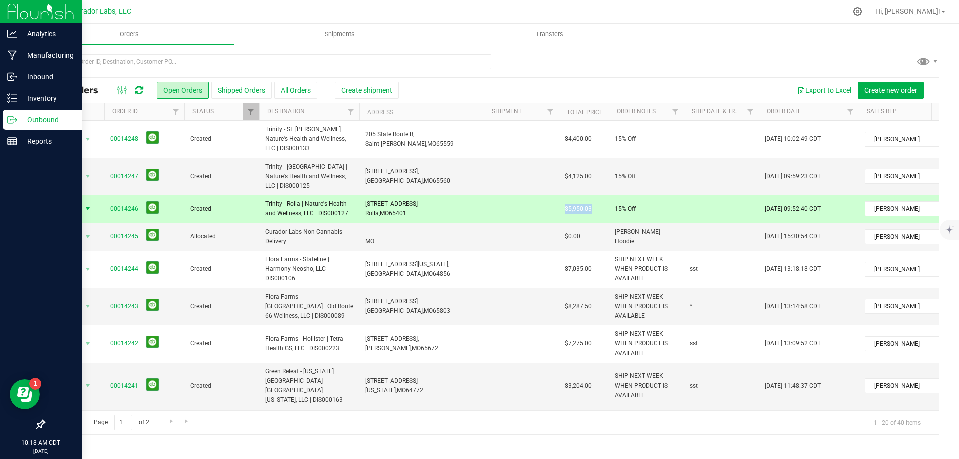
copy span "$5,950.03"
click at [122, 169] on span "00014247" at bounding box center [144, 176] width 68 height 15
click at [125, 172] on link "00014247" at bounding box center [124, 176] width 28 height 9
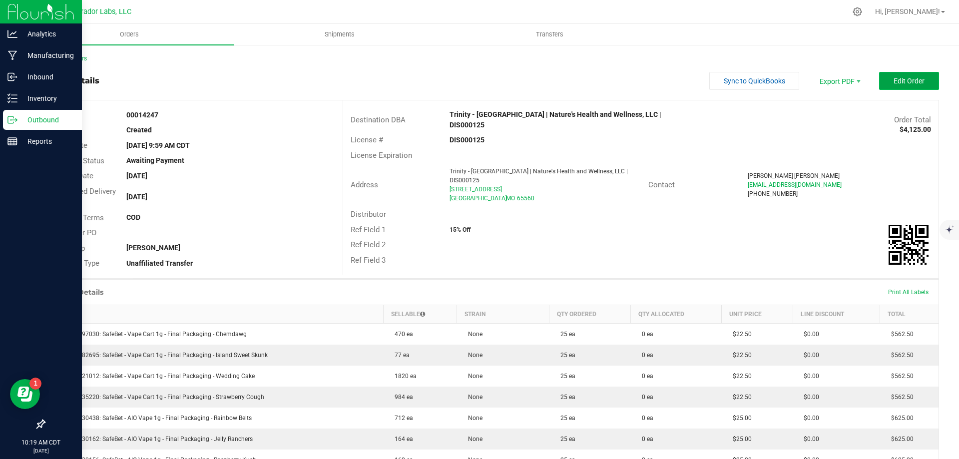
click at [913, 77] on span "Edit Order" at bounding box center [909, 81] width 31 height 8
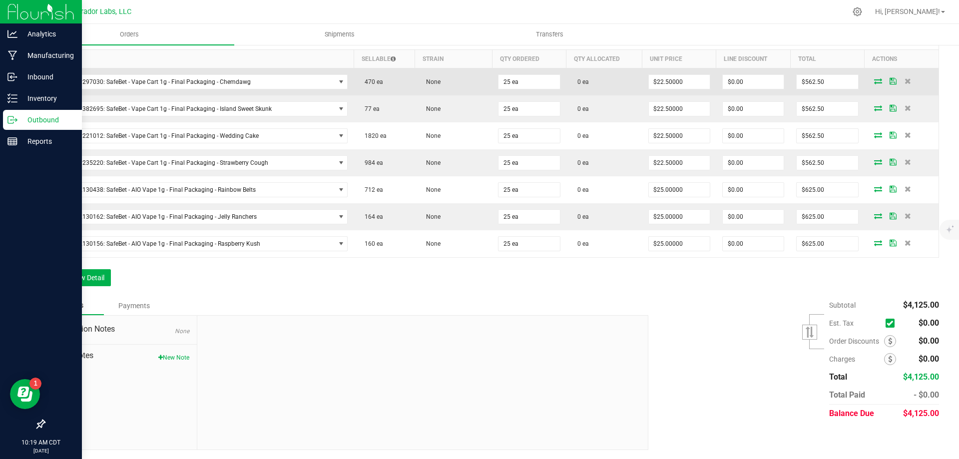
scroll to position [284, 0]
click at [790, 89] on td "$562.50" at bounding box center [827, 80] width 74 height 27
click at [805, 84] on input "562.5" at bounding box center [827, 81] width 61 height 14
click at [818, 81] on input "562.5" at bounding box center [827, 81] width 61 height 14
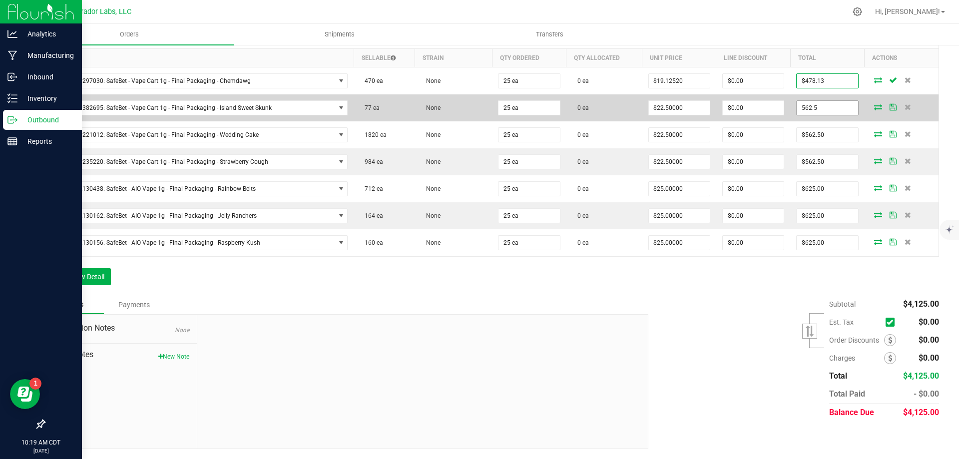
click at [826, 109] on input "562.5" at bounding box center [827, 108] width 61 height 14
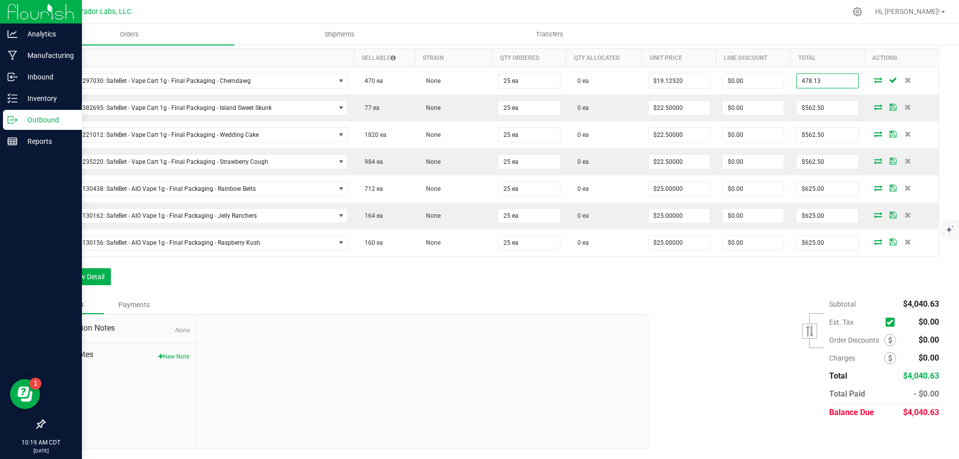
click at [819, 79] on input "478.13" at bounding box center [827, 81] width 61 height 14
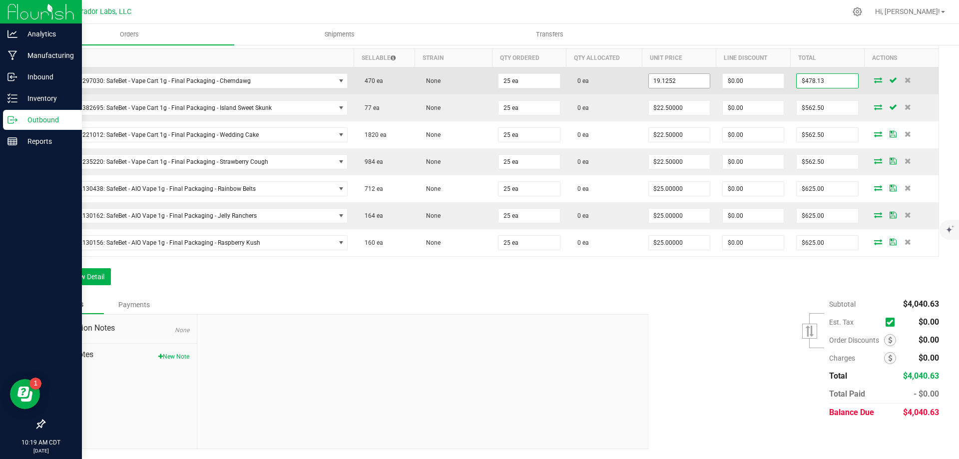
click at [683, 80] on input "19.1252" at bounding box center [679, 81] width 61 height 14
drag, startPoint x: 682, startPoint y: 80, endPoint x: 665, endPoint y: 80, distance: 17.0
click at [665, 80] on input "19.1252" at bounding box center [679, 81] width 61 height 14
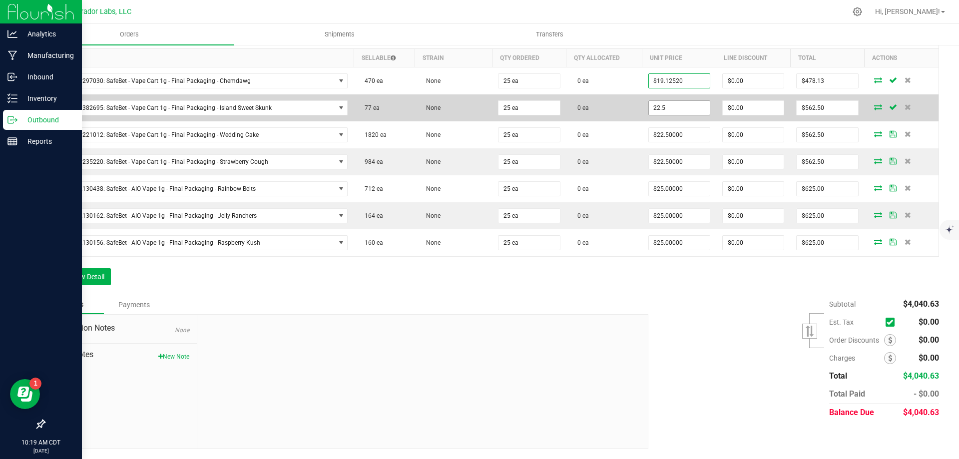
click at [666, 108] on input "22.5" at bounding box center [679, 108] width 61 height 14
paste input "19.1252"
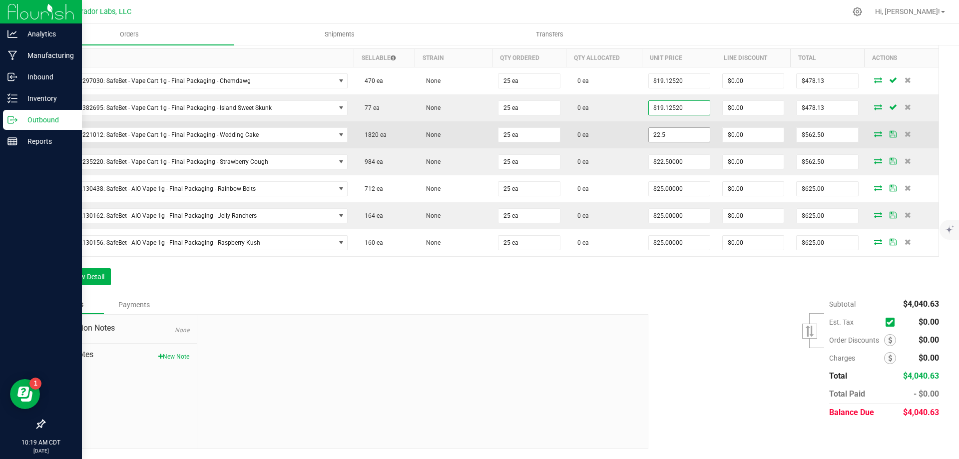
click at [663, 134] on input "22.5" at bounding box center [679, 135] width 61 height 14
paste input "19.1252"
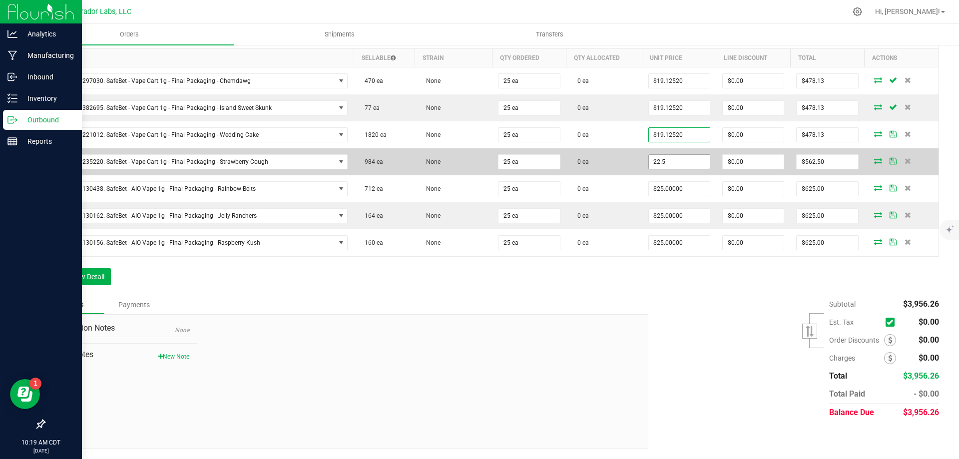
click at [667, 160] on input "22.5" at bounding box center [679, 162] width 61 height 14
paste input "19.1252"
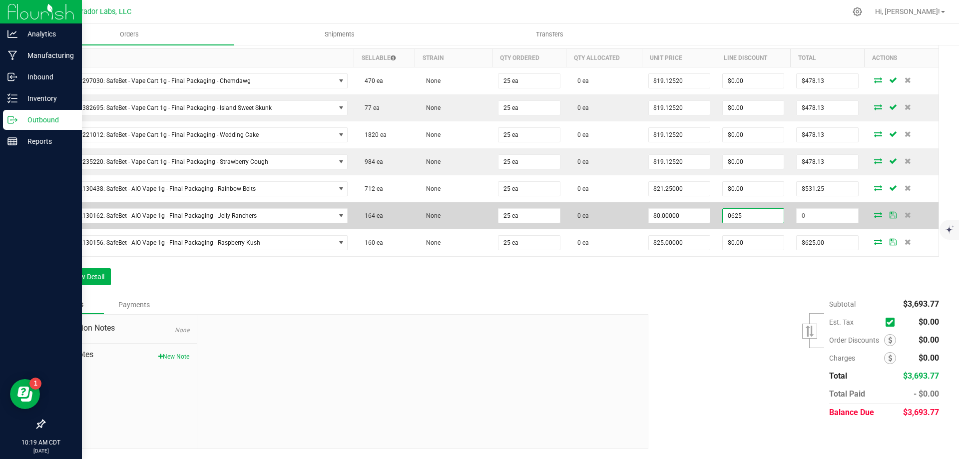
click at [756, 217] on input "0625" at bounding box center [753, 216] width 61 height 14
click at [811, 222] on input "0" at bounding box center [827, 216] width 61 height 14
click at [821, 217] on input "0" at bounding box center [827, 216] width 61 height 14
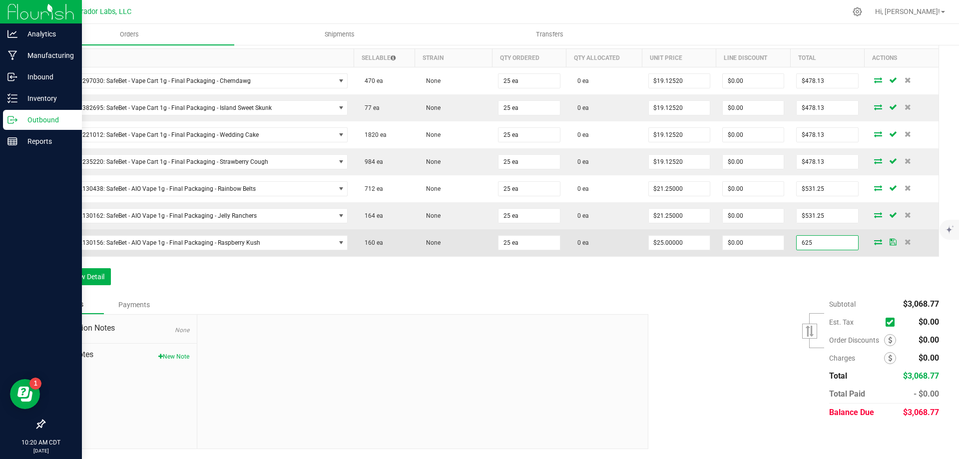
click at [827, 243] on input "625" at bounding box center [827, 243] width 61 height 14
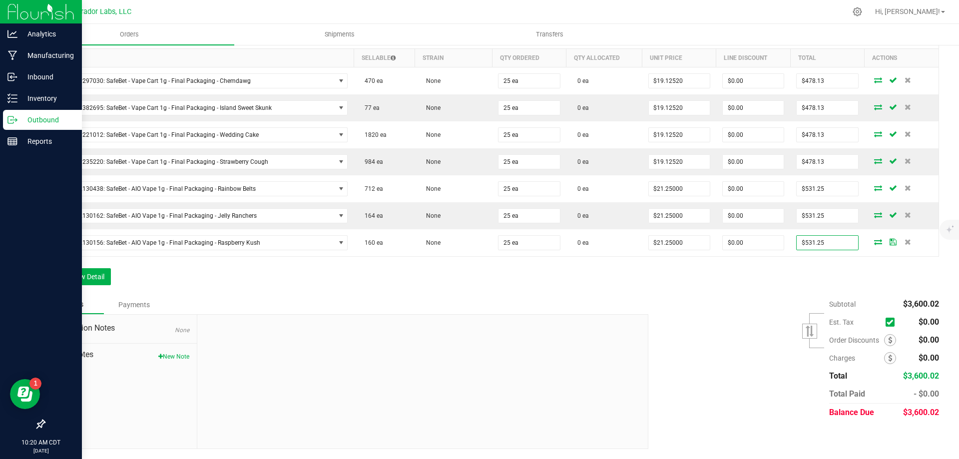
click at [801, 270] on div "Order Details Print All Labels Item Sellable Strain Qty Ordered Qty Allocated U…" at bounding box center [491, 159] width 895 height 272
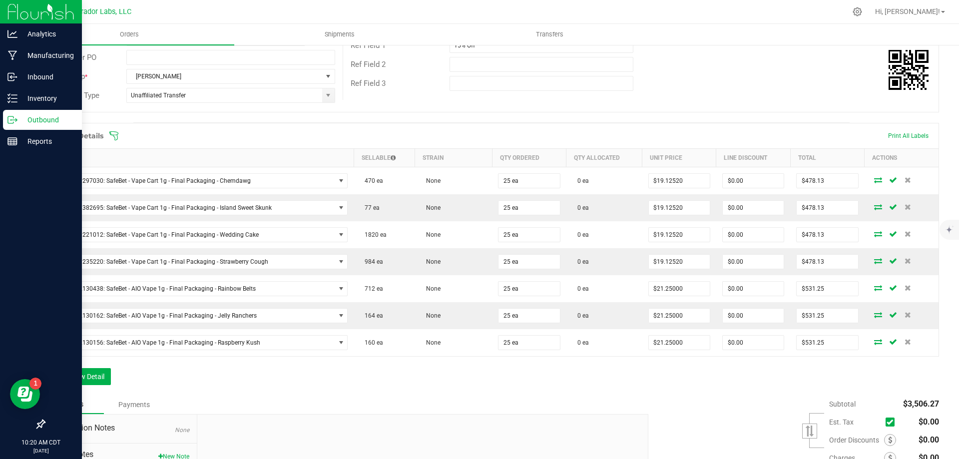
scroll to position [0, 0]
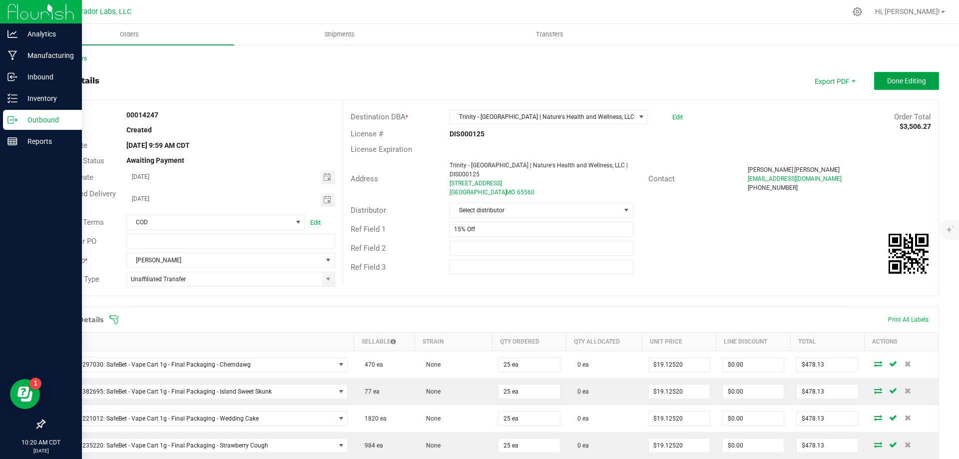
click at [900, 79] on span "Done Editing" at bounding box center [906, 81] width 39 height 8
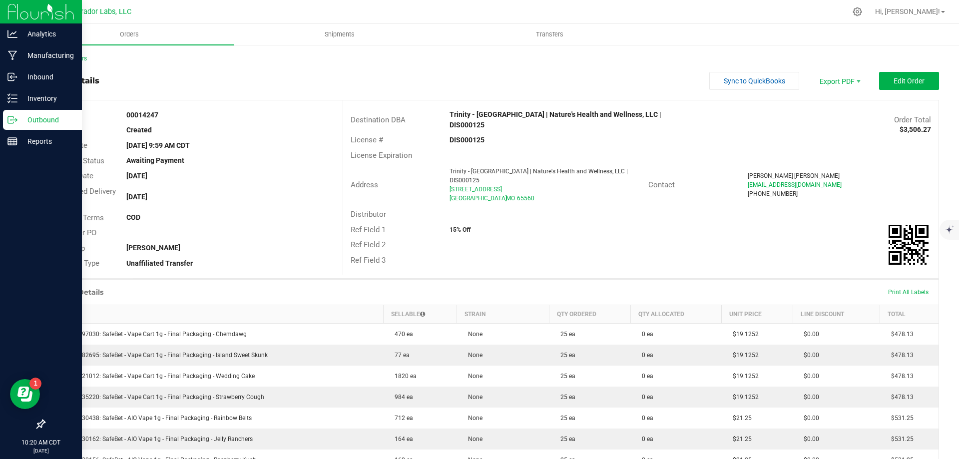
click at [71, 62] on div "Back to Orders" at bounding box center [491, 58] width 895 height 9
click at [73, 59] on link "Back to Orders" at bounding box center [65, 58] width 43 height 7
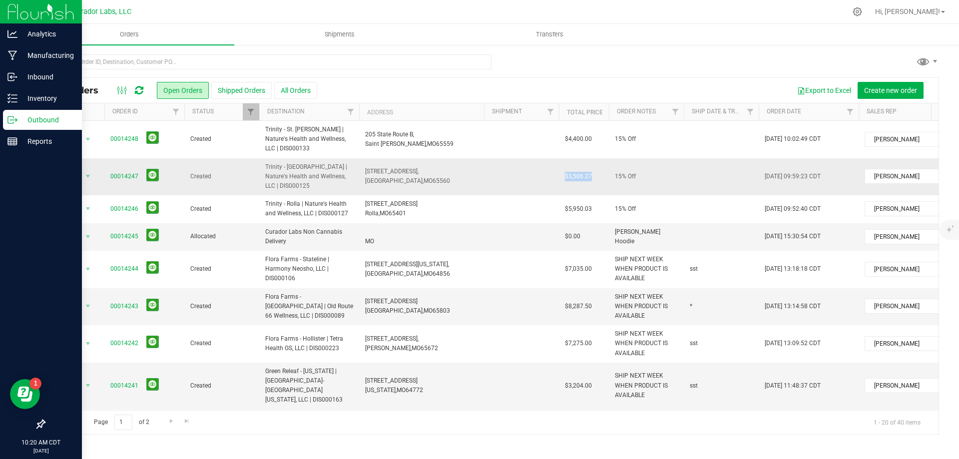
drag, startPoint x: 558, startPoint y: 169, endPoint x: 592, endPoint y: 167, distance: 34.0
click at [592, 167] on tr "Action Action Cancel order Change facility Clone order Edit order Mark as fully…" at bounding box center [538, 176] width 989 height 37
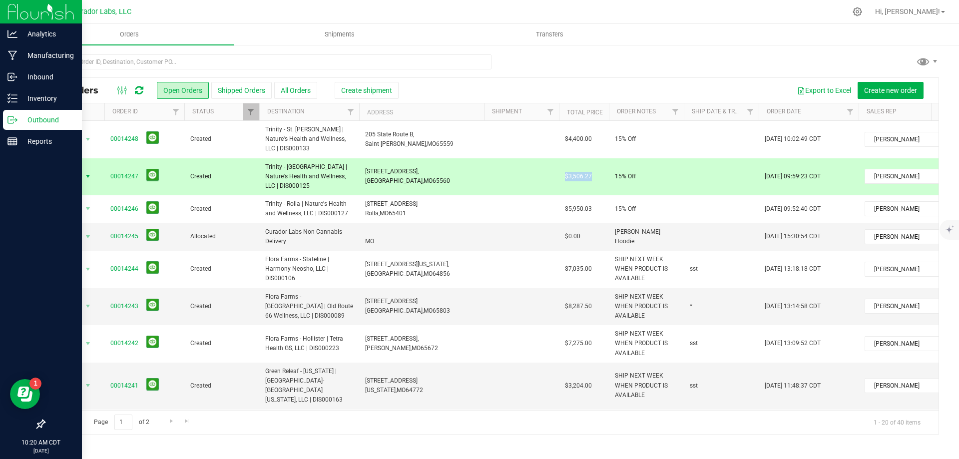
copy tr "$3,506.27"
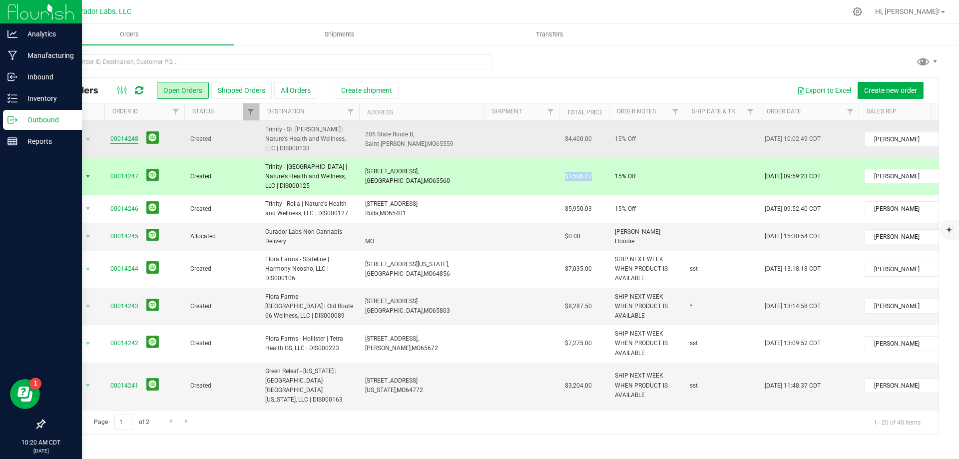
click at [128, 141] on link "00014248" at bounding box center [124, 138] width 28 height 9
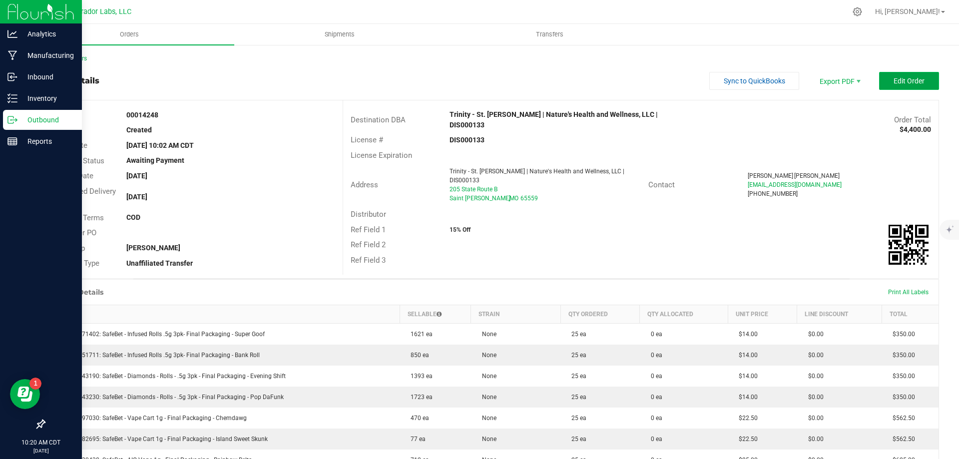
click at [886, 74] on button "Edit Order" at bounding box center [909, 81] width 60 height 18
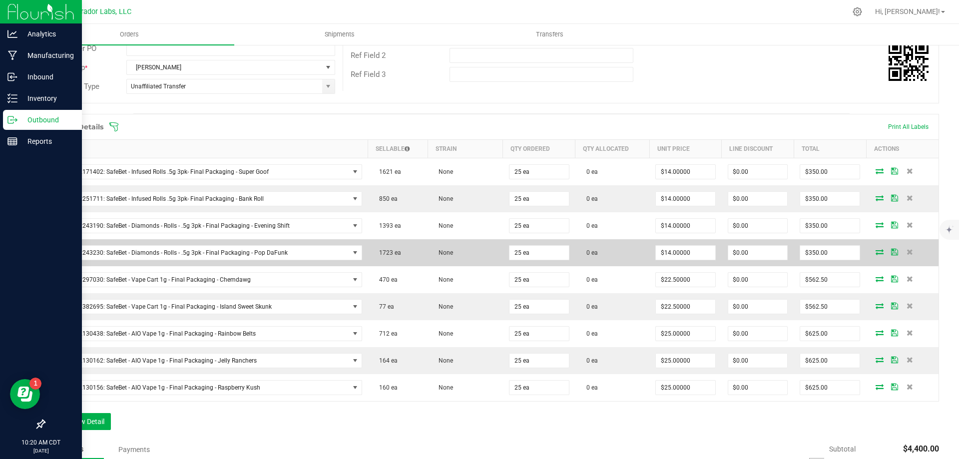
scroll to position [250, 0]
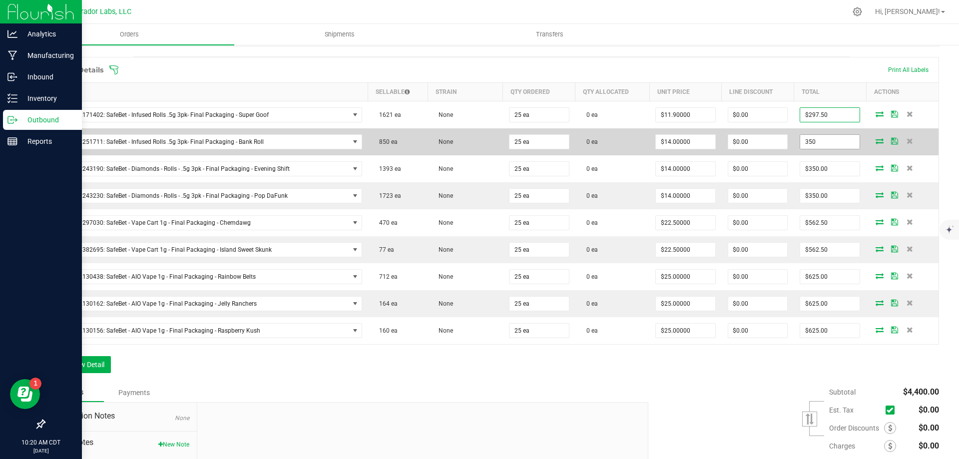
click at [842, 145] on input "350" at bounding box center [829, 142] width 59 height 14
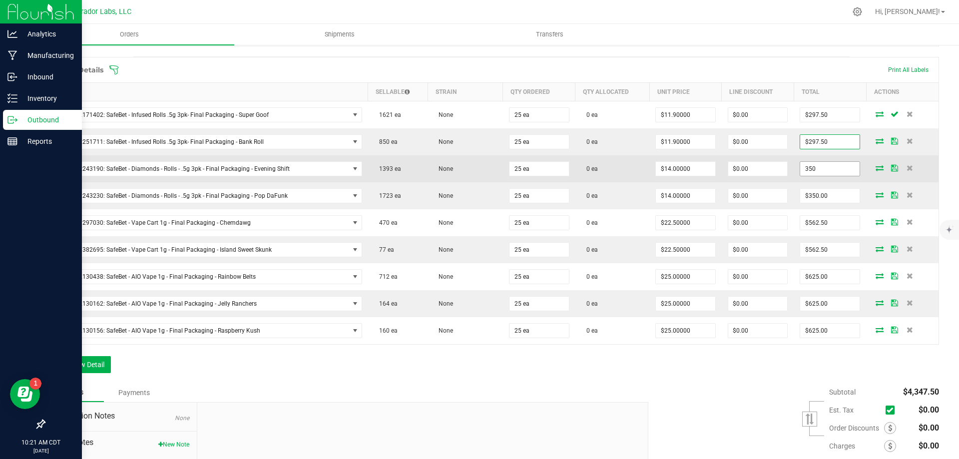
click at [840, 170] on input "350" at bounding box center [829, 169] width 59 height 14
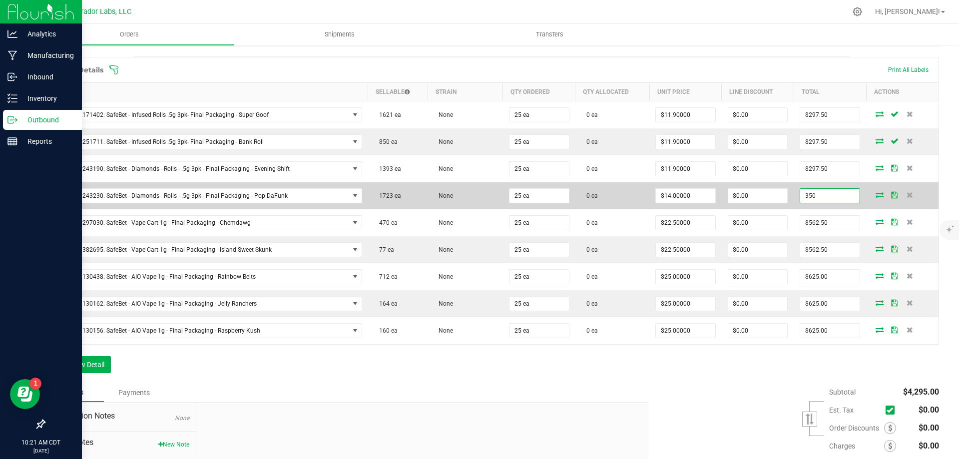
click at [833, 196] on input "350" at bounding box center [829, 196] width 59 height 14
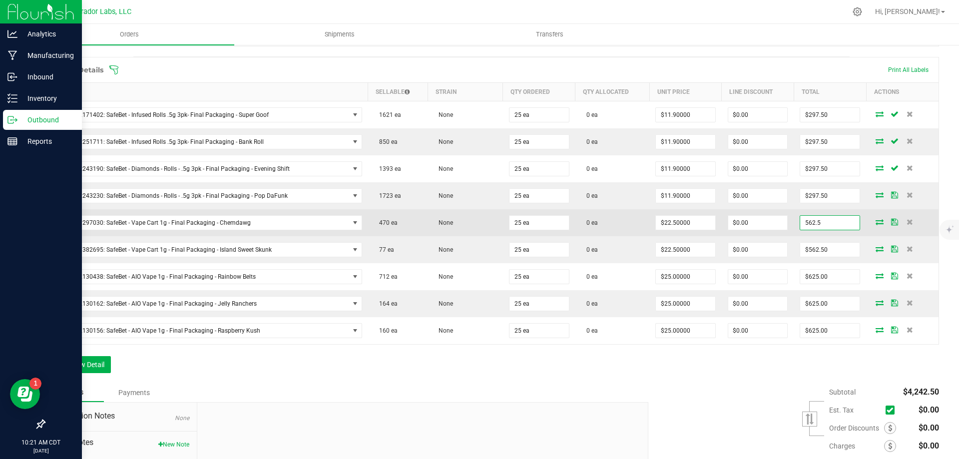
click at [824, 225] on input "562.5" at bounding box center [829, 223] width 59 height 14
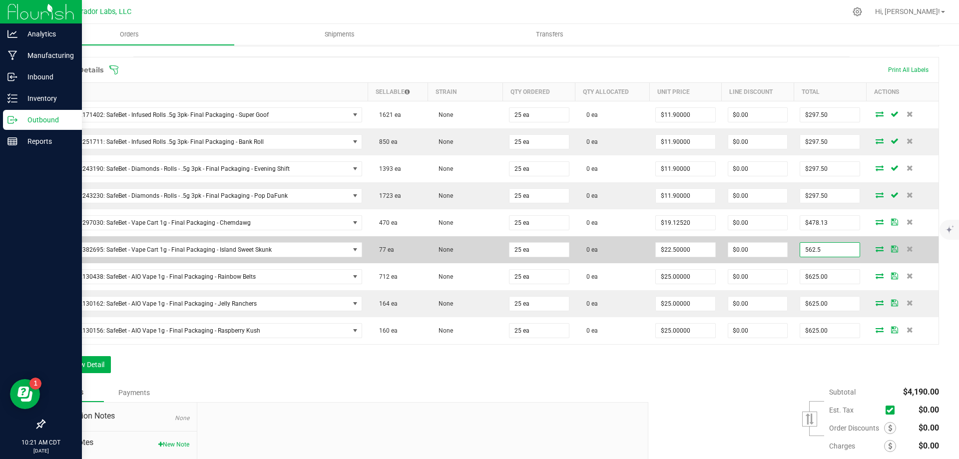
click at [836, 250] on input "562.5" at bounding box center [829, 250] width 59 height 14
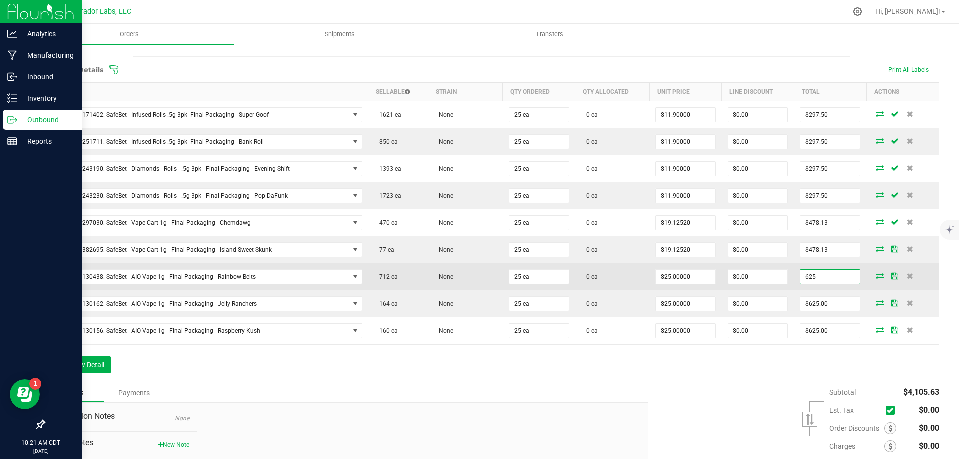
click at [832, 278] on input "625" at bounding box center [829, 277] width 59 height 14
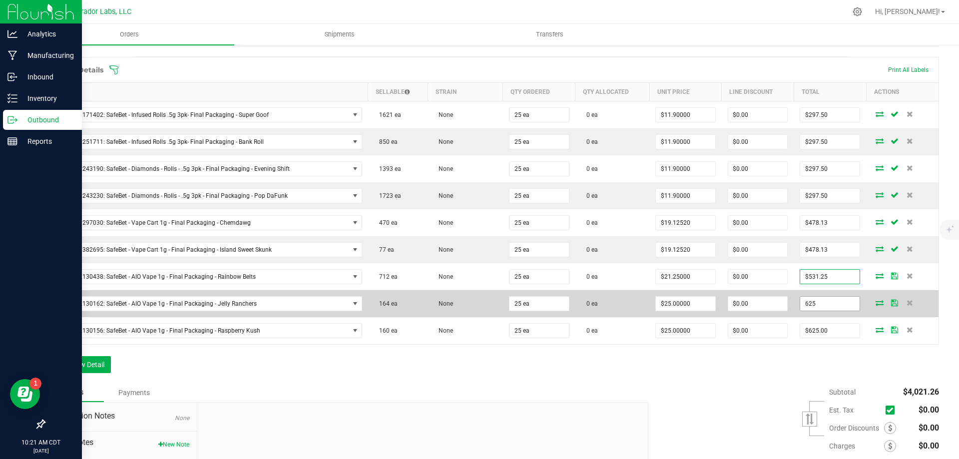
click at [830, 303] on input "625" at bounding box center [829, 304] width 59 height 14
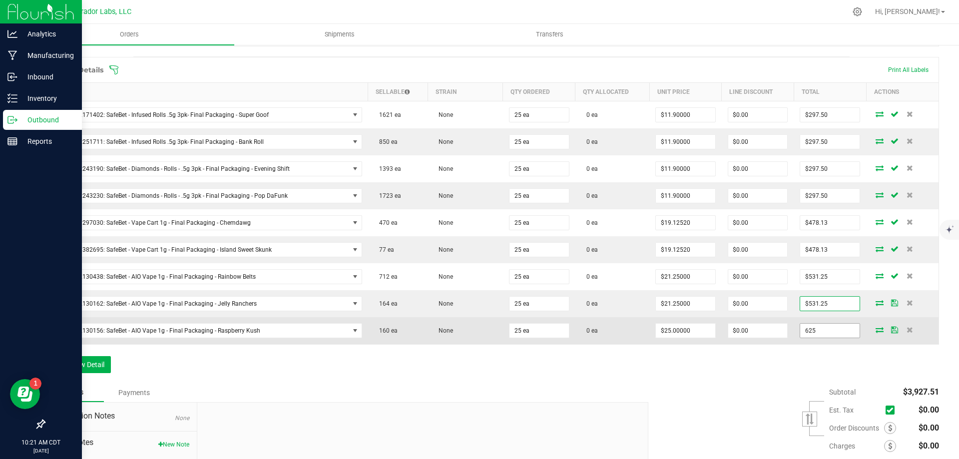
click at [838, 329] on input "625" at bounding box center [829, 331] width 59 height 14
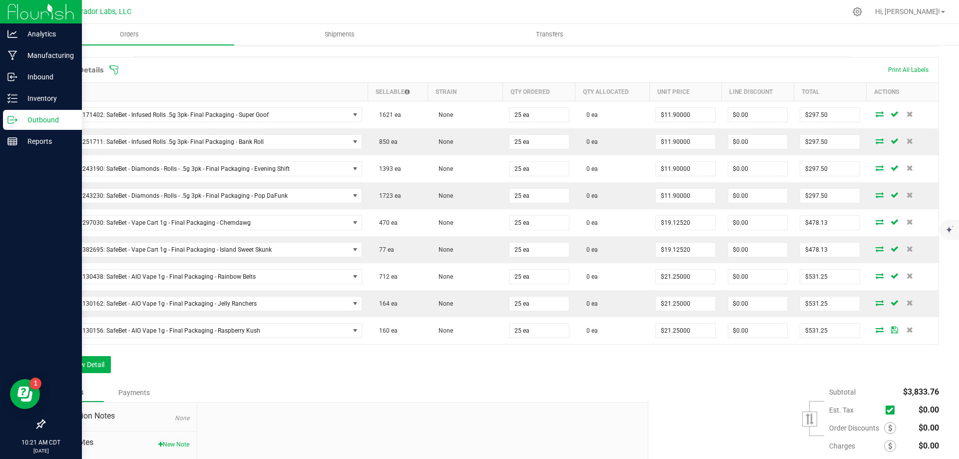
click at [825, 356] on div "Order Details Print All Labels Item Sellable Strain Qty Ordered Qty Allocated U…" at bounding box center [491, 220] width 895 height 326
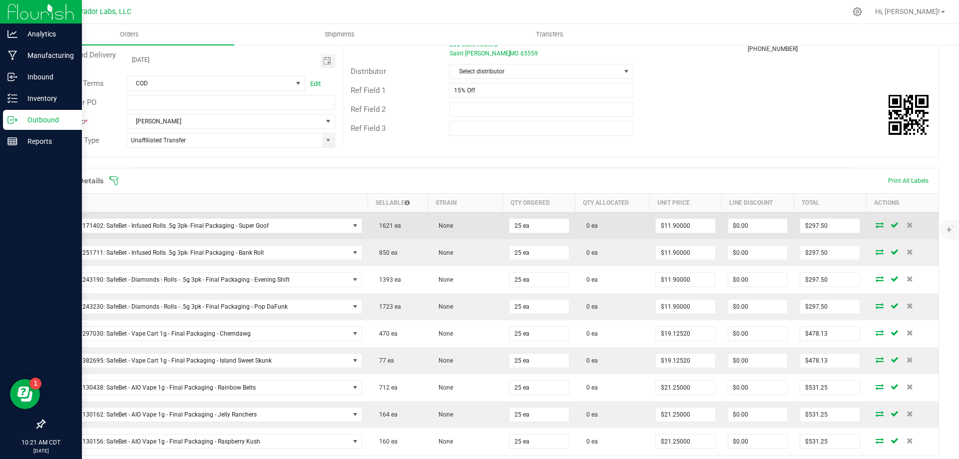
scroll to position [0, 0]
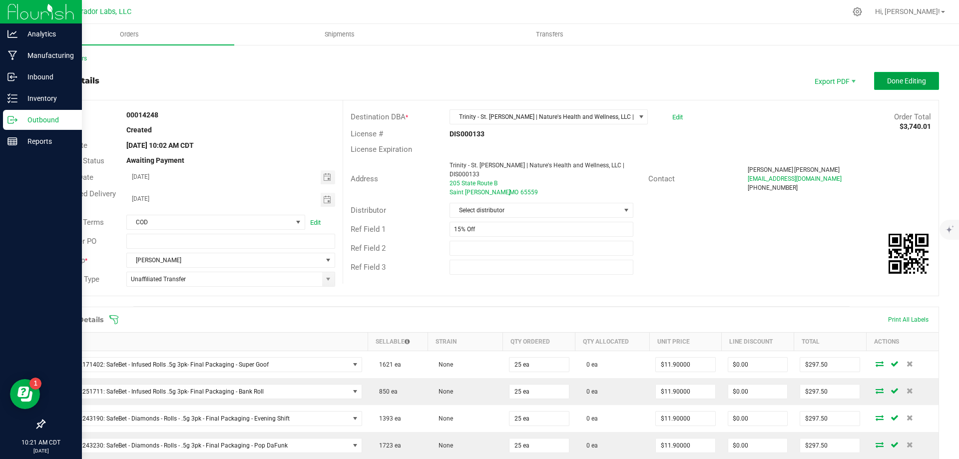
click at [907, 83] on span "Done Editing" at bounding box center [906, 81] width 39 height 8
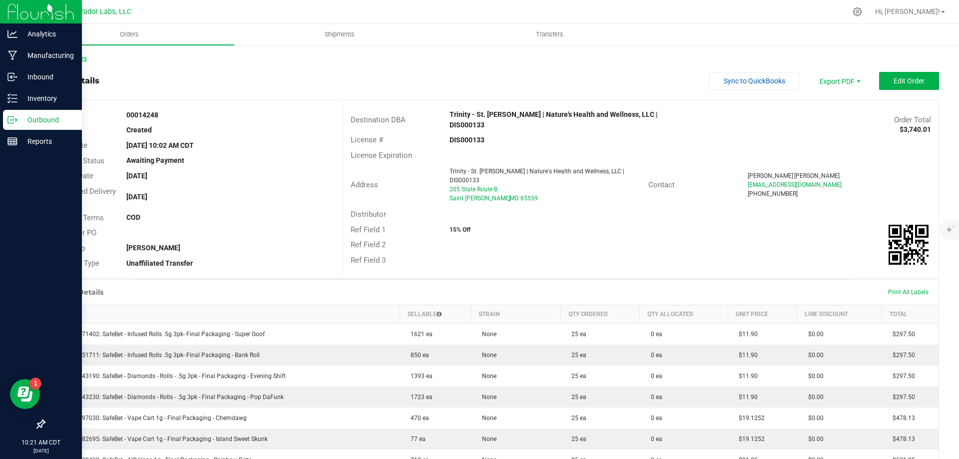
click at [80, 59] on link "Back to Orders" at bounding box center [65, 58] width 43 height 7
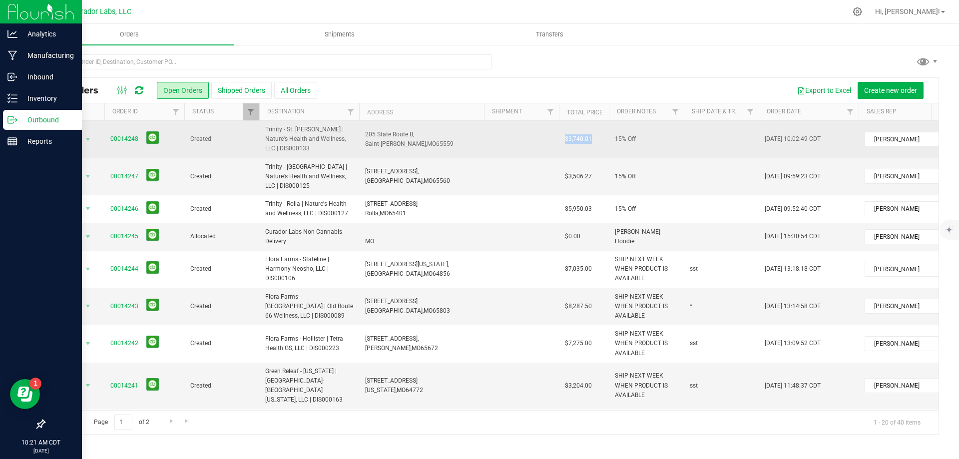
drag, startPoint x: 566, startPoint y: 139, endPoint x: 592, endPoint y: 138, distance: 26.5
click at [592, 138] on td "$3,740.01" at bounding box center [584, 139] width 50 height 37
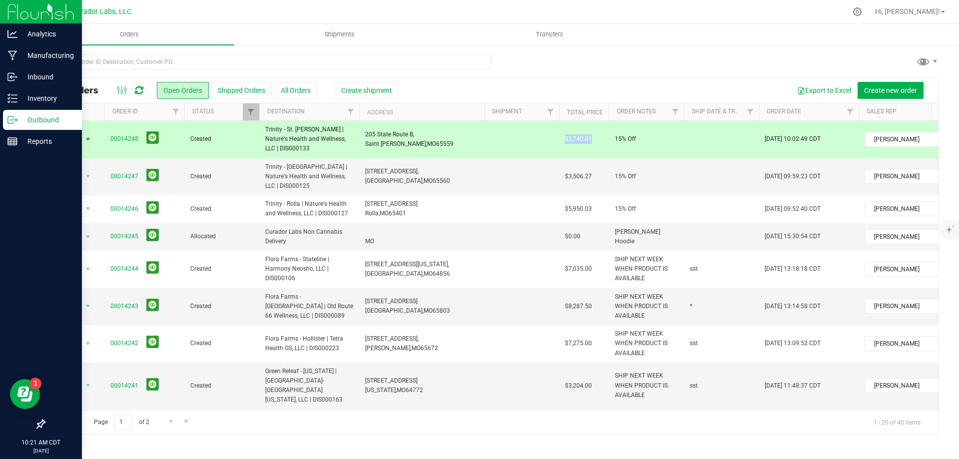
copy span "$3,740.01"
click at [140, 91] on icon at bounding box center [139, 90] width 8 height 10
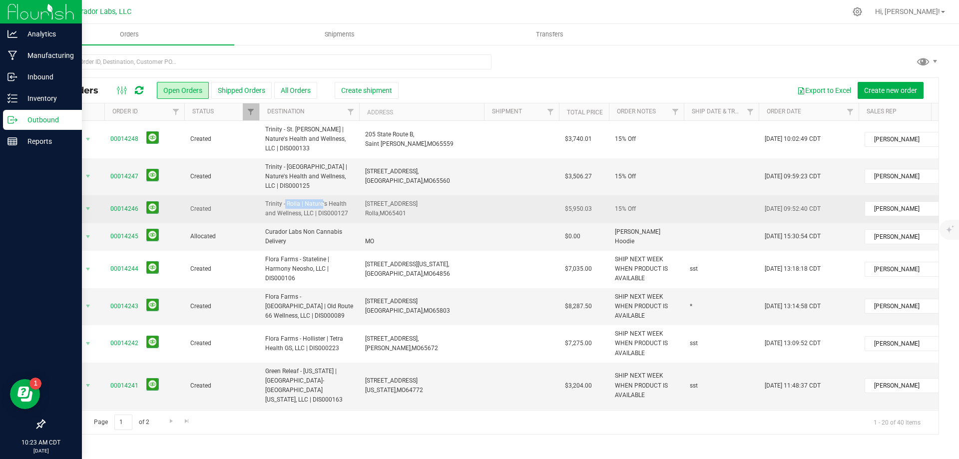
drag, startPoint x: 262, startPoint y: 192, endPoint x: 300, endPoint y: 194, distance: 38.5
click at [300, 195] on td "Trinity - Rolla | Nature's Health and Wellness, LLC | DIS000127" at bounding box center [309, 208] width 100 height 27
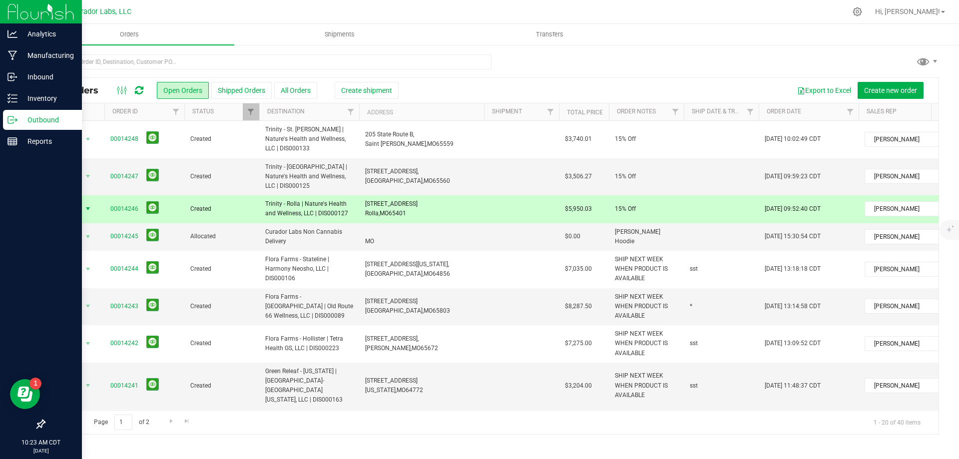
click at [700, 203] on td at bounding box center [721, 208] width 75 height 27
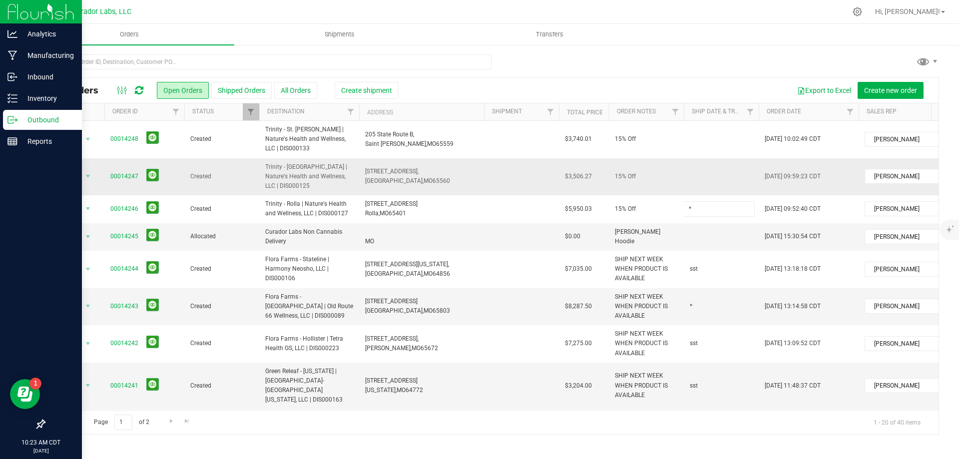
click at [696, 174] on div "All Orders Open Orders Shipped Orders All Orders Create shipment Export to Exce…" at bounding box center [491, 255] width 895 height 357
click at [697, 174] on td at bounding box center [721, 176] width 75 height 37
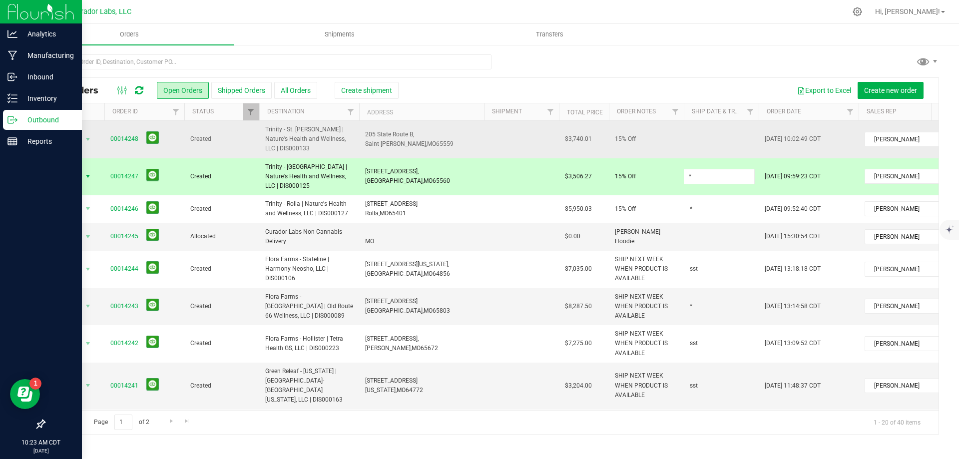
click at [694, 147] on div "All Orders Open Orders Shipped Orders All Orders Create shipment Export to Exce…" at bounding box center [491, 255] width 895 height 357
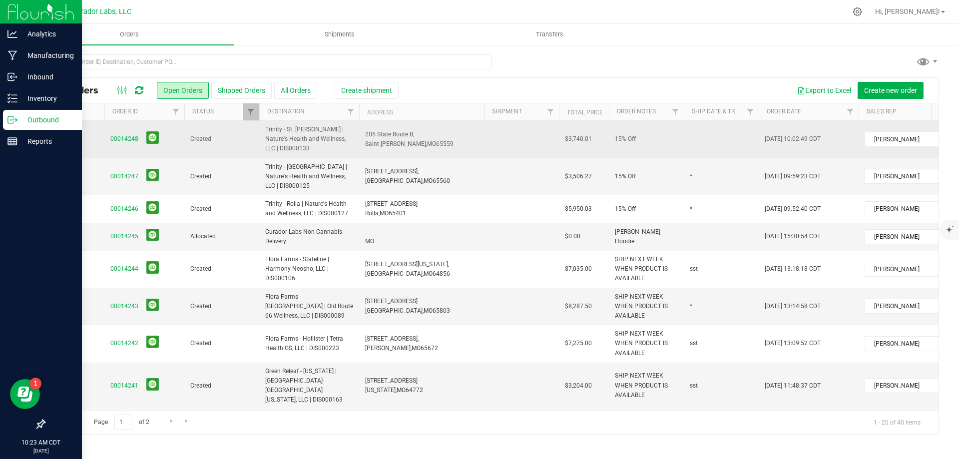
click at [697, 140] on td at bounding box center [721, 139] width 75 height 37
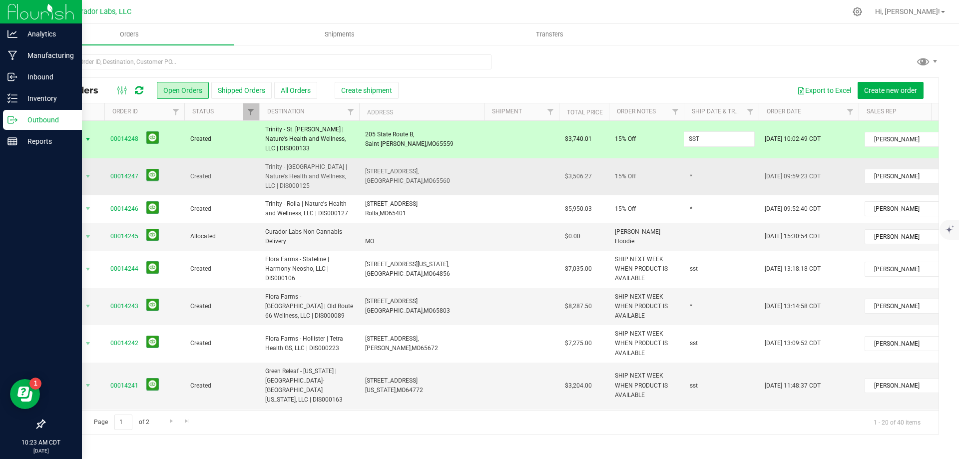
click at [658, 172] on div "All Orders Open Orders Shipped Orders All Orders Create shipment Export to Exce…" at bounding box center [491, 255] width 895 height 357
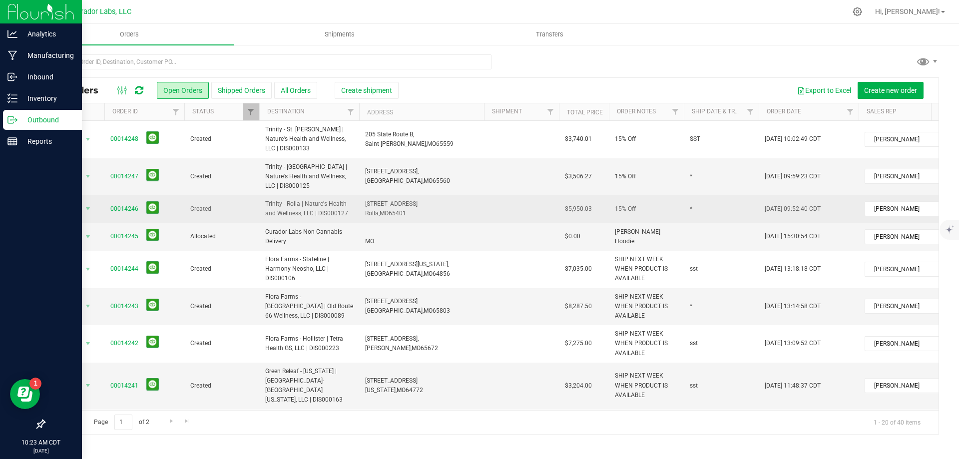
drag, startPoint x: 262, startPoint y: 192, endPoint x: 350, endPoint y: 202, distance: 88.5
click at [350, 202] on td "Trinity - Rolla | Nature's Health and Wellness, LLC | DIS000127" at bounding box center [309, 208] width 100 height 27
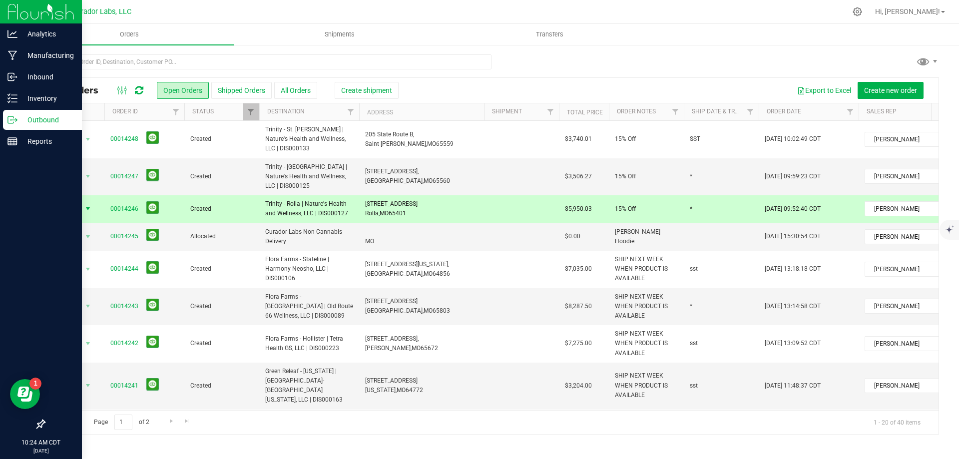
copy span "Trinity - Rolla | Nature's Health and Wellness, LLC | DIS000127"
drag, startPoint x: 364, startPoint y: 193, endPoint x: 406, endPoint y: 202, distance: 42.8
click at [406, 202] on td "[STREET_ADDRESS] Rolla, [GEOGRAPHIC_DATA] 65401" at bounding box center [421, 208] width 125 height 27
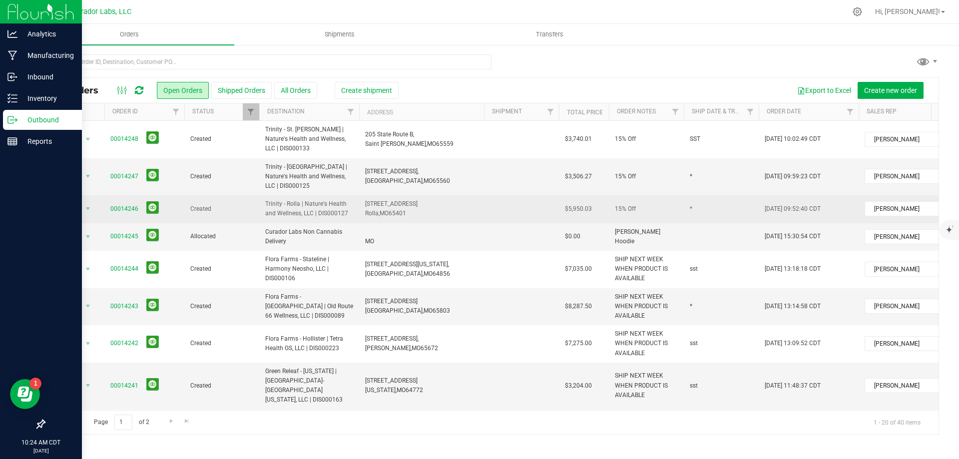
drag, startPoint x: 395, startPoint y: 202, endPoint x: 358, endPoint y: 191, distance: 38.6
click at [358, 195] on td "Trinity - Rolla | Nature's Health and Wellness, LLC | DIS000127" at bounding box center [309, 208] width 100 height 27
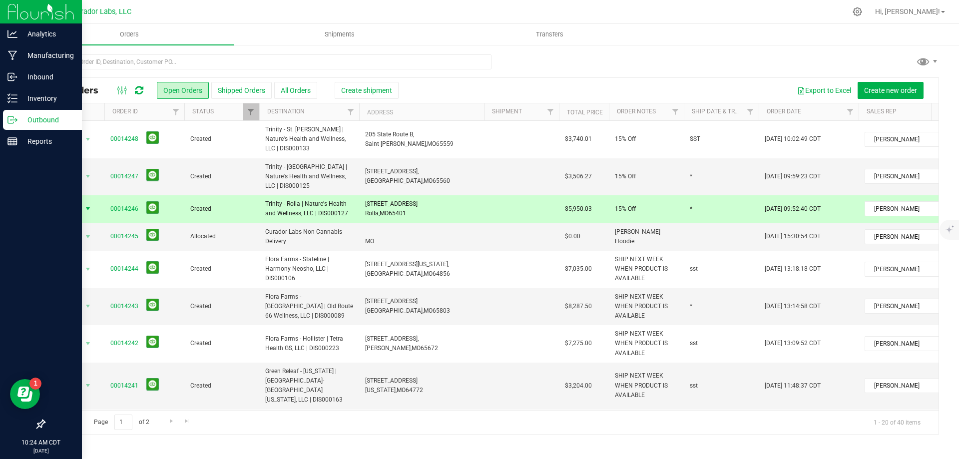
drag, startPoint x: 359, startPoint y: 192, endPoint x: 412, endPoint y: 204, distance: 53.9
click at [412, 204] on td "[STREET_ADDRESS] Rolla, [GEOGRAPHIC_DATA] 65401" at bounding box center [421, 208] width 125 height 27
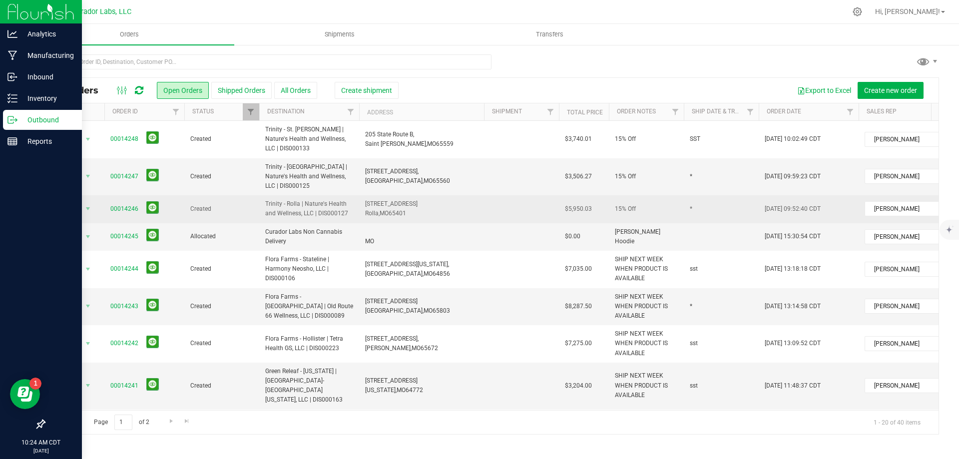
copy span "[STREET_ADDRESS]"
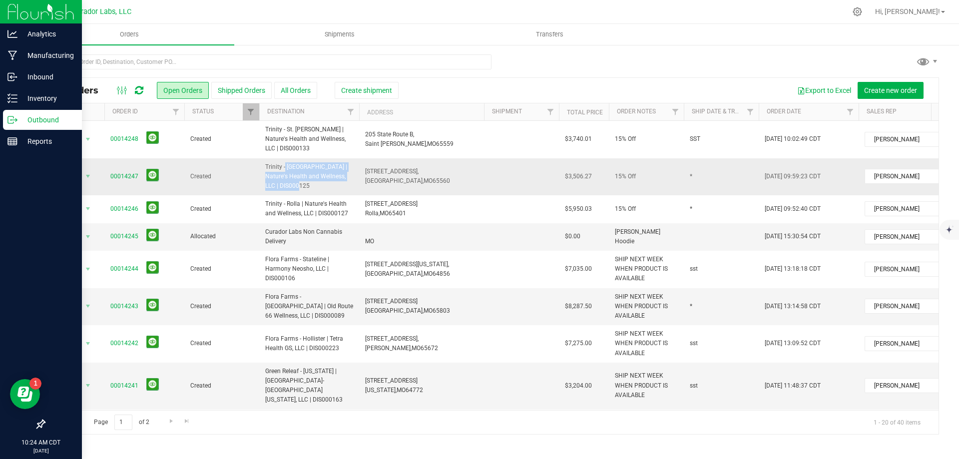
drag, startPoint x: 263, startPoint y: 166, endPoint x: 351, endPoint y: 178, distance: 88.2
click at [352, 178] on td "Trinity - [GEOGRAPHIC_DATA] | Nature's Health and Wellness, LLC | DIS000125" at bounding box center [309, 176] width 100 height 37
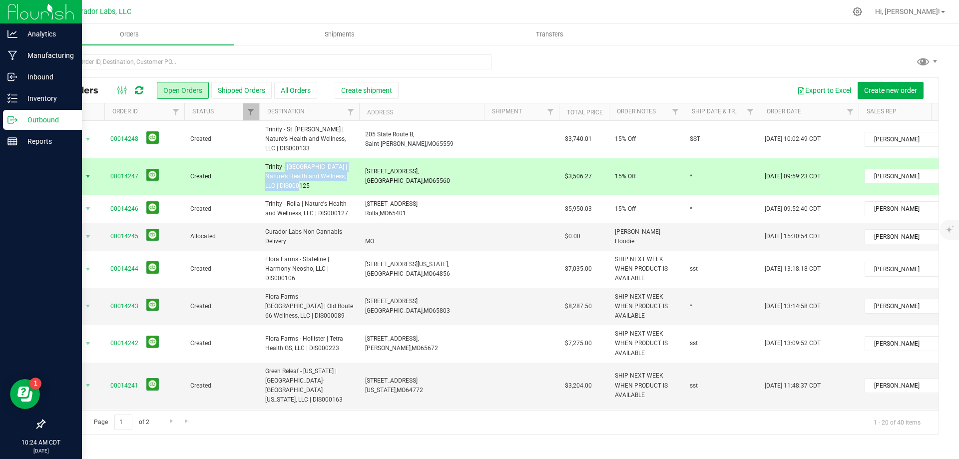
copy span "Trinity - [GEOGRAPHIC_DATA] | Nature's Health and Wellness, LLC | DIS000125"
drag, startPoint x: 366, startPoint y: 165, endPoint x: 441, endPoint y: 173, distance: 75.3
click at [441, 173] on span "[STREET_ADDRESS], [GEOGRAPHIC_DATA], [GEOGRAPHIC_DATA] 65560" at bounding box center [407, 176] width 85 height 19
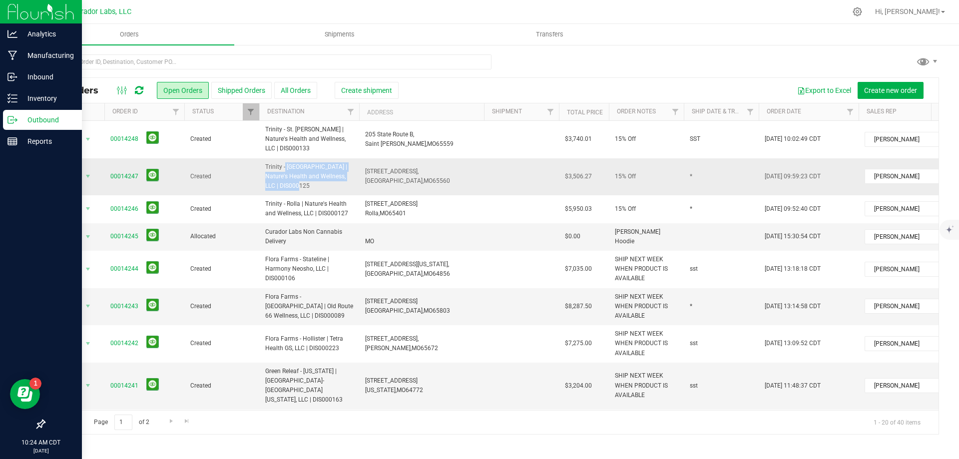
copy span "[STREET_ADDRESS]"
click at [528, 223] on td at bounding box center [521, 236] width 75 height 27
click at [139, 88] on icon at bounding box center [139, 90] width 8 height 10
